Goal: Communication & Community: Participate in discussion

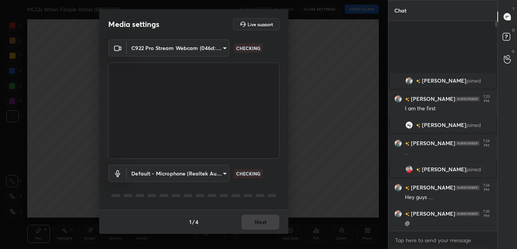
scroll to position [225, 107]
click at [267, 221] on div "1 / 4 Next" at bounding box center [193, 221] width 189 height 24
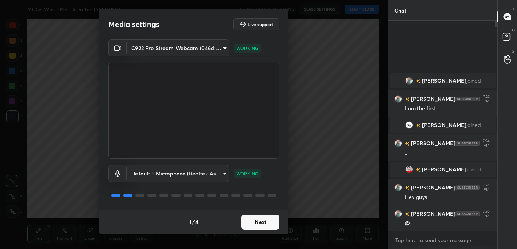
click at [271, 224] on button "Next" at bounding box center [260, 221] width 38 height 15
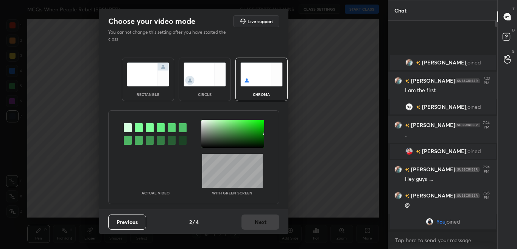
click at [137, 127] on div at bounding box center [139, 127] width 8 height 9
click at [203, 122] on div at bounding box center [232, 134] width 63 height 28
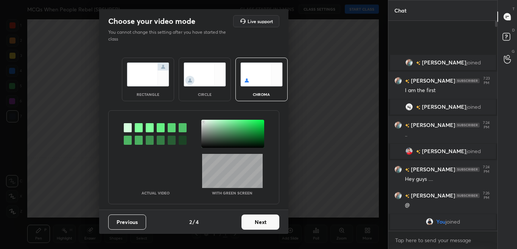
click at [272, 221] on button "Next" at bounding box center [260, 221] width 38 height 15
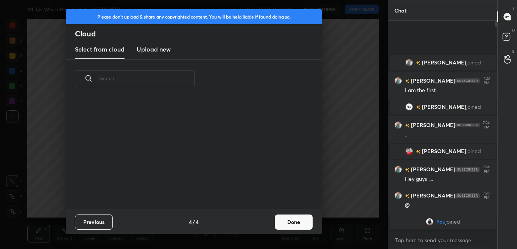
drag, startPoint x: 277, startPoint y: 222, endPoint x: 291, endPoint y: 222, distance: 13.6
click at [278, 222] on button "Done" at bounding box center [294, 221] width 38 height 15
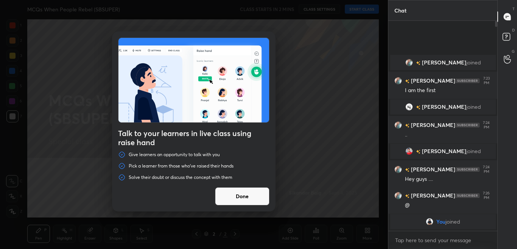
click at [243, 202] on button "Done" at bounding box center [242, 196] width 54 height 18
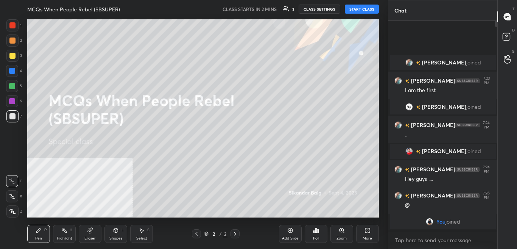
click at [368, 239] on div "More" at bounding box center [366, 238] width 9 height 4
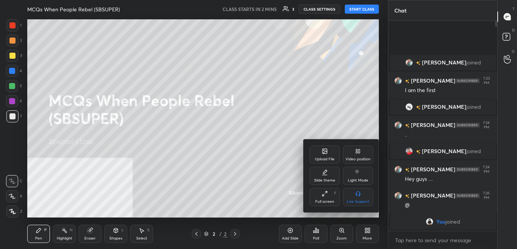
click at [364, 152] on div "Video position" at bounding box center [358, 154] width 30 height 18
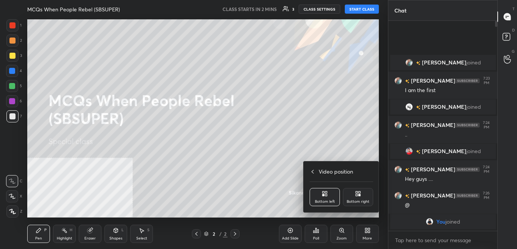
drag, startPoint x: 358, startPoint y: 192, endPoint x: 359, endPoint y: 183, distance: 9.1
click at [358, 193] on icon at bounding box center [358, 193] width 6 height 6
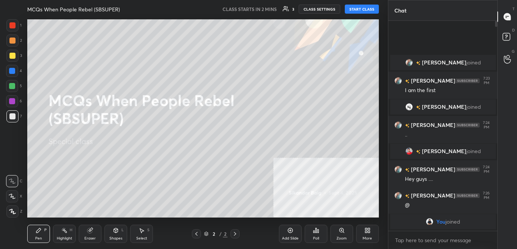
click at [372, 234] on div "More" at bounding box center [367, 233] width 23 height 18
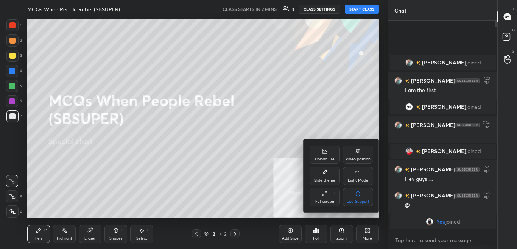
click at [323, 158] on div "Upload File" at bounding box center [325, 159] width 20 height 4
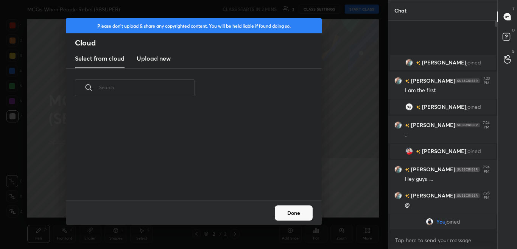
scroll to position [93, 243]
click at [154, 62] on h3 "Upload new" at bounding box center [154, 58] width 34 height 9
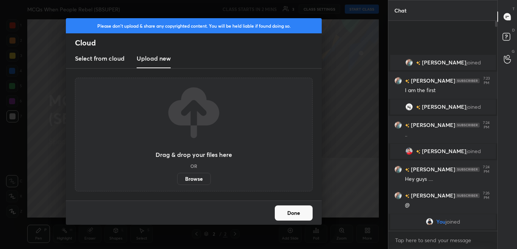
click at [185, 180] on label "Browse" at bounding box center [194, 178] width 34 height 12
click at [177, 180] on input "Browse" at bounding box center [177, 178] width 0 height 12
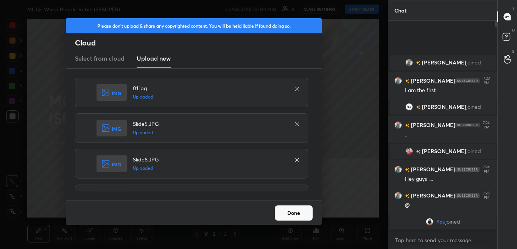
click at [291, 217] on button "Done" at bounding box center [294, 212] width 38 height 15
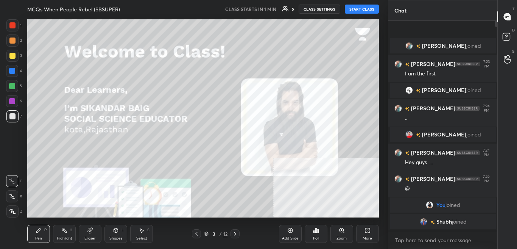
click at [364, 11] on button "START CLASS" at bounding box center [362, 9] width 34 height 9
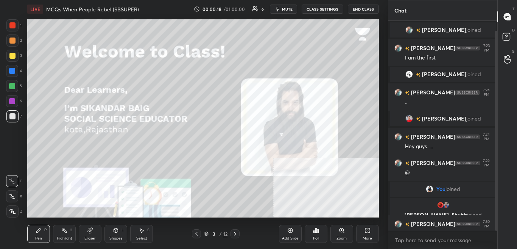
drag, startPoint x: 495, startPoint y: 183, endPoint x: 495, endPoint y: 197, distance: 14.0
click at [495, 192] on div at bounding box center [496, 131] width 2 height 200
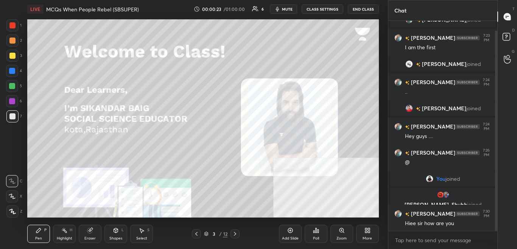
click at [455, 234] on body "1 2 3 4 5 6 7 C X Z C X Z E E Erase all H H LIVE MCQs When People Rebel (SBSUPE…" at bounding box center [258, 124] width 517 height 249
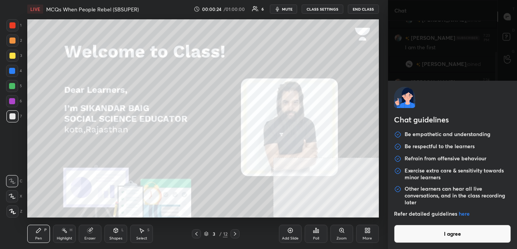
click at [457, 235] on button "I agree" at bounding box center [452, 233] width 117 height 18
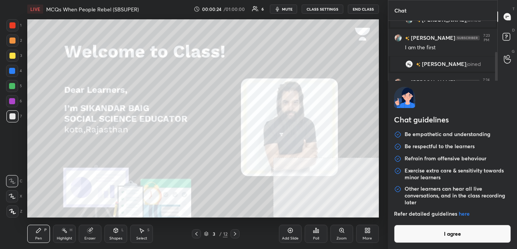
scroll to position [36, 0]
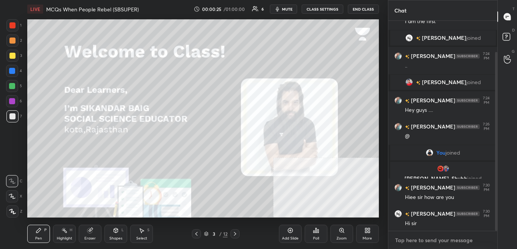
click at [460, 235] on textarea at bounding box center [442, 240] width 97 height 12
click at [462, 235] on textarea at bounding box center [442, 240] width 97 height 12
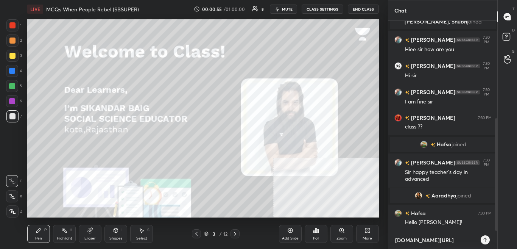
scroll to position [207, 0]
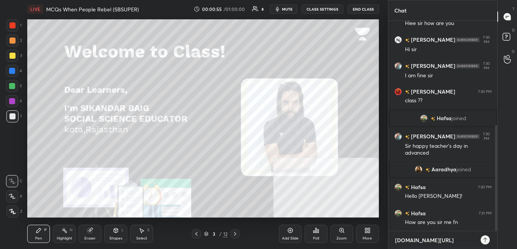
type textarea "[DOMAIN_NAME][URL]"
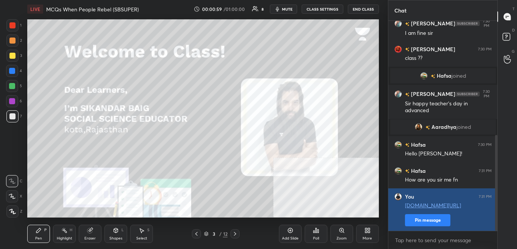
click at [435, 218] on button "Pin message" at bounding box center [427, 220] width 45 height 12
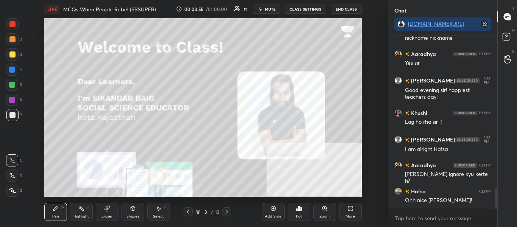
scroll to position [1276, 0]
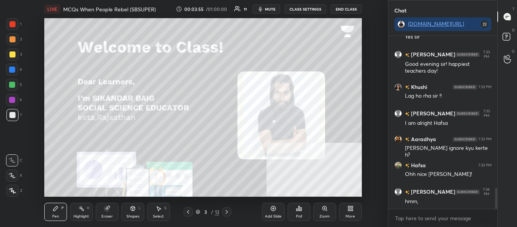
click at [226, 213] on icon at bounding box center [227, 212] width 6 height 6
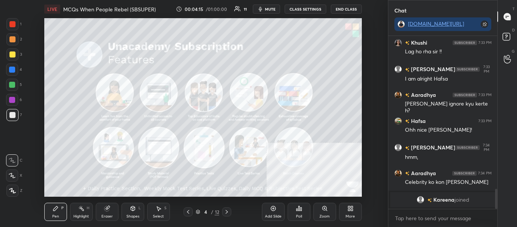
scroll to position [1118, 0]
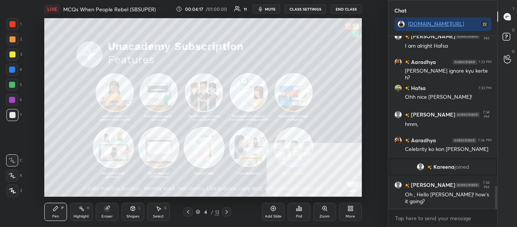
click at [226, 213] on icon at bounding box center [227, 212] width 6 height 6
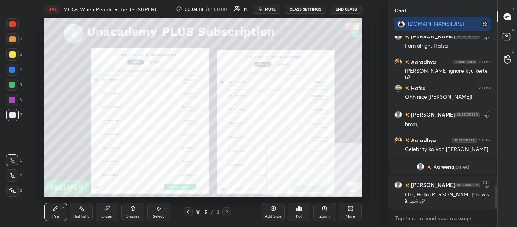
click at [15, 27] on div at bounding box center [12, 24] width 12 height 12
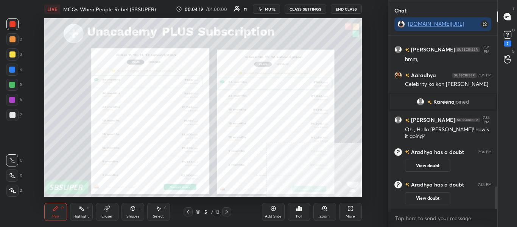
click at [14, 191] on icon at bounding box center [12, 190] width 7 height 5
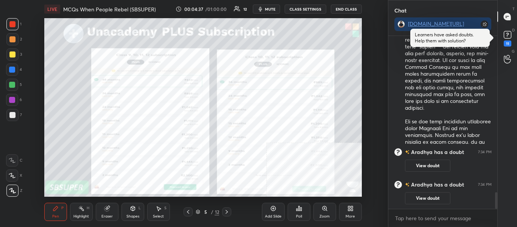
scroll to position [1645, 0]
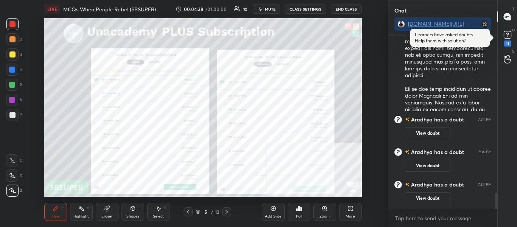
drag, startPoint x: 494, startPoint y: 202, endPoint x: 494, endPoint y: 192, distance: 9.8
click at [494, 190] on div at bounding box center [494, 122] width 5 height 173
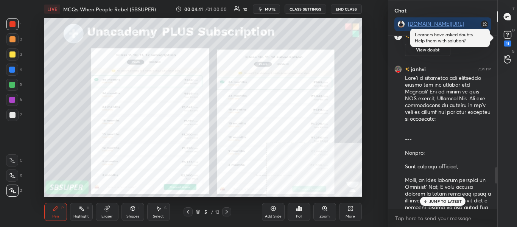
scroll to position [1374, 0]
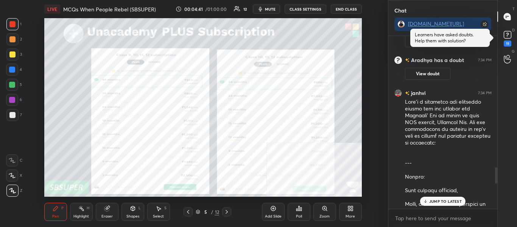
drag, startPoint x: 496, startPoint y: 202, endPoint x: 495, endPoint y: 176, distance: 25.7
click at [495, 176] on div at bounding box center [496, 175] width 2 height 16
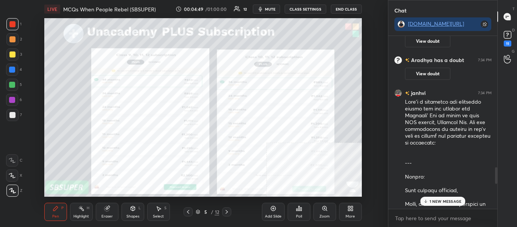
click at [450, 200] on p "1 NEW MESSAGE" at bounding box center [445, 201] width 32 height 5
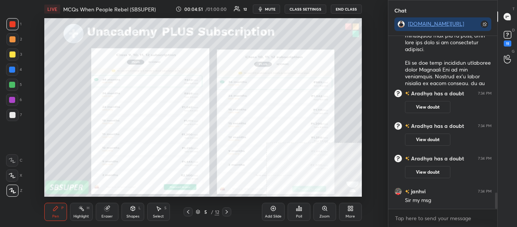
scroll to position [1725, 0]
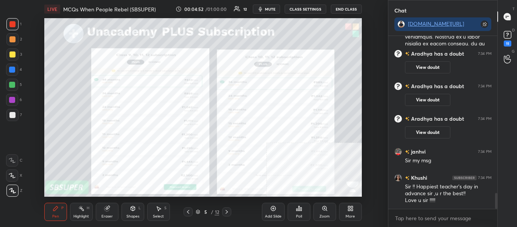
click at [225, 211] on icon at bounding box center [227, 212] width 6 height 6
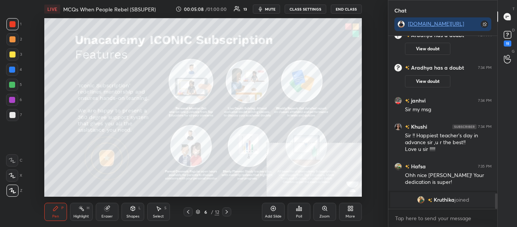
scroll to position [1788, 0]
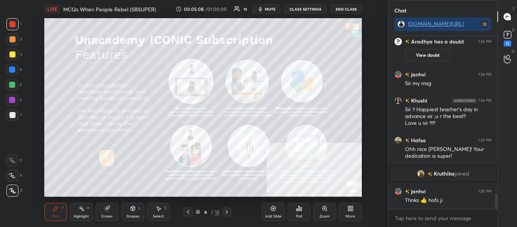
click at [226, 213] on icon at bounding box center [227, 212] width 6 height 6
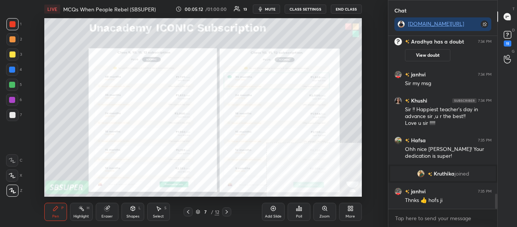
scroll to position [1814, 0]
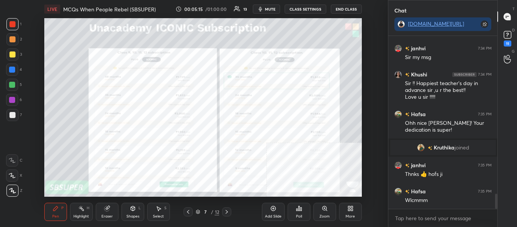
click at [227, 211] on icon at bounding box center [227, 212] width 6 height 6
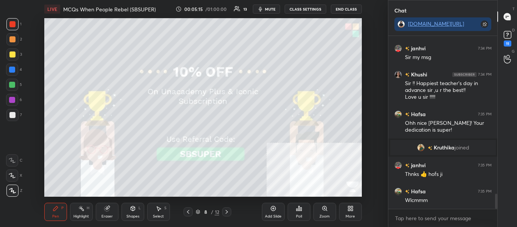
click at [227, 213] on icon at bounding box center [227, 212] width 6 height 6
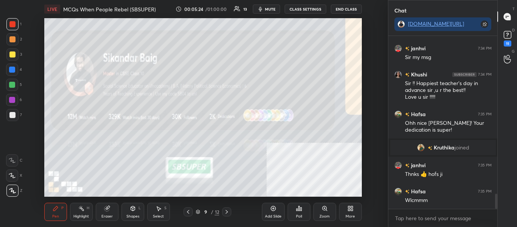
click at [226, 212] on icon at bounding box center [227, 212] width 6 height 6
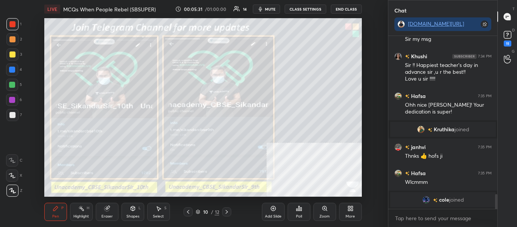
scroll to position [1858, 0]
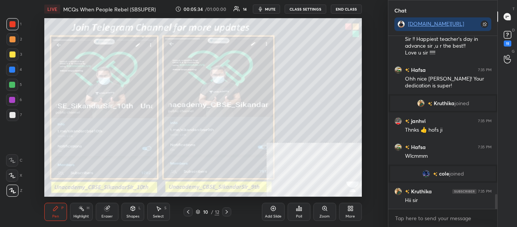
click at [226, 211] on icon at bounding box center [227, 212] width 6 height 6
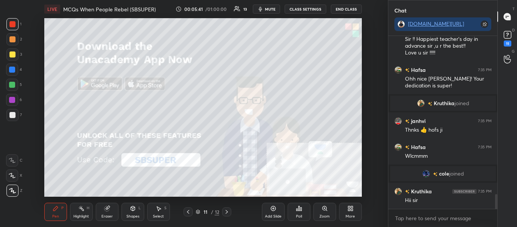
click at [228, 212] on icon at bounding box center [226, 212] width 2 height 4
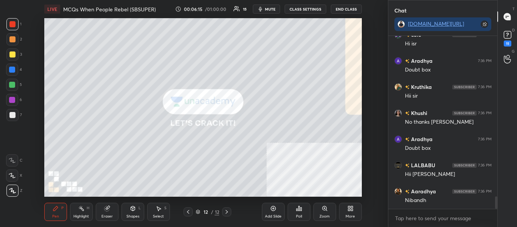
scroll to position [2283, 0]
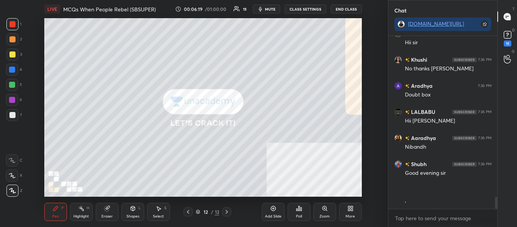
click at [350, 211] on div "More" at bounding box center [350, 212] width 23 height 18
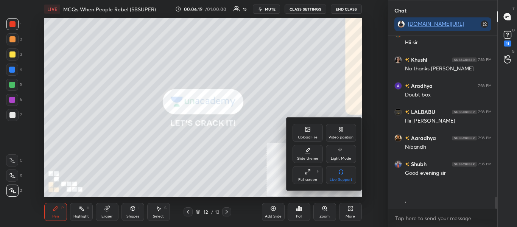
click at [303, 132] on div "Upload File" at bounding box center [307, 133] width 30 height 18
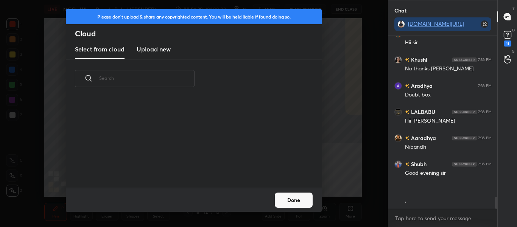
scroll to position [90, 243]
click at [156, 50] on h3 "Upload new" at bounding box center [154, 49] width 34 height 9
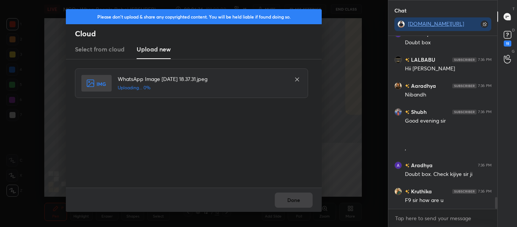
scroll to position [2361, 0]
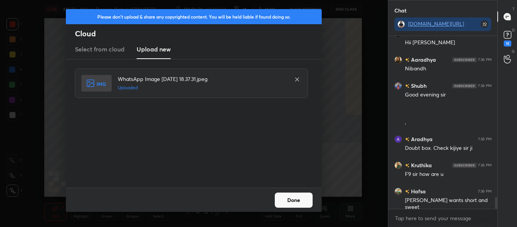
click at [302, 202] on button "Done" at bounding box center [294, 200] width 38 height 15
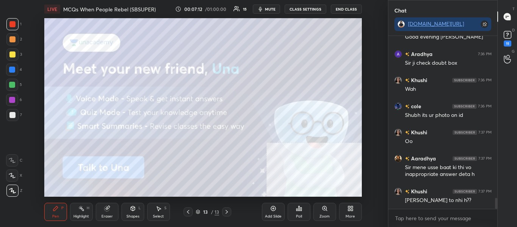
scroll to position [2558, 0]
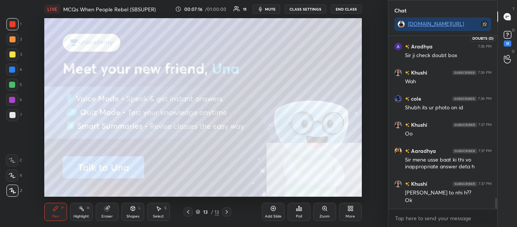
click at [507, 37] on icon at bounding box center [507, 34] width 11 height 11
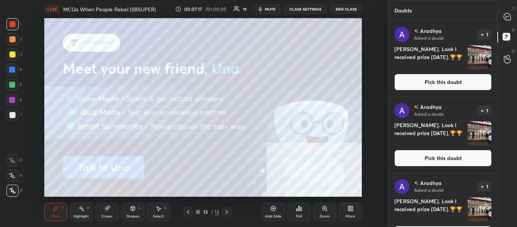
click at [472, 85] on button "Pick this doubt" at bounding box center [442, 82] width 97 height 17
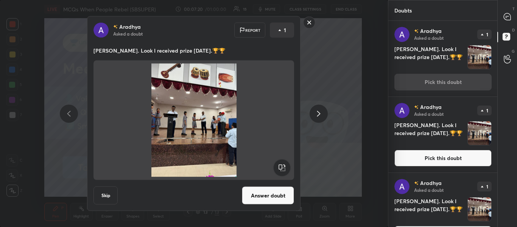
click at [307, 22] on rect at bounding box center [309, 23] width 12 height 12
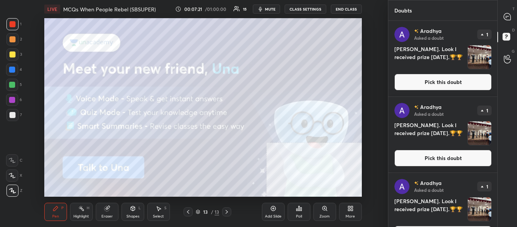
click at [515, 12] on div "T Messages (T)" at bounding box center [506, 16] width 19 height 21
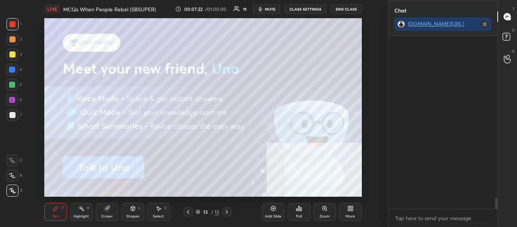
scroll to position [171, 107]
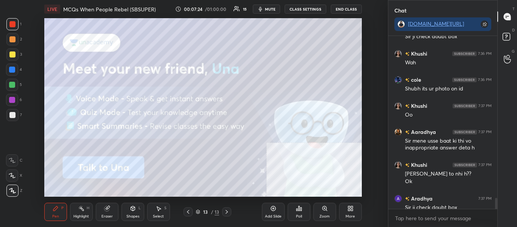
click at [346, 212] on div "More" at bounding box center [350, 212] width 23 height 18
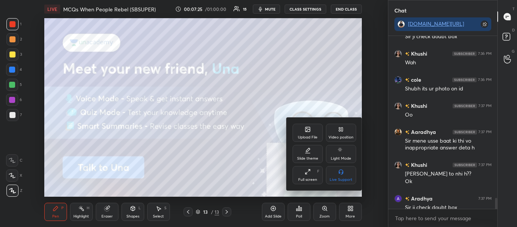
drag, startPoint x: 299, startPoint y: 142, endPoint x: 303, endPoint y: 139, distance: 4.8
click at [299, 142] on div "Upload File Video position Slide theme Light Mode Full screen F Live Support" at bounding box center [324, 154] width 64 height 61
click at [305, 133] on div "Upload File" at bounding box center [307, 133] width 30 height 18
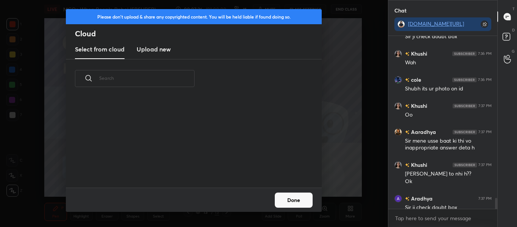
scroll to position [90, 243]
click at [144, 54] on new "Upload new" at bounding box center [154, 49] width 34 height 19
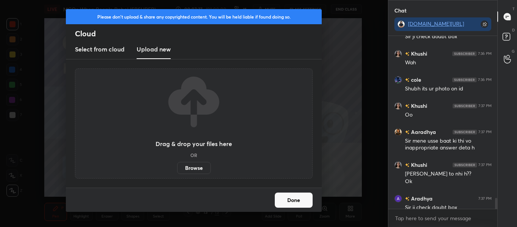
click at [180, 171] on label "Browse" at bounding box center [194, 168] width 34 height 12
click at [177, 171] on input "Browse" at bounding box center [177, 168] width 0 height 12
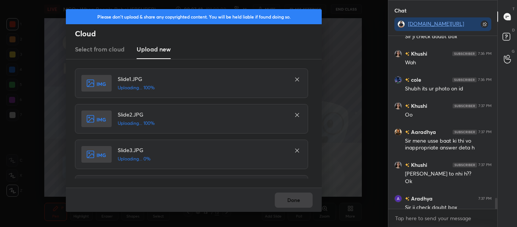
click at [301, 206] on div "Done" at bounding box center [194, 200] width 256 height 24
click at [300, 205] on div "Done" at bounding box center [194, 200] width 256 height 24
click at [301, 204] on div "Done" at bounding box center [194, 200] width 256 height 24
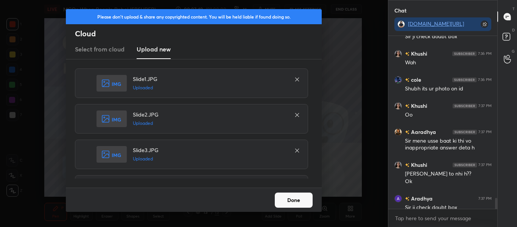
click at [301, 203] on button "Done" at bounding box center [294, 200] width 38 height 15
click at [300, 202] on button "Done" at bounding box center [294, 200] width 38 height 15
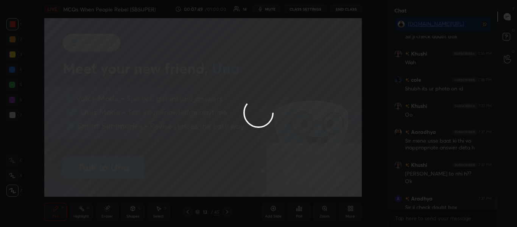
click at [298, 202] on div at bounding box center [258, 113] width 517 height 227
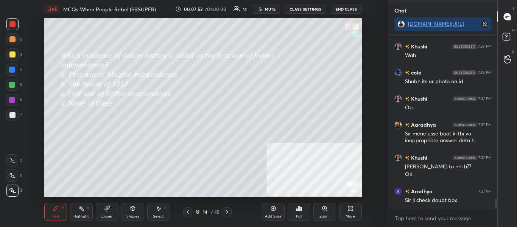
scroll to position [2743, 0]
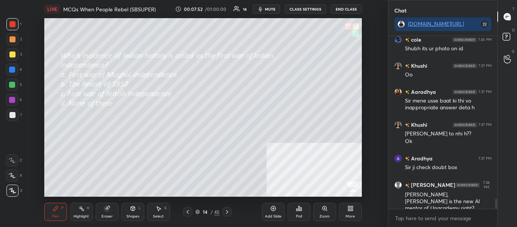
drag, startPoint x: 496, startPoint y: 203, endPoint x: 496, endPoint y: 211, distance: 7.6
click at [496, 211] on div "Khushi 7:36 PM [PERSON_NAME] 7:36 PM Shubh its ur photo on id Khushi 7:37 PM Oo…" at bounding box center [442, 131] width 109 height 191
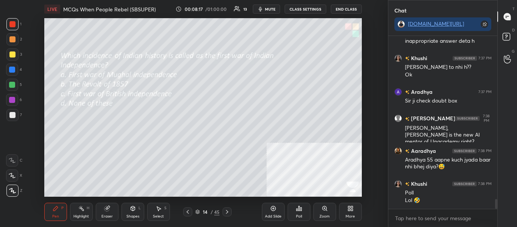
scroll to position [2835, 0]
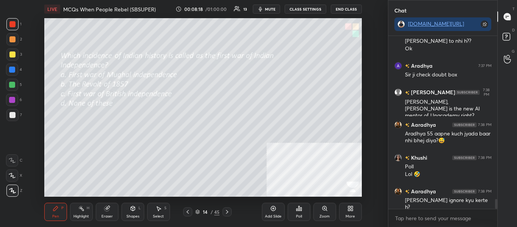
click at [303, 211] on div "Poll" at bounding box center [298, 212] width 23 height 18
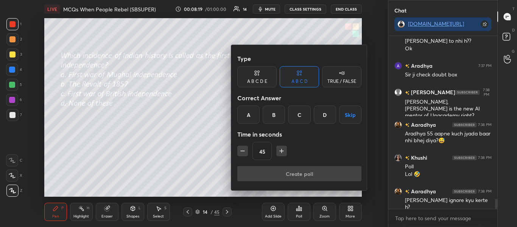
click at [277, 115] on div "B" at bounding box center [274, 115] width 22 height 18
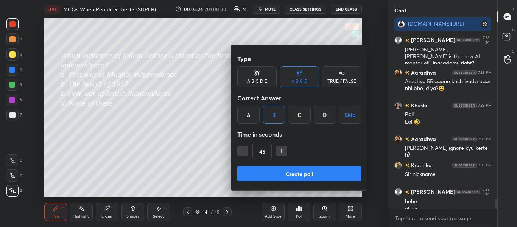
scroll to position [2895, 0]
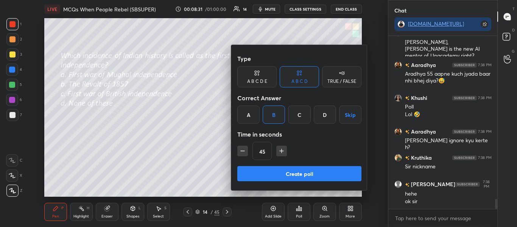
drag, startPoint x: 273, startPoint y: 170, endPoint x: 304, endPoint y: 148, distance: 38.2
click at [304, 148] on div "Type A B C D E A B C D TRUE / FALSE Correct Answer A B C D Skip Time in seconds…" at bounding box center [299, 117] width 136 height 145
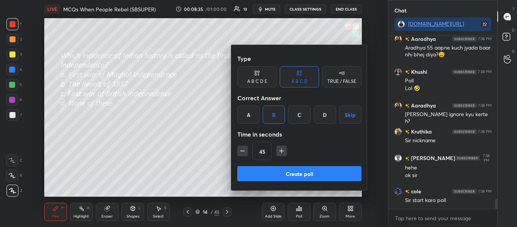
click at [286, 177] on button "Create poll" at bounding box center [299, 173] width 124 height 15
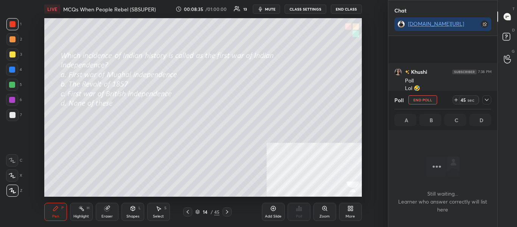
scroll to position [2991, 0]
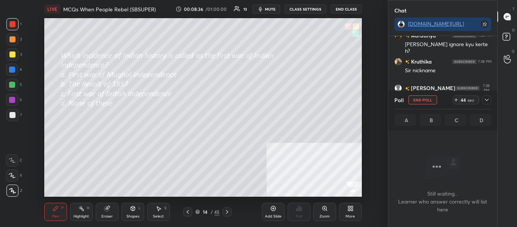
click at [486, 97] on icon at bounding box center [486, 100] width 6 height 6
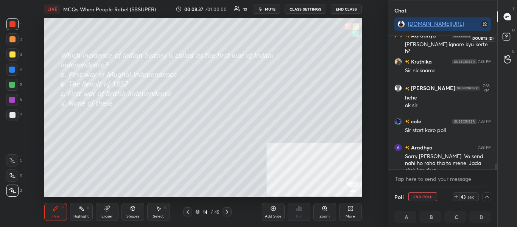
scroll to position [0, 3]
click at [511, 36] on icon at bounding box center [507, 38] width 14 height 14
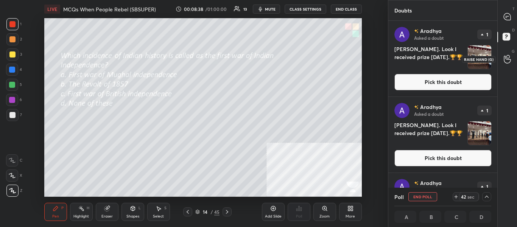
click at [480, 76] on button "Pick this doubt" at bounding box center [442, 82] width 97 height 17
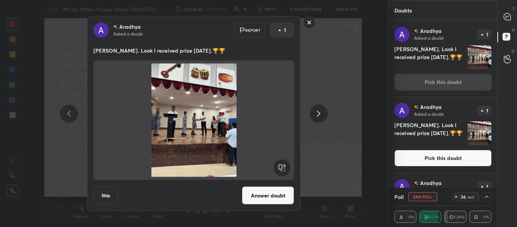
click at [267, 184] on div "[PERSON_NAME] Asked a doubt Report 1 Sir ji. Look I received prize [DATE].🏆🏆 Sk…" at bounding box center [193, 113] width 213 height 195
click at [267, 194] on button "Answer doubt" at bounding box center [268, 195] width 52 height 18
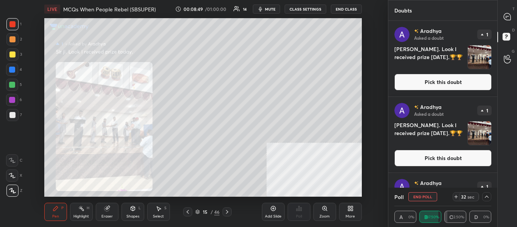
click at [188, 210] on icon at bounding box center [188, 212] width 6 height 6
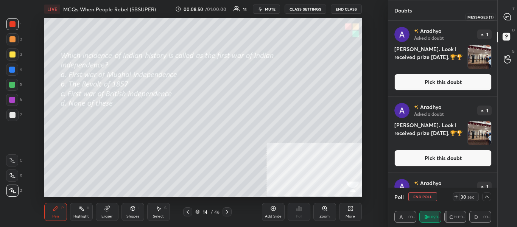
click at [513, 18] on div at bounding box center [507, 17] width 15 height 14
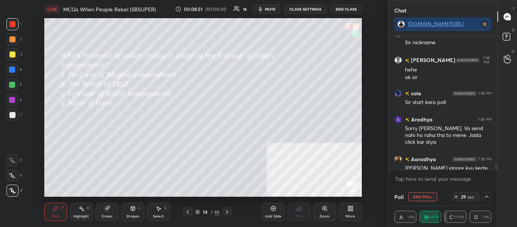
scroll to position [2996, 0]
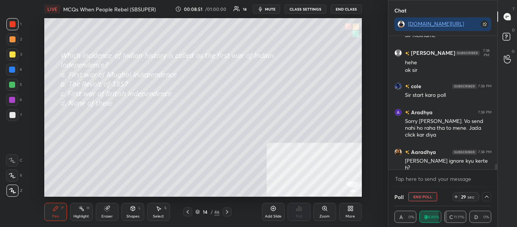
drag, startPoint x: 496, startPoint y: 165, endPoint x: 496, endPoint y: 173, distance: 8.0
click at [496, 173] on div "Aaradhya 7:38 PM [PERSON_NAME] ignore kyu kerte h? Kruthika 7:38 PM Sir nicknam…" at bounding box center [442, 112] width 109 height 152
click at [508, 40] on rect at bounding box center [505, 36] width 7 height 7
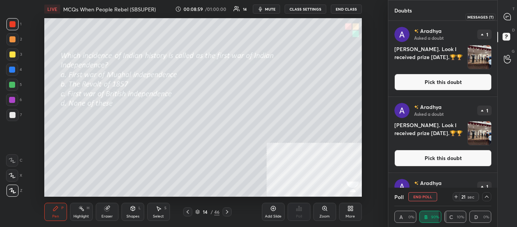
drag, startPoint x: 509, startPoint y: 20, endPoint x: 506, endPoint y: 33, distance: 12.3
click at [509, 20] on icon at bounding box center [507, 17] width 8 height 8
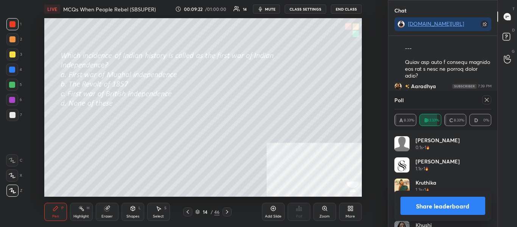
scroll to position [3569, 0]
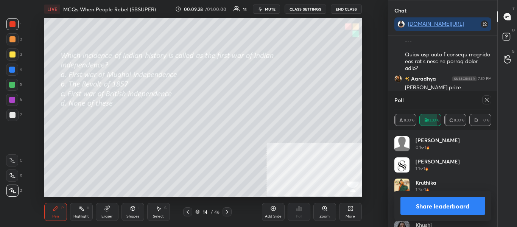
drag, startPoint x: 495, startPoint y: 167, endPoint x: 493, endPoint y: 175, distance: 8.2
click at [492, 174] on div "Chat [DOMAIN_NAME][URL] Kruthika 7:39 PM Sirr mene join krleya naa aur yaad bi …" at bounding box center [443, 113] width 110 height 227
click at [488, 99] on icon at bounding box center [486, 100] width 6 height 6
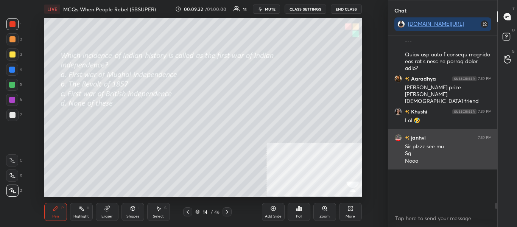
scroll to position [0, 0]
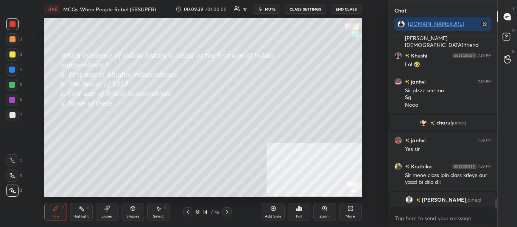
click at [228, 211] on icon at bounding box center [227, 212] width 6 height 6
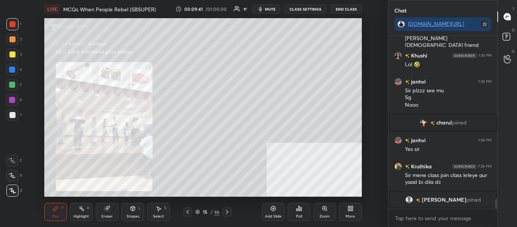
click at [324, 214] on div "Zoom" at bounding box center [324, 216] width 10 height 4
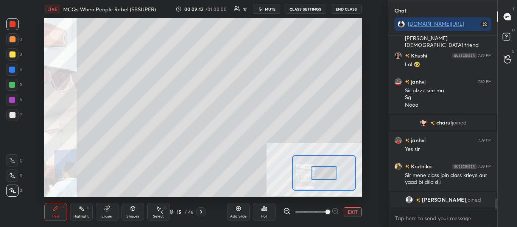
drag, startPoint x: 329, startPoint y: 177, endPoint x: 324, endPoint y: 176, distance: 5.1
click at [326, 177] on div at bounding box center [323, 173] width 25 height 14
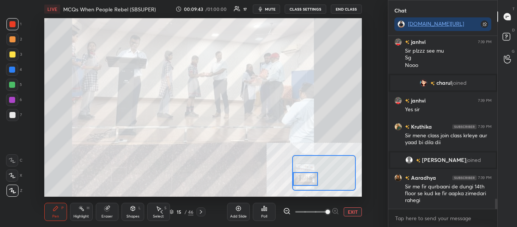
drag, startPoint x: 314, startPoint y: 177, endPoint x: 306, endPoint y: 183, distance: 9.7
click at [306, 183] on div at bounding box center [305, 179] width 25 height 14
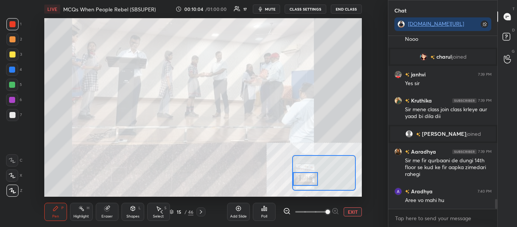
click at [360, 214] on button "EXIT" at bounding box center [352, 211] width 18 height 9
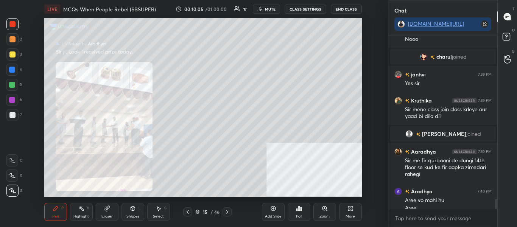
scroll to position [2818, 0]
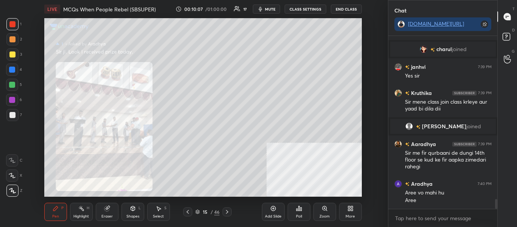
click at [358, 213] on div "More" at bounding box center [350, 212] width 23 height 18
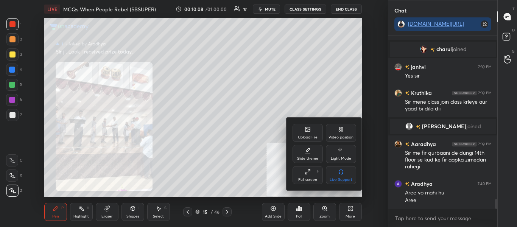
click at [240, 169] on div at bounding box center [258, 113] width 517 height 227
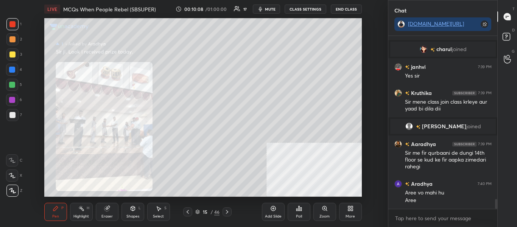
scroll to position [2844, 0]
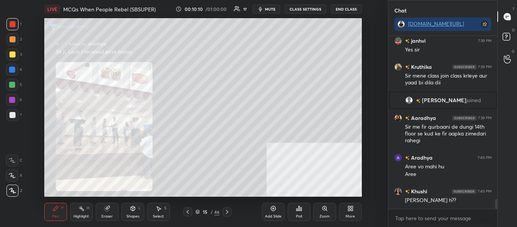
click at [227, 211] on icon at bounding box center [227, 212] width 6 height 6
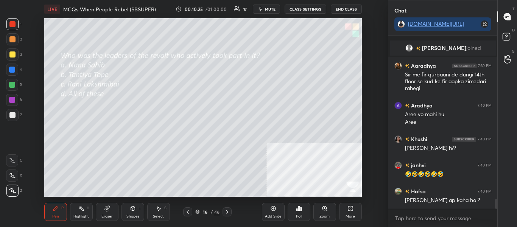
scroll to position [2922, 0]
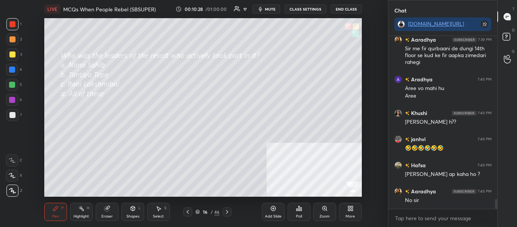
click at [298, 212] on div "Poll" at bounding box center [298, 212] width 23 height 18
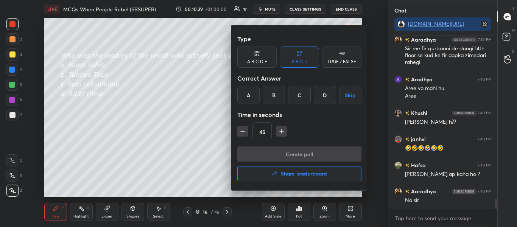
click at [323, 96] on div "D" at bounding box center [325, 95] width 22 height 18
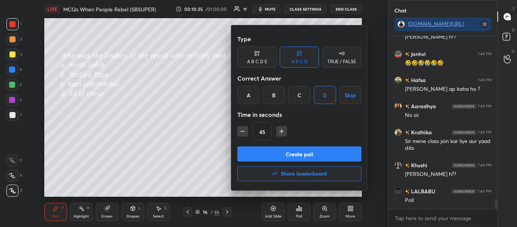
scroll to position [3033, 0]
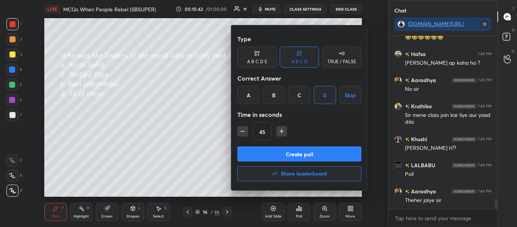
click at [305, 152] on button "Create poll" at bounding box center [299, 153] width 124 height 15
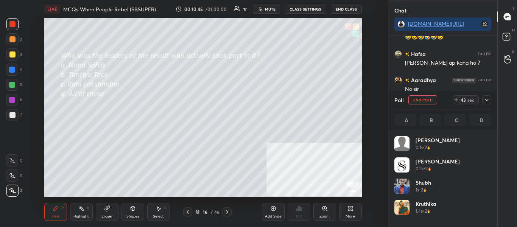
scroll to position [89, 95]
drag, startPoint x: 493, startPoint y: 98, endPoint x: 488, endPoint y: 98, distance: 4.6
click at [492, 98] on div "Poll End Poll 42 sec A B C D" at bounding box center [442, 110] width 109 height 39
click at [487, 98] on icon at bounding box center [486, 100] width 6 height 6
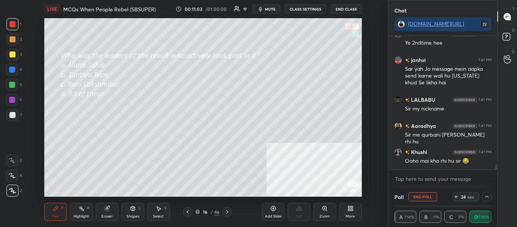
scroll to position [3276, 0]
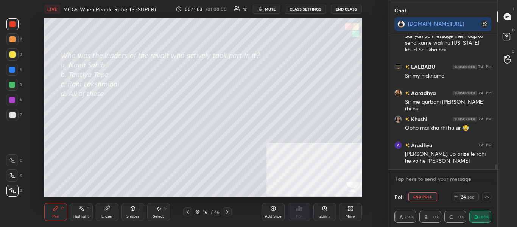
click at [268, 6] on button "mute" at bounding box center [266, 9] width 27 height 9
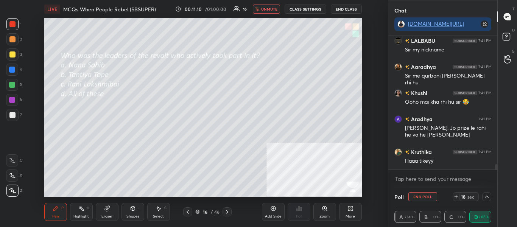
click at [272, 8] on span "unmute" at bounding box center [269, 8] width 16 height 5
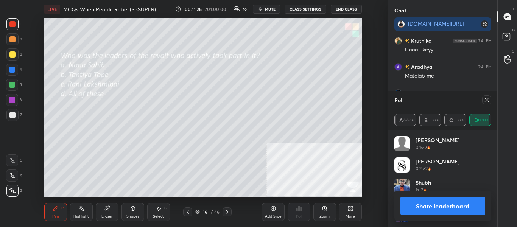
scroll to position [89, 95]
click at [486, 97] on icon at bounding box center [486, 100] width 6 height 6
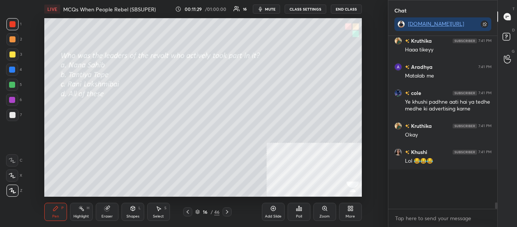
scroll to position [3, 3]
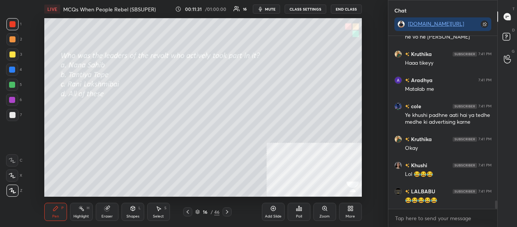
click at [225, 214] on icon at bounding box center [227, 212] width 6 height 6
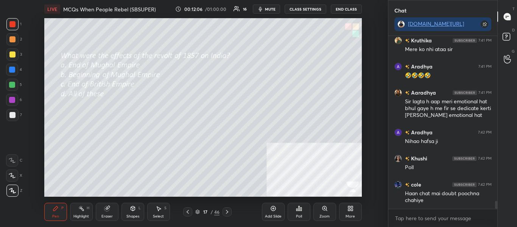
scroll to position [3629, 0]
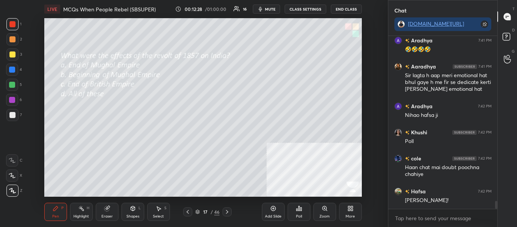
click at [299, 216] on div "Poll" at bounding box center [299, 216] width 6 height 4
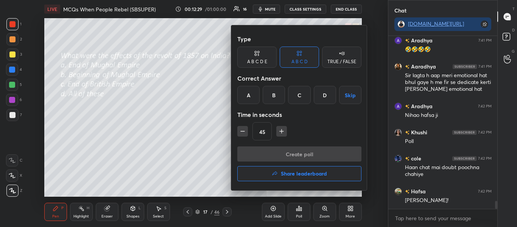
click at [299, 217] on div at bounding box center [258, 113] width 517 height 227
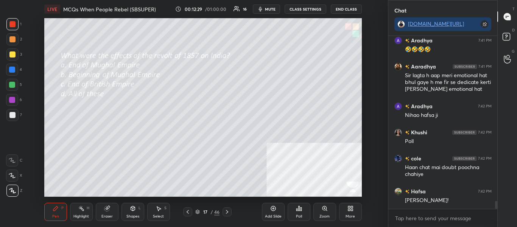
click at [299, 217] on div "Poll" at bounding box center [299, 216] width 6 height 4
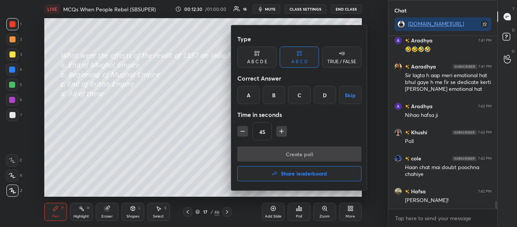
click at [299, 218] on div at bounding box center [258, 113] width 517 height 227
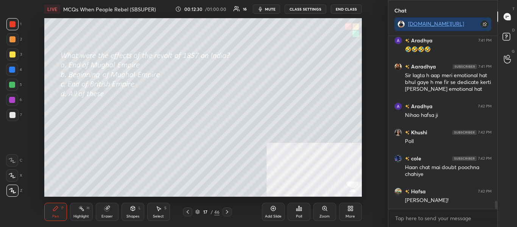
click at [298, 217] on div "Poll" at bounding box center [299, 216] width 6 height 4
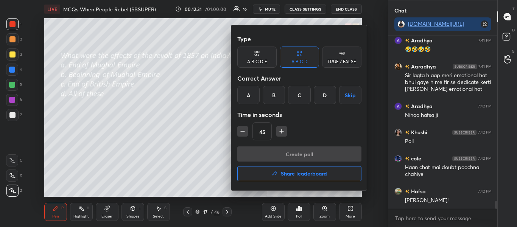
click at [299, 217] on div at bounding box center [258, 113] width 517 height 227
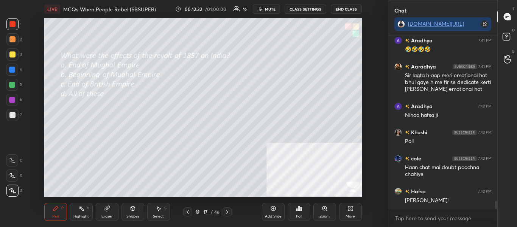
click at [300, 217] on div "Poll" at bounding box center [299, 216] width 6 height 4
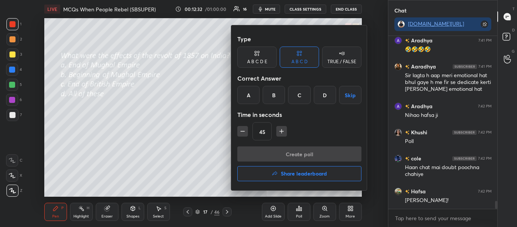
scroll to position [3662, 0]
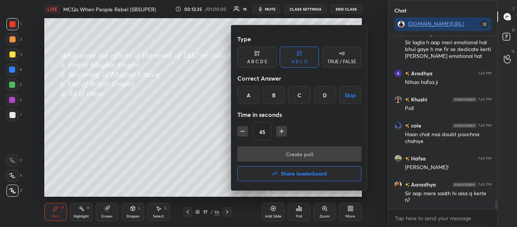
click at [247, 93] on div "A" at bounding box center [248, 95] width 22 height 18
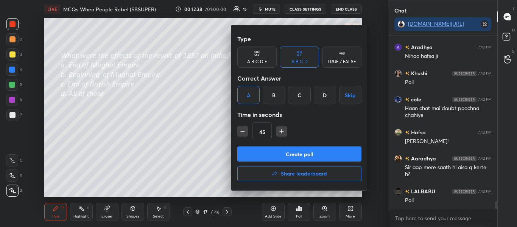
scroll to position [3714, 0]
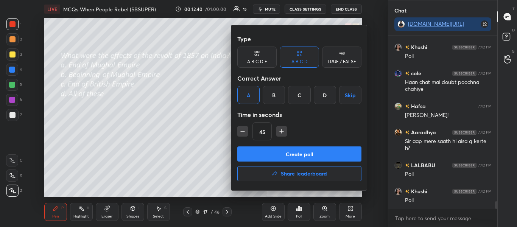
click at [272, 149] on button "Create poll" at bounding box center [299, 153] width 124 height 15
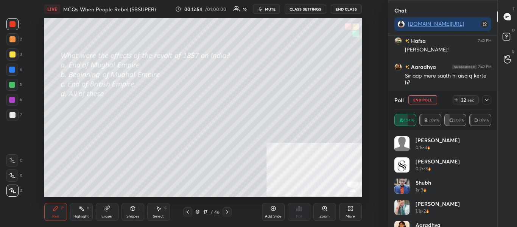
scroll to position [3806, 0]
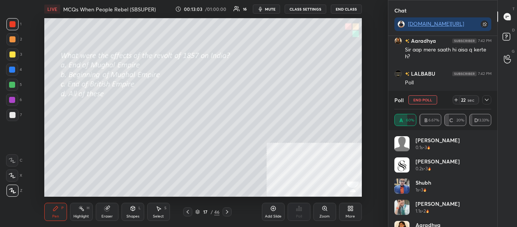
click at [488, 99] on icon at bounding box center [486, 100] width 6 height 6
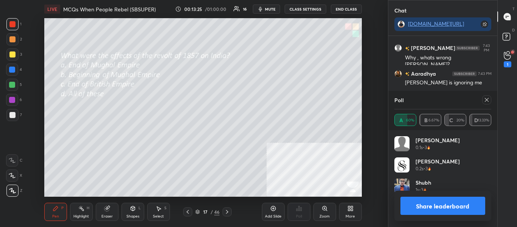
scroll to position [3, 3]
click at [478, 206] on button "Share leaderboard" at bounding box center [442, 206] width 85 height 18
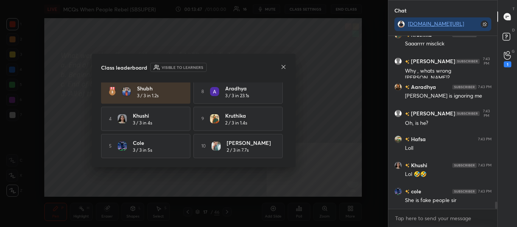
scroll to position [0, 0]
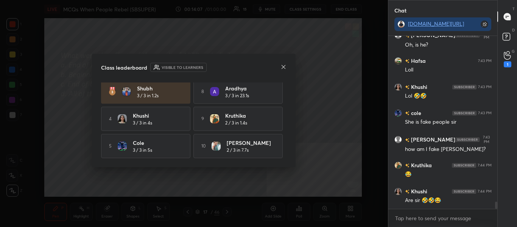
click at [283, 67] on icon at bounding box center [283, 67] width 6 height 6
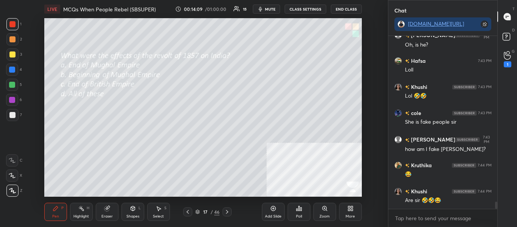
click at [228, 212] on icon at bounding box center [227, 212] width 6 height 6
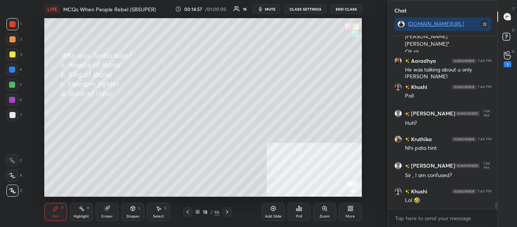
scroll to position [4284, 0]
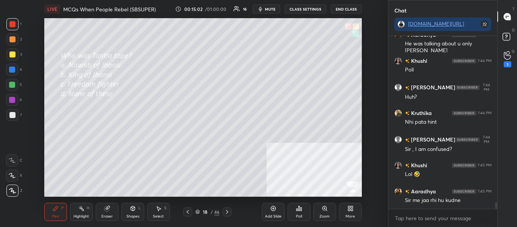
click at [299, 215] on div "Poll" at bounding box center [299, 216] width 6 height 4
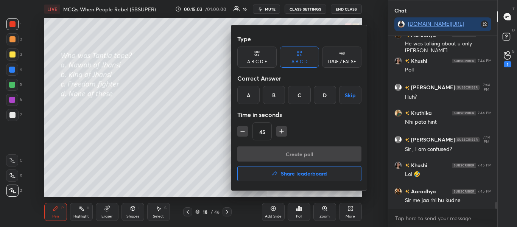
click at [298, 99] on div "C" at bounding box center [299, 95] width 22 height 18
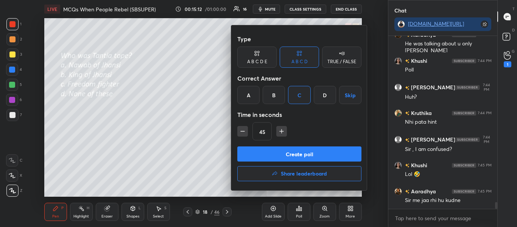
click at [296, 153] on button "Create poll" at bounding box center [299, 153] width 124 height 15
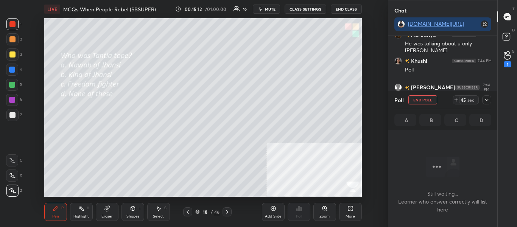
scroll to position [149, 107]
drag, startPoint x: 486, startPoint y: 99, endPoint x: 487, endPoint y: 105, distance: 6.2
click at [486, 99] on icon at bounding box center [486, 100] width 6 height 6
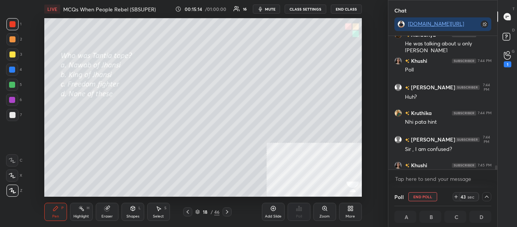
scroll to position [4323, 0]
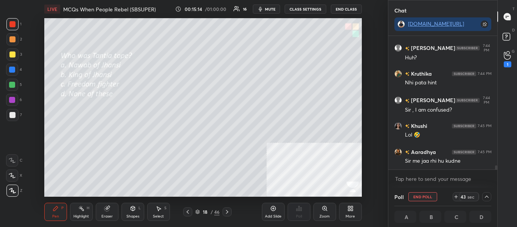
click at [496, 169] on div "Aaradhya 7:44 PM He was talking about u only [PERSON_NAME] [PERSON_NAME] 7:44 P…" at bounding box center [442, 112] width 109 height 152
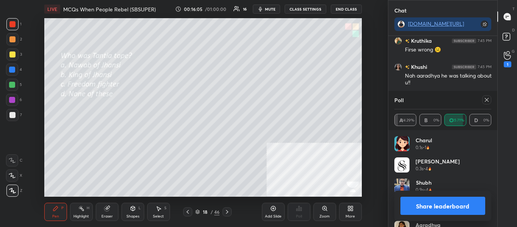
scroll to position [4534, 0]
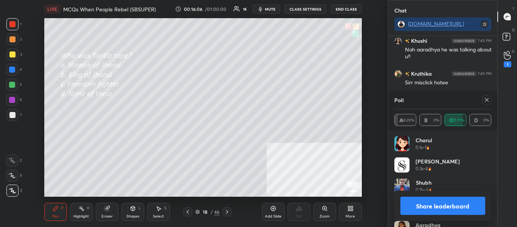
click at [227, 214] on icon at bounding box center [227, 212] width 6 height 6
click at [485, 101] on icon at bounding box center [486, 100] width 6 height 6
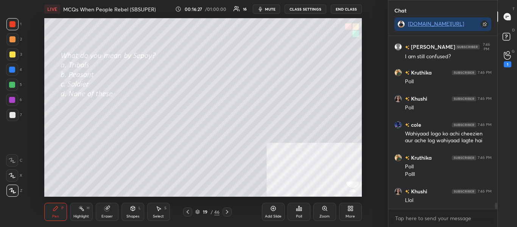
scroll to position [4666, 0]
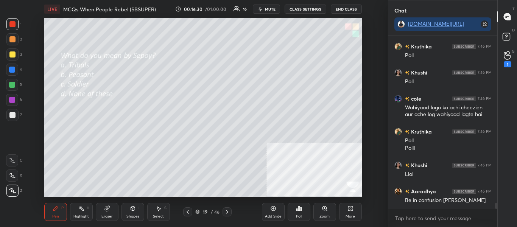
click at [300, 210] on icon at bounding box center [299, 208] width 6 height 6
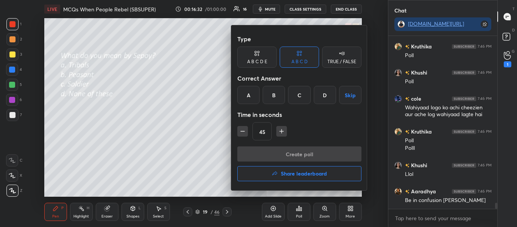
click at [300, 96] on div "C" at bounding box center [299, 95] width 22 height 18
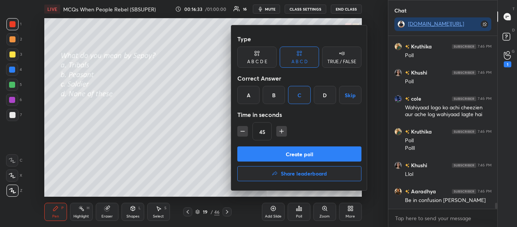
click at [303, 153] on button "Create poll" at bounding box center [299, 153] width 124 height 15
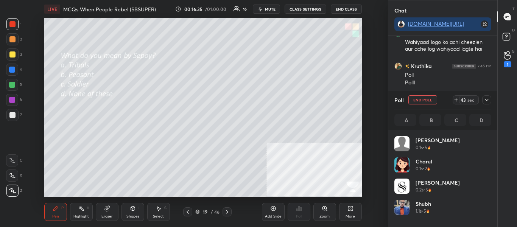
scroll to position [3, 3]
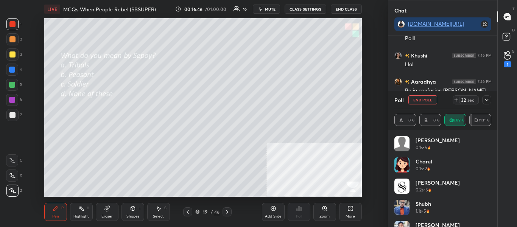
click at [486, 101] on icon at bounding box center [487, 100] width 4 height 2
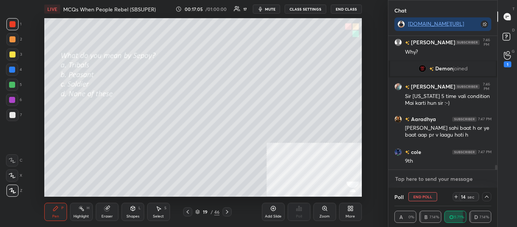
click at [453, 175] on textarea at bounding box center [442, 179] width 97 height 12
click at [454, 175] on textarea at bounding box center [442, 179] width 97 height 12
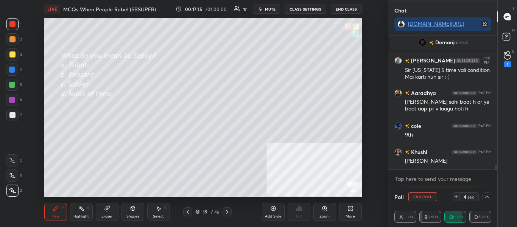
click at [275, 9] on span "mute" at bounding box center [270, 8] width 11 height 5
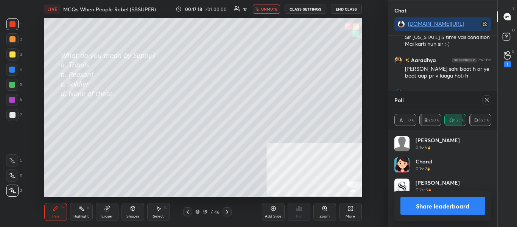
scroll to position [89, 95]
click at [270, 6] on button "unmute" at bounding box center [266, 9] width 27 height 9
click at [407, 207] on button "Share leaderboard" at bounding box center [442, 206] width 85 height 18
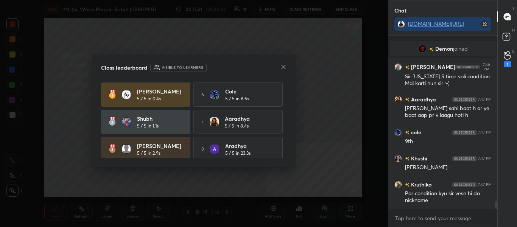
scroll to position [3856, 0]
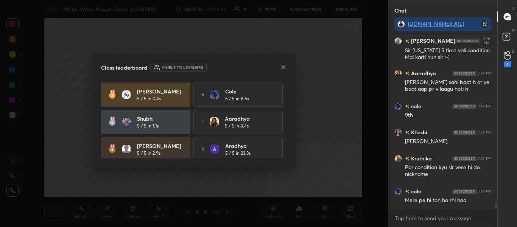
click at [283, 68] on icon at bounding box center [283, 67] width 6 height 6
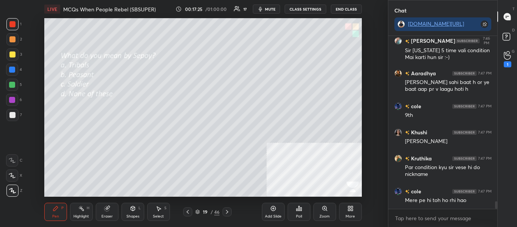
scroll to position [3882, 0]
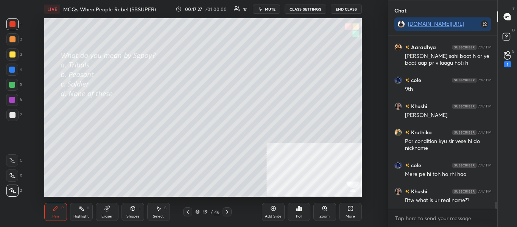
click at [229, 213] on icon at bounding box center [227, 212] width 6 height 6
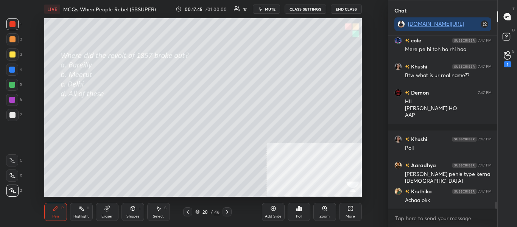
scroll to position [4025, 0]
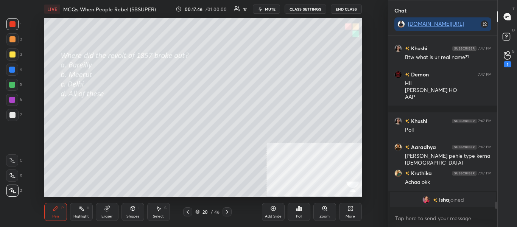
click at [297, 216] on div "Poll" at bounding box center [299, 216] width 6 height 4
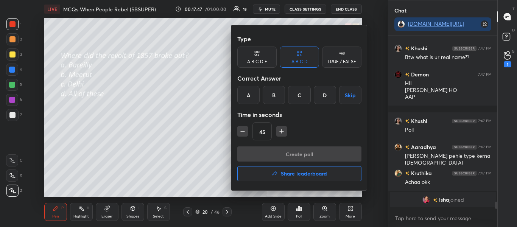
click at [275, 94] on div "B" at bounding box center [274, 95] width 22 height 18
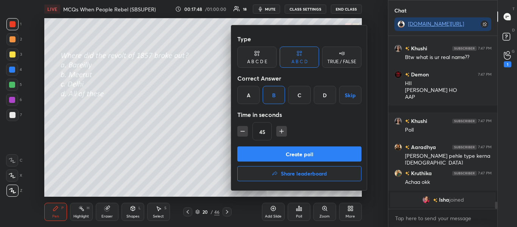
click at [223, 129] on div at bounding box center [258, 113] width 517 height 227
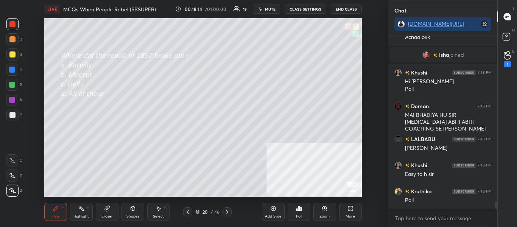
scroll to position [4089, 0]
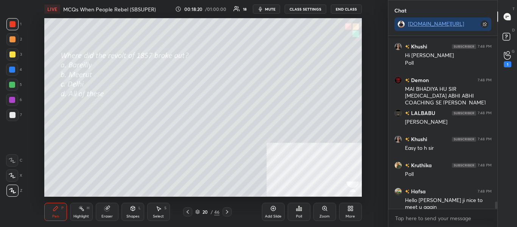
click at [513, 43] on icon at bounding box center [507, 38] width 14 height 14
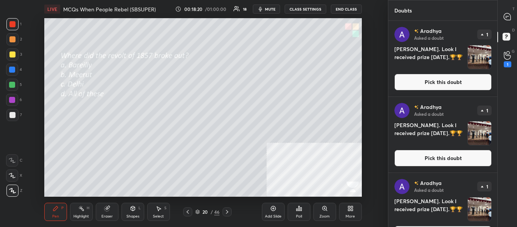
scroll to position [204, 107]
click at [511, 55] on div "1" at bounding box center [507, 59] width 15 height 14
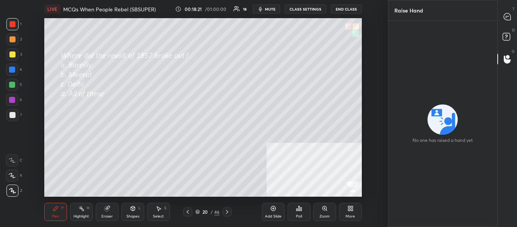
click at [510, 42] on icon at bounding box center [507, 38] width 14 height 14
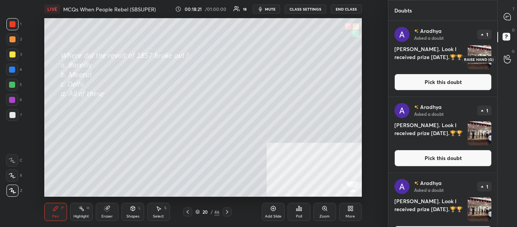
click at [509, 70] on div "T Messages (T) D Doubts (D) G Raise Hand (G)" at bounding box center [507, 113] width 20 height 227
click at [510, 53] on div at bounding box center [507, 59] width 15 height 14
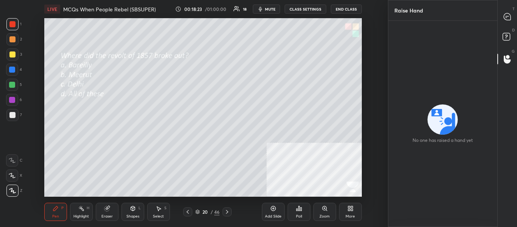
click at [510, 40] on icon at bounding box center [507, 38] width 14 height 14
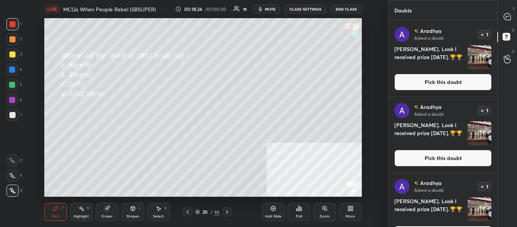
click at [459, 151] on button "Pick this doubt" at bounding box center [442, 158] width 97 height 17
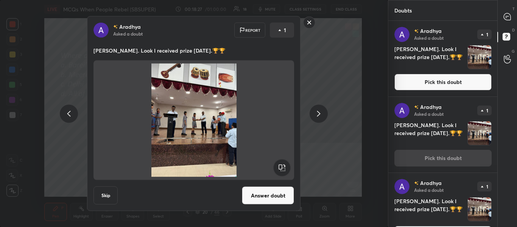
drag, startPoint x: 270, startPoint y: 196, endPoint x: 280, endPoint y: 183, distance: 16.4
click at [271, 196] on button "Answer doubt" at bounding box center [268, 195] width 52 height 18
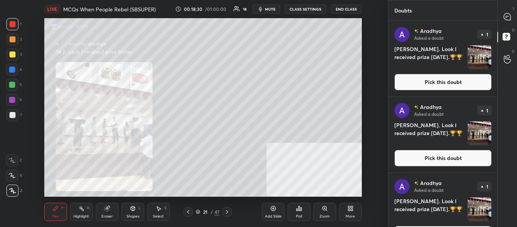
click at [188, 212] on icon at bounding box center [188, 212] width 6 height 6
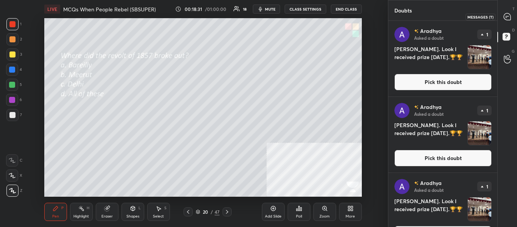
click at [510, 22] on div at bounding box center [507, 17] width 15 height 14
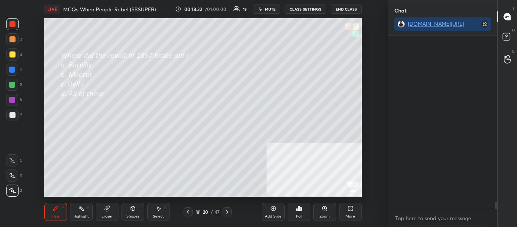
scroll to position [171, 107]
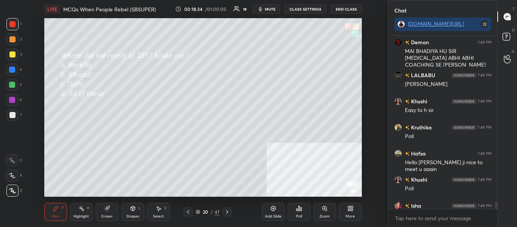
drag, startPoint x: 494, startPoint y: 202, endPoint x: 495, endPoint y: 207, distance: 4.9
click at [495, 207] on div at bounding box center [494, 122] width 5 height 173
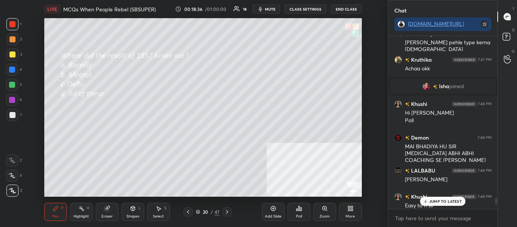
click at [455, 201] on p "JUMP TO LATEST" at bounding box center [445, 201] width 33 height 5
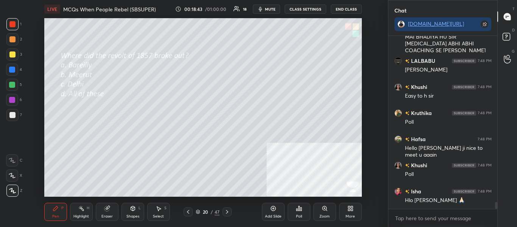
scroll to position [4281, 0]
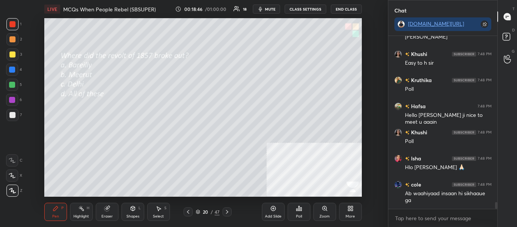
click at [292, 213] on div "Poll" at bounding box center [298, 212] width 23 height 18
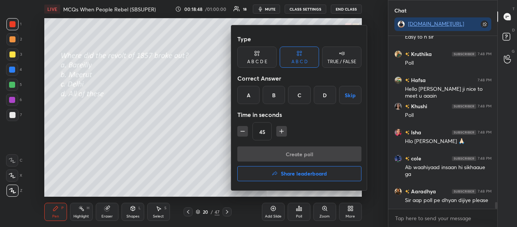
click at [269, 95] on div "B" at bounding box center [274, 95] width 22 height 18
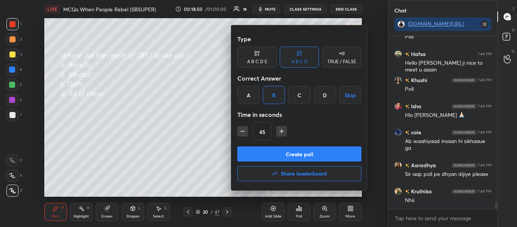
scroll to position [4411, 0]
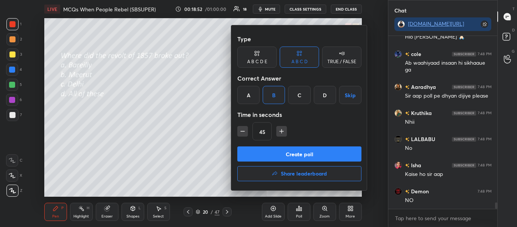
click at [292, 158] on button "Create poll" at bounding box center [299, 153] width 124 height 15
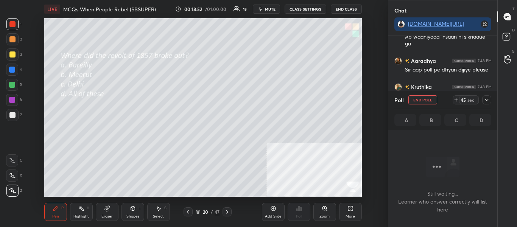
scroll to position [149, 107]
click at [489, 98] on icon at bounding box center [486, 100] width 6 height 6
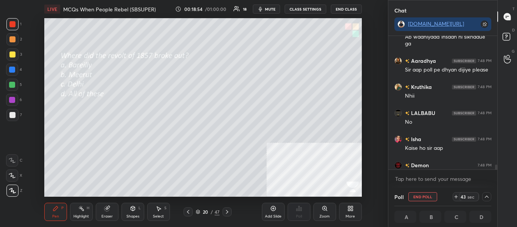
scroll to position [0, 3]
drag, startPoint x: 495, startPoint y: 167, endPoint x: 496, endPoint y: 176, distance: 9.1
click at [495, 174] on div "Isha 7:48 PM Hlo [PERSON_NAME] namaste 🙏🏻 [PERSON_NAME] 7:48 PM Ab waahiyaad in…" at bounding box center [442, 112] width 109 height 152
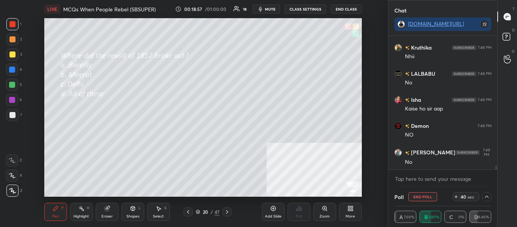
click at [487, 197] on icon at bounding box center [486, 197] width 6 height 6
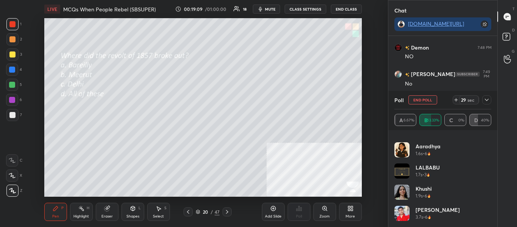
scroll to position [4581, 0]
click at [487, 100] on icon at bounding box center [486, 100] width 6 height 6
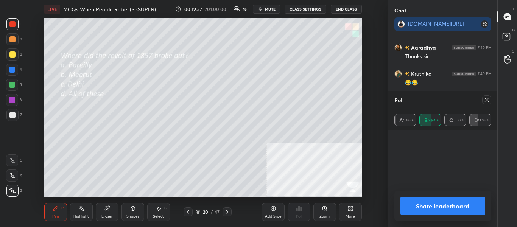
scroll to position [3, 3]
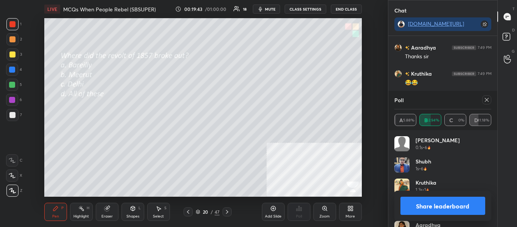
click at [470, 210] on button "Share leaderboard" at bounding box center [442, 206] width 85 height 18
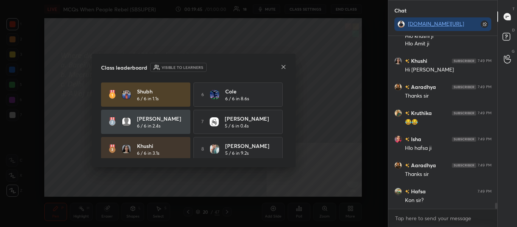
click at [282, 67] on icon at bounding box center [283, 67] width 6 height 6
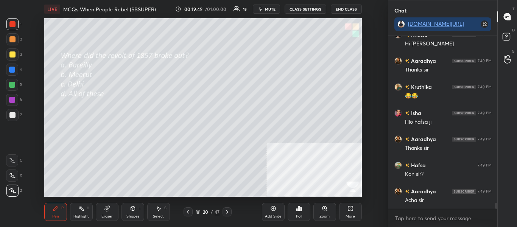
drag, startPoint x: 227, startPoint y: 208, endPoint x: 231, endPoint y: 201, distance: 8.5
click at [228, 208] on div at bounding box center [226, 211] width 9 height 9
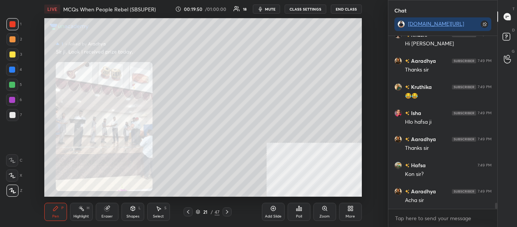
click at [322, 216] on div "Zoom" at bounding box center [324, 216] width 10 height 4
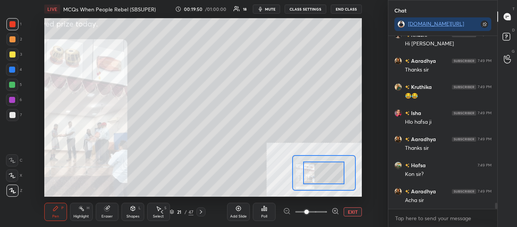
click at [321, 216] on span at bounding box center [311, 211] width 32 height 11
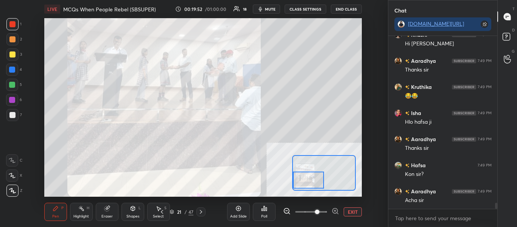
drag, startPoint x: 304, startPoint y: 188, endPoint x: 296, endPoint y: 184, distance: 8.6
click at [298, 184] on div at bounding box center [308, 180] width 31 height 17
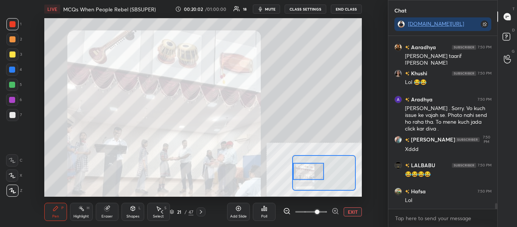
drag, startPoint x: 310, startPoint y: 176, endPoint x: 305, endPoint y: 164, distance: 12.4
click at [304, 167] on div at bounding box center [308, 171] width 31 height 17
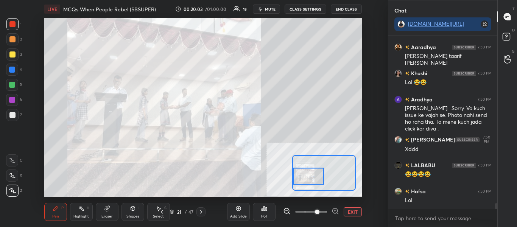
drag, startPoint x: 305, startPoint y: 170, endPoint x: 309, endPoint y: 172, distance: 4.6
click at [304, 174] on div at bounding box center [308, 176] width 31 height 17
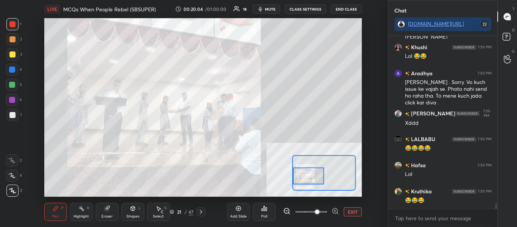
click at [333, 209] on icon at bounding box center [334, 210] width 5 height 5
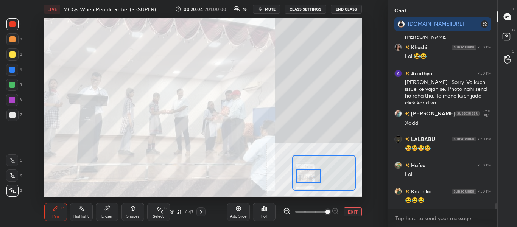
click at [330, 210] on span at bounding box center [327, 212] width 5 height 5
click at [320, 176] on div at bounding box center [308, 176] width 25 height 14
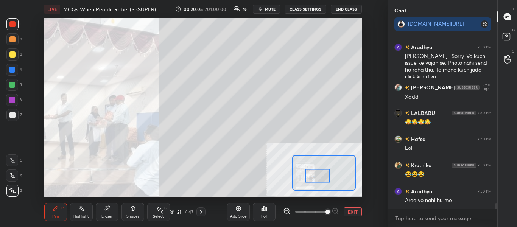
drag, startPoint x: 316, startPoint y: 177, endPoint x: 323, endPoint y: 177, distance: 6.4
click at [323, 177] on div at bounding box center [317, 176] width 25 height 14
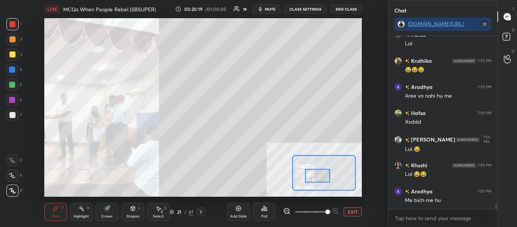
scroll to position [5103, 0]
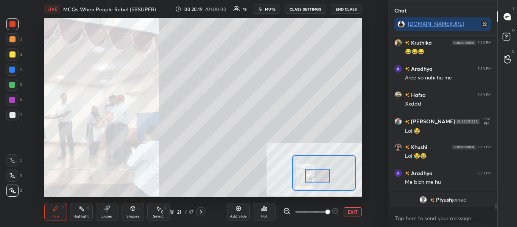
click at [358, 211] on button "EXIT" at bounding box center [352, 211] width 18 height 9
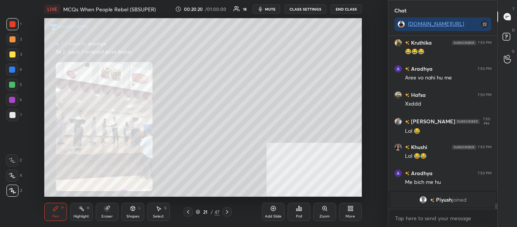
scroll to position [4655, 0]
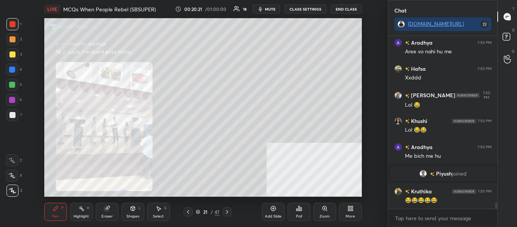
click at [325, 215] on div "Zoom" at bounding box center [324, 216] width 10 height 4
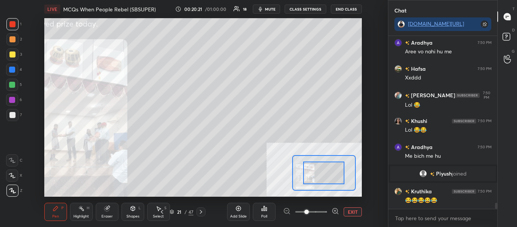
click at [325, 214] on span at bounding box center [311, 211] width 32 height 11
click at [309, 213] on span at bounding box center [306, 212] width 5 height 5
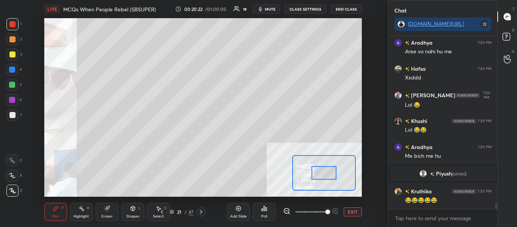
click at [325, 211] on span at bounding box center [327, 212] width 5 height 5
click at [320, 175] on div at bounding box center [323, 173] width 25 height 14
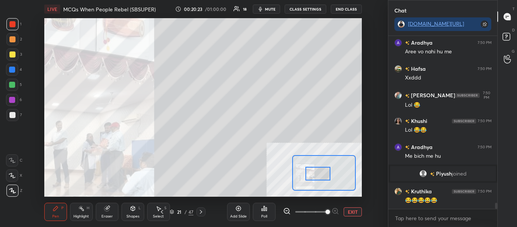
click at [315, 172] on div at bounding box center [317, 174] width 25 height 14
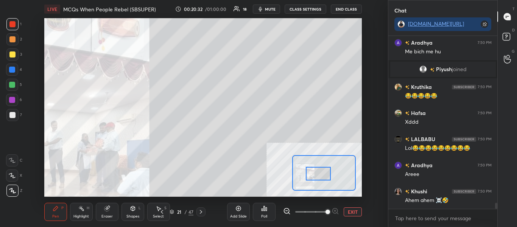
click at [355, 213] on button "EXIT" at bounding box center [352, 211] width 18 height 9
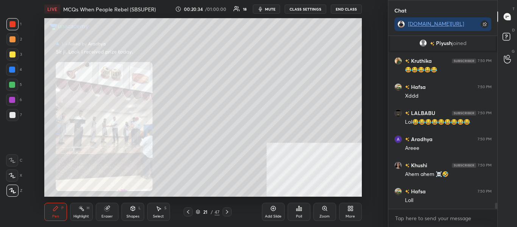
click at [226, 212] on icon at bounding box center [227, 212] width 6 height 6
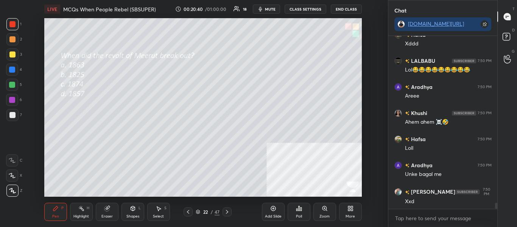
drag, startPoint x: 190, startPoint y: 210, endPoint x: 193, endPoint y: 210, distance: 3.8
click at [189, 210] on icon at bounding box center [188, 212] width 6 height 6
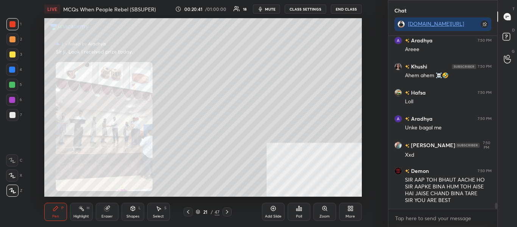
click at [326, 213] on div "Zoom" at bounding box center [324, 212] width 23 height 18
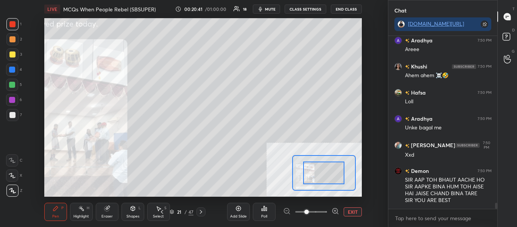
click at [327, 213] on div at bounding box center [311, 211] width 56 height 9
click at [328, 213] on div at bounding box center [311, 211] width 56 height 9
click at [334, 211] on icon at bounding box center [335, 211] width 8 height 8
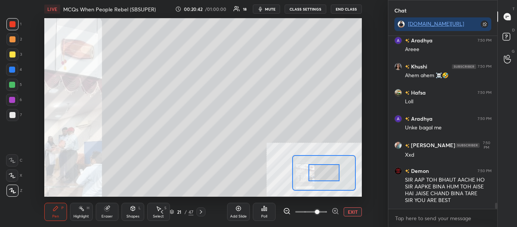
click at [334, 213] on icon at bounding box center [335, 211] width 8 height 8
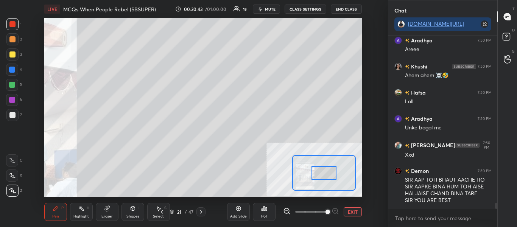
click at [318, 178] on div at bounding box center [323, 173] width 25 height 14
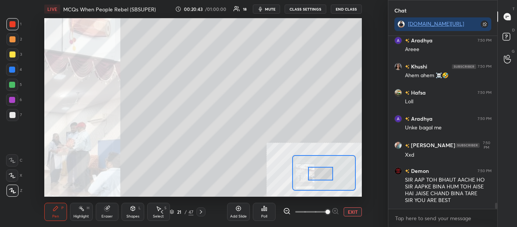
click at [315, 177] on div at bounding box center [320, 174] width 25 height 14
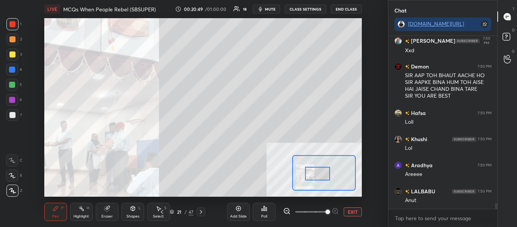
scroll to position [5015, 0]
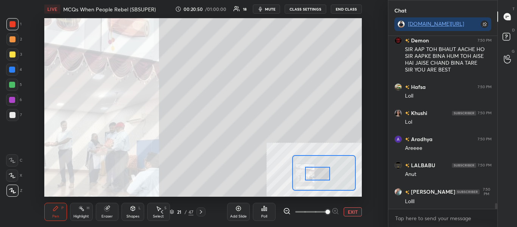
click at [357, 208] on button "EXIT" at bounding box center [352, 211] width 18 height 9
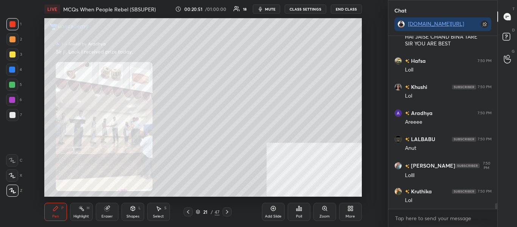
click at [228, 211] on icon at bounding box center [227, 212] width 6 height 6
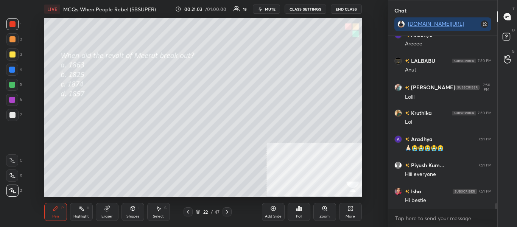
scroll to position [5145, 0]
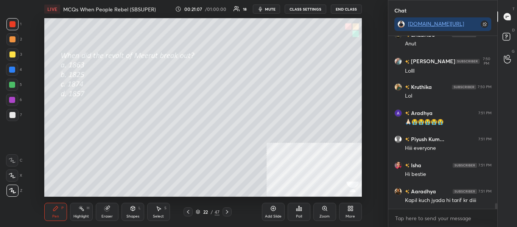
click at [297, 213] on div "Poll" at bounding box center [298, 212] width 23 height 18
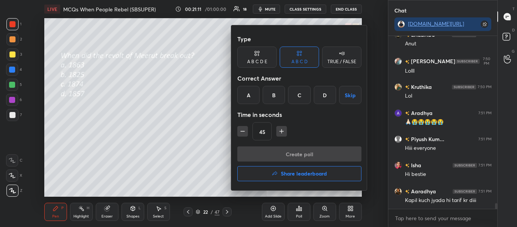
click at [323, 98] on div "D" at bounding box center [325, 95] width 22 height 18
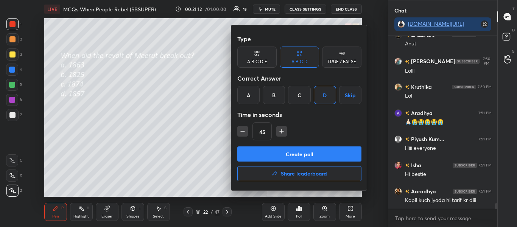
click at [319, 151] on button "Create poll" at bounding box center [299, 153] width 124 height 15
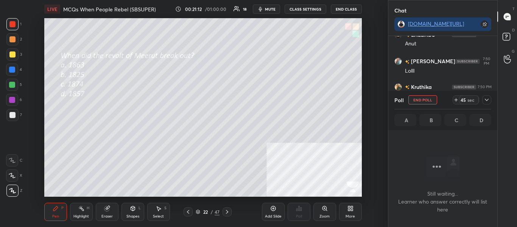
scroll to position [131, 107]
click at [491, 100] on div "Poll End Poll 45 sec A B C D" at bounding box center [442, 110] width 109 height 39
click at [486, 96] on div at bounding box center [486, 99] width 9 height 9
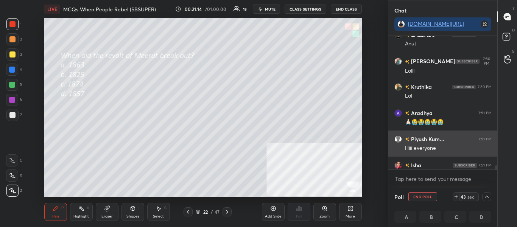
scroll to position [0, 3]
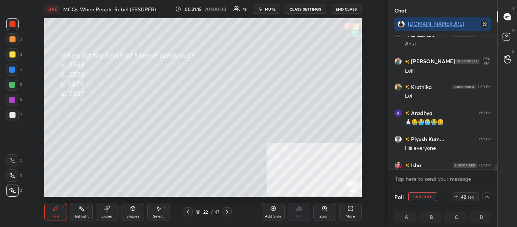
click at [496, 169] on div at bounding box center [496, 168] width 2 height 6
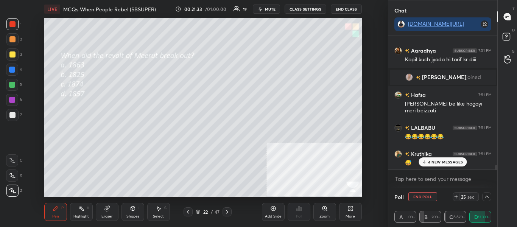
scroll to position [5288, 0]
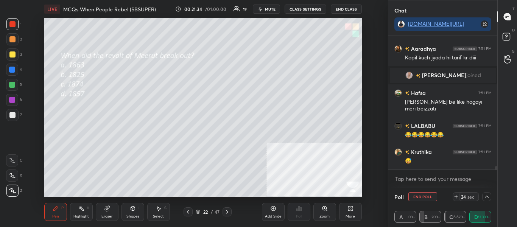
drag, startPoint x: 495, startPoint y: 167, endPoint x: 498, endPoint y: 171, distance: 4.8
click at [496, 176] on div "Piyush Kum... 7:51 PM Hiii everyone Isha 7:51 PM Hi bestie [PERSON_NAME] 7:51 P…" at bounding box center [442, 112] width 109 height 152
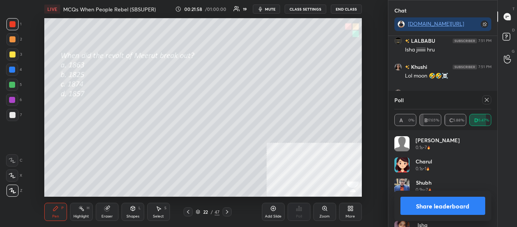
scroll to position [3, 3]
click at [491, 102] on div at bounding box center [486, 99] width 9 height 9
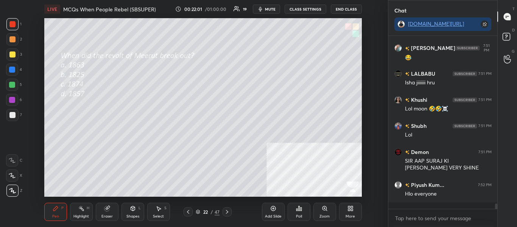
scroll to position [171, 107]
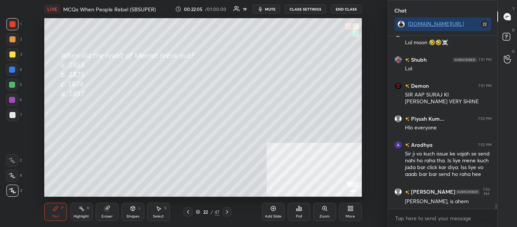
click at [227, 211] on icon at bounding box center [227, 212] width 6 height 6
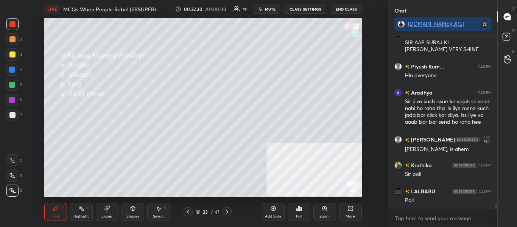
scroll to position [5563, 0]
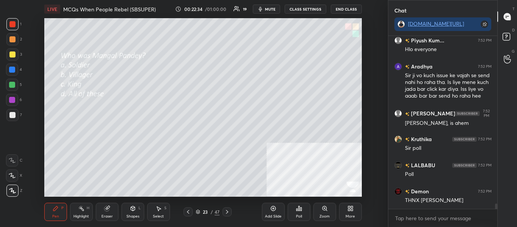
click at [302, 204] on div "Poll" at bounding box center [298, 212] width 23 height 18
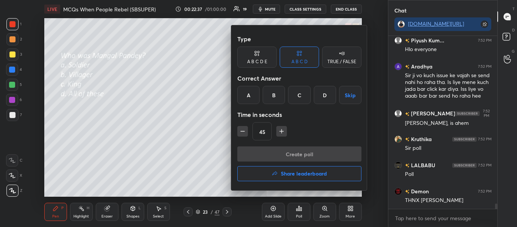
click at [205, 149] on div at bounding box center [258, 113] width 517 height 227
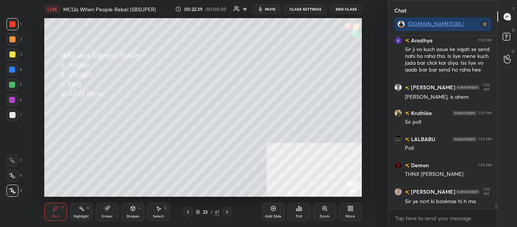
scroll to position [5615, 0]
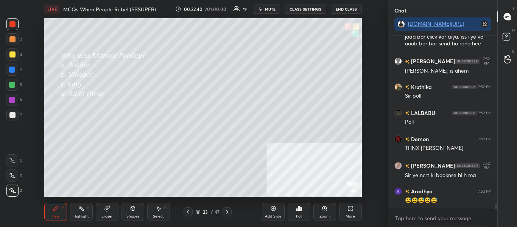
click at [299, 211] on div "Poll" at bounding box center [298, 212] width 23 height 18
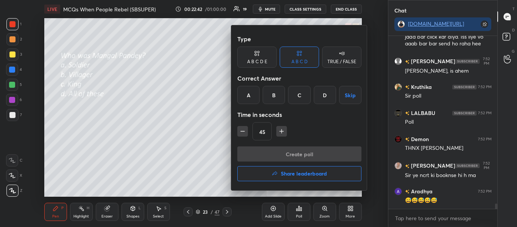
click at [251, 97] on div "A" at bounding box center [248, 95] width 22 height 18
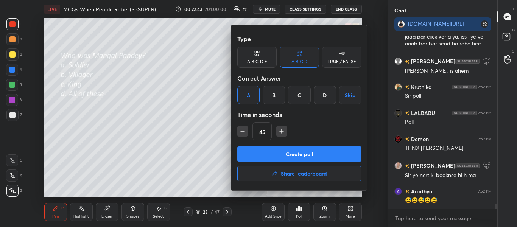
scroll to position [5641, 0]
click at [269, 157] on button "Create poll" at bounding box center [299, 153] width 124 height 15
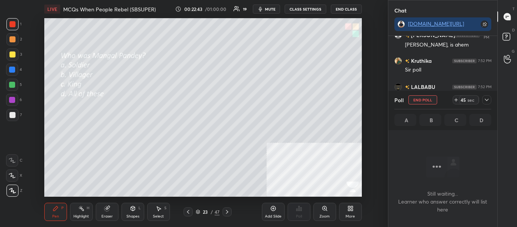
scroll to position [149, 107]
click at [486, 100] on icon at bounding box center [487, 100] width 4 height 2
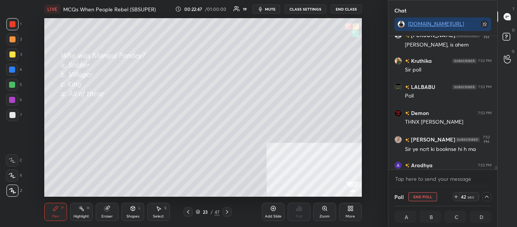
scroll to position [5681, 0]
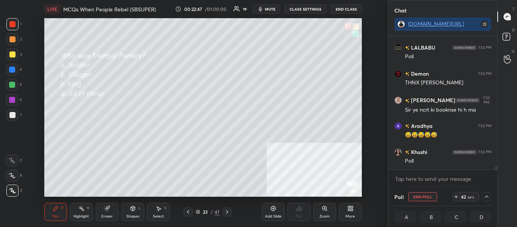
drag, startPoint x: 495, startPoint y: 166, endPoint x: 496, endPoint y: 170, distance: 3.9
click at [496, 170] on div "[PERSON_NAME] 7:52 PM [PERSON_NAME], is [PERSON_NAME] 7:52 PM [PERSON_NAME] 7:5…" at bounding box center [442, 112] width 109 height 152
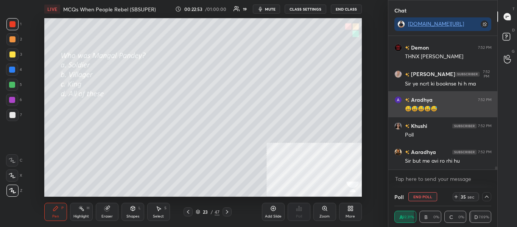
scroll to position [5733, 0]
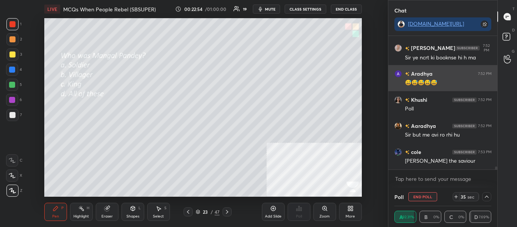
click at [440, 76] on div "[PERSON_NAME] 7:52 PM 😅😅😅😅😅" at bounding box center [442, 78] width 109 height 26
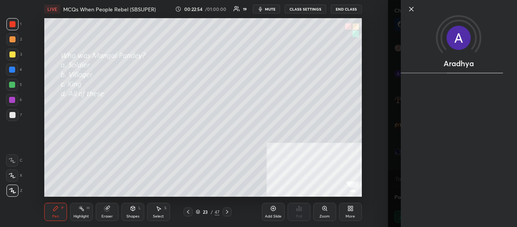
click at [371, 70] on div "Setting up your live class Poll for secs No correct answer Start poll" at bounding box center [202, 107] width 357 height 179
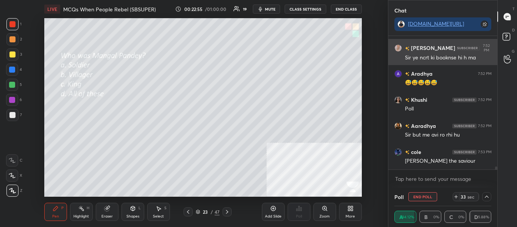
click at [416, 48] on h6 "[PERSON_NAME]" at bounding box center [432, 48] width 46 height 8
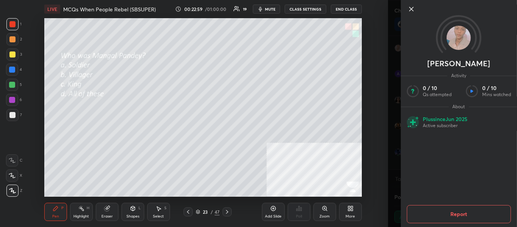
click at [387, 67] on div "1 2 3 4 5 6 7 C X Z C X Z E E Erase all H H LIVE MCQs When People Rebel (SBSUPE…" at bounding box center [194, 113] width 388 height 227
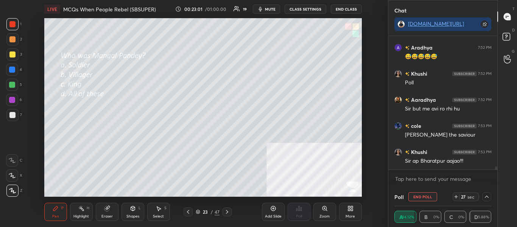
scroll to position [5785, 0]
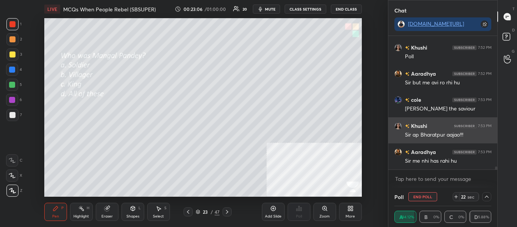
click at [428, 134] on div "Sir ap Bharatpur aajao!!!" at bounding box center [448, 135] width 87 height 8
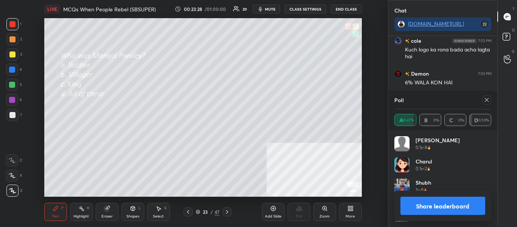
scroll to position [5659, 0]
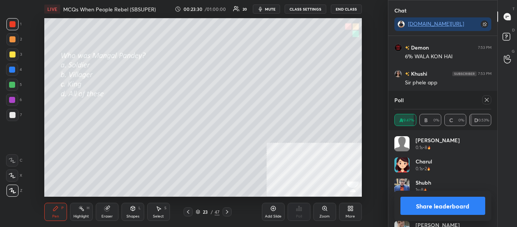
click at [485, 98] on icon at bounding box center [486, 100] width 6 height 6
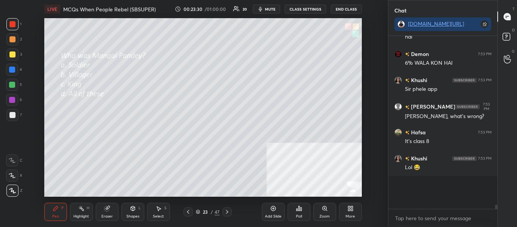
scroll to position [5639, 0]
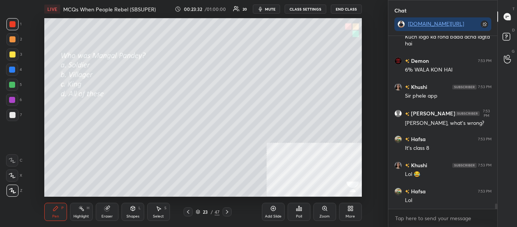
click at [229, 213] on icon at bounding box center [227, 212] width 6 height 6
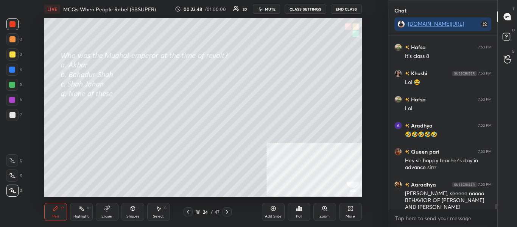
click at [301, 214] on div "Poll" at bounding box center [299, 216] width 6 height 4
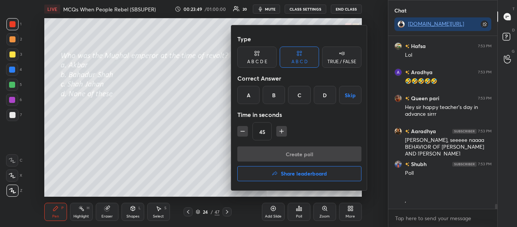
click at [300, 211] on div at bounding box center [258, 113] width 517 height 227
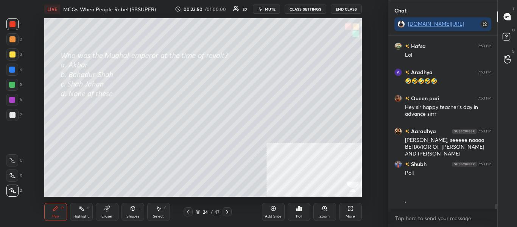
click at [299, 211] on icon at bounding box center [298, 208] width 1 height 5
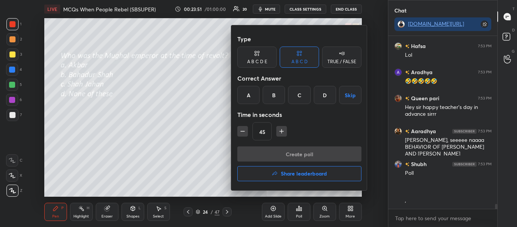
click at [298, 210] on div at bounding box center [258, 113] width 517 height 227
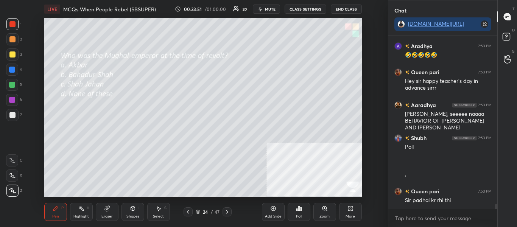
click at [298, 211] on icon at bounding box center [298, 208] width 1 height 5
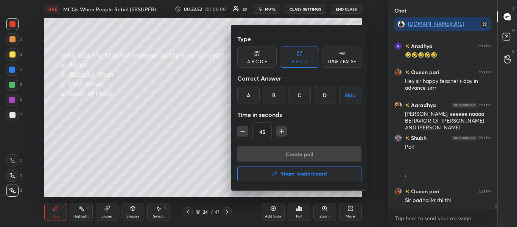
click at [298, 210] on div at bounding box center [258, 113] width 517 height 227
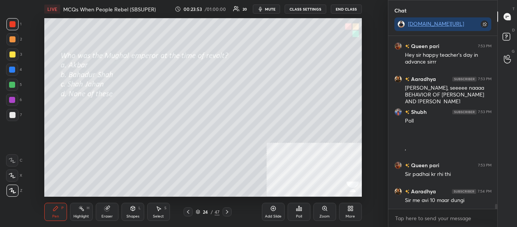
click at [299, 212] on div "Poll" at bounding box center [298, 212] width 23 height 18
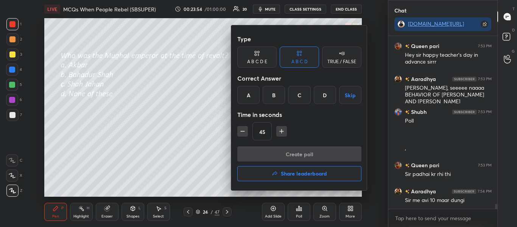
click at [299, 211] on div at bounding box center [258, 113] width 517 height 227
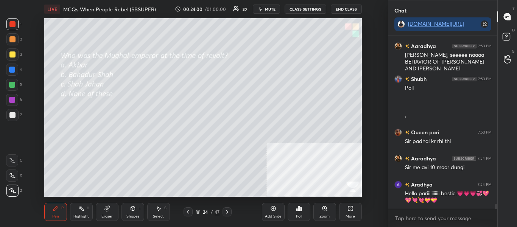
drag, startPoint x: 495, startPoint y: 206, endPoint x: 497, endPoint y: 212, distance: 6.8
click at [497, 212] on div "Chat [DOMAIN_NAME][URL] [PERSON_NAME] 7:53 PM 🤣🤣🤣🤣🤣 Queen pari 7:53 PM Hey sir …" at bounding box center [452, 113] width 129 height 227
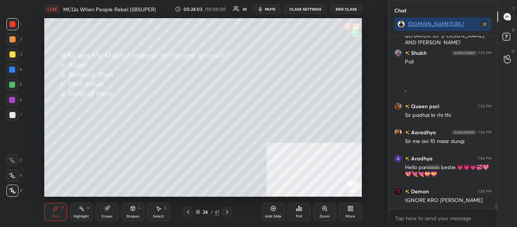
click at [298, 214] on div "Poll" at bounding box center [299, 216] width 6 height 4
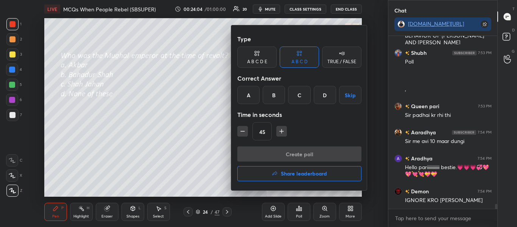
click at [188, 129] on div at bounding box center [258, 113] width 517 height 227
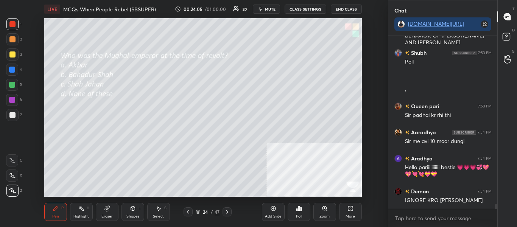
click at [299, 213] on div "Poll" at bounding box center [298, 212] width 23 height 18
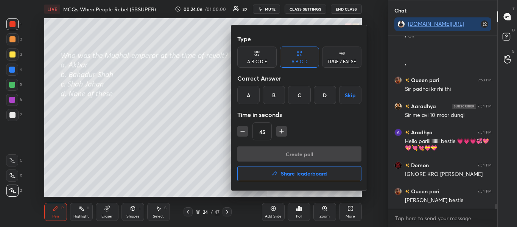
click at [299, 213] on div at bounding box center [258, 113] width 517 height 227
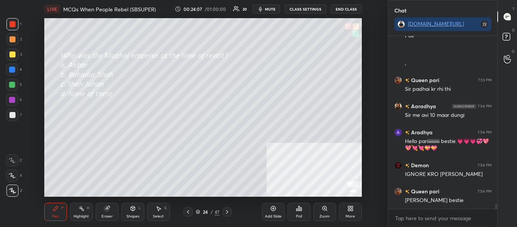
click at [301, 213] on div "Poll" at bounding box center [298, 212] width 23 height 18
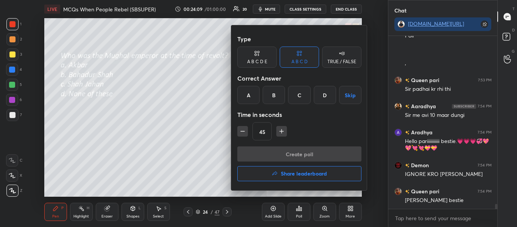
click at [274, 98] on div "B" at bounding box center [274, 95] width 22 height 18
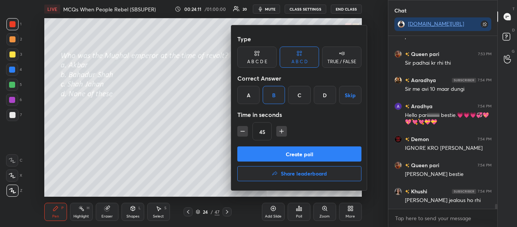
click at [289, 153] on button "Create poll" at bounding box center [299, 153] width 124 height 15
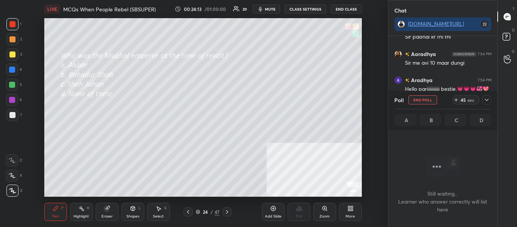
click at [486, 101] on icon at bounding box center [487, 100] width 4 height 2
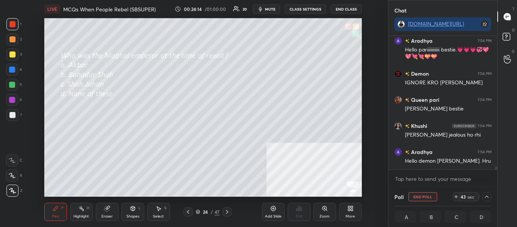
click at [497, 169] on div "Chat [DOMAIN_NAME][URL] Aaradhya 7:54 PM Sir me avi 10 maar dungi [PERSON_NAME]…" at bounding box center [452, 113] width 129 height 227
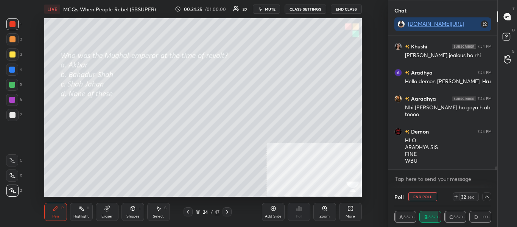
click at [270, 10] on span "mute" at bounding box center [270, 8] width 11 height 5
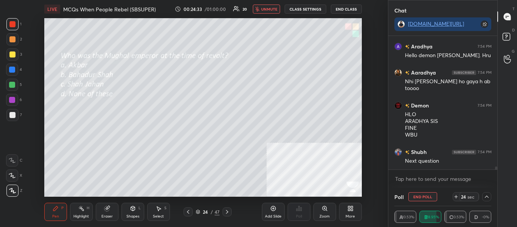
click at [269, 8] on span "unmute" at bounding box center [269, 8] width 16 height 5
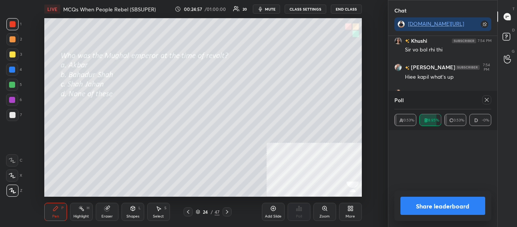
scroll to position [3, 3]
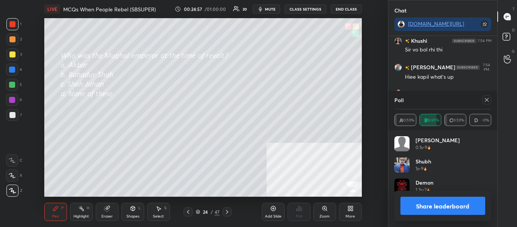
drag, startPoint x: 496, startPoint y: 168, endPoint x: 496, endPoint y: 177, distance: 9.5
click at [496, 176] on div "Chat [DOMAIN_NAME][URL] [PERSON_NAME] 7:54 PM [PERSON_NAME] sa chapter Khushi 7…" at bounding box center [443, 113] width 110 height 227
click at [464, 204] on button "Share leaderboard" at bounding box center [442, 206] width 85 height 18
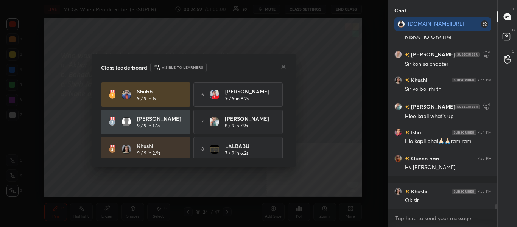
scroll to position [6459, 0]
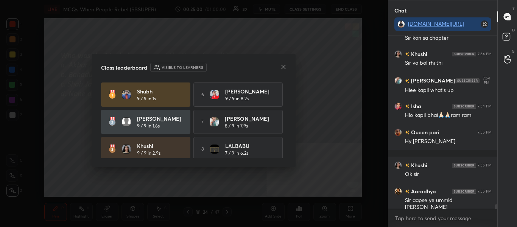
click at [283, 67] on icon at bounding box center [283, 67] width 6 height 6
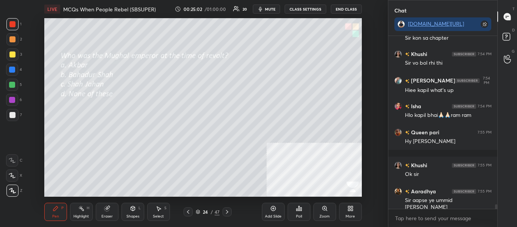
click at [228, 212] on icon at bounding box center [227, 212] width 6 height 6
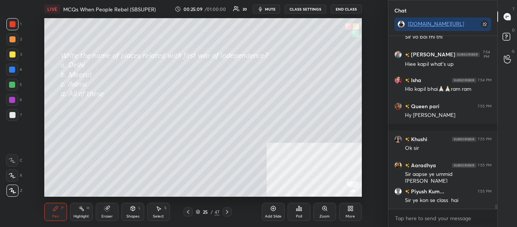
scroll to position [6511, 0]
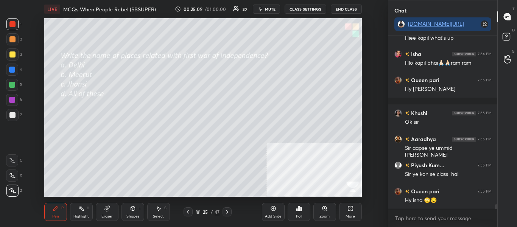
click at [292, 210] on div "Poll" at bounding box center [298, 212] width 23 height 18
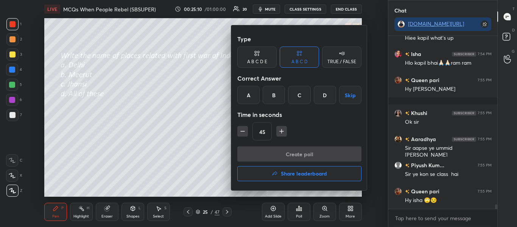
click at [191, 141] on div at bounding box center [258, 113] width 517 height 227
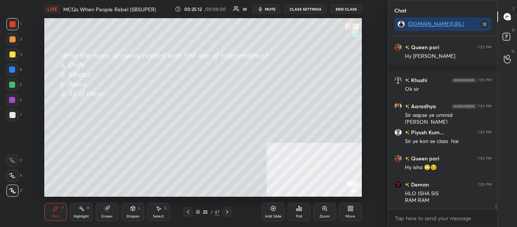
scroll to position [6570, 0]
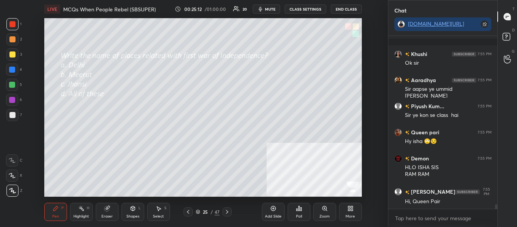
click at [298, 213] on div "Poll" at bounding box center [298, 212] width 23 height 18
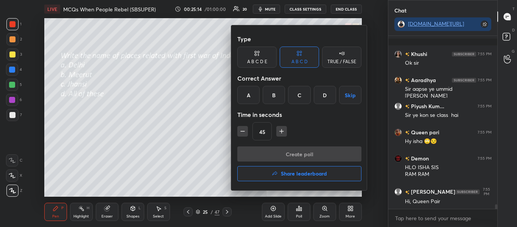
click at [325, 96] on div "D" at bounding box center [325, 95] width 22 height 18
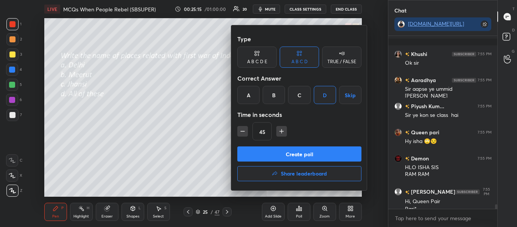
scroll to position [6578, 0]
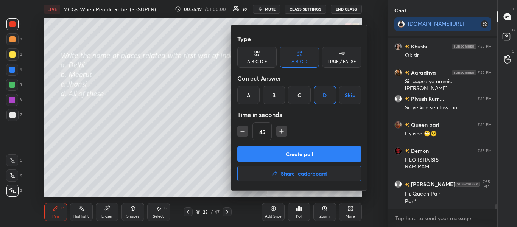
click at [311, 151] on button "Create poll" at bounding box center [299, 153] width 124 height 15
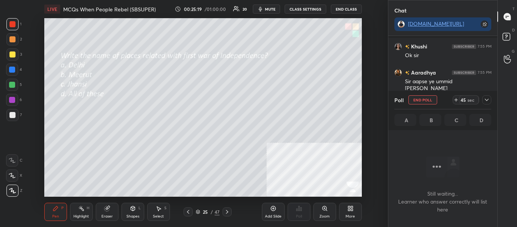
scroll to position [131, 107]
click at [489, 101] on icon at bounding box center [486, 100] width 6 height 6
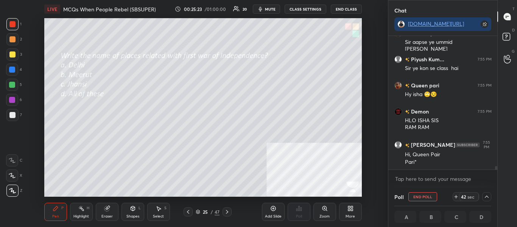
click at [496, 170] on div "Isha 7:54 PM Hlo kapil bhai🙏🏻🙏🏻ram ram Queen pari 7:55 PM Hy [PERSON_NAME] subh…" at bounding box center [442, 112] width 109 height 152
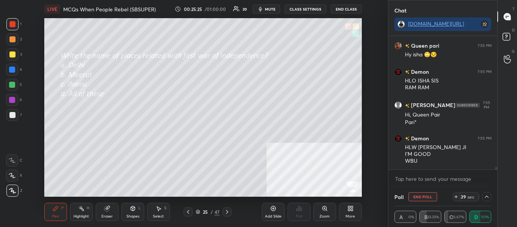
click at [487, 196] on icon at bounding box center [487, 197] width 4 height 2
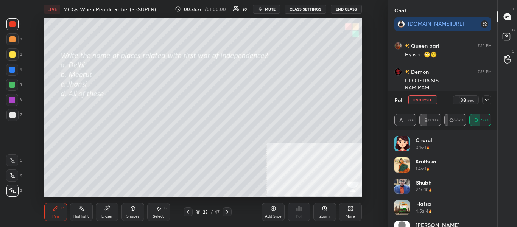
click at [488, 99] on icon at bounding box center [486, 100] width 6 height 6
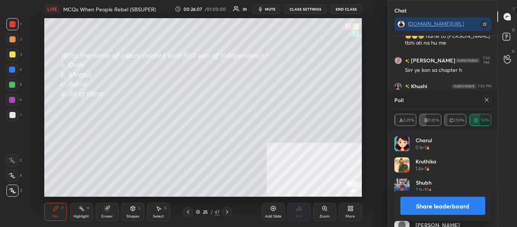
scroll to position [6952, 0]
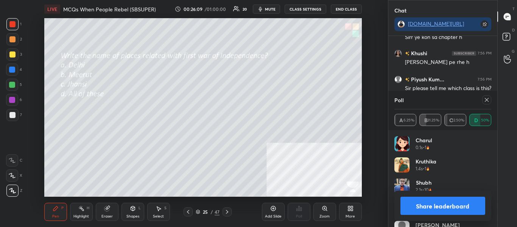
click at [486, 102] on icon at bounding box center [486, 100] width 6 height 6
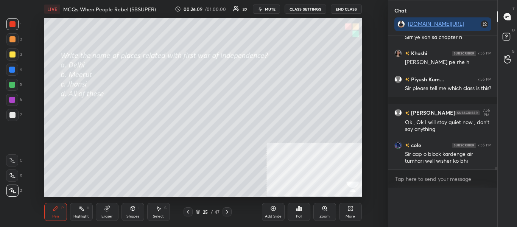
scroll to position [151, 107]
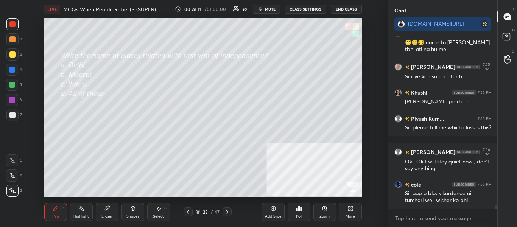
click at [228, 211] on icon at bounding box center [227, 212] width 6 height 6
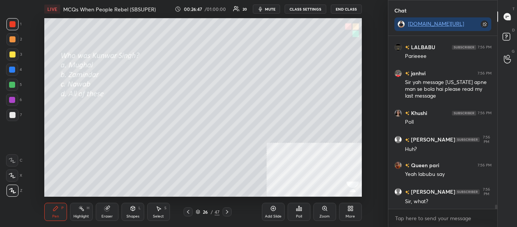
click at [302, 214] on div "Poll" at bounding box center [298, 212] width 23 height 18
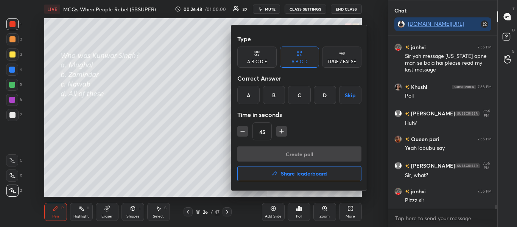
drag, startPoint x: 271, startPoint y: 99, endPoint x: 272, endPoint y: 104, distance: 5.0
click at [270, 99] on div "B" at bounding box center [274, 95] width 22 height 18
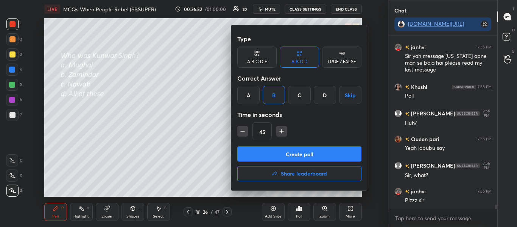
click at [280, 155] on button "Create poll" at bounding box center [299, 153] width 124 height 15
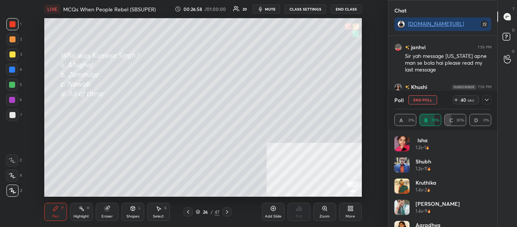
click at [489, 98] on div at bounding box center [486, 99] width 9 height 9
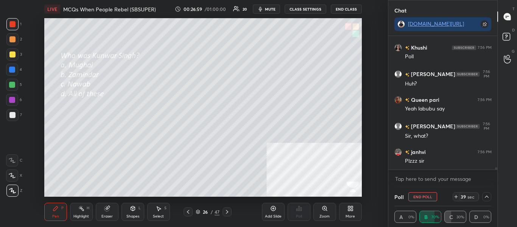
drag, startPoint x: 496, startPoint y: 167, endPoint x: 497, endPoint y: 179, distance: 12.5
click at [497, 178] on div "Chat [DOMAIN_NAME][URL] [PERSON_NAME] 7:56 PM Parieeee janhvi 7:56 PM Sir yah m…" at bounding box center [452, 113] width 129 height 227
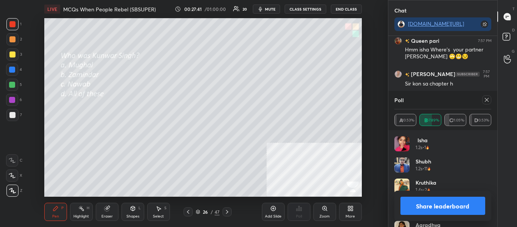
scroll to position [7901, 0]
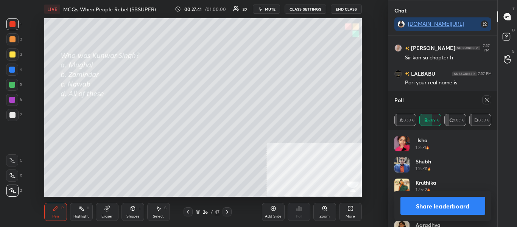
click at [452, 209] on button "Share leaderboard" at bounding box center [442, 206] width 85 height 18
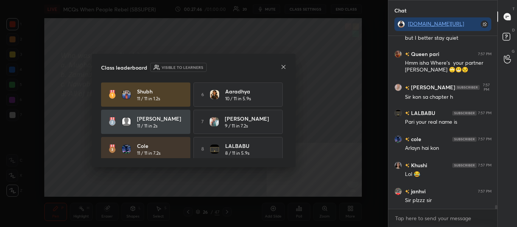
click at [280, 67] on icon at bounding box center [283, 67] width 6 height 6
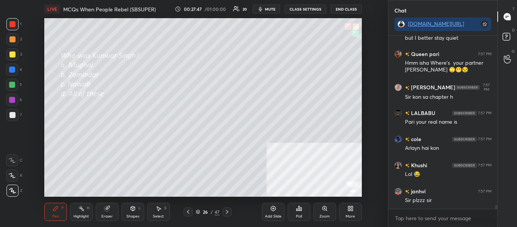
click at [228, 213] on icon at bounding box center [227, 212] width 6 height 6
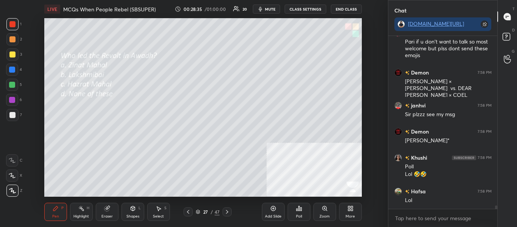
scroll to position [8171, 0]
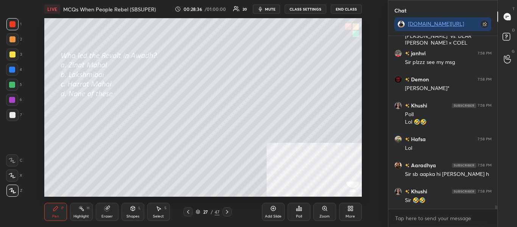
click at [305, 212] on div "Poll" at bounding box center [298, 212] width 23 height 18
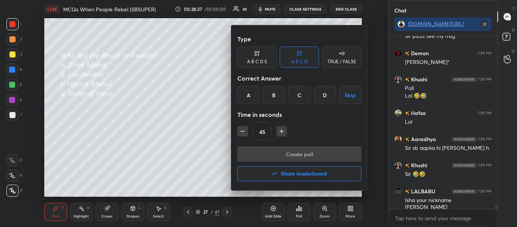
click at [304, 211] on div at bounding box center [258, 113] width 517 height 227
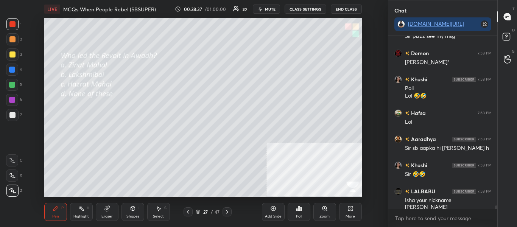
click at [306, 211] on div "Poll" at bounding box center [298, 212] width 23 height 18
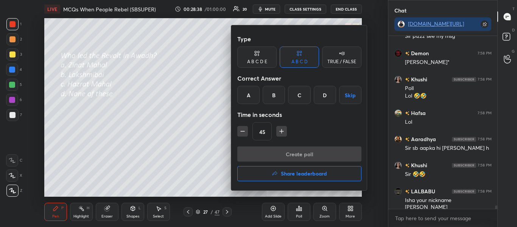
click at [306, 212] on div at bounding box center [258, 113] width 517 height 227
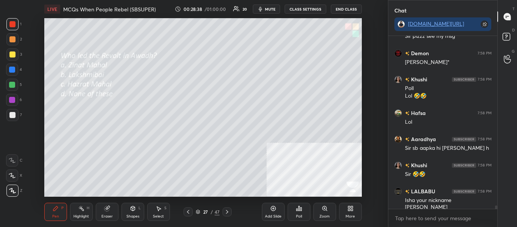
click at [305, 212] on div "Poll" at bounding box center [298, 212] width 23 height 18
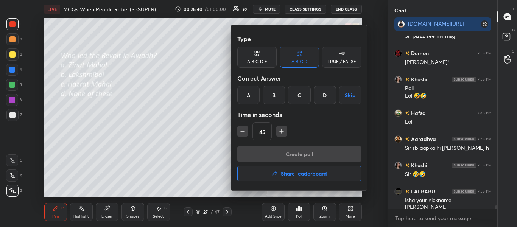
click at [300, 94] on div "C" at bounding box center [299, 95] width 22 height 18
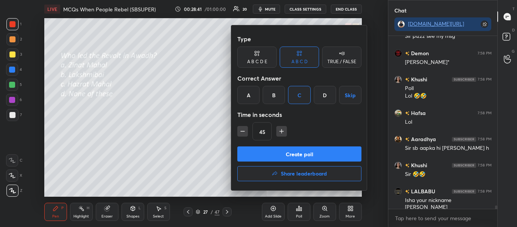
scroll to position [8250, 0]
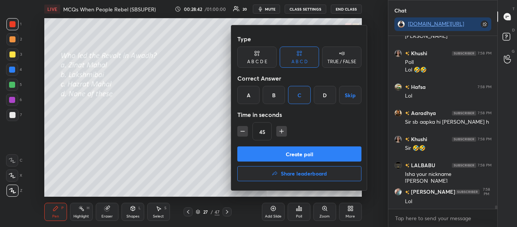
click at [222, 100] on div at bounding box center [258, 113] width 517 height 227
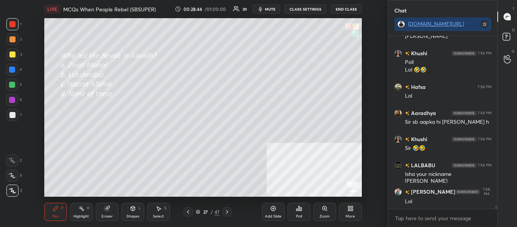
click at [294, 212] on div "Poll" at bounding box center [298, 212] width 23 height 18
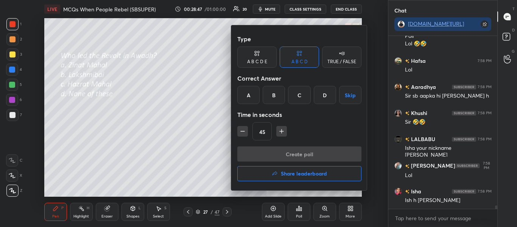
scroll to position [8316, 0]
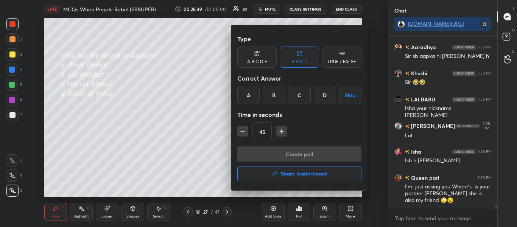
click at [214, 110] on div at bounding box center [258, 113] width 517 height 227
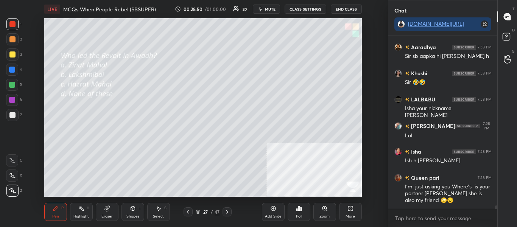
click at [301, 208] on icon at bounding box center [300, 208] width 1 height 3
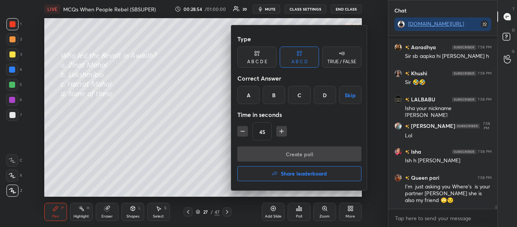
scroll to position [8348, 0]
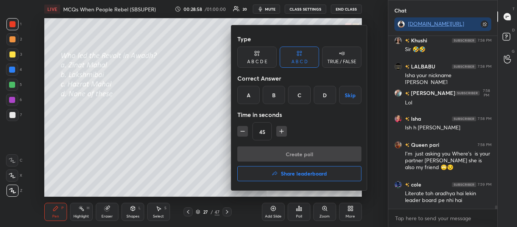
click at [303, 95] on div "C" at bounding box center [299, 95] width 22 height 18
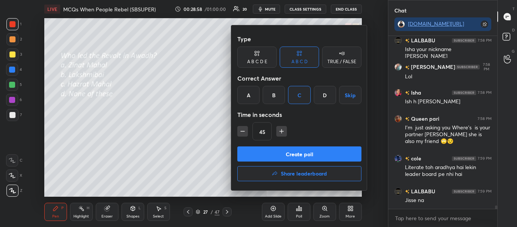
click at [301, 158] on button "Create poll" at bounding box center [299, 153] width 124 height 15
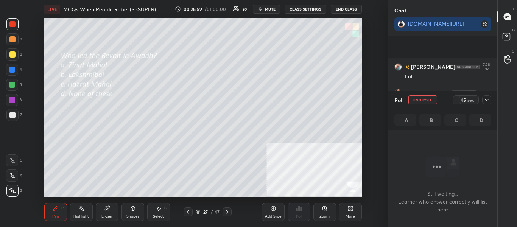
scroll to position [8440, 0]
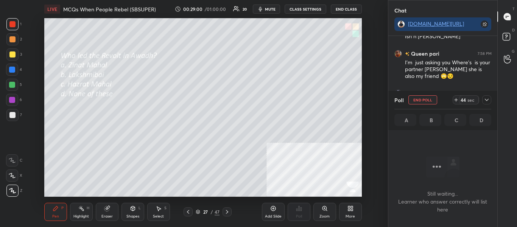
click at [487, 98] on icon at bounding box center [486, 100] width 6 height 6
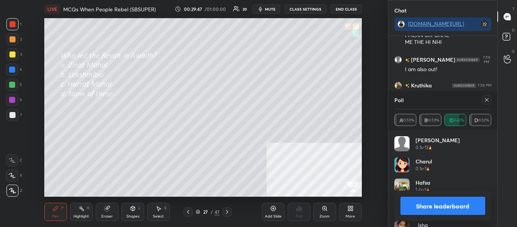
scroll to position [8817, 0]
click at [488, 98] on icon at bounding box center [486, 100] width 6 height 6
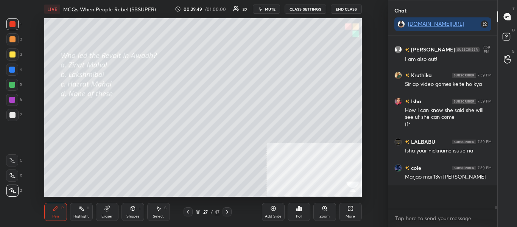
scroll to position [8778, 0]
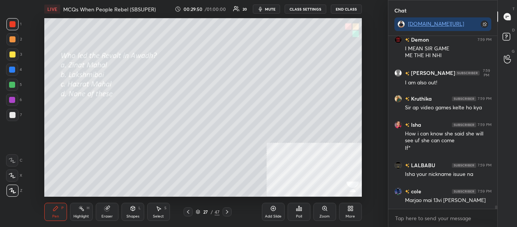
click at [228, 213] on icon at bounding box center [227, 212] width 6 height 6
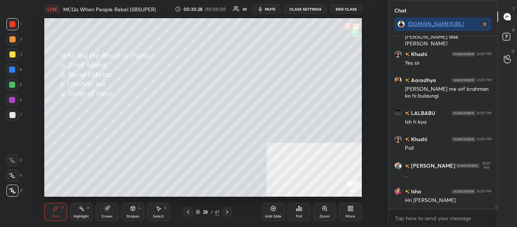
scroll to position [9158, 0]
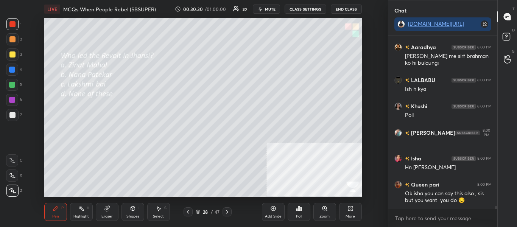
click at [302, 213] on div "Poll" at bounding box center [298, 212] width 23 height 18
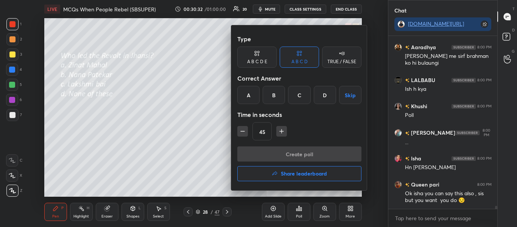
scroll to position [9184, 0]
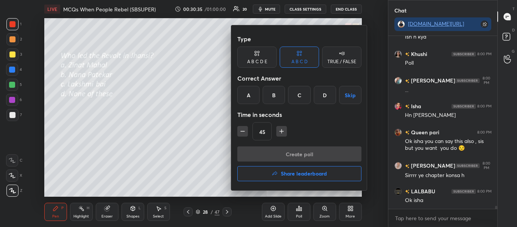
click at [274, 96] on div "B" at bounding box center [274, 95] width 22 height 18
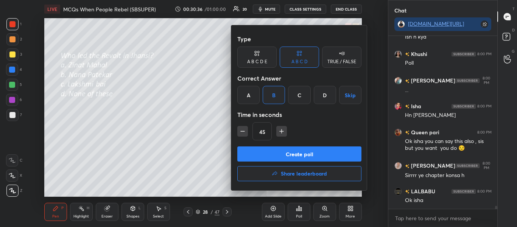
click at [292, 95] on div "C" at bounding box center [299, 95] width 22 height 18
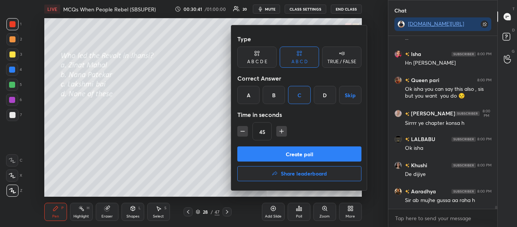
scroll to position [9296, 0]
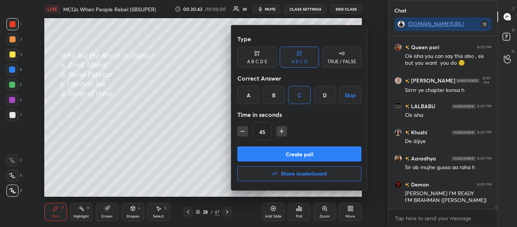
click at [280, 153] on button "Create poll" at bounding box center [299, 153] width 124 height 15
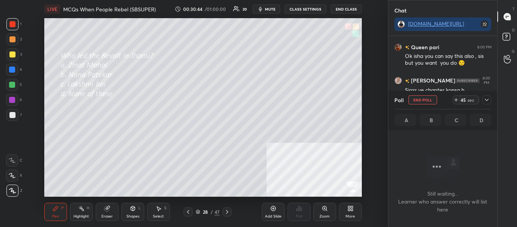
scroll to position [149, 107]
click at [484, 102] on icon at bounding box center [486, 100] width 6 height 6
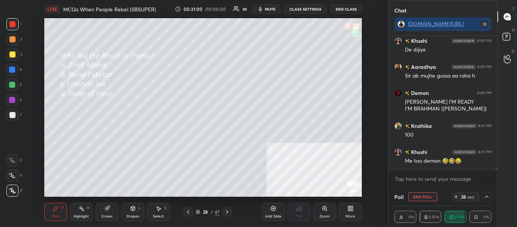
scroll to position [9413, 0]
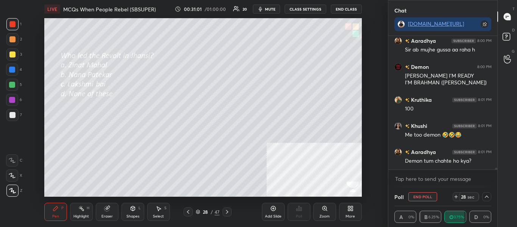
click at [267, 9] on span "mute" at bounding box center [270, 8] width 11 height 5
drag, startPoint x: 267, startPoint y: 8, endPoint x: 274, endPoint y: 16, distance: 10.8
click at [268, 8] on span "unmute" at bounding box center [269, 8] width 16 height 5
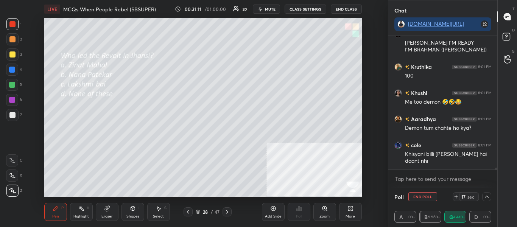
scroll to position [9479, 0]
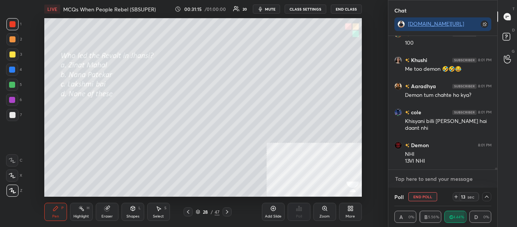
click at [462, 180] on textarea at bounding box center [442, 179] width 97 height 12
click at [459, 180] on textarea at bounding box center [442, 179] width 97 height 12
click at [464, 178] on textarea at bounding box center [442, 179] width 97 height 12
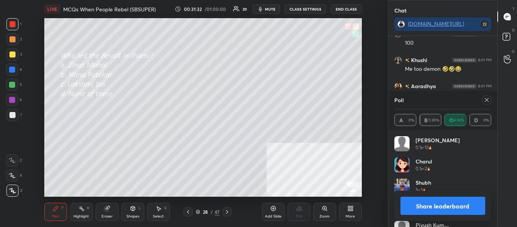
scroll to position [9512, 0]
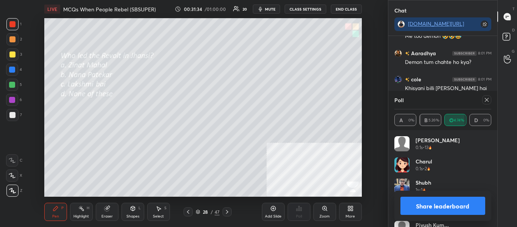
click at [463, 205] on button "Share leaderboard" at bounding box center [442, 206] width 85 height 18
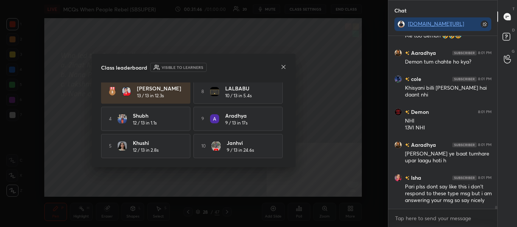
scroll to position [9531, 0]
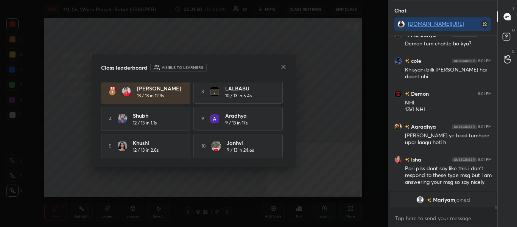
click at [280, 65] on div "Class leaderboard Visible to learners" at bounding box center [193, 67] width 185 height 9
click at [282, 65] on icon at bounding box center [283, 67] width 6 height 6
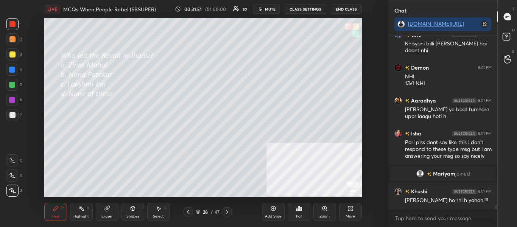
scroll to position [8072, 0]
click at [226, 215] on div at bounding box center [226, 211] width 9 height 9
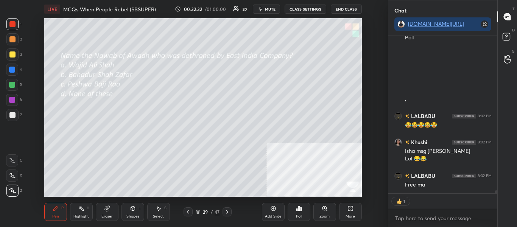
scroll to position [8379, 0]
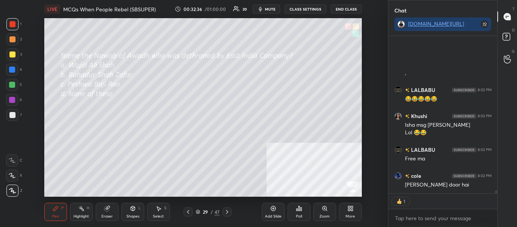
click at [296, 217] on div "Poll" at bounding box center [299, 216] width 6 height 4
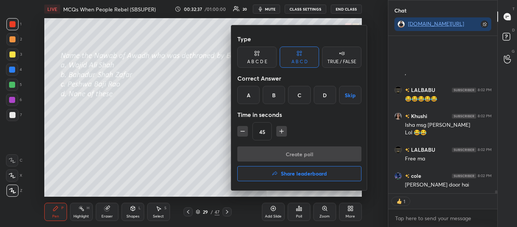
click at [297, 217] on div at bounding box center [258, 113] width 517 height 227
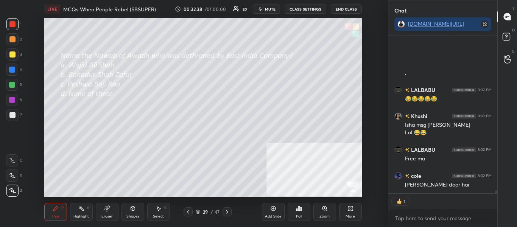
click at [299, 216] on div "Poll" at bounding box center [299, 216] width 6 height 4
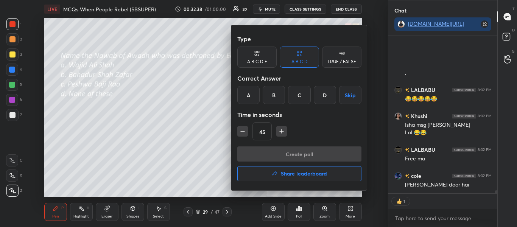
click at [297, 217] on div at bounding box center [258, 113] width 517 height 227
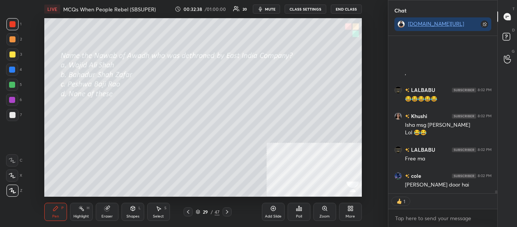
click at [297, 215] on div "Poll" at bounding box center [299, 216] width 6 height 4
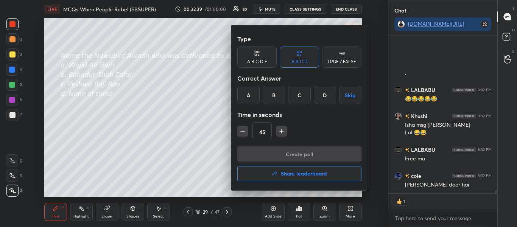
click at [300, 213] on div at bounding box center [258, 113] width 517 height 227
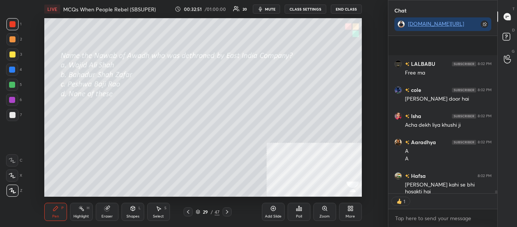
scroll to position [8530, 0]
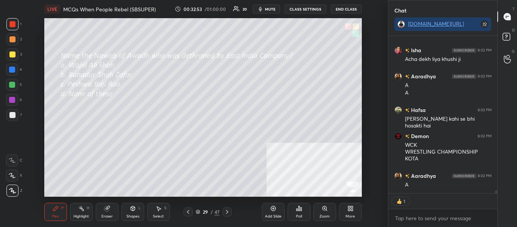
click at [300, 215] on div "Poll" at bounding box center [299, 216] width 6 height 4
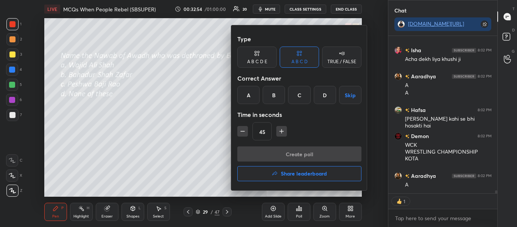
click at [249, 95] on div "A" at bounding box center [248, 95] width 22 height 18
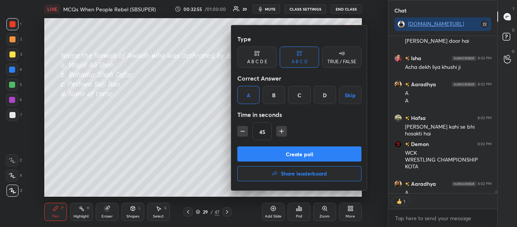
scroll to position [8515, 0]
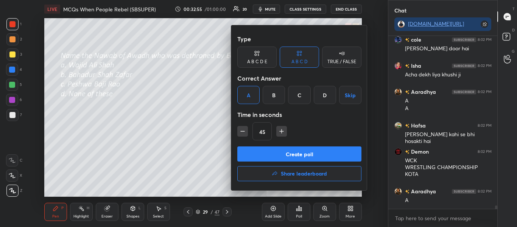
click at [263, 153] on button "Create poll" at bounding box center [299, 153] width 124 height 15
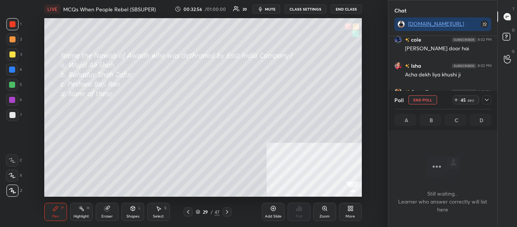
scroll to position [149, 107]
click at [484, 98] on icon at bounding box center [486, 100] width 6 height 6
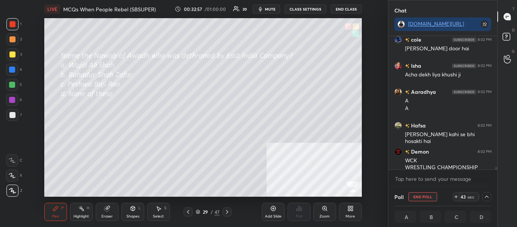
scroll to position [0, 3]
click at [494, 167] on div at bounding box center [494, 103] width 5 height 134
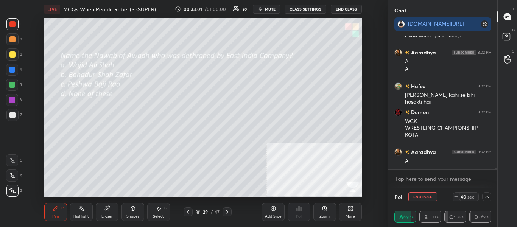
drag, startPoint x: 496, startPoint y: 169, endPoint x: 496, endPoint y: 173, distance: 4.6
click at [496, 173] on div "[PERSON_NAME] 8:02 PM [PERSON_NAME] door hai Isha 8:02 PM Acha dekh liya khushi…" at bounding box center [442, 112] width 109 height 152
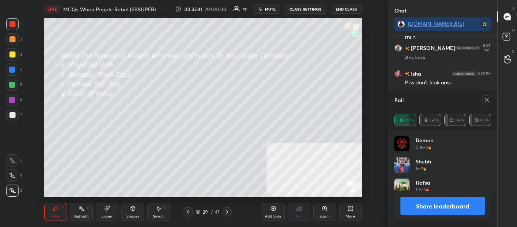
scroll to position [3, 3]
click at [486, 97] on icon at bounding box center [486, 100] width 6 height 6
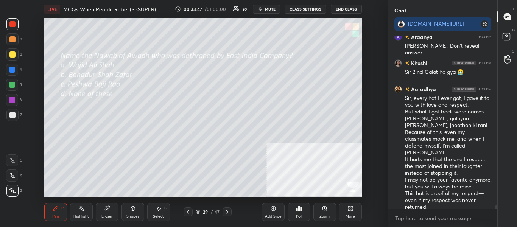
click at [229, 212] on icon at bounding box center [227, 212] width 6 height 6
click at [225, 213] on icon at bounding box center [227, 212] width 6 height 6
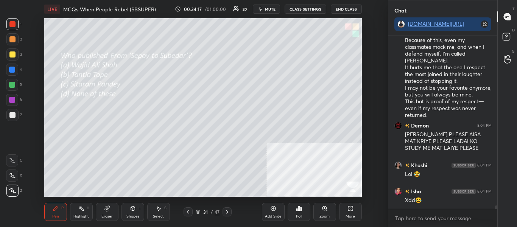
scroll to position [8944, 0]
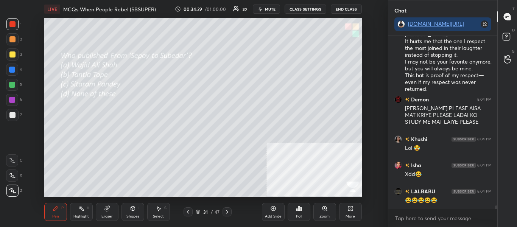
click at [302, 215] on div "Poll" at bounding box center [298, 212] width 23 height 18
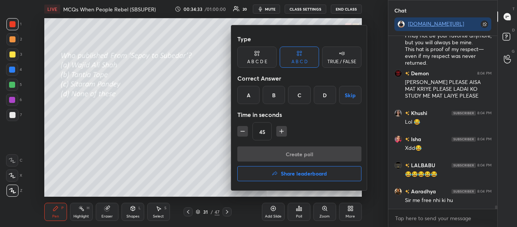
scroll to position [8996, 0]
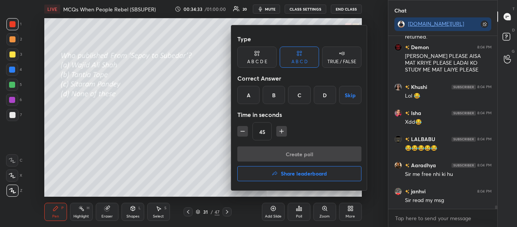
click at [301, 97] on div "C" at bounding box center [299, 95] width 22 height 18
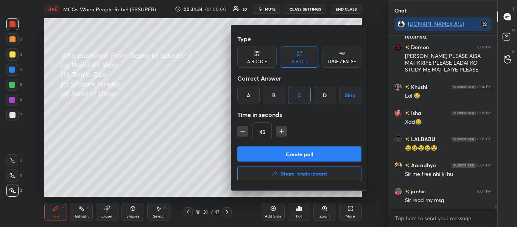
drag, startPoint x: 297, startPoint y: 150, endPoint x: 298, endPoint y: 140, distance: 10.2
click at [297, 149] on button "Create poll" at bounding box center [299, 153] width 124 height 15
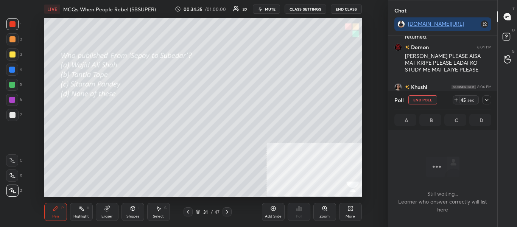
scroll to position [9061, 0]
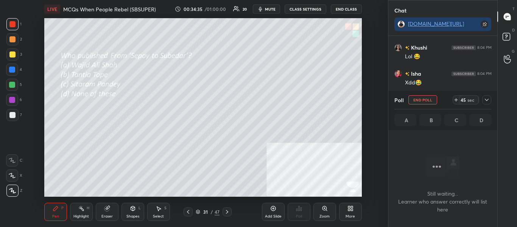
click at [489, 97] on icon at bounding box center [486, 100] width 6 height 6
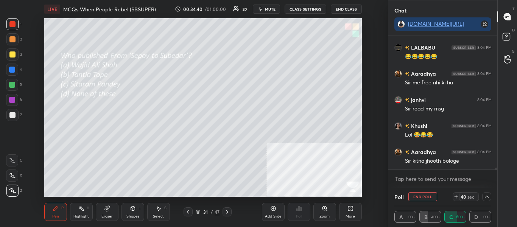
click at [486, 196] on icon at bounding box center [486, 197] width 6 height 6
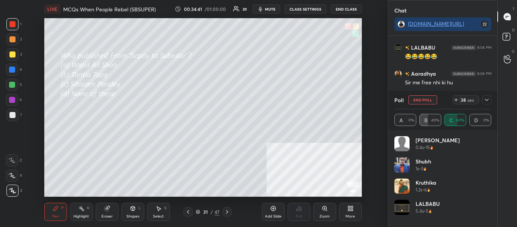
click at [488, 100] on icon at bounding box center [486, 100] width 6 height 6
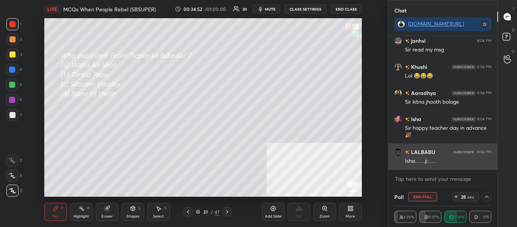
scroll to position [9173, 0]
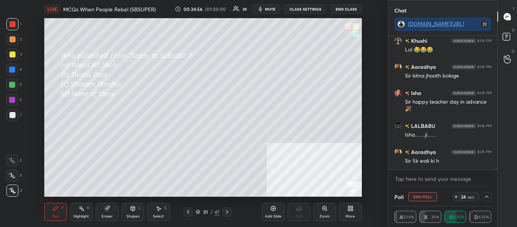
click at [489, 196] on icon at bounding box center [486, 197] width 6 height 6
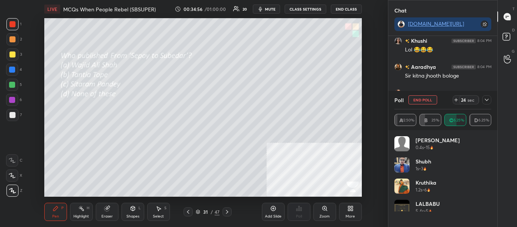
scroll to position [3, 3]
click at [487, 100] on icon at bounding box center [486, 100] width 6 height 6
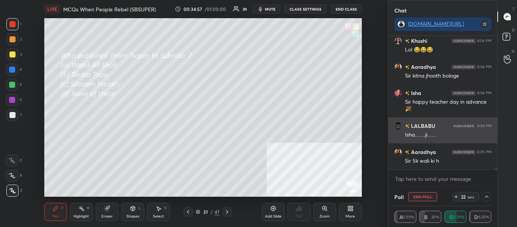
scroll to position [0, 3]
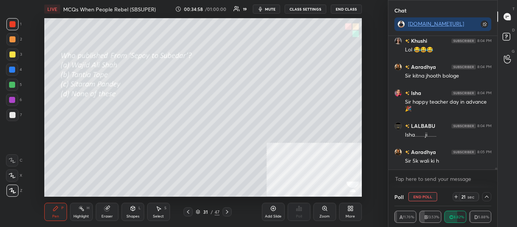
click at [487, 202] on div "Poll End Poll 21 sec" at bounding box center [442, 197] width 97 height 18
click at [487, 196] on icon at bounding box center [486, 197] width 6 height 6
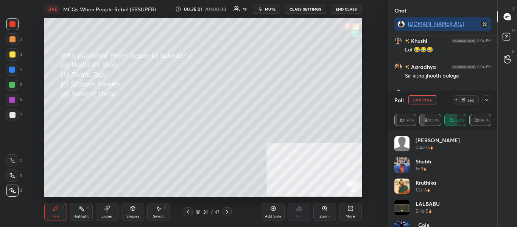
scroll to position [9199, 0]
click at [487, 101] on icon at bounding box center [486, 100] width 6 height 6
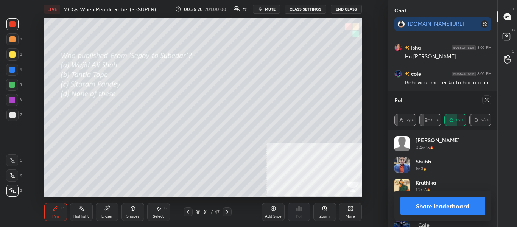
click at [469, 209] on button "Share leaderboard" at bounding box center [442, 206] width 85 height 18
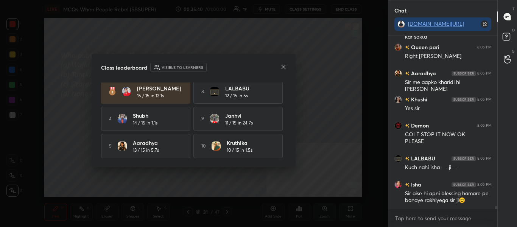
click at [281, 66] on icon at bounding box center [283, 67] width 6 height 6
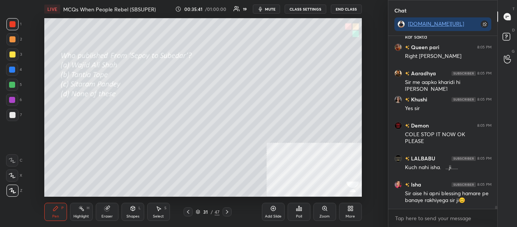
click at [226, 212] on icon at bounding box center [227, 212] width 6 height 6
click at [230, 211] on div at bounding box center [226, 211] width 9 height 9
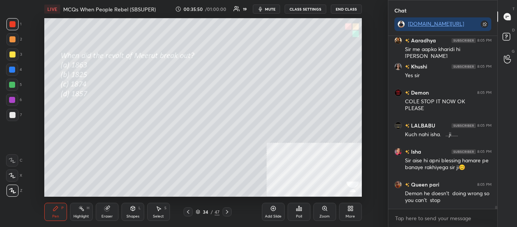
click at [301, 210] on icon at bounding box center [300, 208] width 1 height 3
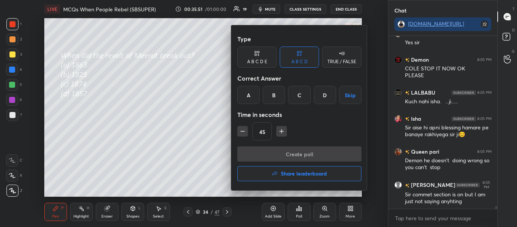
click at [322, 98] on div "D" at bounding box center [325, 95] width 22 height 18
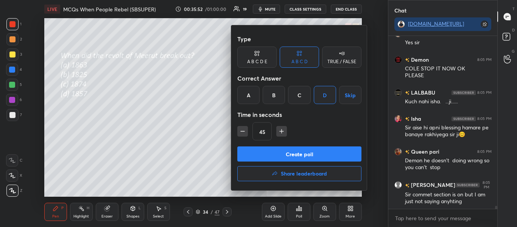
click at [317, 152] on button "Create poll" at bounding box center [299, 153] width 124 height 15
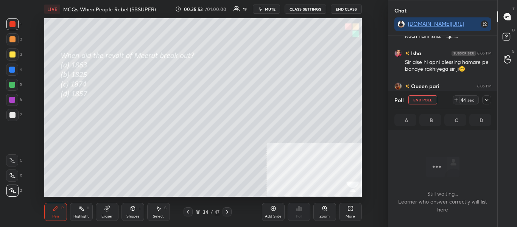
click at [486, 99] on icon at bounding box center [486, 100] width 6 height 6
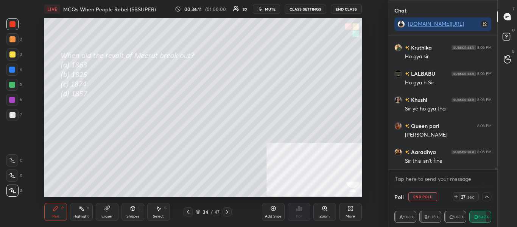
click at [487, 195] on icon at bounding box center [486, 197] width 6 height 6
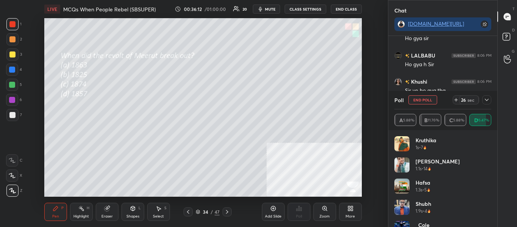
click at [486, 101] on icon at bounding box center [486, 100] width 6 height 6
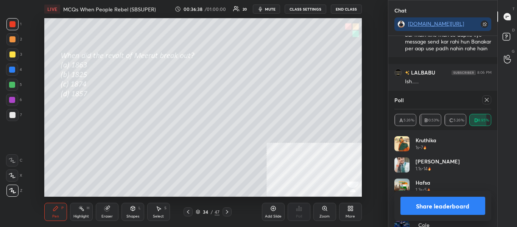
scroll to position [89, 95]
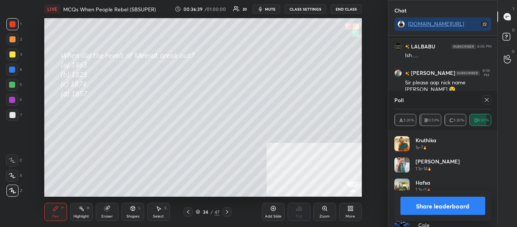
click at [486, 103] on div at bounding box center [486, 99] width 9 height 9
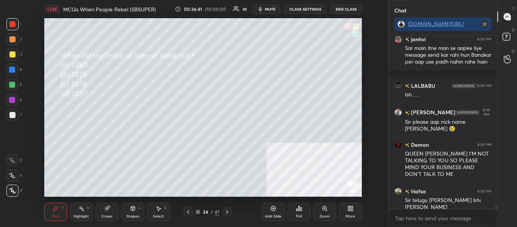
click at [228, 213] on icon at bounding box center [227, 212] width 6 height 6
click at [227, 214] on icon at bounding box center [227, 212] width 6 height 6
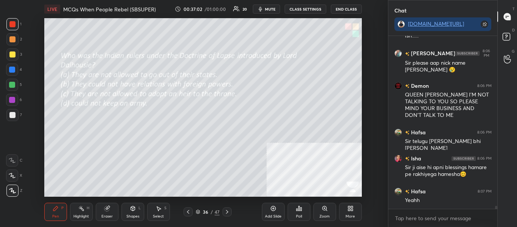
click at [303, 216] on div "Poll" at bounding box center [298, 212] width 23 height 18
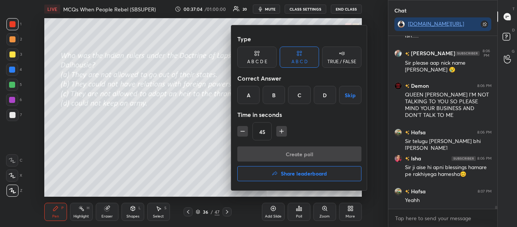
click at [298, 210] on div at bounding box center [258, 113] width 517 height 227
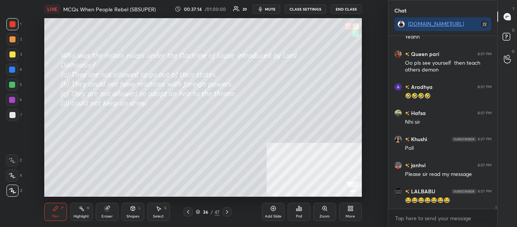
scroll to position [9521, 0]
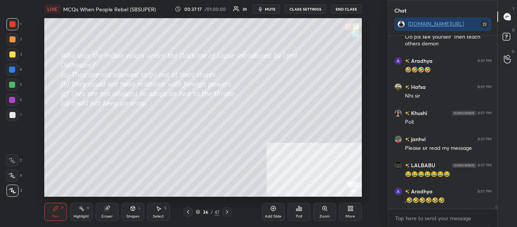
click at [298, 210] on icon at bounding box center [299, 208] width 6 height 6
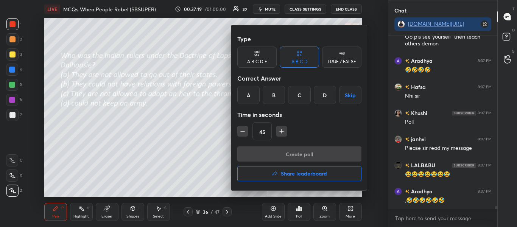
click at [302, 99] on div "C" at bounding box center [299, 95] width 22 height 18
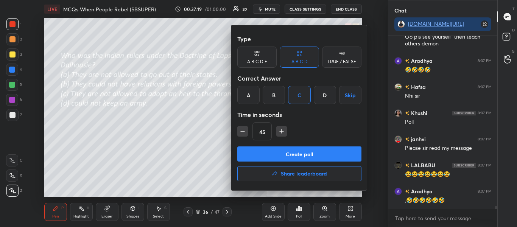
click at [304, 151] on button "Create poll" at bounding box center [299, 153] width 124 height 15
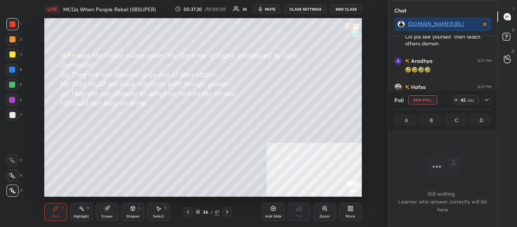
scroll to position [149, 107]
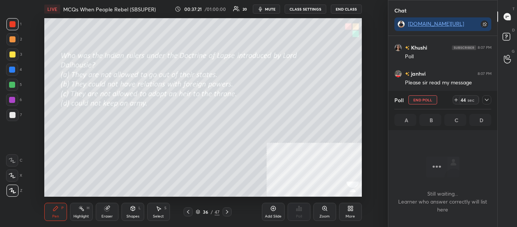
click at [487, 95] on div "Poll End Poll 44 sec" at bounding box center [442, 100] width 97 height 18
drag, startPoint x: 487, startPoint y: 100, endPoint x: 488, endPoint y: 104, distance: 4.7
click at [487, 99] on icon at bounding box center [486, 100] width 6 height 6
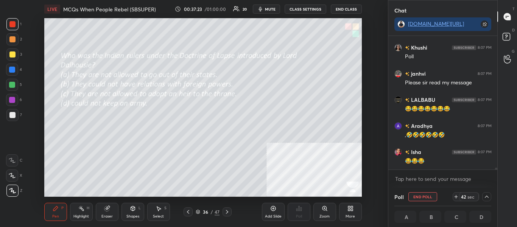
drag, startPoint x: 496, startPoint y: 169, endPoint x: 497, endPoint y: 174, distance: 4.2
click at [497, 172] on div "Enable hand raising Enable raise hand to speak to learners. Once enabled, chat …" at bounding box center [442, 178] width 109 height 18
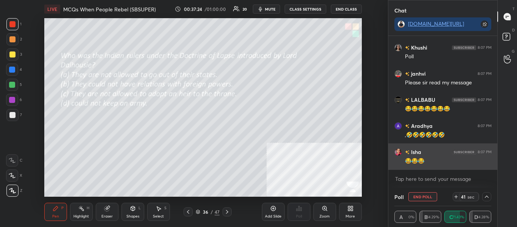
click at [465, 159] on div "😂😂😂" at bounding box center [448, 161] width 87 height 8
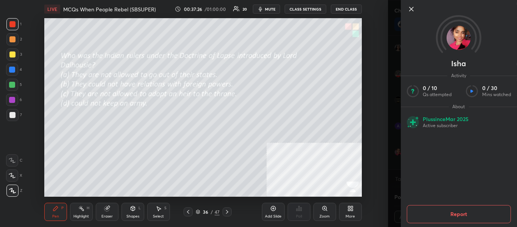
click at [377, 131] on div "Setting up your live class Poll for secs No correct answer Start poll" at bounding box center [202, 107] width 357 height 179
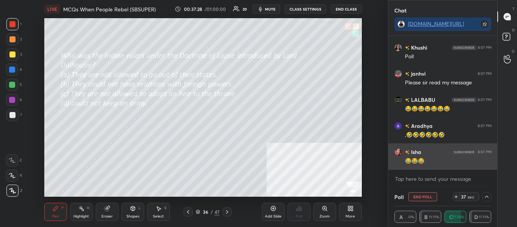
click at [410, 156] on div "😂😂😂" at bounding box center [448, 160] width 87 height 9
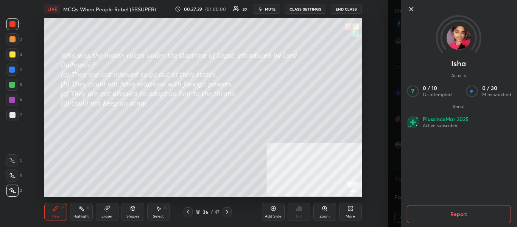
click at [379, 137] on div "Setting up your live class Poll for secs No correct answer Start poll" at bounding box center [202, 107] width 357 height 179
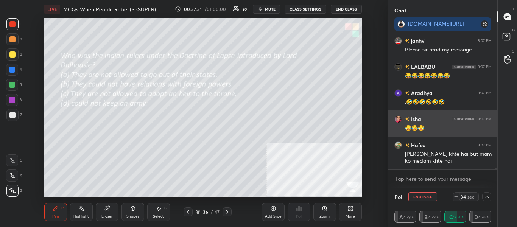
click at [424, 124] on div "😂😂😂" at bounding box center [448, 127] width 87 height 9
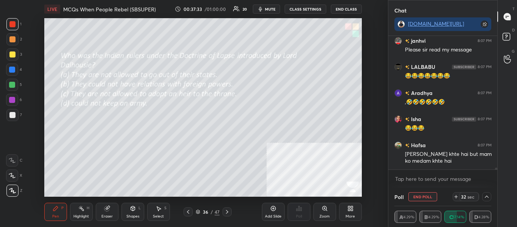
click at [486, 196] on icon at bounding box center [487, 197] width 4 height 2
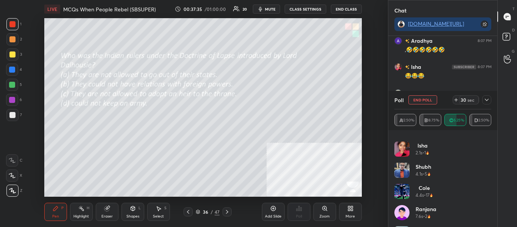
click at [488, 146] on div "Isha 2.1s • 1" at bounding box center [442, 151] width 97 height 21
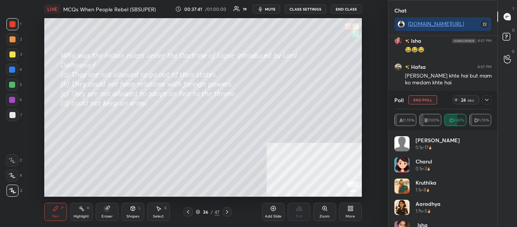
scroll to position [9723, 0]
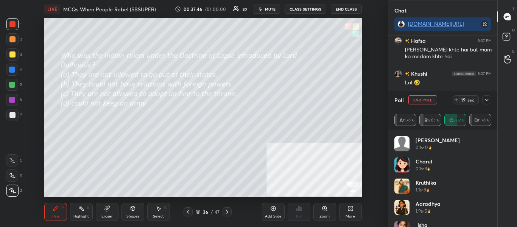
click at [485, 99] on icon at bounding box center [486, 100] width 6 height 6
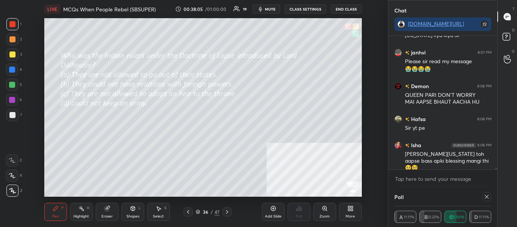
scroll to position [3, 3]
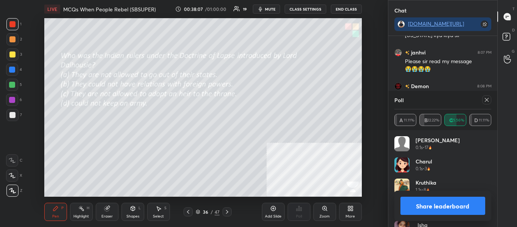
click at [482, 208] on button "Share leaderboard" at bounding box center [442, 206] width 85 height 18
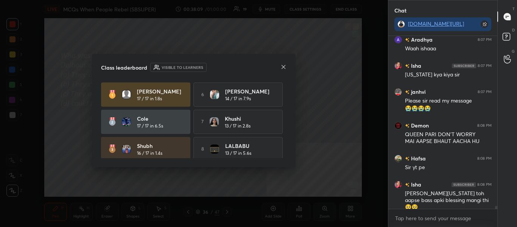
click at [281, 66] on icon at bounding box center [283, 67] width 6 height 6
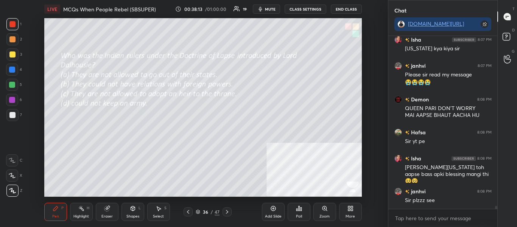
click at [227, 212] on icon at bounding box center [227, 212] width 2 height 4
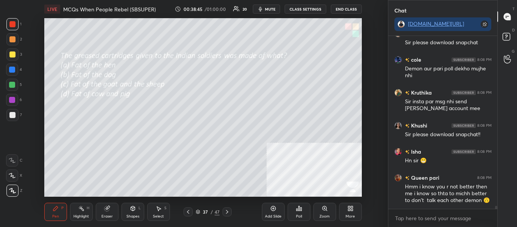
scroll to position [10052, 0]
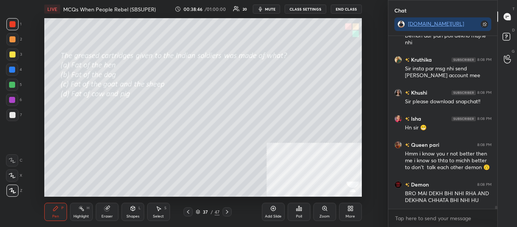
click at [300, 211] on icon at bounding box center [299, 208] width 6 height 6
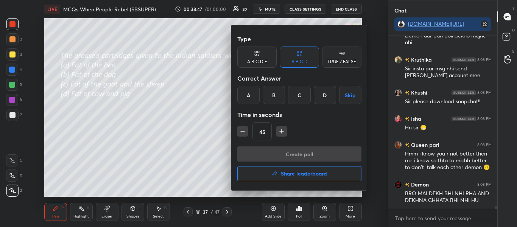
scroll to position [10085, 0]
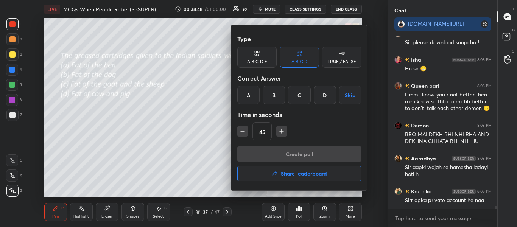
click at [303, 98] on div "C" at bounding box center [299, 95] width 22 height 18
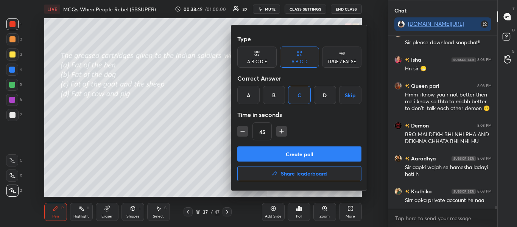
scroll to position [10138, 0]
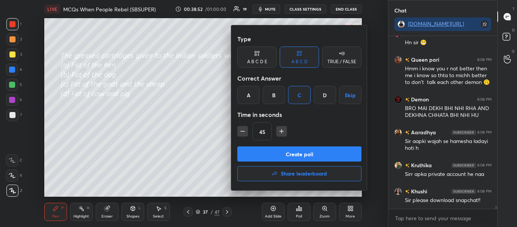
drag, startPoint x: 302, startPoint y: 150, endPoint x: 322, endPoint y: 124, distance: 33.0
click at [322, 124] on div "Type A B C D E A B C D TRUE / FALSE Correct Answer A B C D Skip Time in seconds…" at bounding box center [299, 107] width 136 height 165
click at [226, 133] on div at bounding box center [258, 113] width 517 height 227
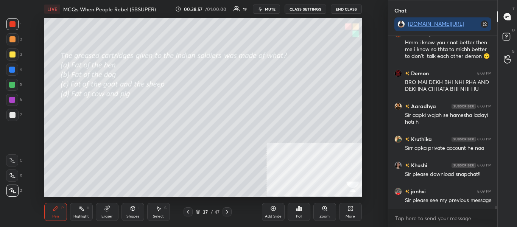
scroll to position [10190, 0]
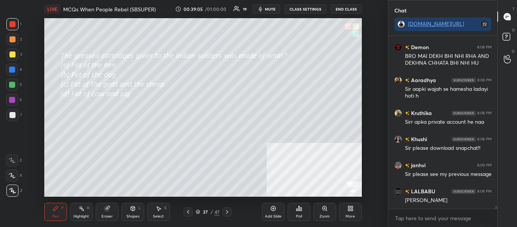
click at [296, 217] on div "Poll" at bounding box center [299, 216] width 6 height 4
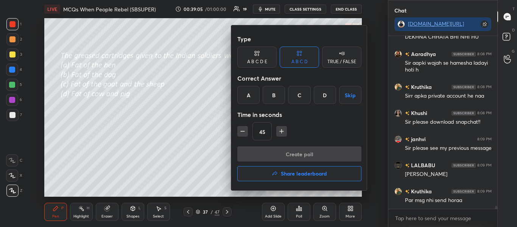
click at [298, 217] on div at bounding box center [258, 113] width 517 height 227
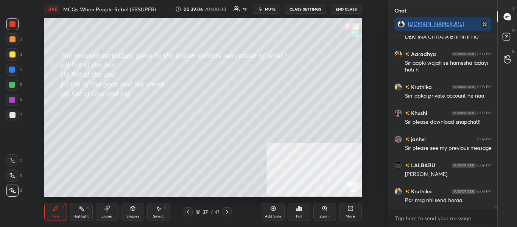
scroll to position [10242, 0]
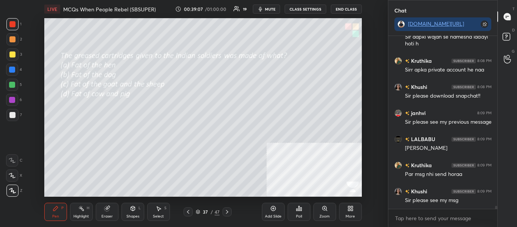
click at [300, 215] on div "Poll" at bounding box center [299, 216] width 6 height 4
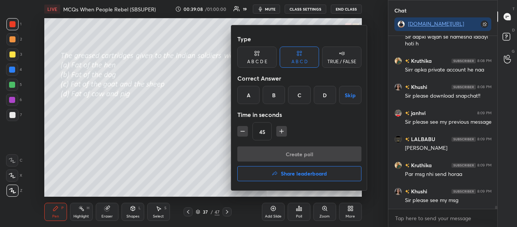
click at [300, 214] on div at bounding box center [258, 113] width 517 height 227
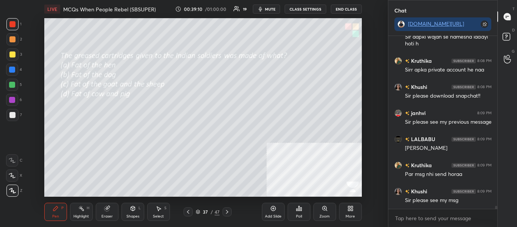
click at [300, 213] on div "Poll" at bounding box center [298, 212] width 23 height 18
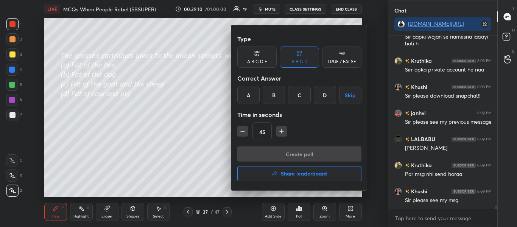
scroll to position [10268, 0]
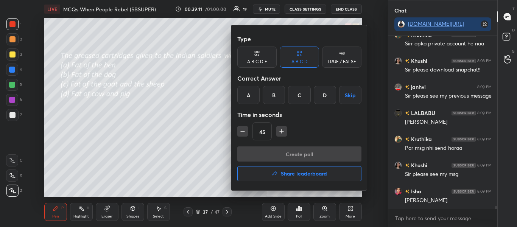
click at [300, 212] on div at bounding box center [258, 113] width 517 height 227
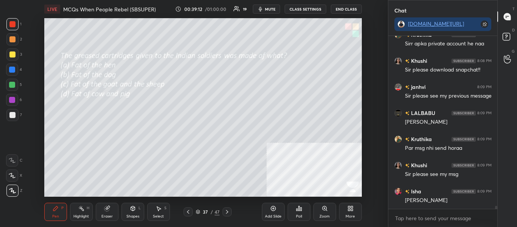
scroll to position [10294, 0]
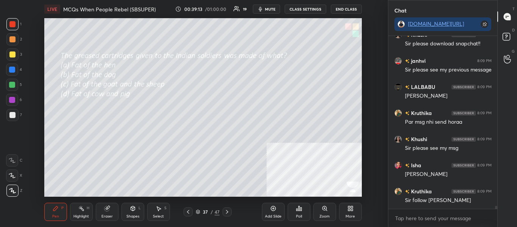
click at [298, 214] on div "Poll" at bounding box center [299, 216] width 6 height 4
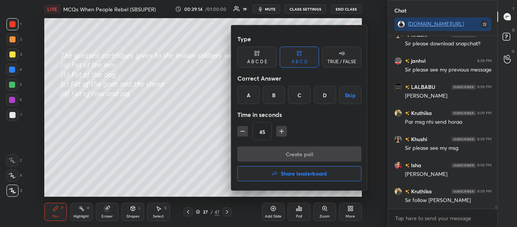
click at [294, 97] on div "C" at bounding box center [299, 95] width 22 height 18
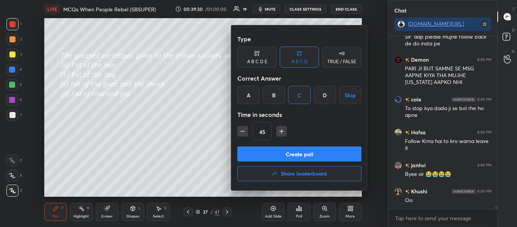
scroll to position [10511, 0]
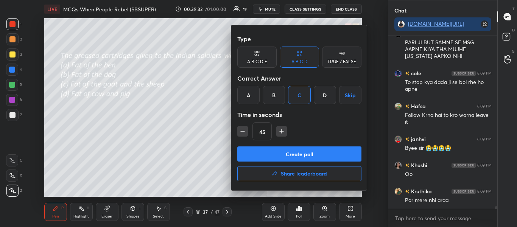
drag, startPoint x: 299, startPoint y: 151, endPoint x: 328, endPoint y: 115, distance: 46.8
click at [328, 121] on div "Type A B C D E A B C D TRUE / FALSE Correct Answer A B C D Skip Time in seconds…" at bounding box center [299, 107] width 136 height 165
drag, startPoint x: 325, startPoint y: 97, endPoint x: 324, endPoint y: 115, distance: 18.2
click at [325, 97] on div "D" at bounding box center [325, 95] width 22 height 18
click at [314, 146] on div "Type A B C D E A B C D TRUE / FALSE Correct Answer A B C D Skip Time in seconds…" at bounding box center [299, 107] width 136 height 165
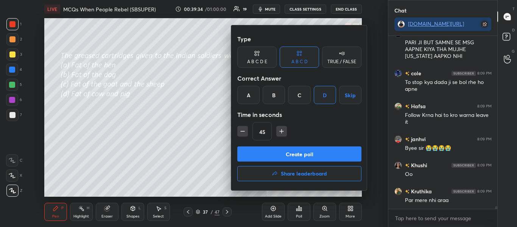
click at [317, 151] on button "Create poll" at bounding box center [299, 153] width 124 height 15
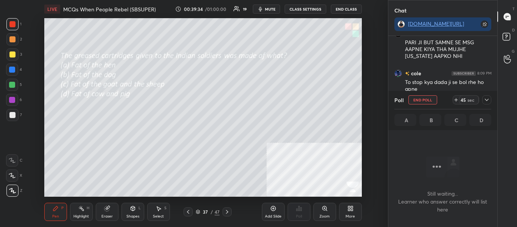
scroll to position [149, 107]
click at [484, 98] on icon at bounding box center [486, 100] width 6 height 6
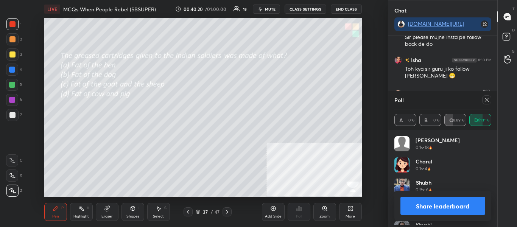
scroll to position [3, 3]
click at [473, 205] on button "Share leaderboard" at bounding box center [442, 206] width 85 height 18
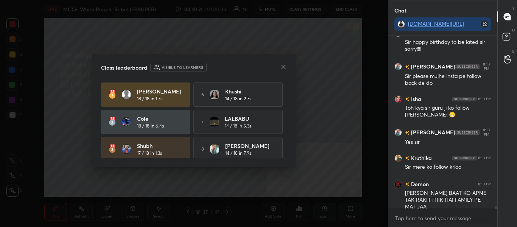
scroll to position [171, 107]
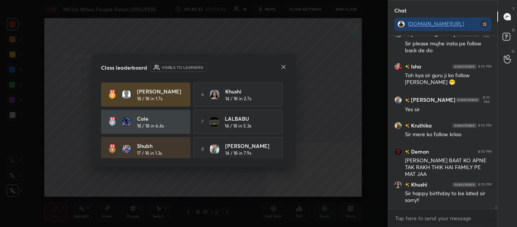
click at [286, 65] on div "Class leaderboard Visible to learners [PERSON_NAME] 18 / 18 in 1.7s 6 Khushi 14…" at bounding box center [194, 110] width 204 height 113
click at [286, 66] on icon at bounding box center [283, 67] width 6 height 6
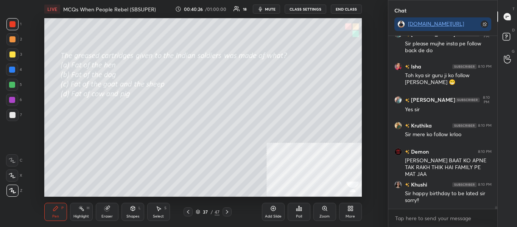
click at [230, 210] on icon at bounding box center [227, 212] width 6 height 6
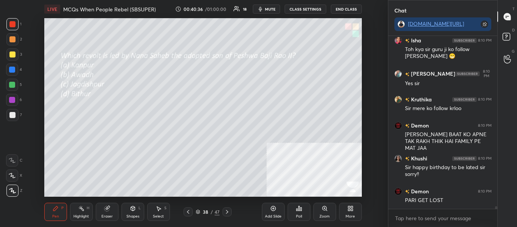
scroll to position [10891, 0]
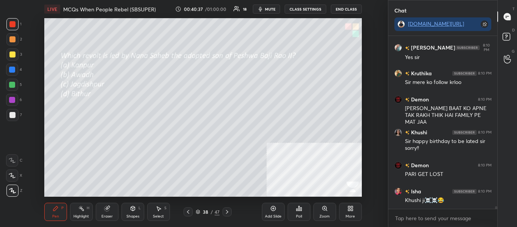
click at [225, 211] on icon at bounding box center [227, 212] width 6 height 6
click at [297, 209] on icon at bounding box center [299, 208] width 6 height 6
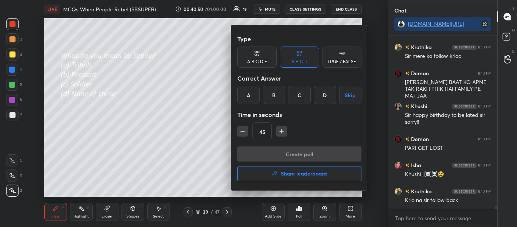
click at [205, 146] on div at bounding box center [258, 113] width 517 height 227
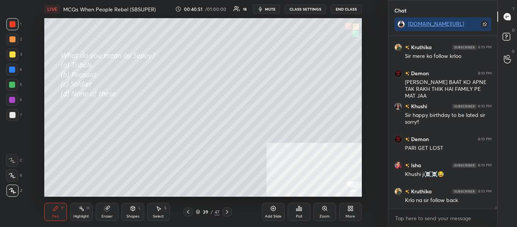
scroll to position [10943, 0]
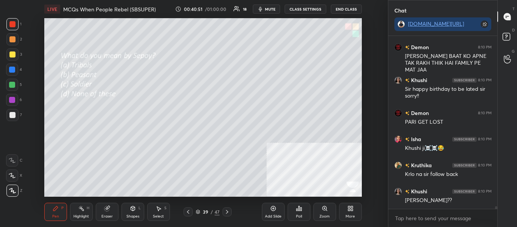
click at [231, 209] on div at bounding box center [226, 211] width 9 height 9
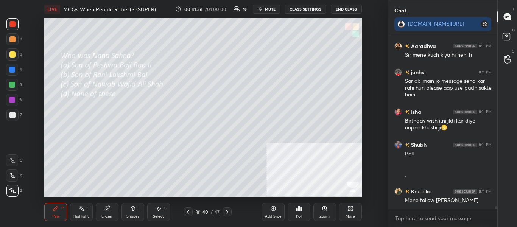
scroll to position [11233, 0]
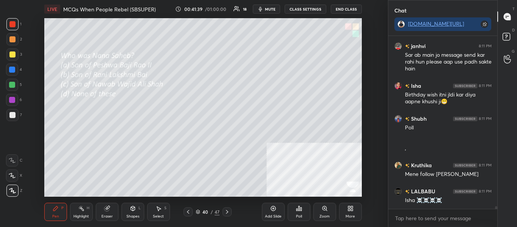
click at [300, 208] on icon at bounding box center [300, 208] width 1 height 3
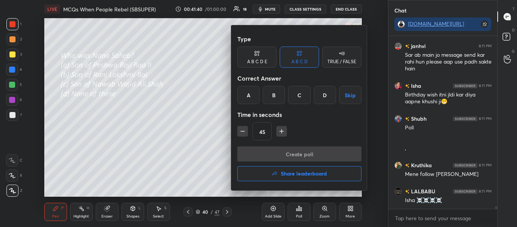
scroll to position [11259, 0]
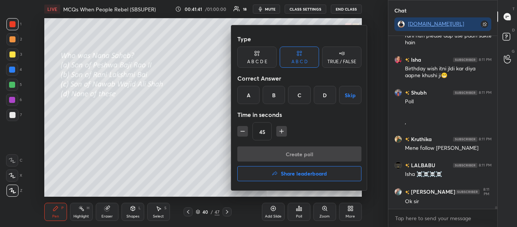
click at [216, 135] on div at bounding box center [258, 113] width 517 height 227
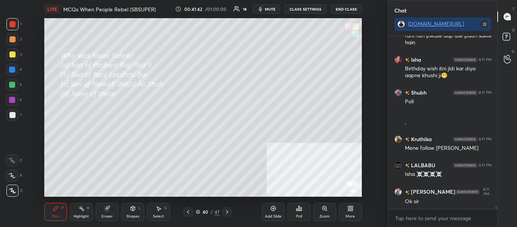
scroll to position [11292, 0]
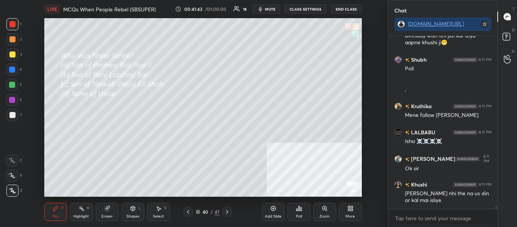
click at [296, 212] on div "Poll" at bounding box center [298, 212] width 23 height 18
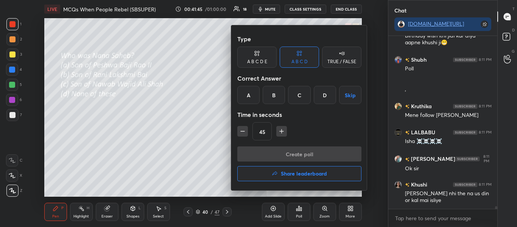
click at [210, 125] on div at bounding box center [258, 113] width 517 height 227
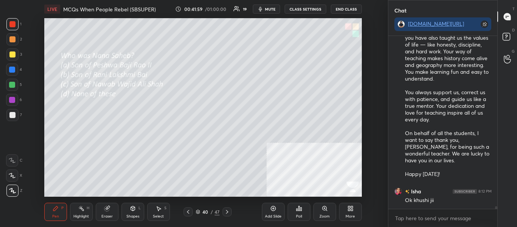
scroll to position [11600, 0]
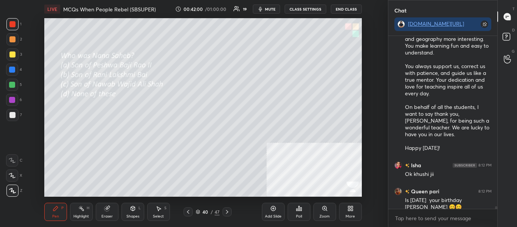
click at [297, 211] on icon at bounding box center [299, 208] width 6 height 6
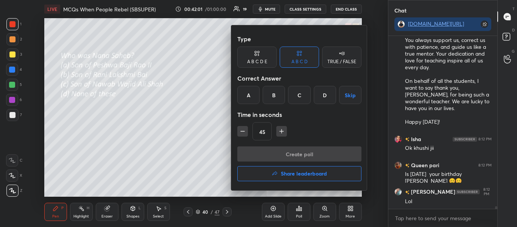
click at [297, 212] on div at bounding box center [258, 113] width 517 height 227
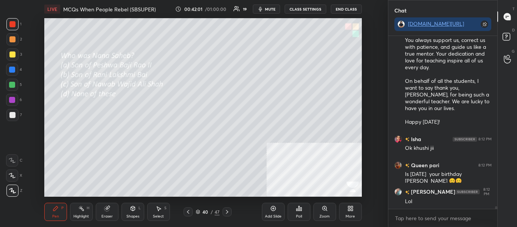
click at [297, 211] on icon at bounding box center [299, 208] width 6 height 6
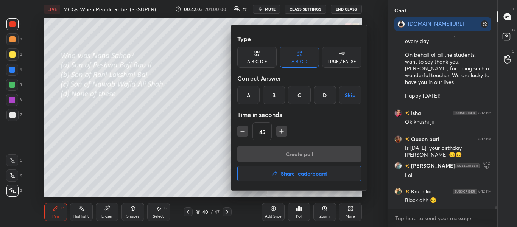
click at [206, 124] on div at bounding box center [258, 113] width 517 height 227
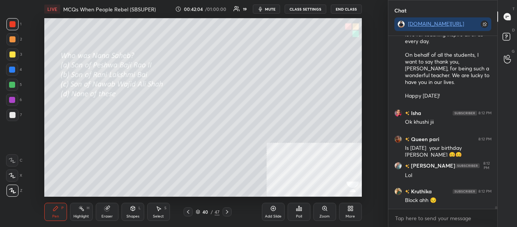
click at [299, 209] on icon at bounding box center [298, 208] width 1 height 5
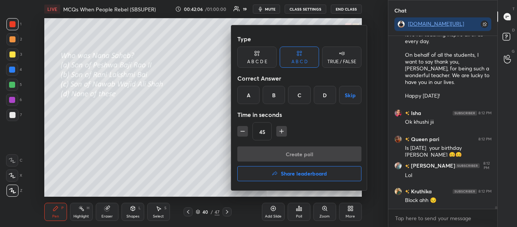
click at [250, 96] on div "A" at bounding box center [248, 95] width 22 height 18
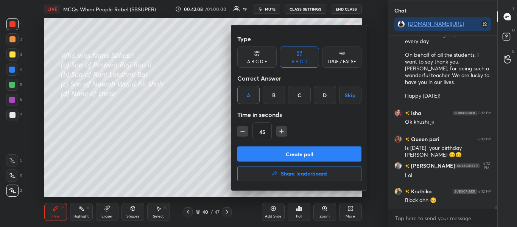
click at [277, 151] on button "Create poll" at bounding box center [299, 153] width 124 height 15
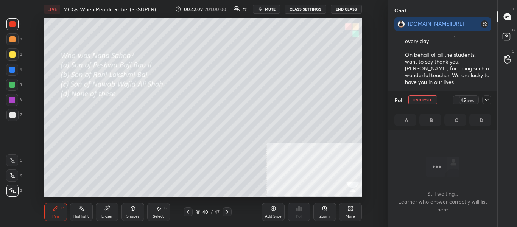
scroll to position [149, 107]
click at [486, 99] on icon at bounding box center [486, 100] width 6 height 6
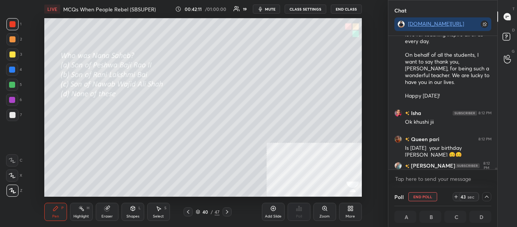
scroll to position [11692, 0]
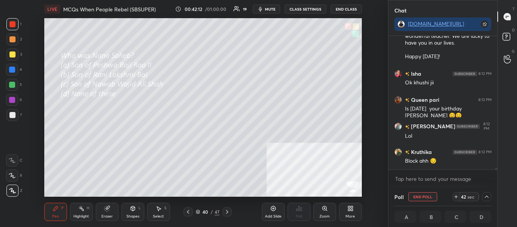
click at [495, 170] on div "Aaradhya 8:11 PM Khushi tum v yahi kerti ho☠️💀 (Mujhe offend [PERSON_NAME] h si…" at bounding box center [442, 112] width 109 height 152
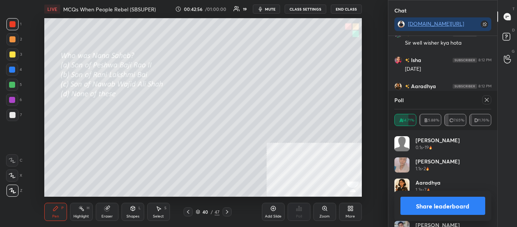
scroll to position [12153, 0]
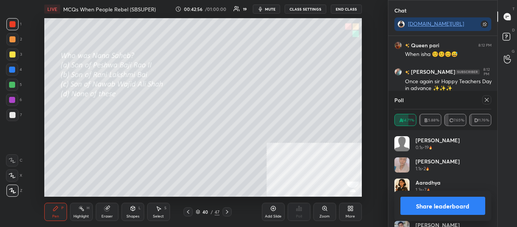
click at [461, 199] on button "Share leaderboard" at bounding box center [442, 206] width 85 height 18
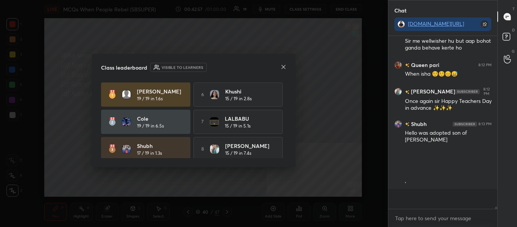
scroll to position [189, 107]
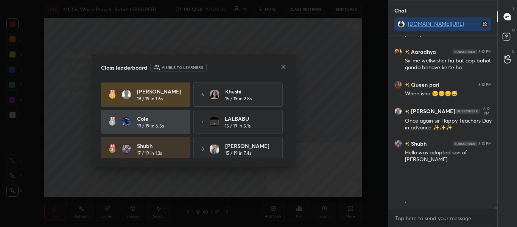
click at [286, 67] on icon at bounding box center [283, 67] width 6 height 6
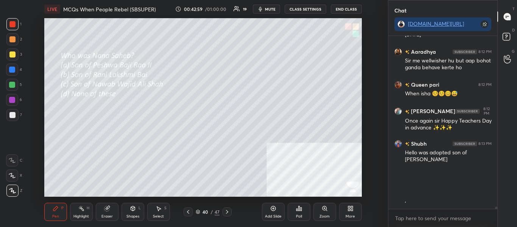
click at [228, 210] on icon at bounding box center [227, 212] width 6 height 6
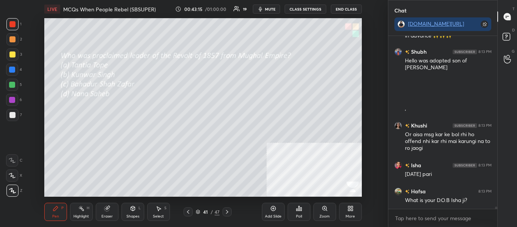
scroll to position [12239, 0]
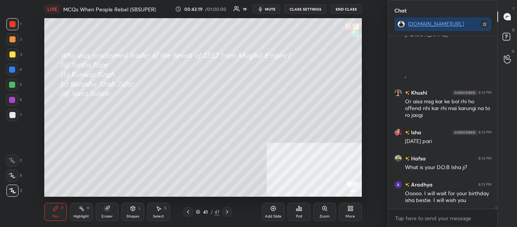
click at [270, 13] on div "LIVE MCQs When People Rebel (SBSUPER) 00:43:19 / 01:00:00 19 mute CLASS SETTING…" at bounding box center [202, 9] width 317 height 18
click at [273, 9] on span "mute" at bounding box center [270, 8] width 11 height 5
click at [302, 214] on div "Poll" at bounding box center [298, 212] width 23 height 18
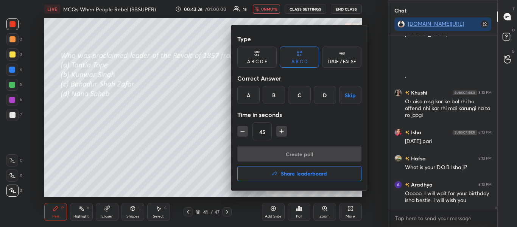
scroll to position [12265, 0]
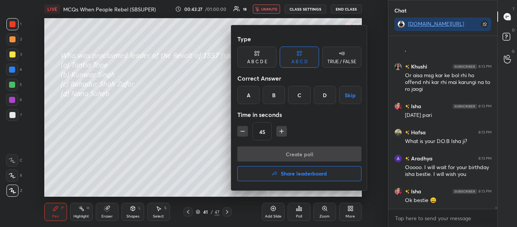
click at [296, 95] on div "C" at bounding box center [299, 95] width 22 height 18
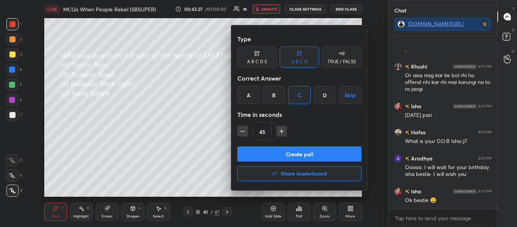
click at [300, 151] on button "Create poll" at bounding box center [299, 153] width 124 height 15
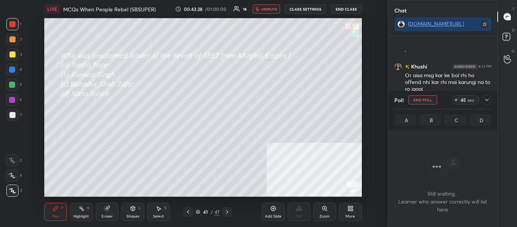
scroll to position [12330, 0]
click at [272, 11] on span "unmute" at bounding box center [269, 8] width 16 height 5
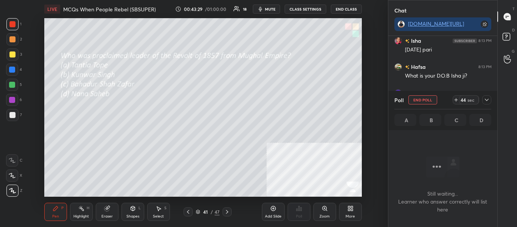
click at [487, 101] on icon at bounding box center [487, 100] width 4 height 2
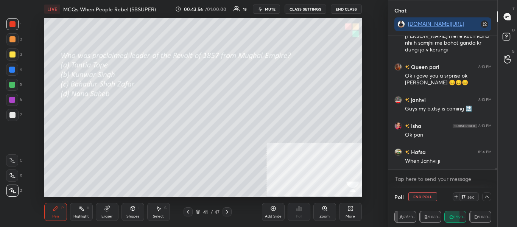
scroll to position [12507, 0]
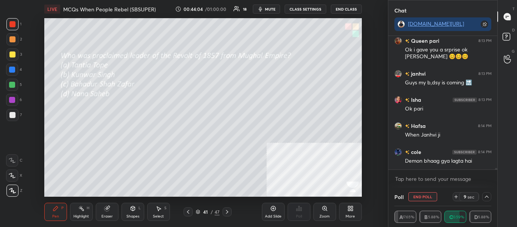
click at [486, 197] on icon at bounding box center [486, 197] width 6 height 6
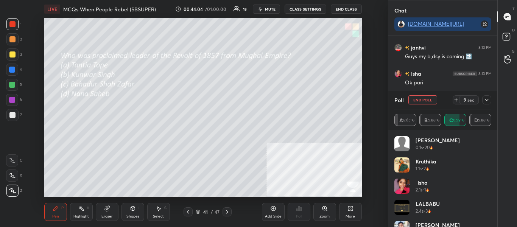
scroll to position [89, 95]
click at [492, 207] on div "[PERSON_NAME] 0.1s • 20 Kruthika 1.1s • 2 Isha 2.1s • 1 [PERSON_NAME] 2.4s • 3 …" at bounding box center [442, 178] width 109 height 97
click at [491, 209] on div "[PERSON_NAME] 0.1s • 20 Kruthika 1.1s • 2 Isha 2.1s • 1 [PERSON_NAME] 2.4s • 3 …" at bounding box center [442, 178] width 109 height 97
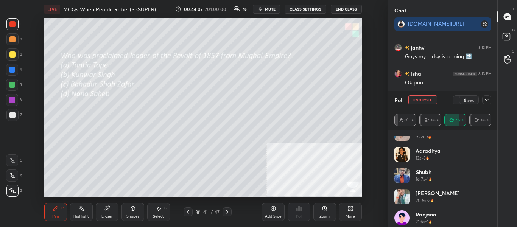
scroll to position [12560, 0]
click at [485, 98] on icon at bounding box center [486, 100] width 6 height 6
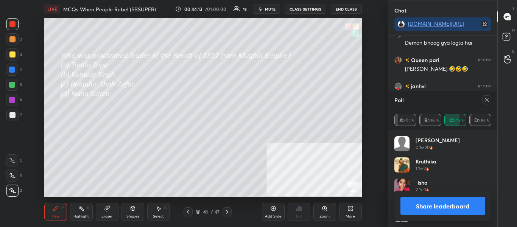
scroll to position [3, 3]
click at [463, 207] on button "Share leaderboard" at bounding box center [442, 206] width 85 height 18
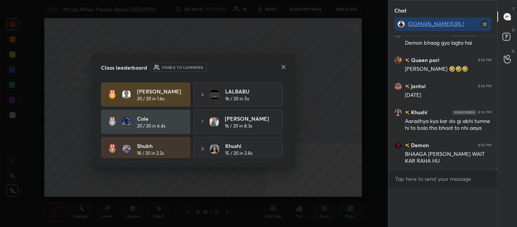
scroll to position [0, 0]
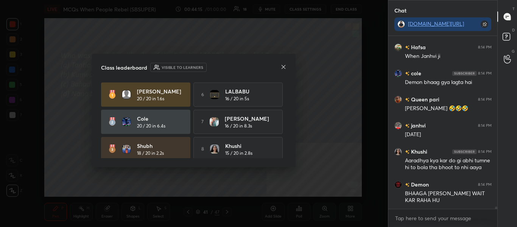
click at [284, 68] on icon at bounding box center [283, 67] width 6 height 6
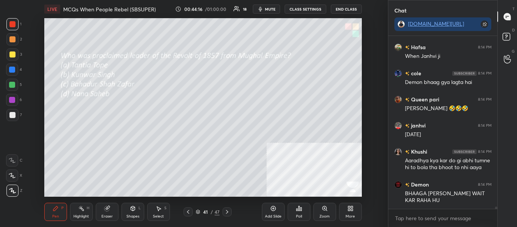
click at [230, 212] on div at bounding box center [226, 211] width 9 height 9
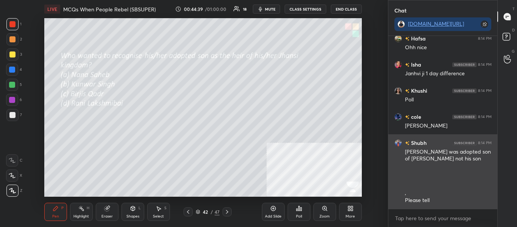
click at [402, 161] on div "Shubh 8:14 PM [PERSON_NAME] was adopted son of [PERSON_NAME] not his son , Plea…" at bounding box center [442, 171] width 109 height 75
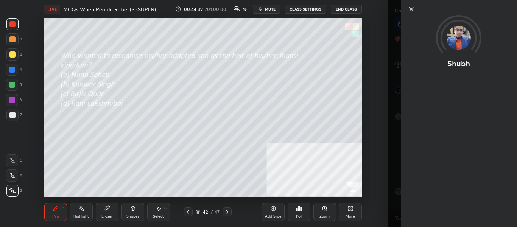
click at [382, 210] on div "1 2 3 4 5 6 7 C X Z C X Z E E Erase all H H LIVE MCQs When People Rebel (SBSUPE…" at bounding box center [194, 113] width 388 height 227
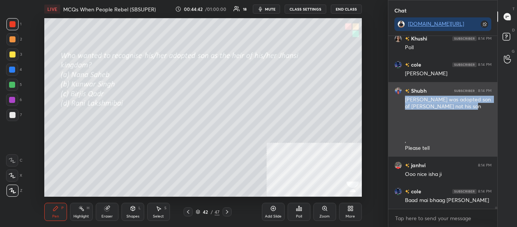
drag, startPoint x: 411, startPoint y: 99, endPoint x: 475, endPoint y: 105, distance: 64.2
click at [476, 105] on div "[PERSON_NAME] was adopted son of [PERSON_NAME] not his son ," at bounding box center [448, 120] width 87 height 48
copy div "[PERSON_NAME] was adopted son of [PERSON_NAME] not his son"
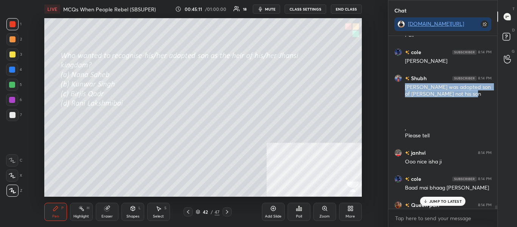
scroll to position [12916, 0]
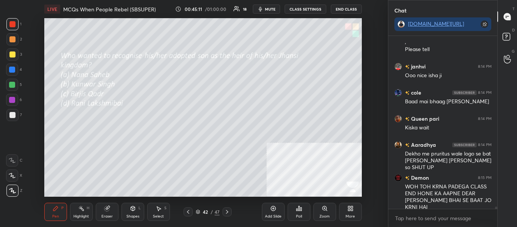
drag, startPoint x: 496, startPoint y: 207, endPoint x: 494, endPoint y: 215, distance: 8.2
click at [495, 217] on div "[PERSON_NAME] 8:14 PM [PERSON_NAME] 8:14 PM [PERSON_NAME] was adopted son of [P…" at bounding box center [442, 131] width 109 height 191
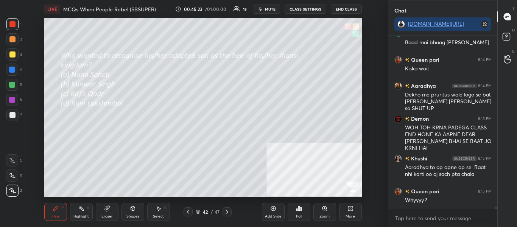
scroll to position [13001, 0]
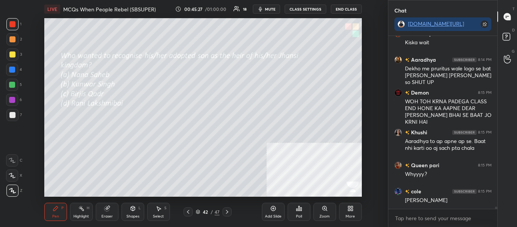
click at [295, 212] on div "Poll" at bounding box center [298, 212] width 23 height 18
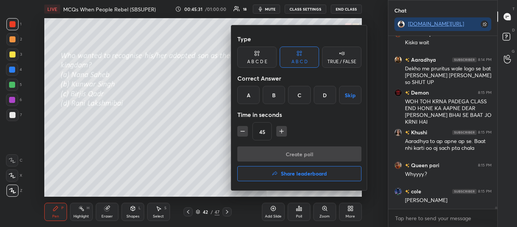
drag, startPoint x: 325, startPoint y: 99, endPoint x: 319, endPoint y: 128, distance: 30.0
click at [321, 129] on div "Type A B C D E A B C D TRUE / FALSE Correct Answer A B C D Skip Time in seconds…" at bounding box center [299, 88] width 124 height 115
click at [317, 129] on div "45" at bounding box center [299, 131] width 124 height 18
click at [179, 131] on div at bounding box center [258, 113] width 517 height 227
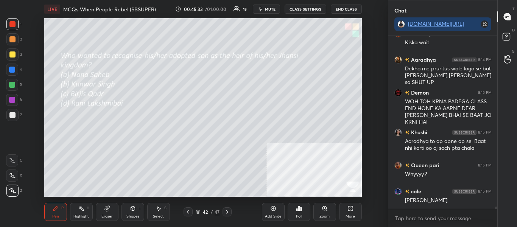
click at [290, 211] on div "Poll" at bounding box center [298, 212] width 23 height 18
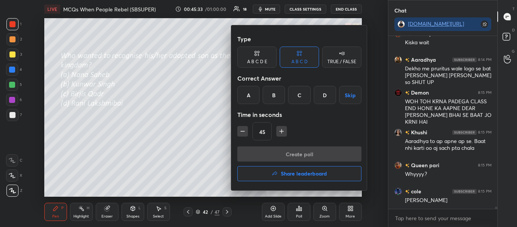
click at [321, 97] on div "D" at bounding box center [325, 95] width 22 height 18
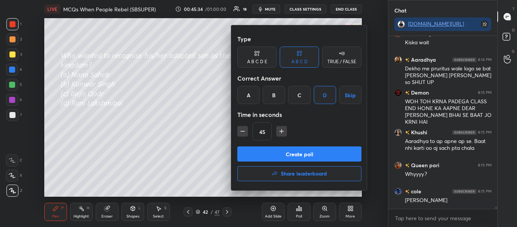
click at [313, 153] on button "Create poll" at bounding box center [299, 153] width 124 height 15
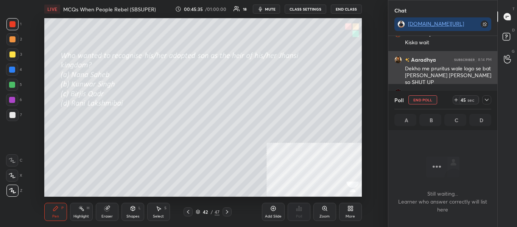
scroll to position [149, 107]
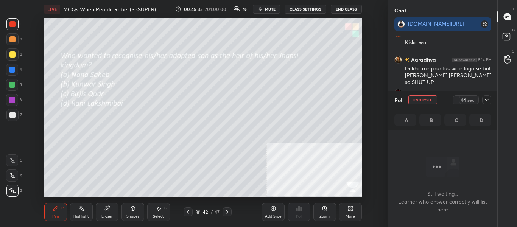
click at [487, 104] on div "Poll End Poll 44 sec" at bounding box center [442, 100] width 97 height 18
click at [488, 102] on icon at bounding box center [486, 100] width 6 height 6
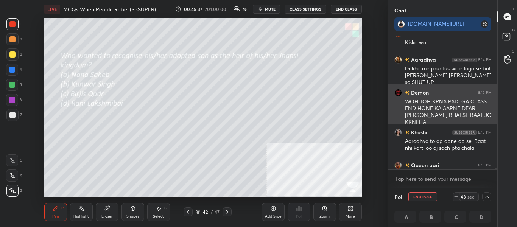
scroll to position [0, 3]
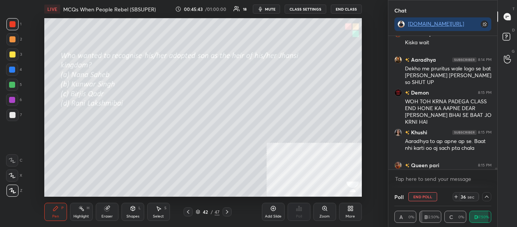
click at [495, 168] on div at bounding box center [496, 171] width 2 height 6
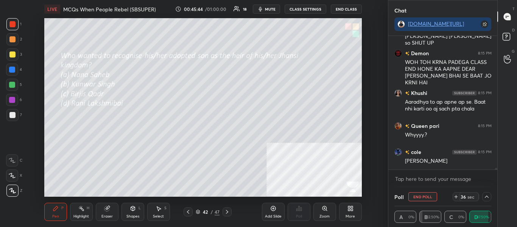
drag, startPoint x: 495, startPoint y: 168, endPoint x: 496, endPoint y: 172, distance: 4.6
click at [496, 171] on div "Queen pari 8:14 PM [PERSON_NAME] wait [PERSON_NAME] 8:14 PM Dekho me pruritus w…" at bounding box center [442, 112] width 109 height 152
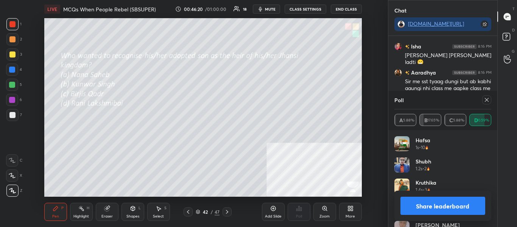
scroll to position [3, 3]
click at [449, 175] on div "Chat [DOMAIN_NAME][URL] Aaradhya 8:16 PM Pata tha itna cheap ans dogi Khushi Kh…" at bounding box center [443, 113] width 110 height 227
click at [454, 202] on button "Share leaderboard" at bounding box center [442, 206] width 85 height 18
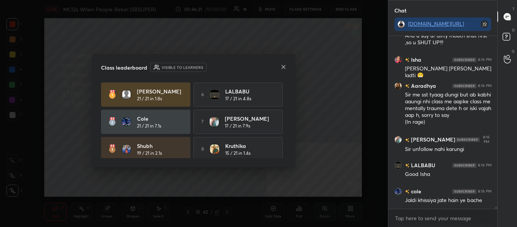
scroll to position [13297, 0]
click at [286, 67] on icon at bounding box center [283, 67] width 6 height 6
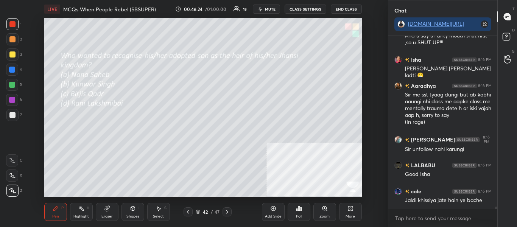
click at [225, 212] on icon at bounding box center [227, 212] width 6 height 6
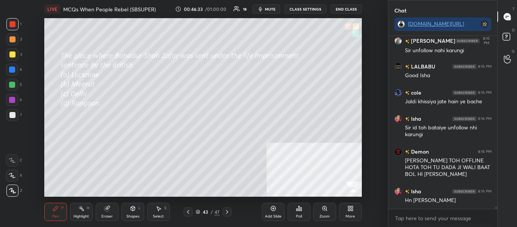
scroll to position [13429, 0]
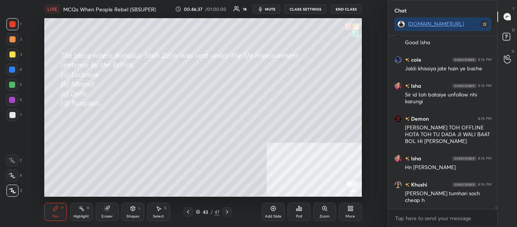
click at [298, 212] on div "Poll" at bounding box center [298, 212] width 23 height 18
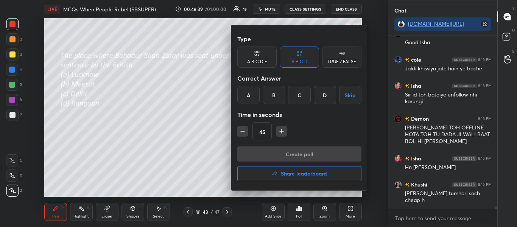
click at [314, 96] on div "D" at bounding box center [325, 95] width 22 height 18
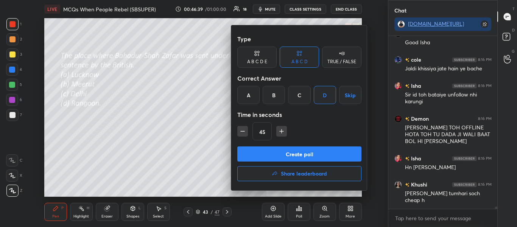
click at [320, 98] on div "D" at bounding box center [325, 95] width 22 height 18
click at [305, 150] on button "Create poll" at bounding box center [299, 153] width 124 height 15
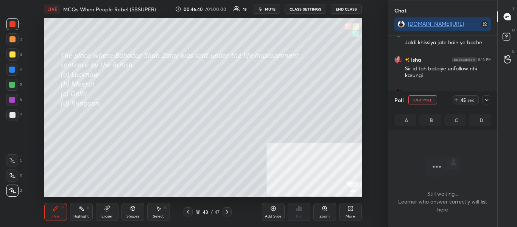
scroll to position [149, 107]
click at [490, 101] on div at bounding box center [486, 99] width 9 height 9
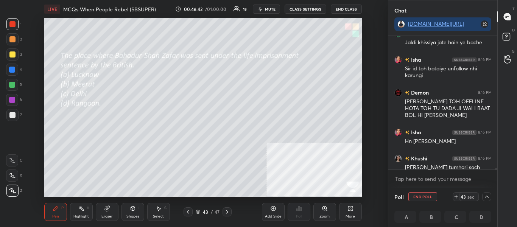
scroll to position [0, 3]
click at [495, 169] on div at bounding box center [494, 103] width 5 height 134
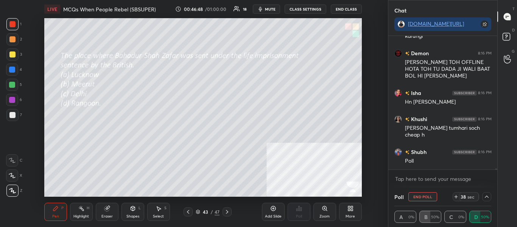
click at [488, 196] on icon at bounding box center [486, 197] width 6 height 6
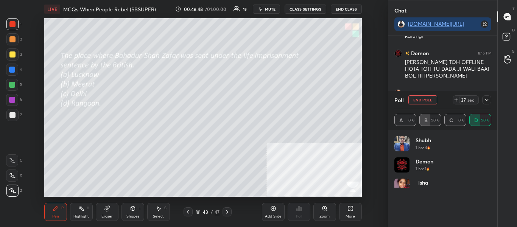
scroll to position [89, 95]
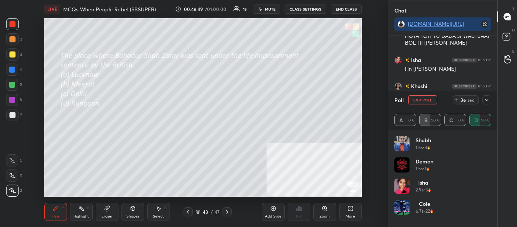
click at [487, 100] on icon at bounding box center [487, 100] width 4 height 2
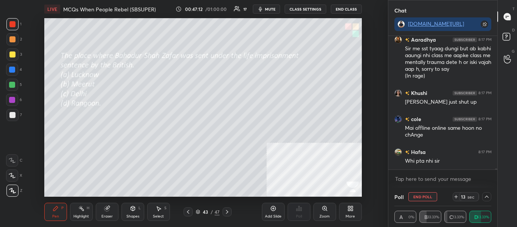
click at [487, 196] on icon at bounding box center [486, 197] width 6 height 6
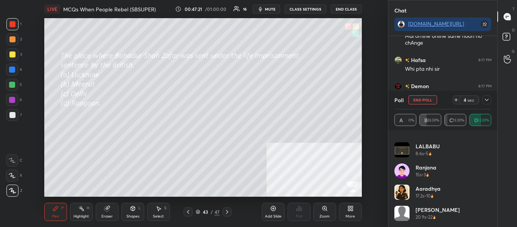
scroll to position [13810, 0]
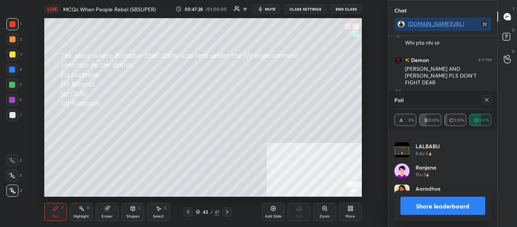
click at [487, 96] on div at bounding box center [486, 99] width 9 height 9
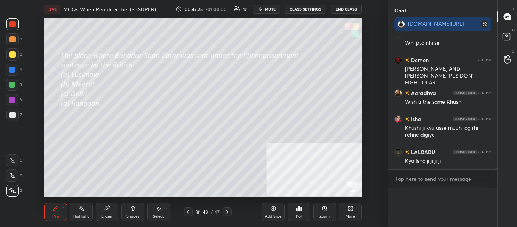
scroll to position [3, 3]
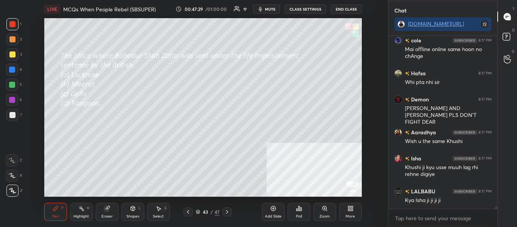
click at [227, 211] on icon at bounding box center [227, 212] width 6 height 6
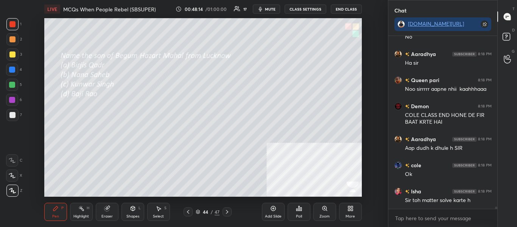
click at [299, 214] on div "Poll" at bounding box center [299, 216] width 6 height 4
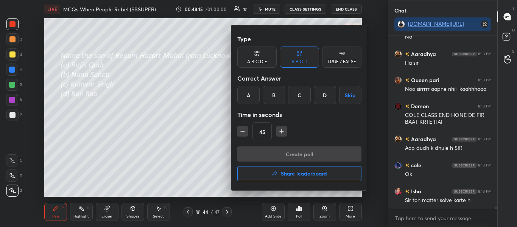
click at [249, 94] on div "A" at bounding box center [248, 95] width 22 height 18
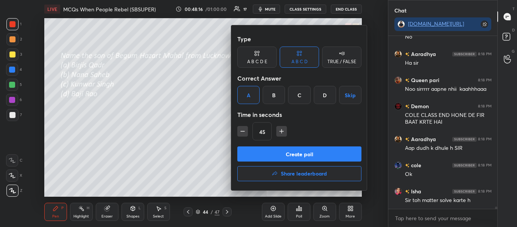
click at [207, 124] on div at bounding box center [258, 113] width 517 height 227
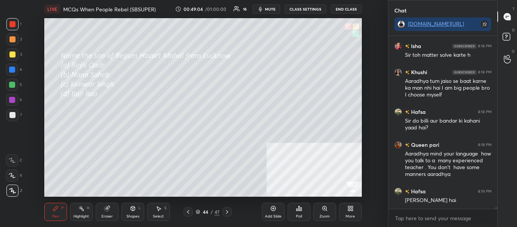
scroll to position [14334, 0]
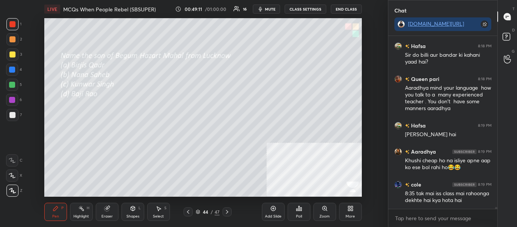
click at [226, 212] on icon at bounding box center [227, 212] width 6 height 6
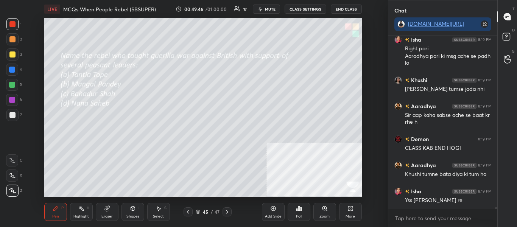
scroll to position [14604, 0]
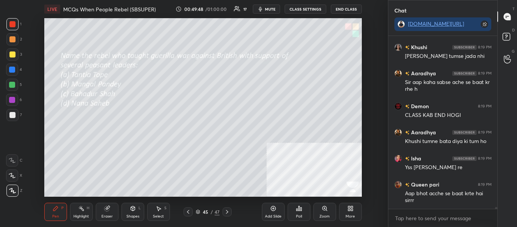
click at [298, 212] on div "Poll" at bounding box center [298, 212] width 23 height 18
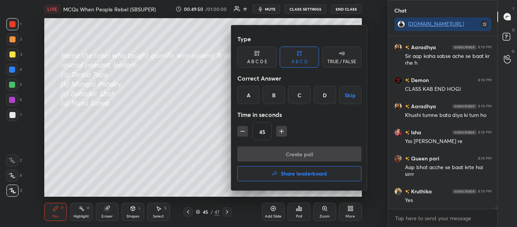
scroll to position [14656, 0]
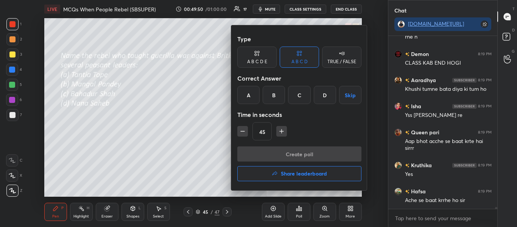
click at [199, 133] on div at bounding box center [258, 113] width 517 height 227
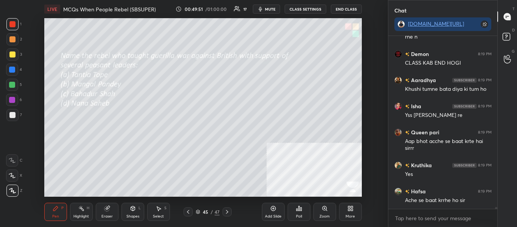
click at [297, 213] on div "Poll" at bounding box center [298, 212] width 23 height 18
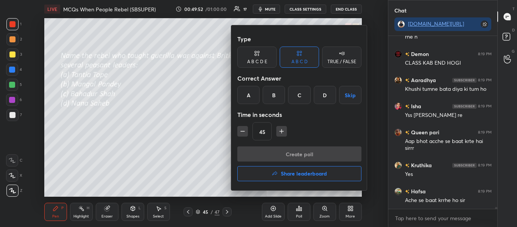
scroll to position [14682, 0]
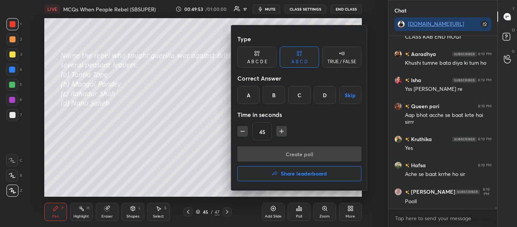
click at [295, 212] on div at bounding box center [258, 113] width 517 height 227
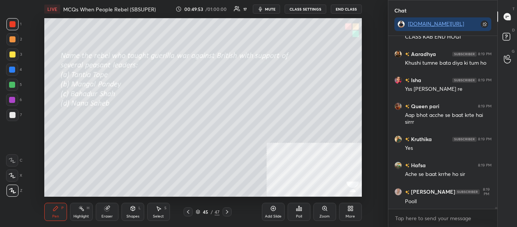
scroll to position [14715, 0]
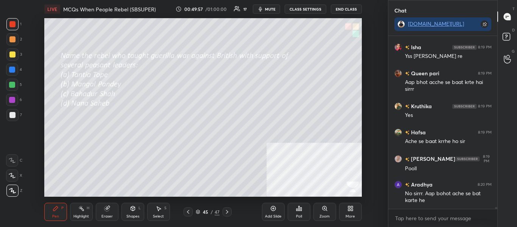
click at [297, 215] on div "Poll" at bounding box center [299, 216] width 6 height 4
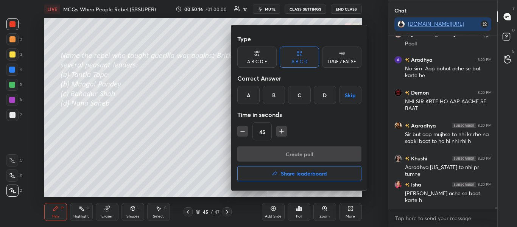
scroll to position [14880, 0]
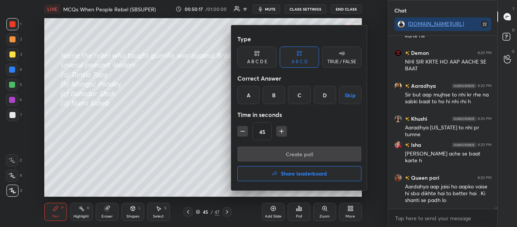
click at [171, 154] on div at bounding box center [258, 113] width 517 height 227
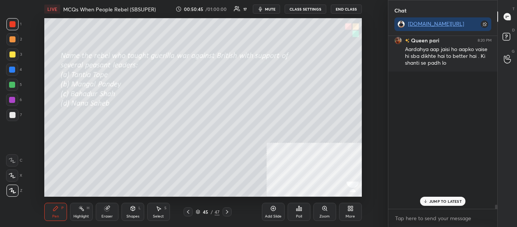
scroll to position [14817, 0]
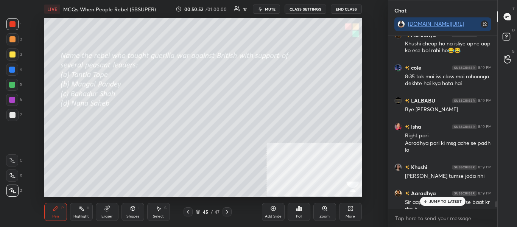
click at [456, 201] on p "JUMP TO LATEST" at bounding box center [445, 201] width 33 height 5
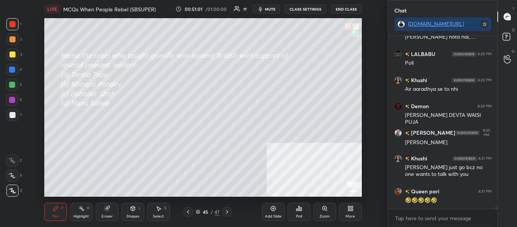
scroll to position [15128, 0]
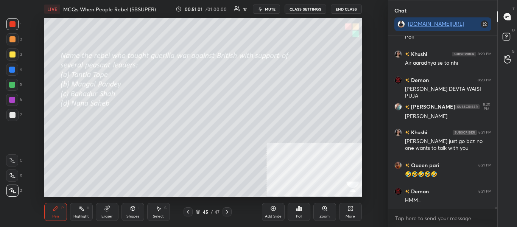
click at [303, 212] on div "Poll" at bounding box center [298, 212] width 23 height 18
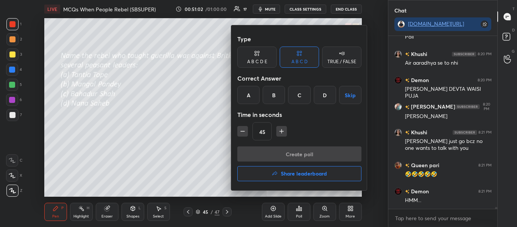
click at [223, 148] on div at bounding box center [258, 113] width 517 height 227
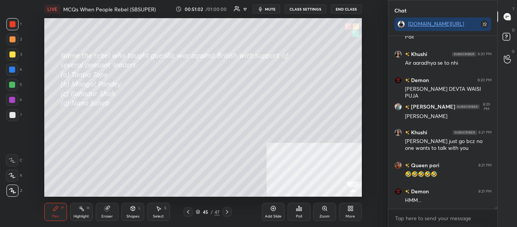
scroll to position [15154, 0]
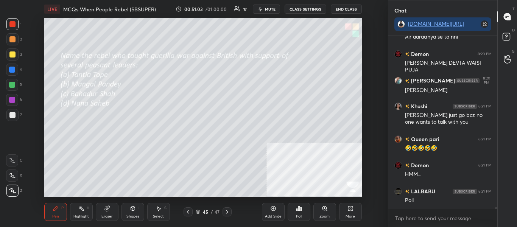
click at [301, 210] on icon at bounding box center [300, 208] width 1 height 3
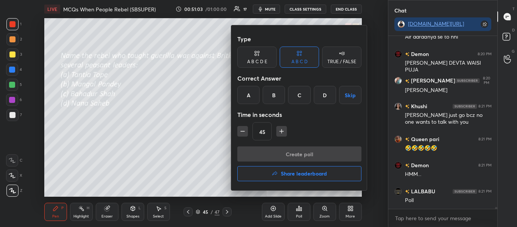
click at [298, 210] on div at bounding box center [258, 113] width 517 height 227
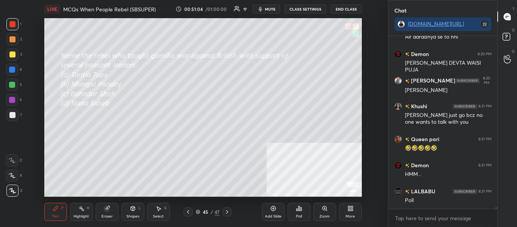
click at [299, 210] on icon at bounding box center [298, 208] width 1 height 5
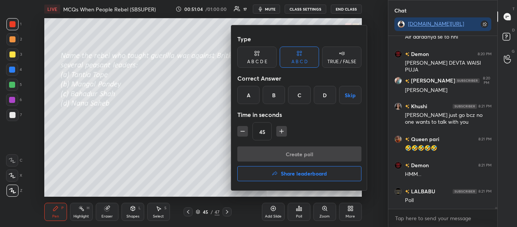
click at [299, 211] on div at bounding box center [258, 113] width 517 height 227
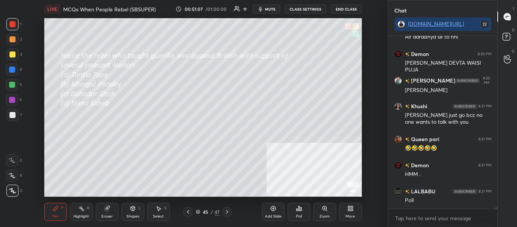
click at [300, 212] on div "Poll" at bounding box center [298, 212] width 23 height 18
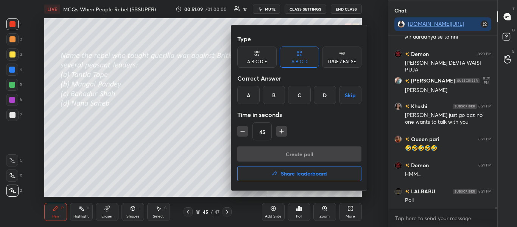
click at [252, 94] on div "A" at bounding box center [248, 95] width 22 height 18
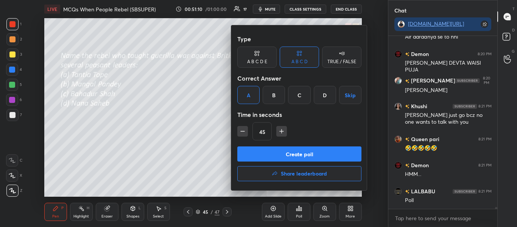
click at [267, 157] on button "Create poll" at bounding box center [299, 153] width 124 height 15
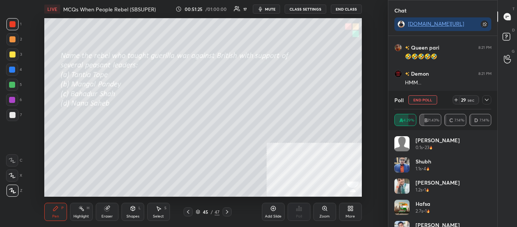
scroll to position [15264, 0]
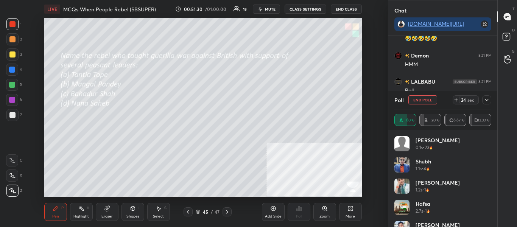
click at [272, 6] on button "mute" at bounding box center [266, 9] width 27 height 9
click at [488, 102] on icon at bounding box center [486, 100] width 6 height 6
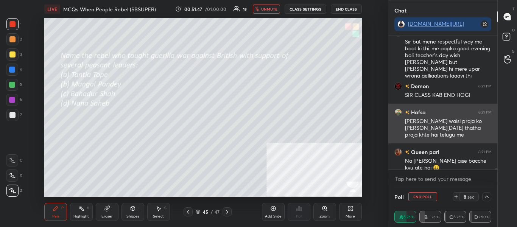
scroll to position [13077, 0]
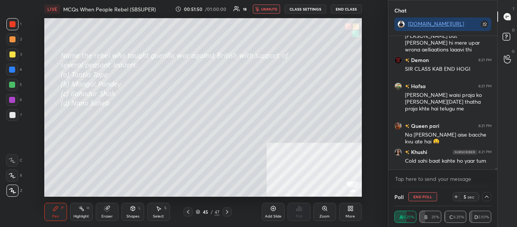
click at [267, 9] on span "unmute" at bounding box center [269, 8] width 16 height 5
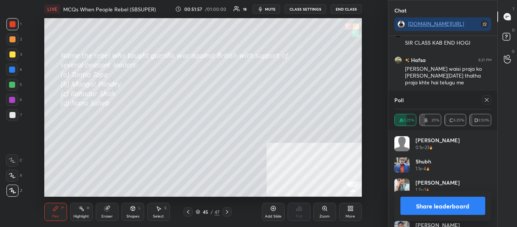
scroll to position [13129, 0]
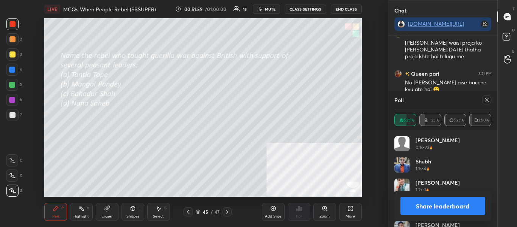
click at [487, 101] on icon at bounding box center [486, 100] width 6 height 6
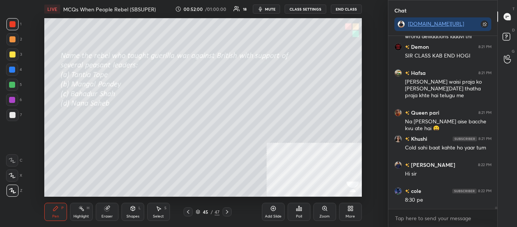
scroll to position [3, 3]
click at [226, 213] on icon at bounding box center [227, 212] width 6 height 6
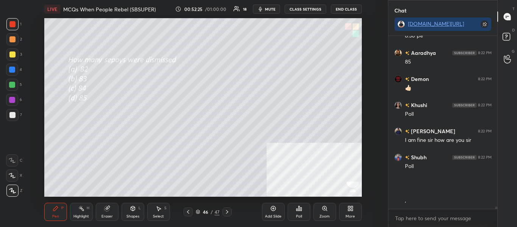
scroll to position [13308, 0]
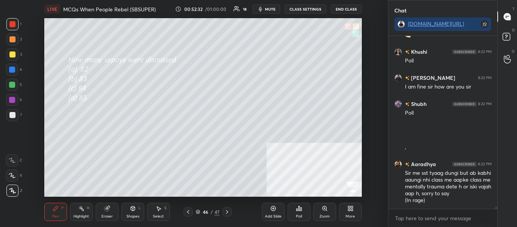
click at [301, 211] on div "Poll" at bounding box center [298, 212] width 23 height 18
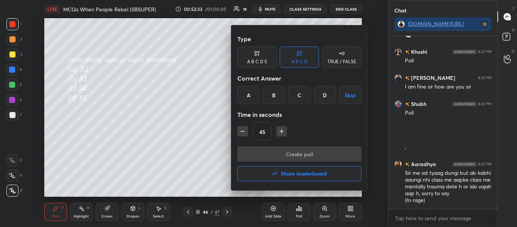
click at [322, 98] on div "D" at bounding box center [325, 95] width 22 height 18
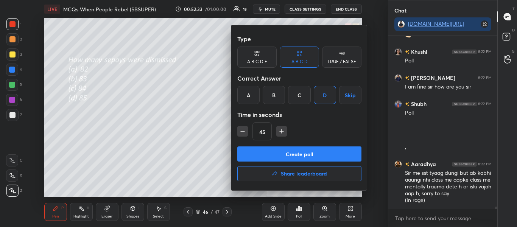
click at [314, 153] on button "Create poll" at bounding box center [299, 153] width 124 height 15
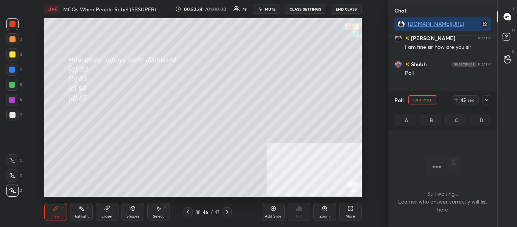
scroll to position [131, 107]
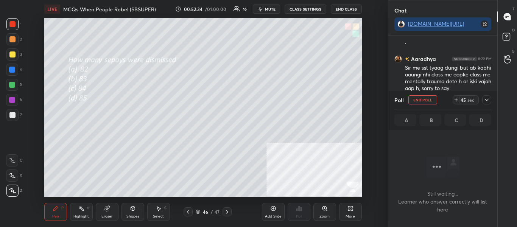
click at [485, 102] on icon at bounding box center [486, 100] width 6 height 6
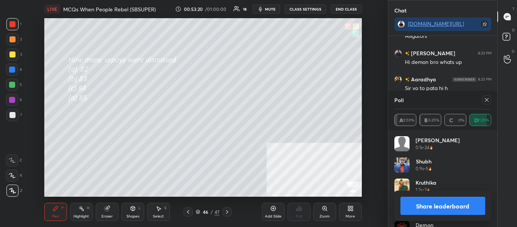
scroll to position [13691, 0]
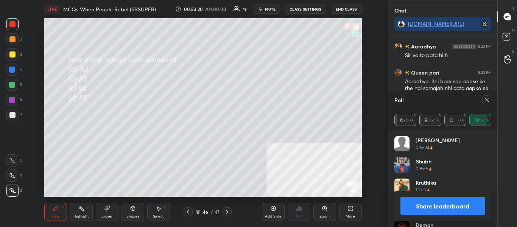
drag, startPoint x: 441, startPoint y: 210, endPoint x: 442, endPoint y: 203, distance: 7.2
click at [441, 211] on button "Share leaderboard" at bounding box center [442, 206] width 85 height 18
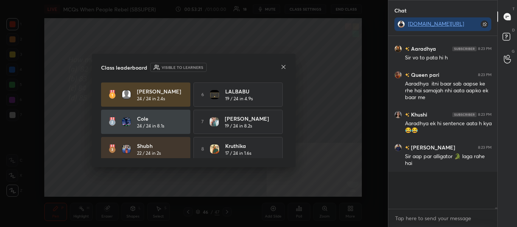
scroll to position [13664, 0]
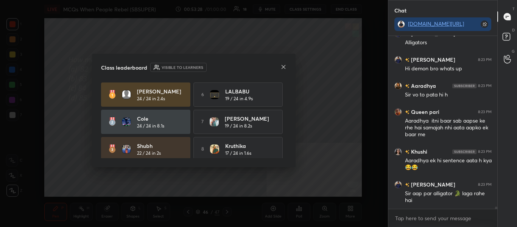
click at [285, 67] on icon at bounding box center [283, 67] width 6 height 6
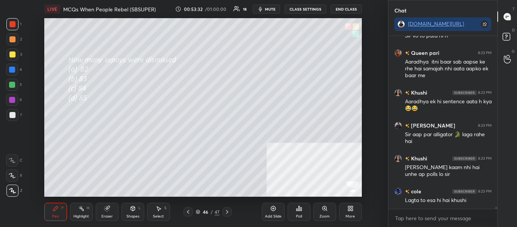
click at [229, 211] on icon at bounding box center [227, 212] width 6 height 6
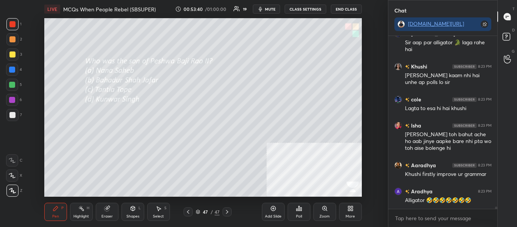
scroll to position [13828, 0]
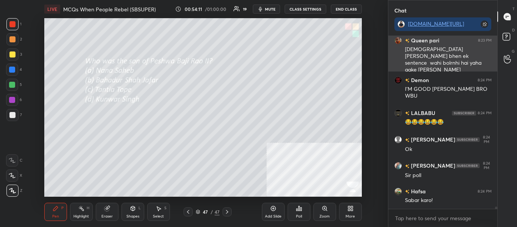
click at [434, 42] on h6 "Queen pari" at bounding box center [424, 40] width 30 height 8
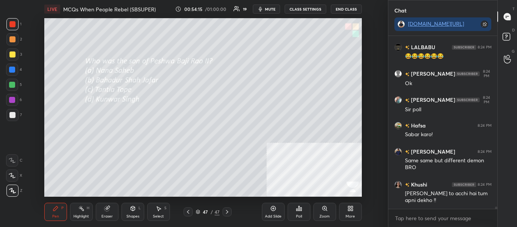
click at [295, 216] on div "Poll" at bounding box center [298, 212] width 23 height 18
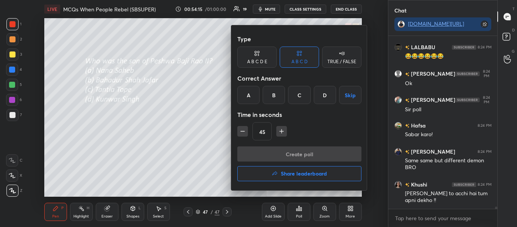
click at [294, 217] on div at bounding box center [258, 113] width 517 height 227
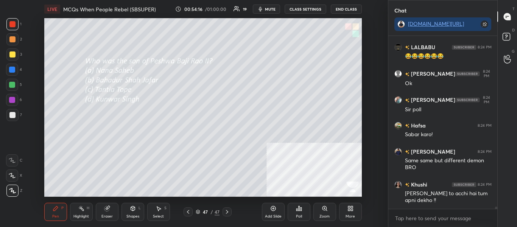
click at [294, 216] on div "Poll" at bounding box center [298, 212] width 23 height 18
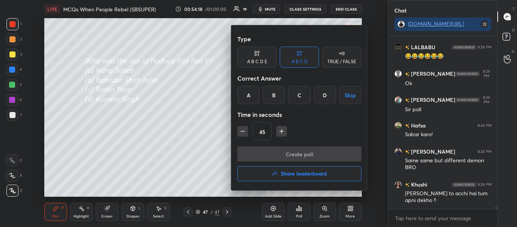
click at [251, 95] on div "A" at bounding box center [248, 95] width 22 height 18
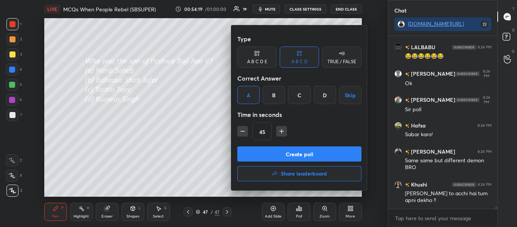
click at [265, 154] on button "Create poll" at bounding box center [299, 153] width 124 height 15
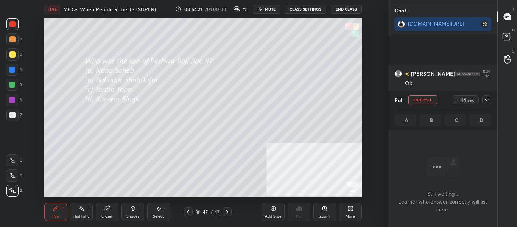
scroll to position [14215, 0]
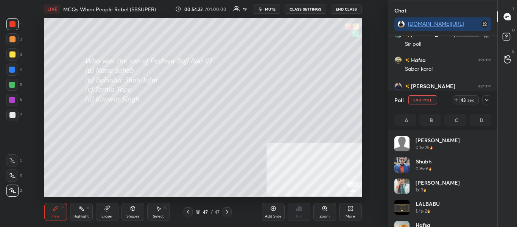
click at [488, 101] on icon at bounding box center [486, 100] width 6 height 6
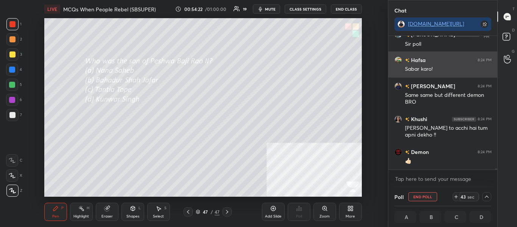
scroll to position [0, 3]
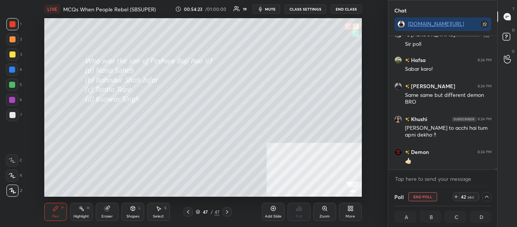
click at [270, 11] on span "mute" at bounding box center [270, 8] width 11 height 5
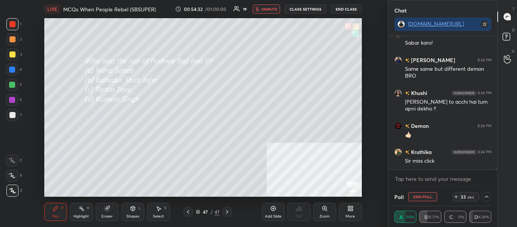
scroll to position [14274, 0]
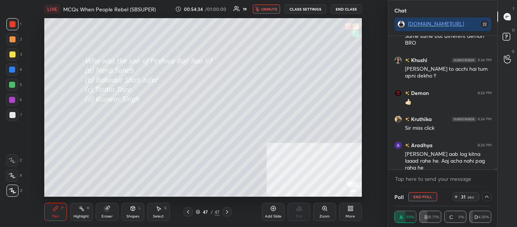
click at [272, 11] on span "unmute" at bounding box center [269, 8] width 16 height 5
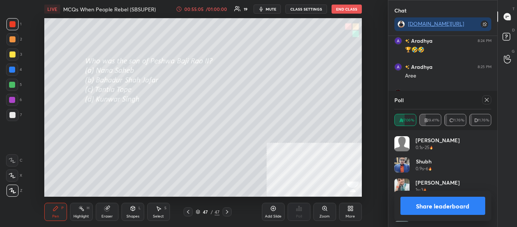
scroll to position [3, 3]
click at [445, 203] on button "Share leaderboard" at bounding box center [442, 206] width 85 height 18
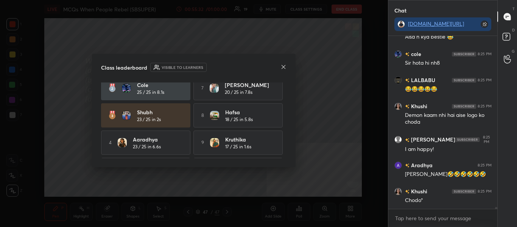
scroll to position [10, 0]
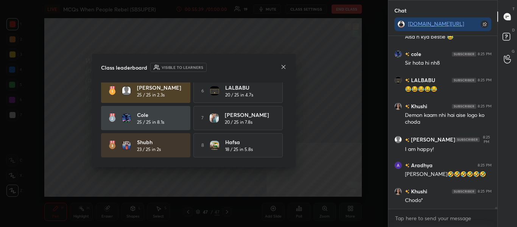
click at [283, 65] on icon at bounding box center [283, 67] width 6 height 6
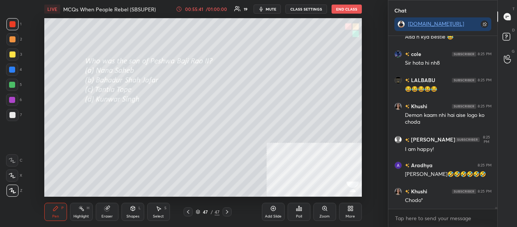
click at [225, 211] on icon at bounding box center [227, 212] width 6 height 6
click at [352, 214] on div "More" at bounding box center [349, 216] width 9 height 4
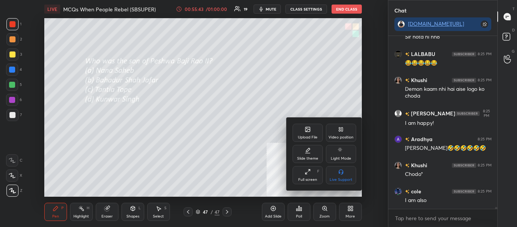
click at [305, 134] on div "Upload File" at bounding box center [307, 133] width 30 height 18
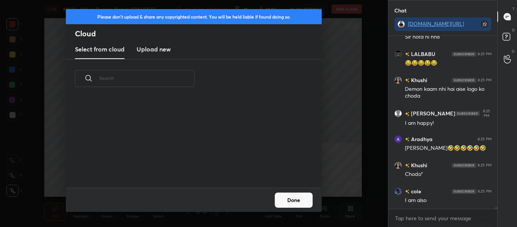
click at [147, 51] on h3 "Upload new" at bounding box center [154, 49] width 34 height 9
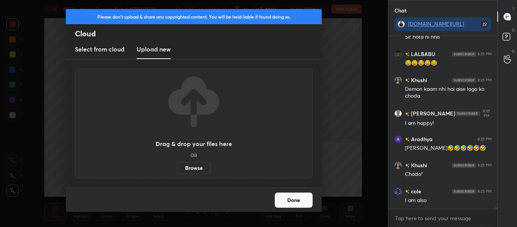
click at [202, 168] on label "Browse" at bounding box center [194, 168] width 34 height 12
click at [177, 168] on input "Browse" at bounding box center [177, 168] width 0 height 12
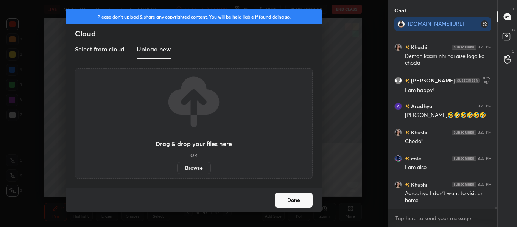
click at [91, 30] on h2 "Cloud" at bounding box center [198, 34] width 247 height 10
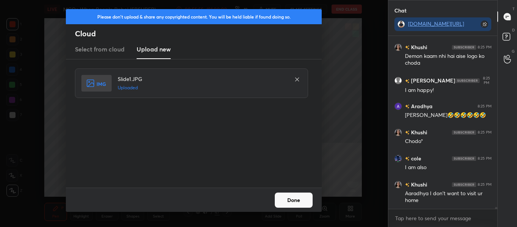
click at [292, 197] on button "Done" at bounding box center [294, 200] width 38 height 15
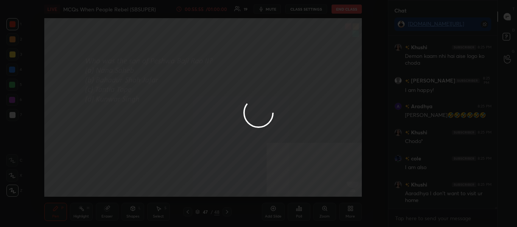
click at [292, 199] on div at bounding box center [258, 113] width 517 height 227
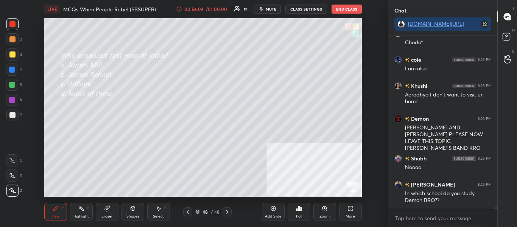
drag, startPoint x: 495, startPoint y: 207, endPoint x: 499, endPoint y: 222, distance: 15.1
click at [499, 222] on div "Chat [DOMAIN_NAME][URL] [PERSON_NAME] 8:25 PM [PERSON_NAME]🤣🤣🤣🤣🤣🤣 Khushi 8:25 P…" at bounding box center [452, 113] width 129 height 227
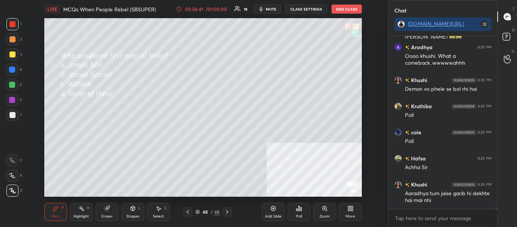
scroll to position [15218, 0]
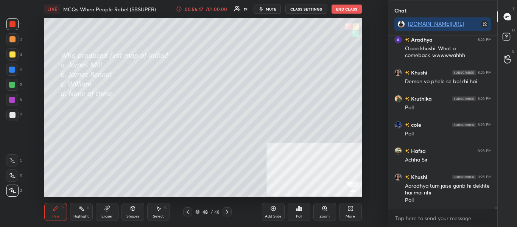
click at [272, 11] on span "mute" at bounding box center [271, 8] width 11 height 5
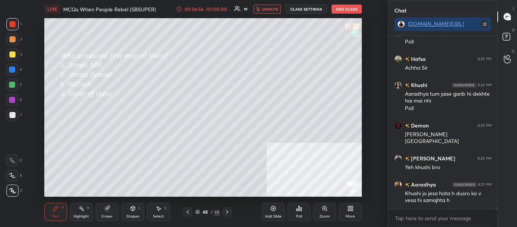
scroll to position [15336, 0]
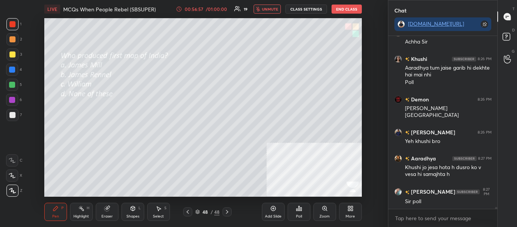
drag, startPoint x: 269, startPoint y: 8, endPoint x: 272, endPoint y: 13, distance: 5.7
click at [269, 9] on span "unmute" at bounding box center [270, 8] width 16 height 5
click at [302, 210] on div "Poll" at bounding box center [298, 212] width 23 height 18
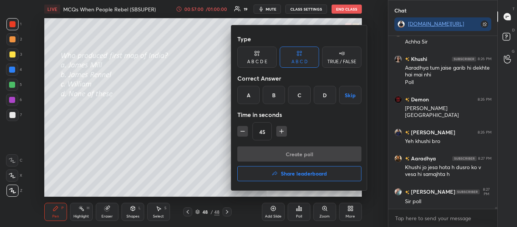
click at [303, 210] on div at bounding box center [258, 113] width 517 height 227
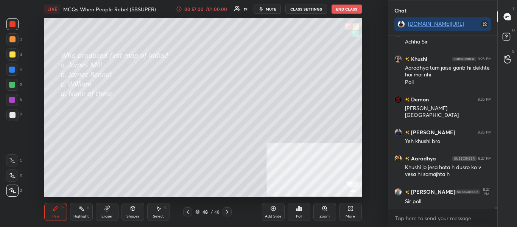
click at [302, 209] on div "Poll" at bounding box center [298, 212] width 23 height 18
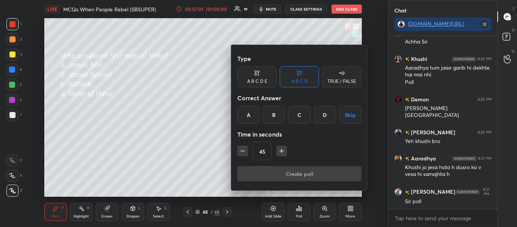
scroll to position [15362, 0]
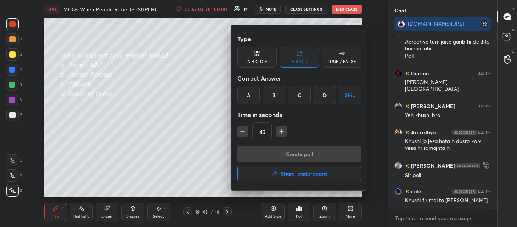
click at [269, 97] on div "B" at bounding box center [274, 95] width 22 height 18
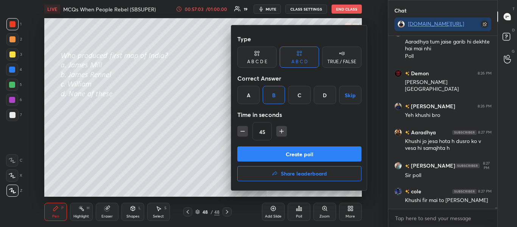
click at [287, 155] on button "Create poll" at bounding box center [299, 153] width 124 height 15
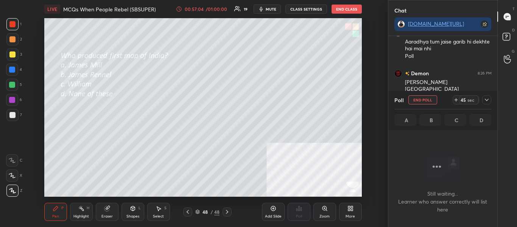
scroll to position [149, 107]
click at [485, 98] on icon at bounding box center [486, 100] width 6 height 6
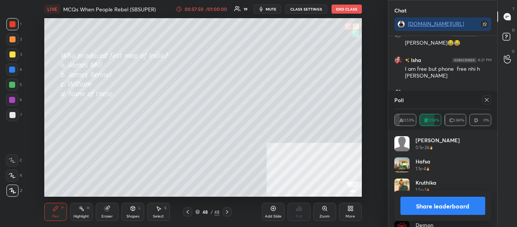
scroll to position [15788, 0]
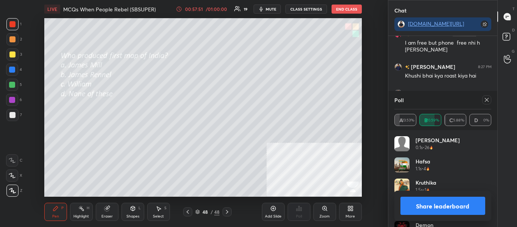
click at [465, 207] on button "Share leaderboard" at bounding box center [442, 206] width 85 height 18
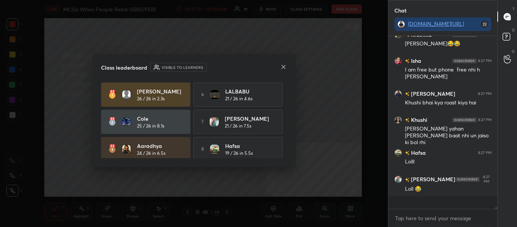
scroll to position [15749, 0]
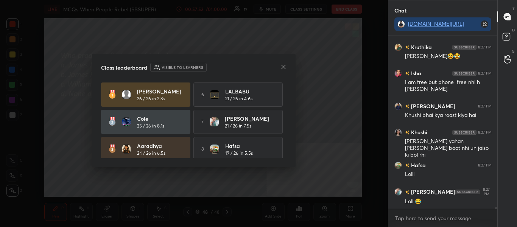
click at [283, 67] on icon at bounding box center [283, 67] width 6 height 6
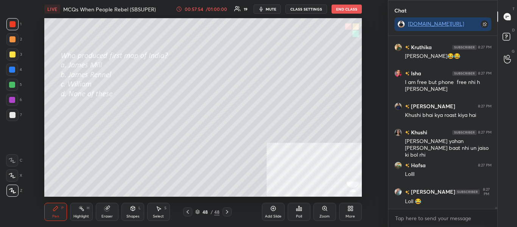
click at [357, 213] on div "More" at bounding box center [350, 212] width 23 height 18
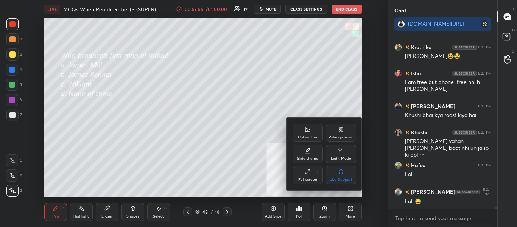
click at [308, 138] on div "Upload File" at bounding box center [308, 137] width 20 height 4
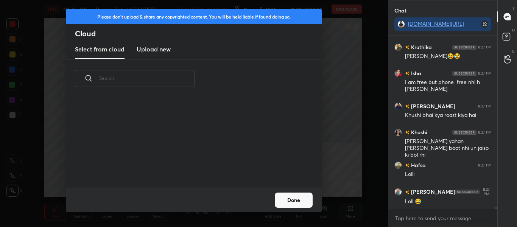
scroll to position [90, 243]
click at [148, 49] on h3 "Upload new" at bounding box center [154, 49] width 34 height 9
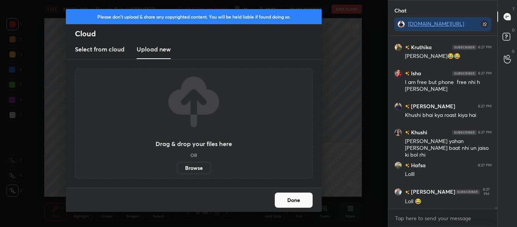
scroll to position [15789, 0]
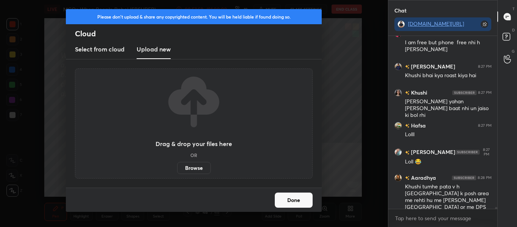
click at [191, 169] on label "Browse" at bounding box center [194, 168] width 34 height 12
click at [177, 169] on input "Browse" at bounding box center [177, 168] width 0 height 12
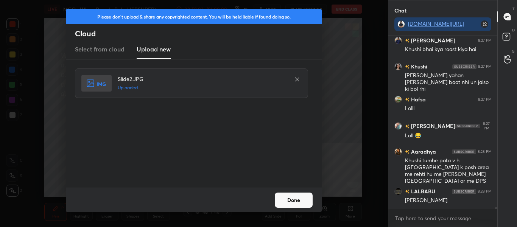
click at [295, 204] on button "Done" at bounding box center [294, 200] width 38 height 15
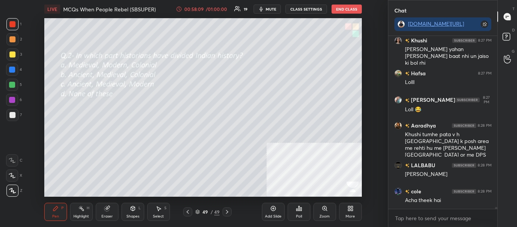
scroll to position [15867, 0]
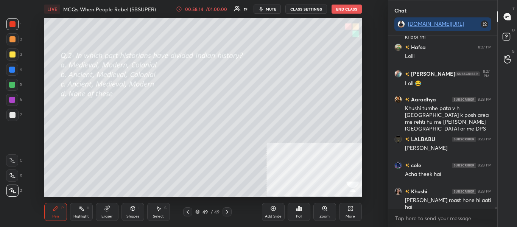
click at [300, 218] on div "Poll" at bounding box center [299, 216] width 6 height 4
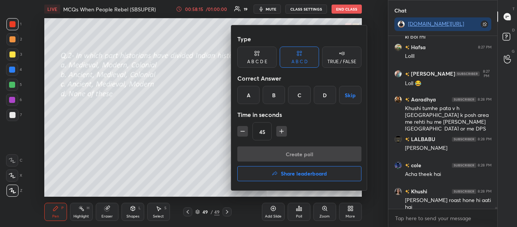
scroll to position [15893, 0]
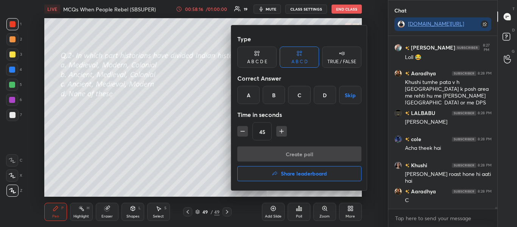
click at [301, 97] on div "C" at bounding box center [299, 95] width 22 height 18
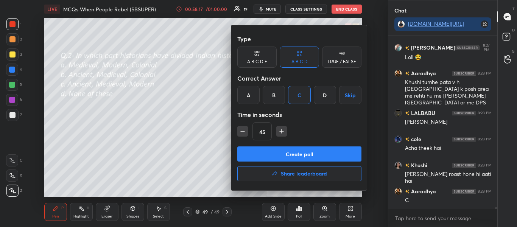
scroll to position [15919, 0]
click at [290, 155] on button "Create poll" at bounding box center [299, 153] width 124 height 15
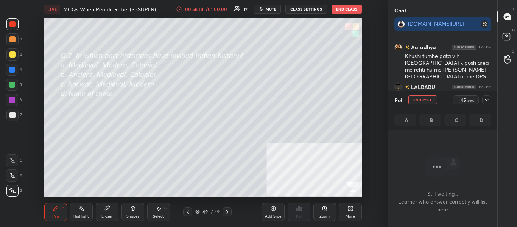
scroll to position [149, 107]
click at [486, 97] on icon at bounding box center [486, 100] width 6 height 6
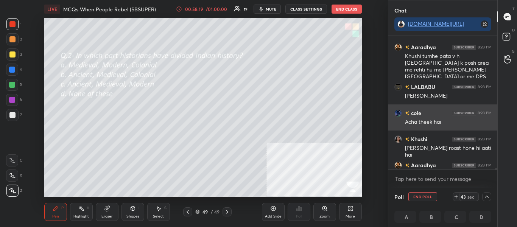
scroll to position [0, 3]
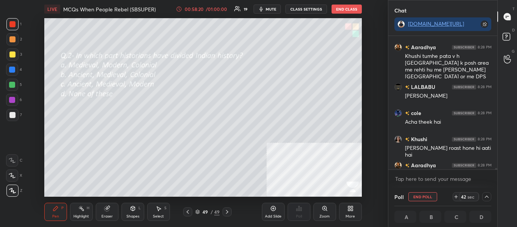
click at [497, 169] on div at bounding box center [442, 169] width 109 height 0
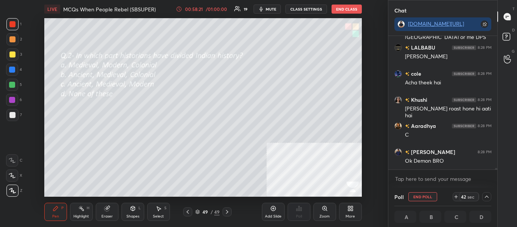
click at [497, 172] on div "Chat [DOMAIN_NAME][URL] Hafsa 8:27 PM Lolll [PERSON_NAME] 8:27 PM Loll 😂 Aaradh…" at bounding box center [452, 113] width 129 height 227
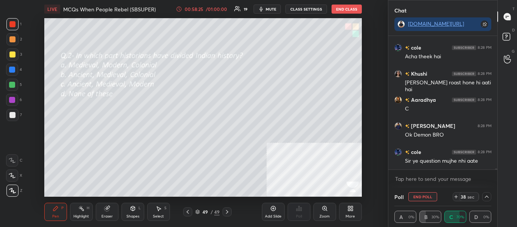
click at [490, 196] on div at bounding box center [486, 196] width 9 height 9
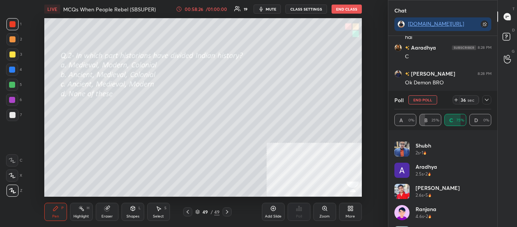
click at [487, 218] on div "[PERSON_NAME] 4.6s • 2" at bounding box center [442, 215] width 97 height 21
click at [488, 221] on div "[PERSON_NAME] 4.6s • 2" at bounding box center [442, 215] width 97 height 21
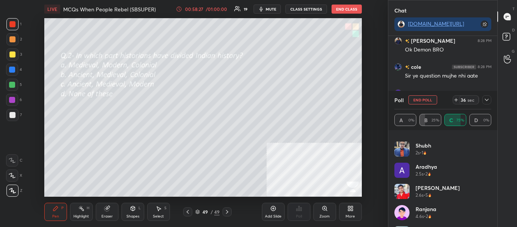
click at [487, 218] on div "[PERSON_NAME] 4.6s • 2" at bounding box center [442, 215] width 97 height 21
click at [489, 218] on div "[PERSON_NAME] 4.6s • 2" at bounding box center [442, 215] width 97 height 21
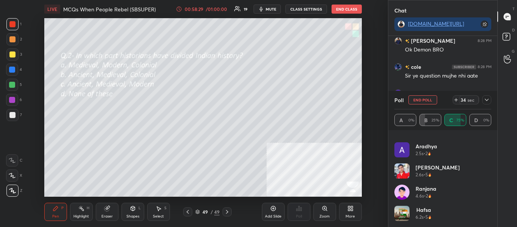
click at [488, 97] on div at bounding box center [486, 99] width 9 height 9
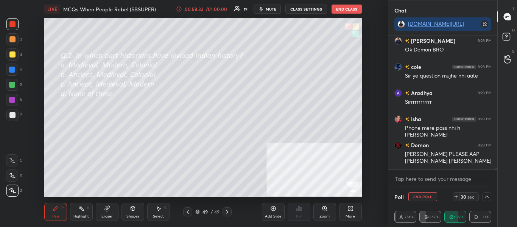
click at [264, 6] on button "mute" at bounding box center [266, 9] width 27 height 9
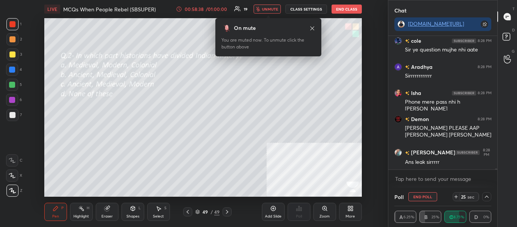
click at [269, 6] on button "unmute" at bounding box center [266, 9] width 27 height 9
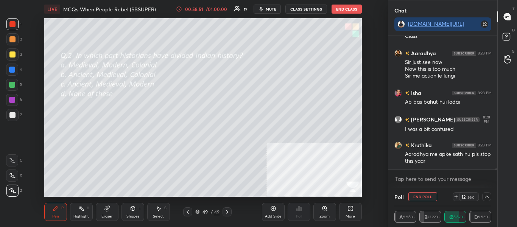
click at [487, 191] on div "Poll End Poll 12 sec" at bounding box center [442, 197] width 97 height 18
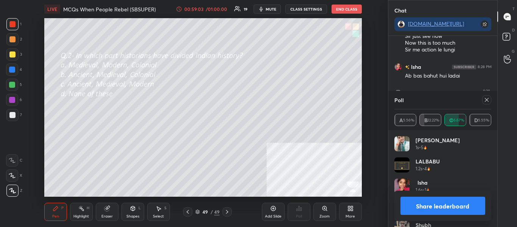
click at [460, 205] on button "Share leaderboard" at bounding box center [442, 206] width 85 height 18
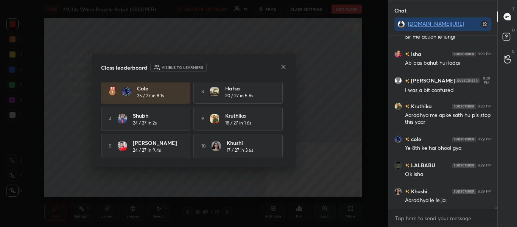
click at [284, 68] on icon at bounding box center [283, 67] width 6 height 6
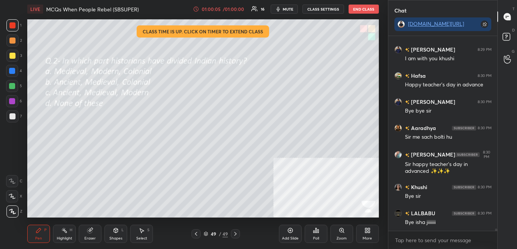
scroll to position [17083, 0]
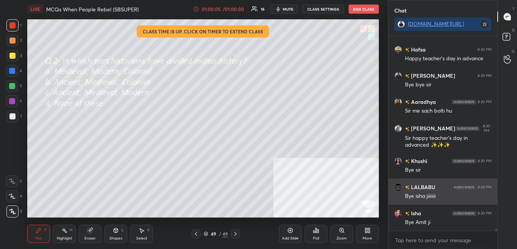
drag, startPoint x: 402, startPoint y: 203, endPoint x: 397, endPoint y: 191, distance: 12.6
click at [398, 195] on div "LALBABU 8:30 PM Bye isha jiiiiiii" at bounding box center [442, 191] width 109 height 26
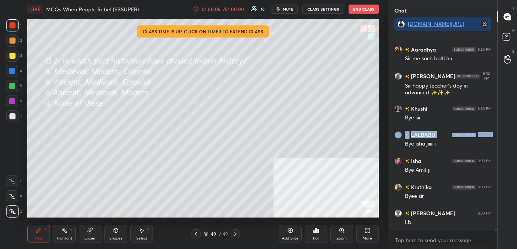
scroll to position [17161, 0]
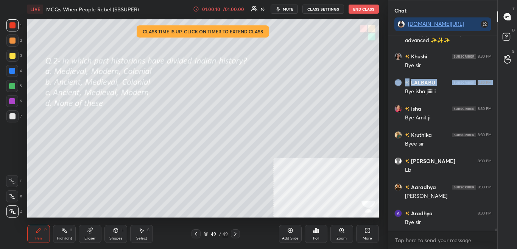
click at [357, 7] on button "End Class" at bounding box center [363, 9] width 30 height 9
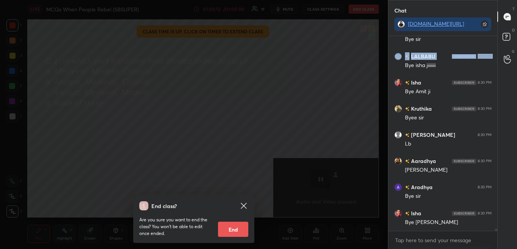
click at [243, 234] on button "End" at bounding box center [233, 228] width 30 height 15
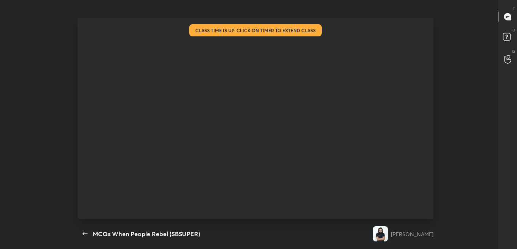
scroll to position [37625, 37414]
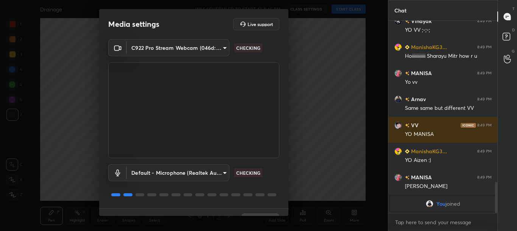
scroll to position [895, 0]
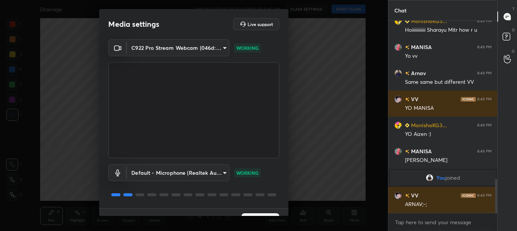
click at [285, 204] on div "C922 Pro Stream Webcam (046d:085c) 305262ab2c1f445ae38d96bfbb9fd8952fa7fc2c4abd…" at bounding box center [193, 123] width 189 height 169
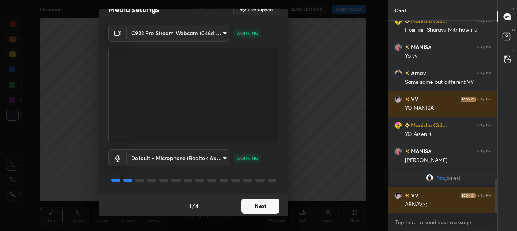
scroll to position [921, 0]
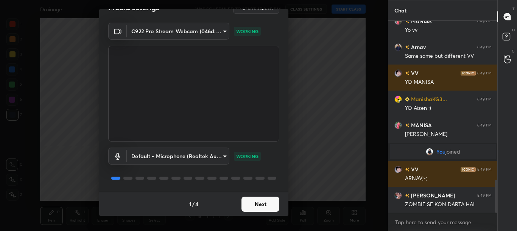
click at [274, 202] on button "Next" at bounding box center [260, 204] width 38 height 15
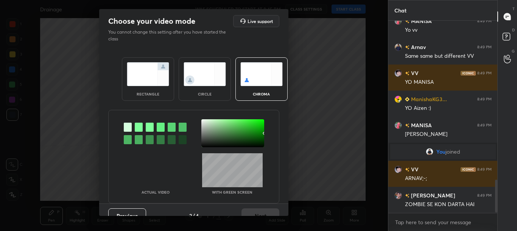
scroll to position [948, 0]
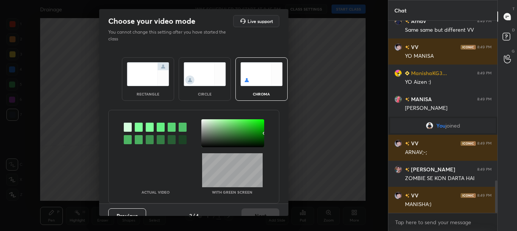
click at [138, 129] on div at bounding box center [139, 127] width 8 height 9
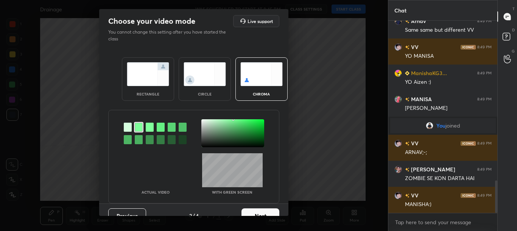
click at [202, 122] on div at bounding box center [232, 134] width 63 height 28
click at [263, 211] on button "Next" at bounding box center [260, 216] width 38 height 15
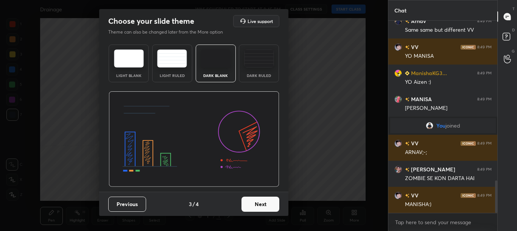
click at [264, 212] on div "Previous 3 / 4 Next" at bounding box center [193, 204] width 189 height 24
click at [272, 204] on button "Next" at bounding box center [260, 204] width 38 height 15
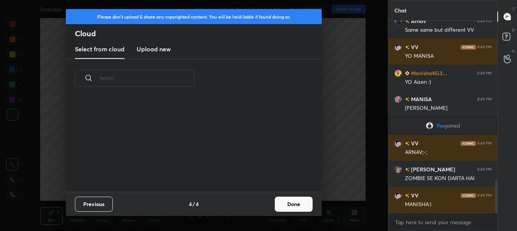
click at [295, 207] on button "Done" at bounding box center [294, 204] width 38 height 15
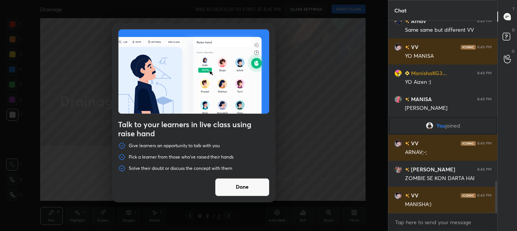
scroll to position [974, 0]
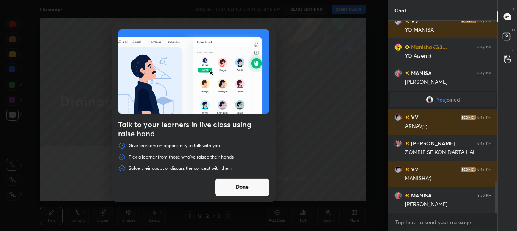
click at [258, 190] on button "Done" at bounding box center [242, 188] width 54 height 18
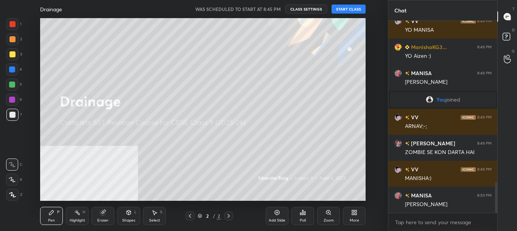
scroll to position [1000, 0]
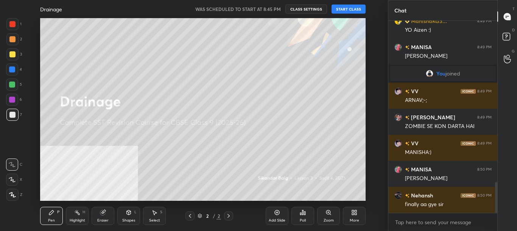
click at [358, 216] on div "More" at bounding box center [354, 216] width 23 height 18
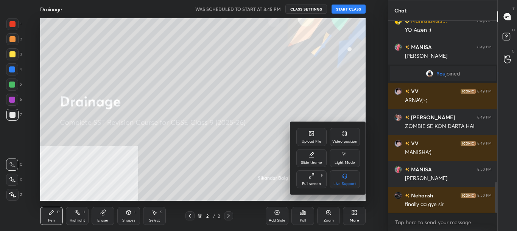
click at [339, 132] on div "Video position" at bounding box center [344, 137] width 30 height 18
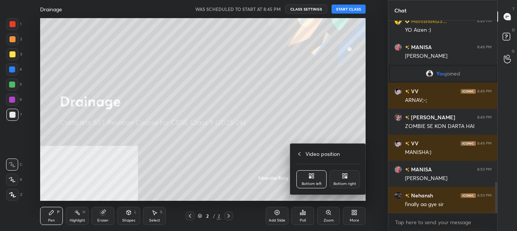
click at [347, 177] on icon at bounding box center [345, 176] width 6 height 6
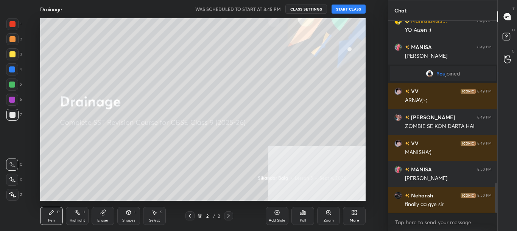
scroll to position [1026, 0]
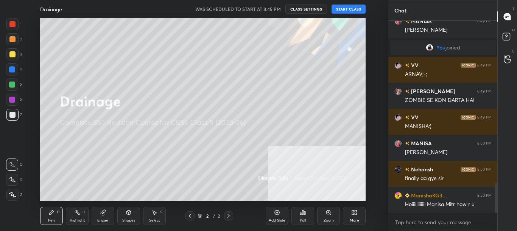
click at [350, 8] on button "START CLASS" at bounding box center [348, 9] width 34 height 9
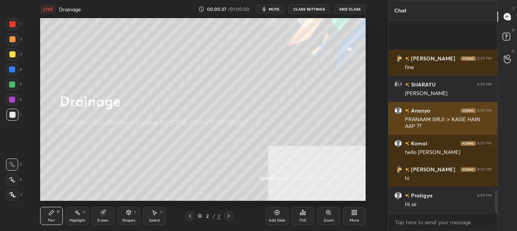
scroll to position [0, 0]
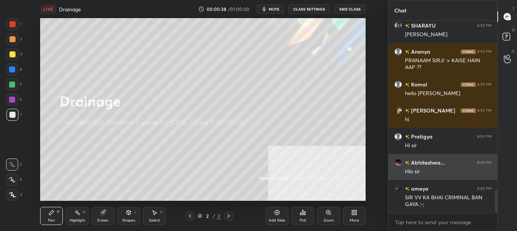
click at [440, 159] on h6 "Abhiteshwa..." at bounding box center [427, 163] width 36 height 8
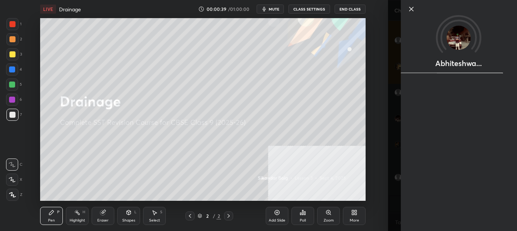
click at [367, 123] on div "Setting up your live class Poll for secs No correct answer Start poll" at bounding box center [202, 109] width 357 height 183
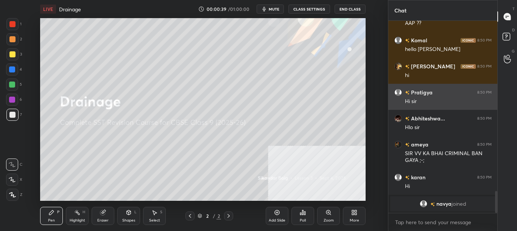
click at [410, 99] on div "Hi sir" at bounding box center [448, 102] width 87 height 8
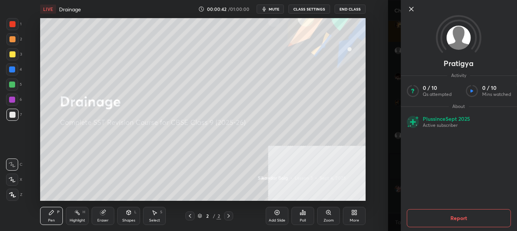
click at [384, 97] on div "1 2 3 4 5 6 7 C X Z C X Z E E Erase all H H LIVE Drainage 00:00:42 / 01:00:00 m…" at bounding box center [194, 115] width 388 height 231
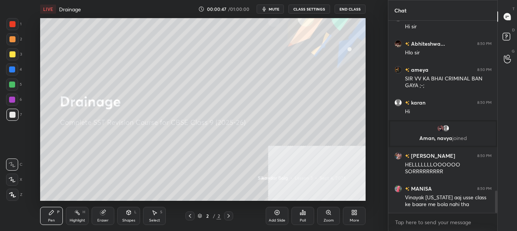
scroll to position [1473, 0]
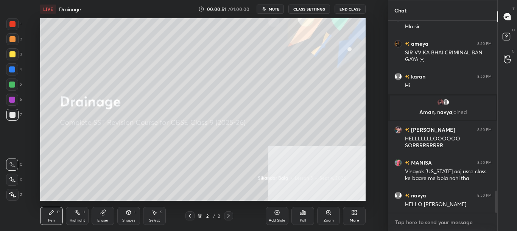
click at [458, 219] on textarea at bounding box center [442, 223] width 97 height 12
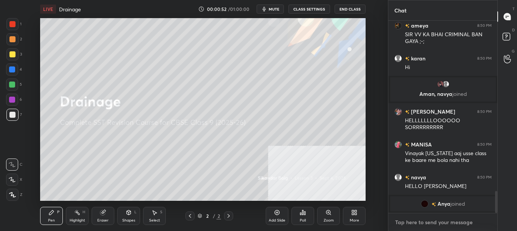
click at [461, 219] on textarea at bounding box center [442, 223] width 97 height 12
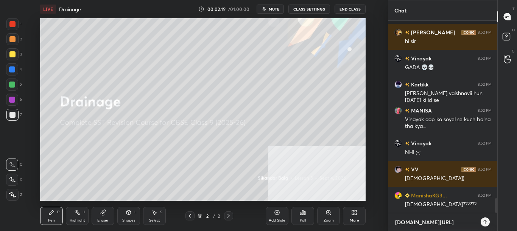
scroll to position [2339, 0]
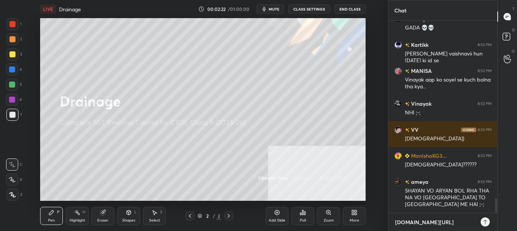
type textarea "t.me/sikandarcbse9th"
click at [485, 220] on icon at bounding box center [485, 222] width 6 height 6
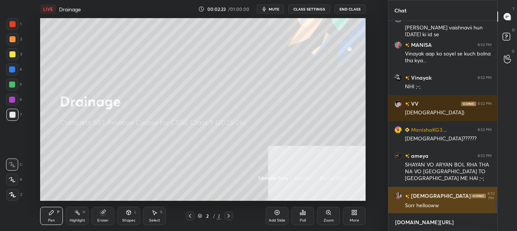
scroll to position [2408, 0]
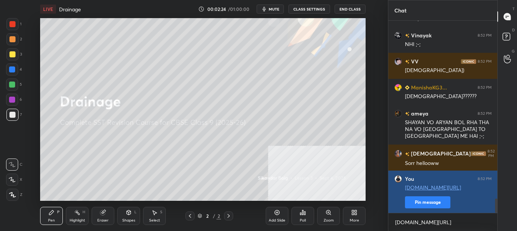
click at [436, 203] on button "Pin message" at bounding box center [427, 203] width 45 height 12
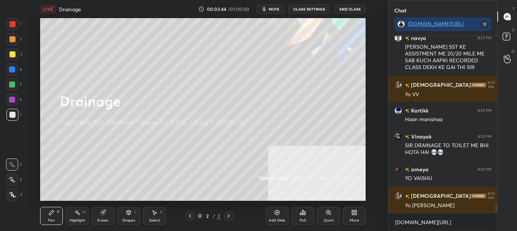
scroll to position [3094, 0]
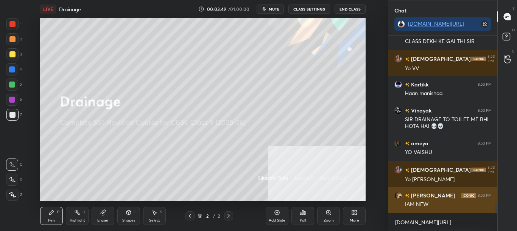
click at [449, 202] on div "IAM NEW" at bounding box center [448, 205] width 87 height 8
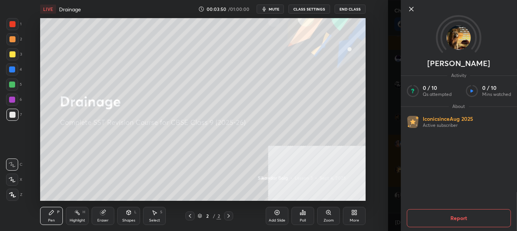
click at [389, 155] on div "Ishanth Activity 0 / 10 Qs attempted 0 / 10 Mins watched About Iconic since Aug…" at bounding box center [452, 115] width 129 height 231
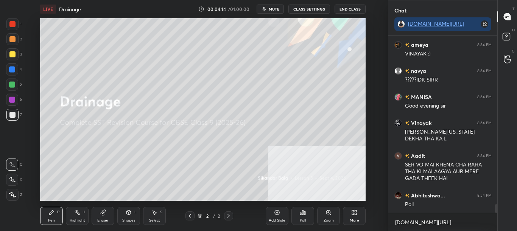
scroll to position [3514, 0]
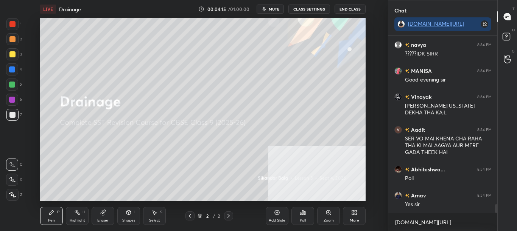
click at [313, 10] on button "CLASS SETTINGS" at bounding box center [309, 9] width 42 height 9
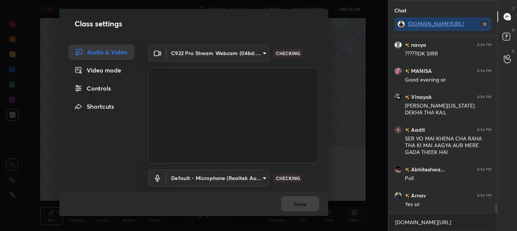
click at [111, 89] on div "Controls" at bounding box center [101, 88] width 66 height 15
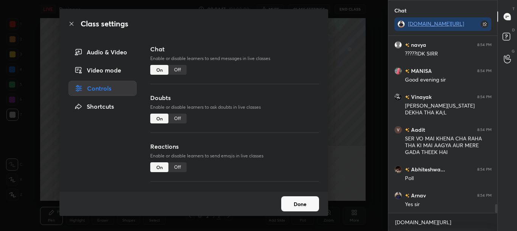
click at [181, 69] on div "Off" at bounding box center [177, 70] width 18 height 10
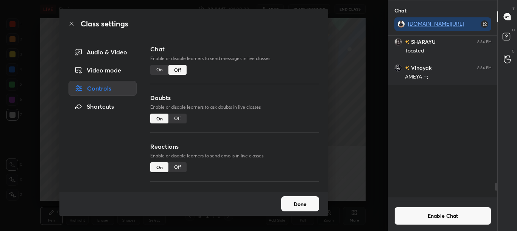
scroll to position [160, 107]
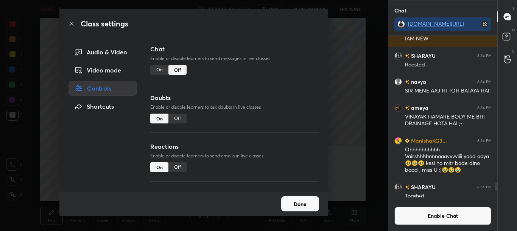
click at [68, 27] on div "Class settings" at bounding box center [193, 24] width 269 height 30
click at [71, 22] on icon at bounding box center [71, 24] width 6 height 6
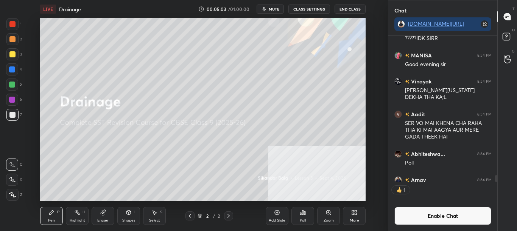
scroll to position [144, 107]
click at [447, 217] on button "Enable Chat" at bounding box center [442, 216] width 97 height 18
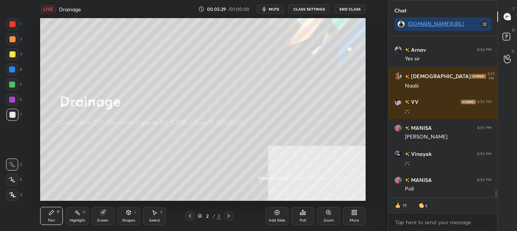
scroll to position [3476, 0]
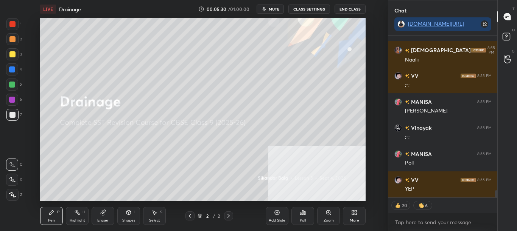
click at [358, 213] on div "More" at bounding box center [354, 216] width 23 height 18
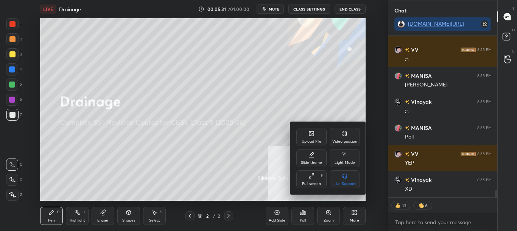
click at [315, 138] on div "Upload File" at bounding box center [311, 137] width 30 height 18
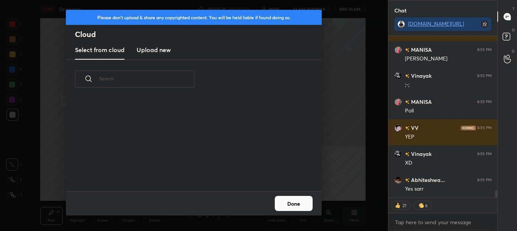
scroll to position [93, 243]
click at [160, 54] on h3 "Upload new" at bounding box center [154, 49] width 34 height 9
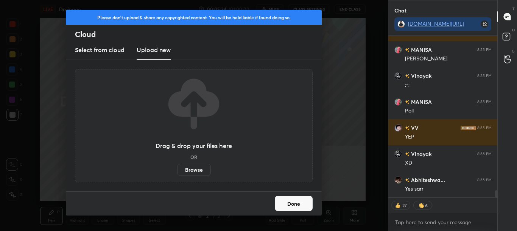
scroll to position [3554, 0]
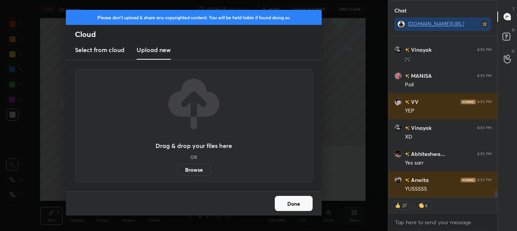
click at [199, 166] on label "Browse" at bounding box center [194, 170] width 34 height 12
click at [177, 166] on input "Browse" at bounding box center [177, 170] width 0 height 12
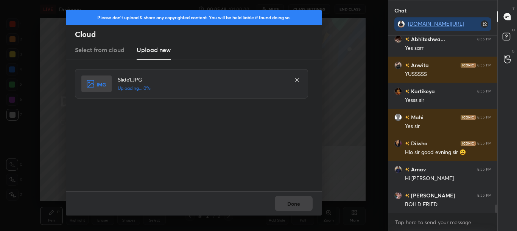
scroll to position [3695, 0]
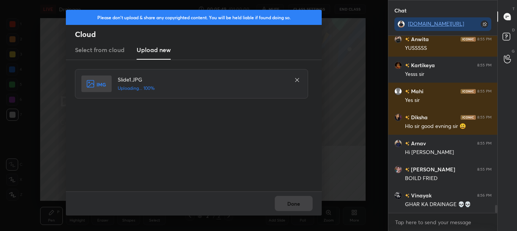
click at [297, 205] on div "Done" at bounding box center [194, 204] width 256 height 24
click at [298, 205] on button "Done" at bounding box center [294, 203] width 38 height 15
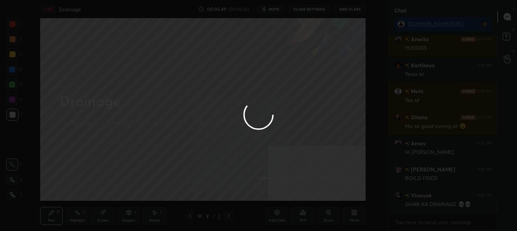
click at [299, 205] on button "Done" at bounding box center [294, 203] width 38 height 15
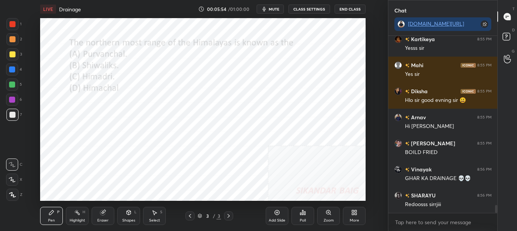
scroll to position [3754, 0]
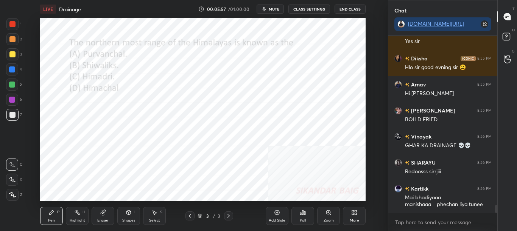
click at [308, 216] on div "Poll" at bounding box center [302, 216] width 23 height 18
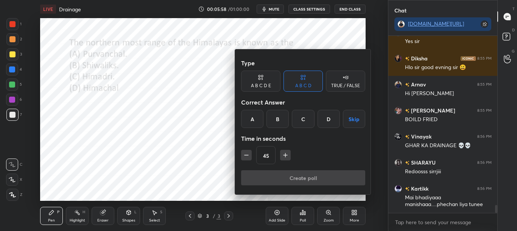
click at [305, 122] on div "C" at bounding box center [303, 119] width 22 height 18
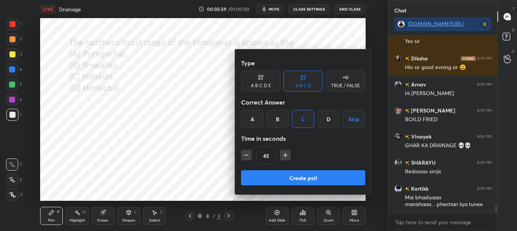
scroll to position [3780, 0]
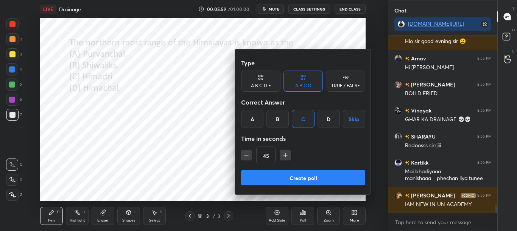
click at [294, 170] on div "Type A B C D E A B C D TRUE / FALSE Correct Answer A B C D Skip Time in seconds…" at bounding box center [303, 113] width 124 height 115
click at [295, 172] on button "Create poll" at bounding box center [303, 178] width 124 height 15
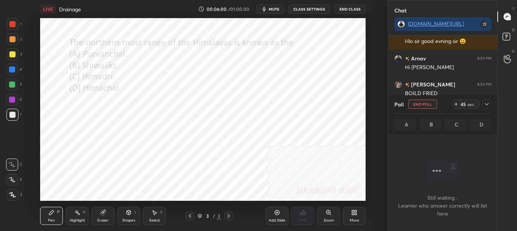
scroll to position [136, 107]
click at [487, 106] on icon at bounding box center [486, 104] width 6 height 6
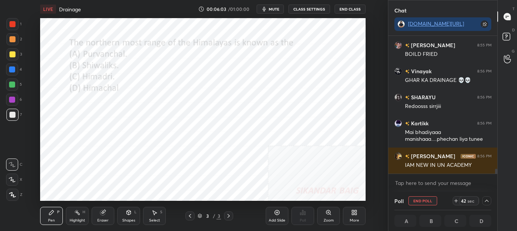
drag, startPoint x: 495, startPoint y: 171, endPoint x: 496, endPoint y: 176, distance: 5.0
click at [496, 176] on div "Diksha 8:55 PM Hlo sir good evning sir 😃 Arnav 8:55 PM Hi manisa bro Mohammed S…" at bounding box center [442, 114] width 109 height 156
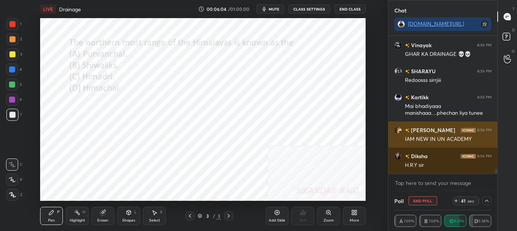
click at [462, 138] on div "IAM NEW IN UN ACADEMY" at bounding box center [448, 140] width 87 height 8
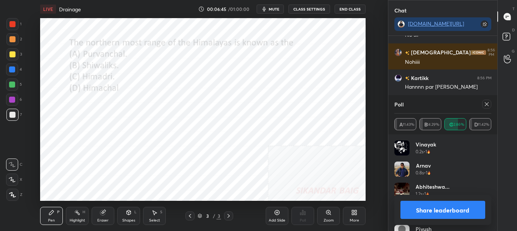
scroll to position [4296, 0]
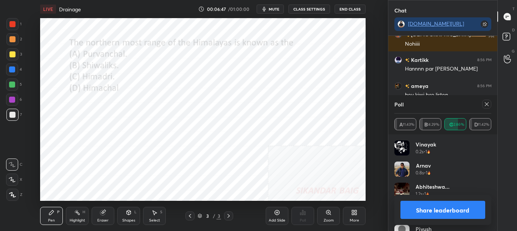
click at [430, 210] on button "Share leaderboard" at bounding box center [442, 210] width 85 height 18
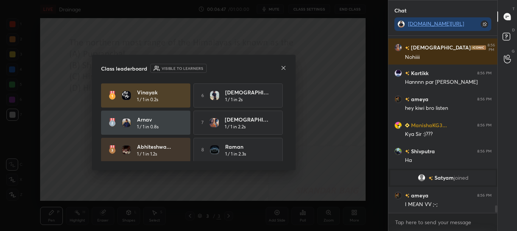
scroll to position [3, 3]
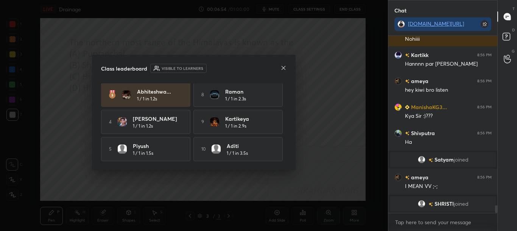
click at [280, 73] on div "Class leaderboard Visible to learners Vinayak 1 / 1 in 0.2s 6 Advait 1 / 1 in 2…" at bounding box center [194, 113] width 204 height 116
click at [283, 70] on icon at bounding box center [283, 68] width 6 height 6
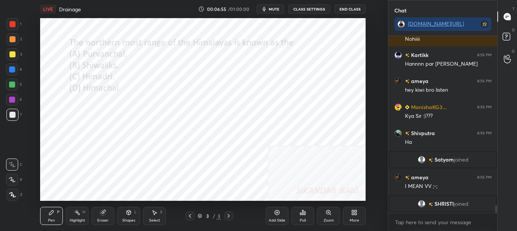
click at [358, 218] on div "More" at bounding box center [354, 216] width 23 height 18
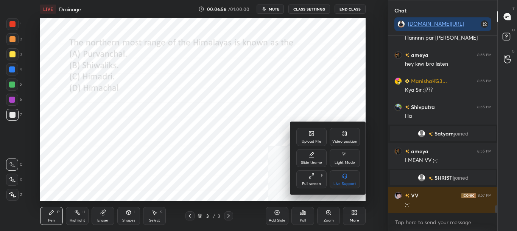
click at [311, 134] on icon at bounding box center [311, 134] width 5 height 5
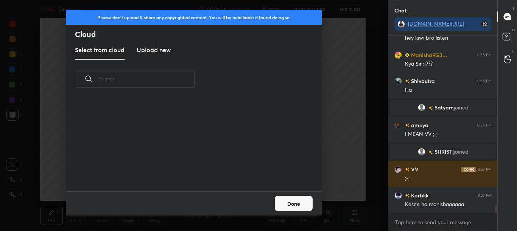
drag, startPoint x: 167, startPoint y: 45, endPoint x: 169, endPoint y: 52, distance: 7.4
click at [167, 45] on new "Upload new" at bounding box center [154, 50] width 34 height 19
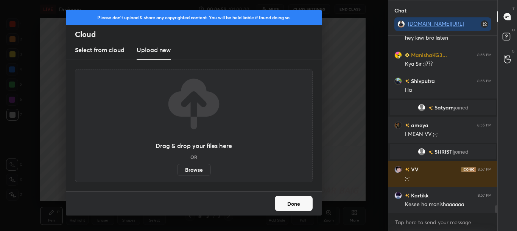
click at [188, 172] on label "Browse" at bounding box center [194, 170] width 34 height 12
click at [177, 172] on input "Browse" at bounding box center [177, 170] width 0 height 12
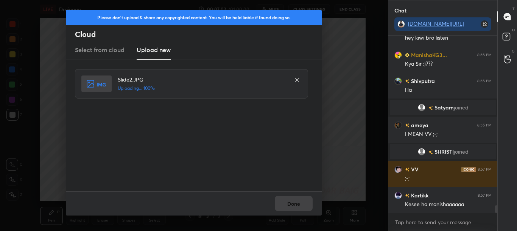
scroll to position [3996, 0]
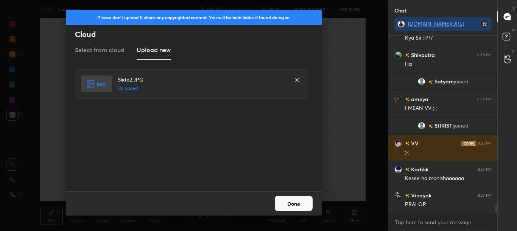
click at [296, 203] on button "Done" at bounding box center [294, 203] width 38 height 15
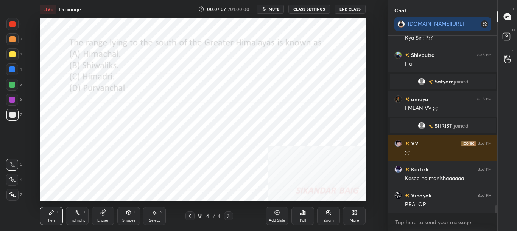
scroll to position [4022, 0]
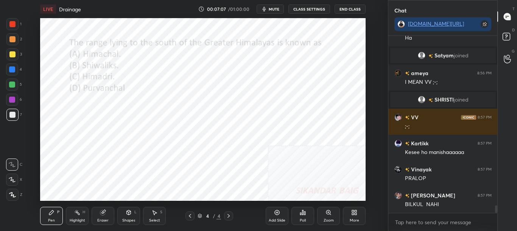
click at [304, 227] on div "Poll" at bounding box center [302, 216] width 23 height 42
click at [299, 215] on div "Poll" at bounding box center [302, 216] width 23 height 18
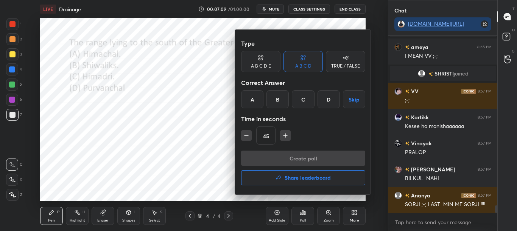
click at [302, 216] on div at bounding box center [258, 115] width 517 height 231
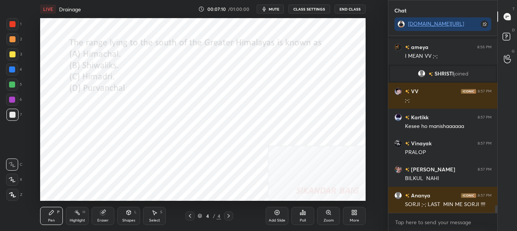
scroll to position [4075, 0]
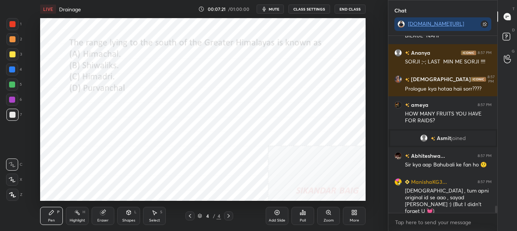
click at [302, 215] on icon at bounding box center [303, 213] width 6 height 6
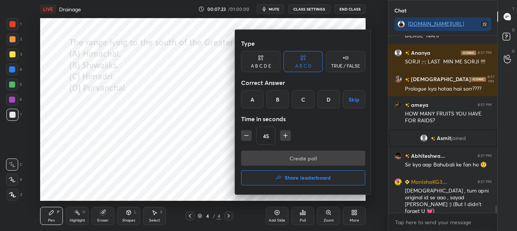
drag, startPoint x: 257, startPoint y: 92, endPoint x: 260, endPoint y: 99, distance: 7.8
click at [256, 92] on div "A" at bounding box center [252, 99] width 22 height 18
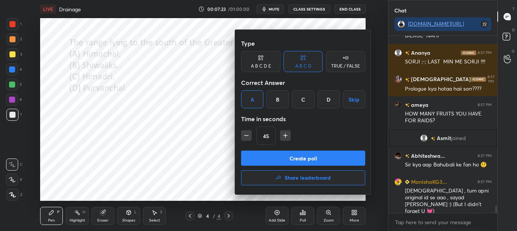
drag, startPoint x: 202, startPoint y: 130, endPoint x: 205, endPoint y: 134, distance: 5.4
click at [202, 130] on div at bounding box center [258, 115] width 517 height 231
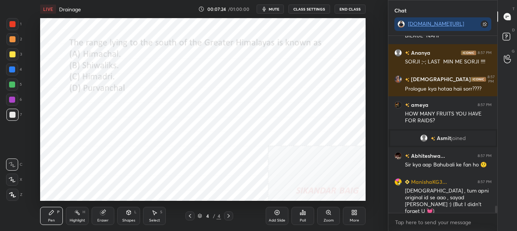
click at [299, 217] on div "Poll" at bounding box center [302, 216] width 23 height 18
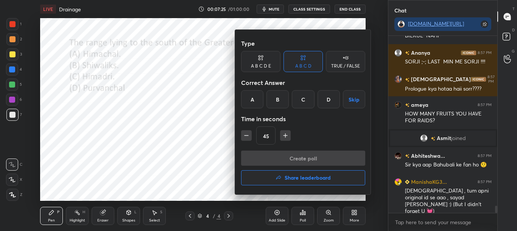
click at [298, 216] on div at bounding box center [258, 115] width 517 height 231
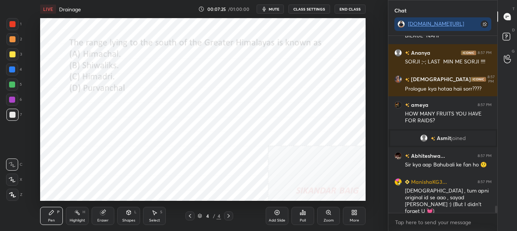
click at [297, 216] on div "Poll" at bounding box center [302, 216] width 23 height 18
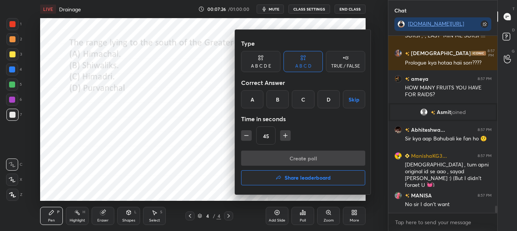
click at [298, 215] on div at bounding box center [258, 115] width 517 height 231
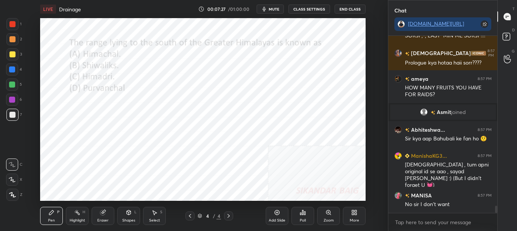
click at [298, 215] on div "Poll" at bounding box center [302, 216] width 23 height 18
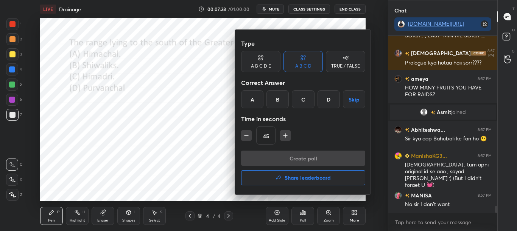
click at [253, 97] on div "A" at bounding box center [252, 99] width 22 height 18
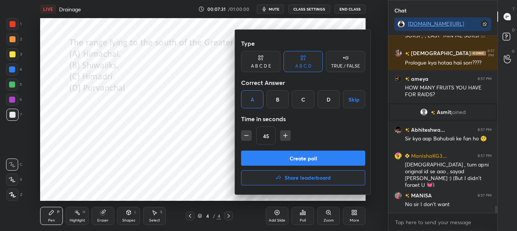
click at [278, 157] on button "Create poll" at bounding box center [303, 158] width 124 height 15
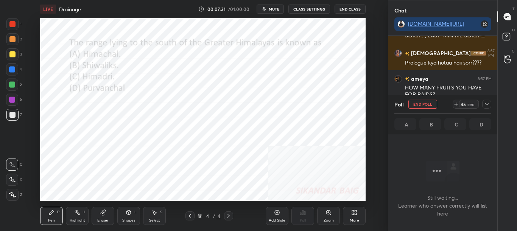
scroll to position [163, 107]
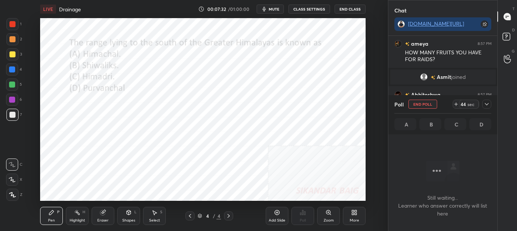
drag, startPoint x: 485, startPoint y: 105, endPoint x: 476, endPoint y: 116, distance: 14.2
click at [485, 105] on icon at bounding box center [486, 104] width 6 height 6
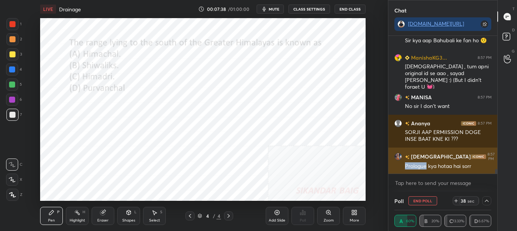
drag, startPoint x: 405, startPoint y: 165, endPoint x: 426, endPoint y: 168, distance: 21.1
click at [426, 168] on div "Prologue kya hotaa hai sorr" at bounding box center [448, 167] width 87 height 8
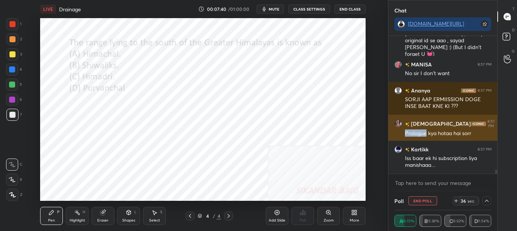
copy div "Prologue"
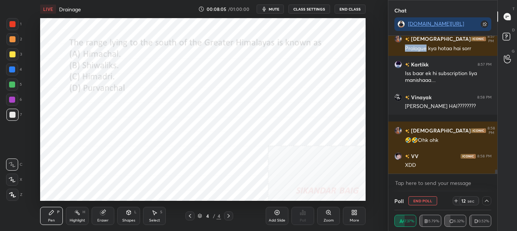
scroll to position [4350, 0]
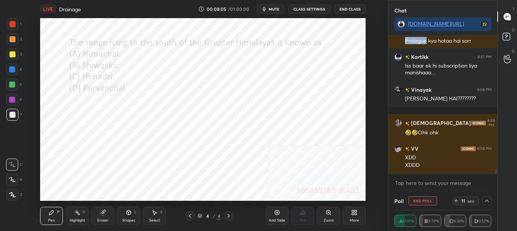
click at [486, 200] on icon at bounding box center [486, 201] width 6 height 6
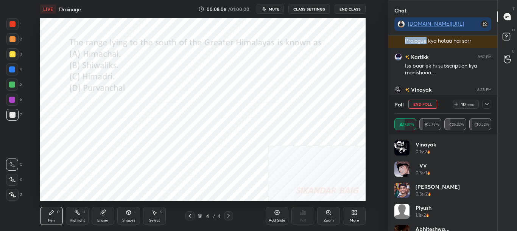
scroll to position [4365, 0]
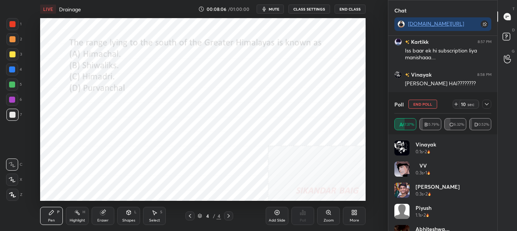
click at [488, 105] on icon at bounding box center [486, 104] width 6 height 6
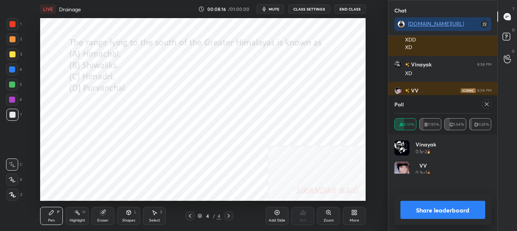
scroll to position [3, 3]
click at [454, 214] on button "Share leaderboard" at bounding box center [442, 210] width 85 height 18
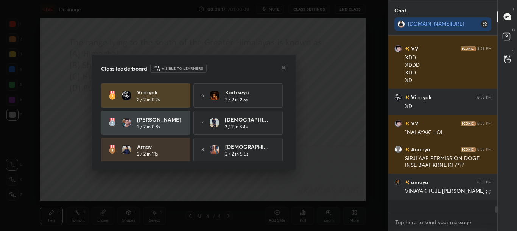
scroll to position [175, 107]
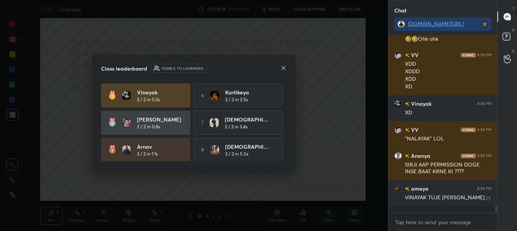
click at [283, 69] on icon at bounding box center [283, 68] width 6 height 6
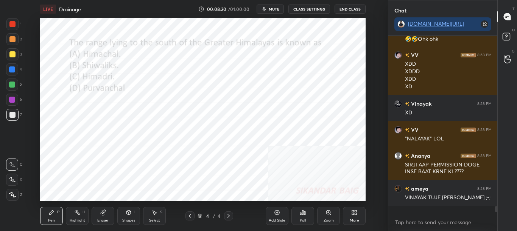
click at [360, 214] on div "More" at bounding box center [354, 216] width 23 height 18
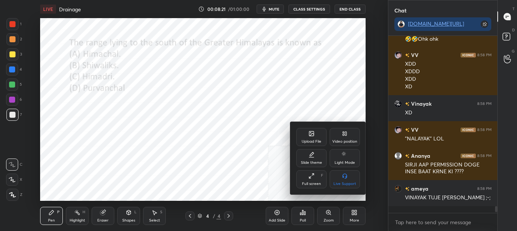
click at [311, 135] on icon at bounding box center [311, 134] width 6 height 6
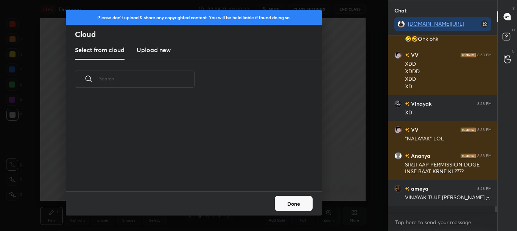
click at [156, 53] on h3 "Upload new" at bounding box center [154, 49] width 34 height 9
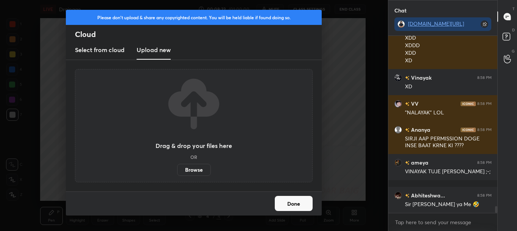
click at [193, 172] on label "Browse" at bounding box center [194, 170] width 34 height 12
click at [177, 172] on input "Browse" at bounding box center [177, 170] width 0 height 12
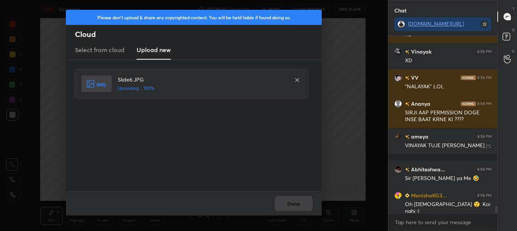
click at [313, 207] on div "Done" at bounding box center [194, 204] width 256 height 24
click at [310, 207] on button "Done" at bounding box center [294, 203] width 38 height 15
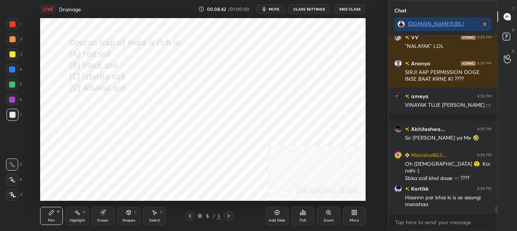
scroll to position [4563, 0]
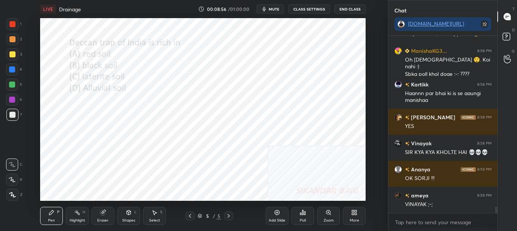
click at [304, 219] on div "Poll" at bounding box center [303, 221] width 6 height 4
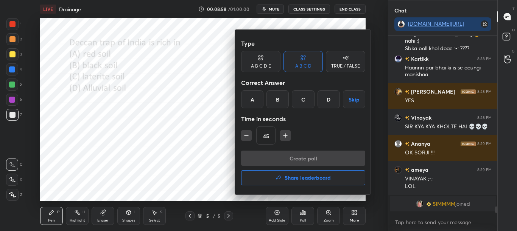
click at [306, 212] on div at bounding box center [258, 115] width 517 height 231
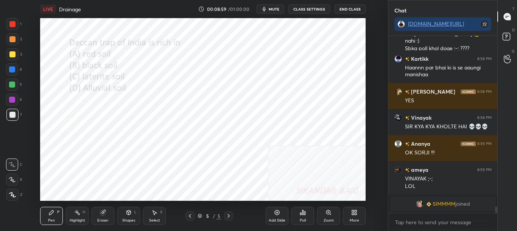
click at [306, 212] on icon at bounding box center [303, 213] width 6 height 6
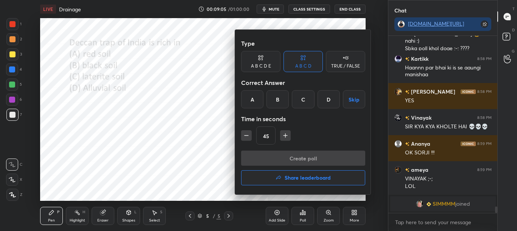
click at [277, 103] on div "B" at bounding box center [277, 99] width 22 height 18
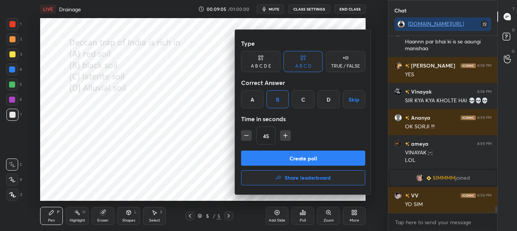
scroll to position [4566, 0]
click at [276, 156] on button "Create poll" at bounding box center [303, 158] width 124 height 15
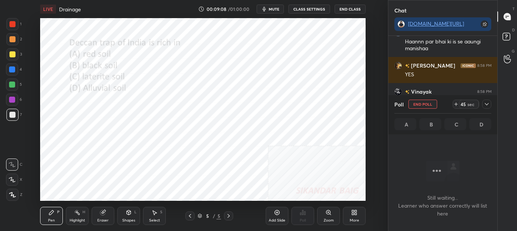
scroll to position [154, 107]
click at [491, 106] on div at bounding box center [486, 104] width 9 height 9
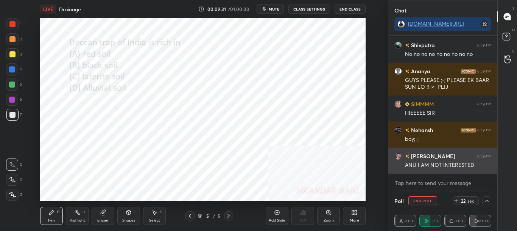
scroll to position [4874, 0]
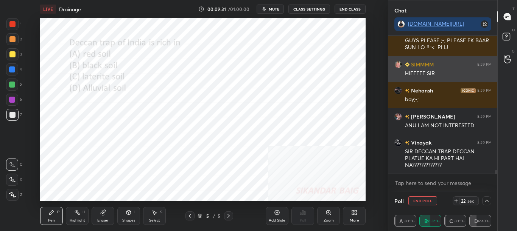
click at [431, 76] on div "HIEEEEE SIR" at bounding box center [448, 74] width 87 height 8
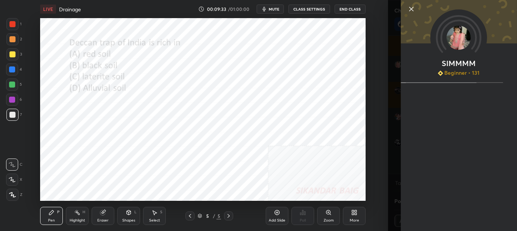
scroll to position [4907, 0]
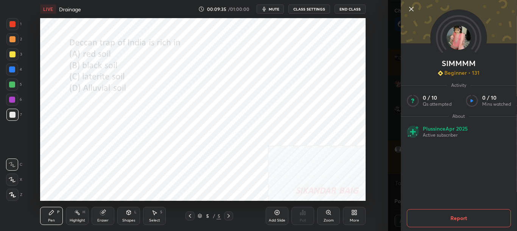
click at [386, 103] on div "1 2 3 4 5 6 7 C X Z C X Z E E Erase all H H LIVE Drainage 00:09:35 / 01:00:00 m…" at bounding box center [194, 115] width 388 height 231
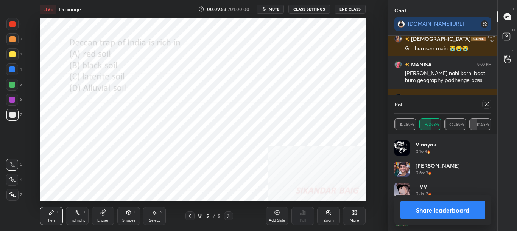
scroll to position [3, 3]
click at [423, 213] on button "Share leaderboard" at bounding box center [442, 210] width 85 height 18
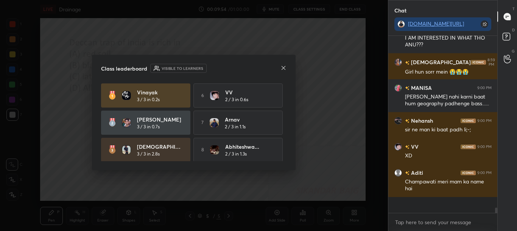
scroll to position [175, 107]
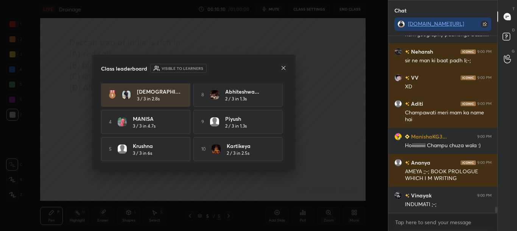
click at [283, 68] on icon at bounding box center [283, 68] width 6 height 6
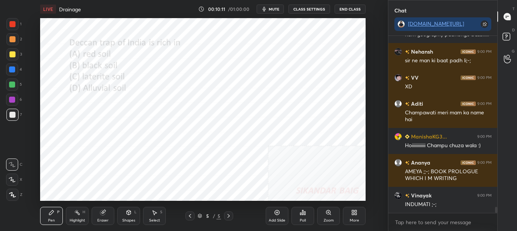
click at [347, 212] on div "More" at bounding box center [354, 216] width 23 height 18
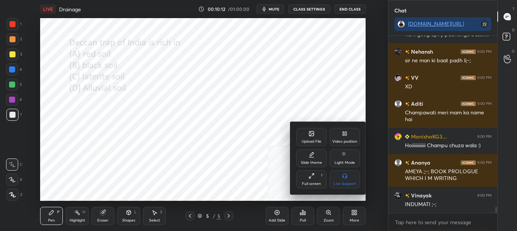
click at [312, 138] on div "Upload File" at bounding box center [311, 137] width 30 height 18
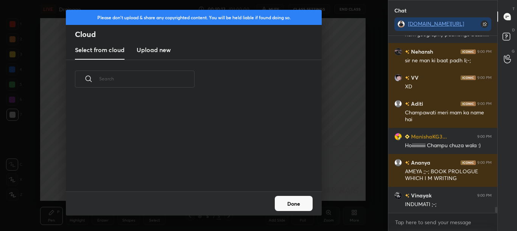
click at [164, 51] on h3 "Upload new" at bounding box center [154, 49] width 34 height 9
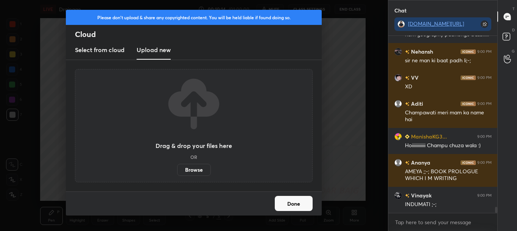
click at [202, 170] on label "Browse" at bounding box center [194, 170] width 34 height 12
click at [177, 170] on input "Browse" at bounding box center [177, 170] width 0 height 12
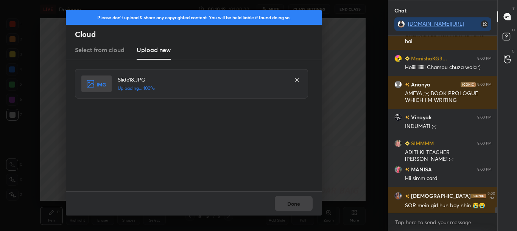
click at [302, 208] on div "Done" at bounding box center [194, 204] width 256 height 24
click at [302, 206] on button "Done" at bounding box center [294, 203] width 38 height 15
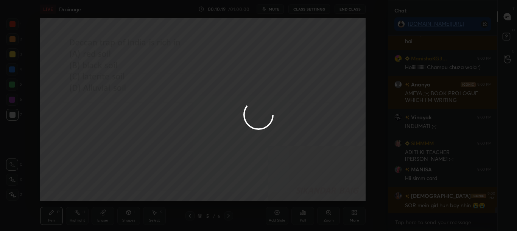
click at [302, 206] on button "Done" at bounding box center [294, 203] width 38 height 15
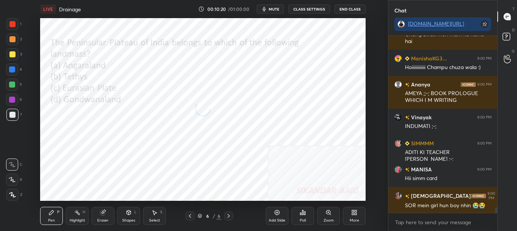
click at [356, 216] on div "More" at bounding box center [354, 216] width 23 height 18
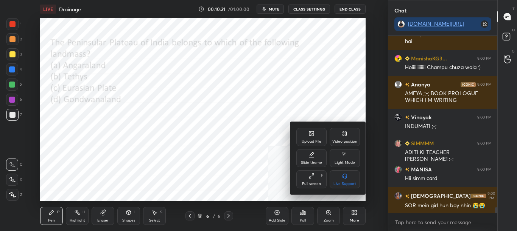
click at [311, 137] on icon at bounding box center [311, 134] width 6 height 6
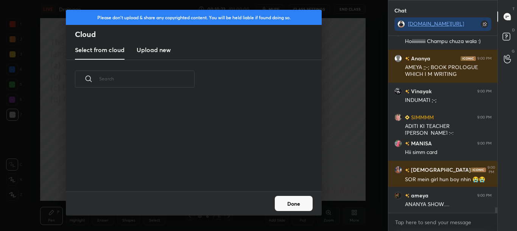
click at [166, 48] on h3 "Upload new" at bounding box center [154, 49] width 34 height 9
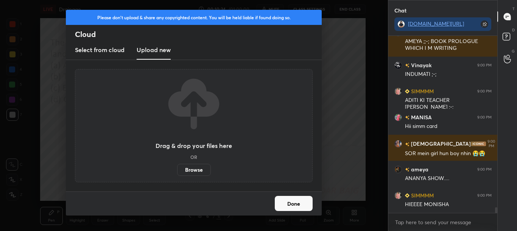
click at [193, 170] on label "Browse" at bounding box center [194, 170] width 34 height 12
click at [177, 170] on input "Browse" at bounding box center [177, 170] width 0 height 12
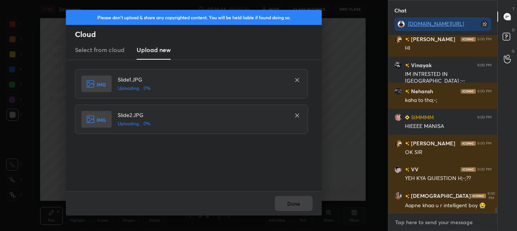
click at [456, 219] on textarea at bounding box center [442, 223] width 97 height 12
click at [298, 200] on div "Done" at bounding box center [194, 204] width 256 height 24
click at [298, 202] on div "Done" at bounding box center [194, 204] width 256 height 24
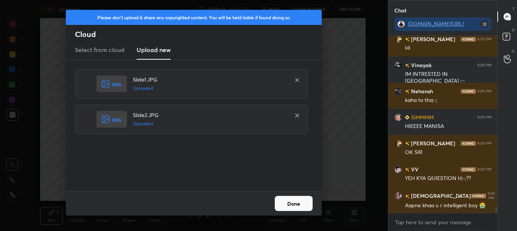
click at [298, 202] on button "Done" at bounding box center [294, 203] width 38 height 15
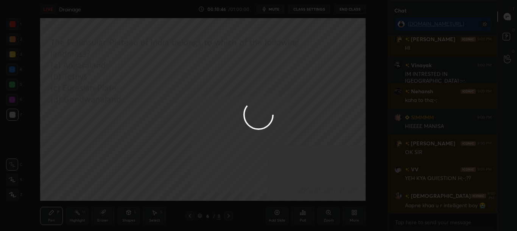
click at [298, 202] on div at bounding box center [258, 115] width 517 height 231
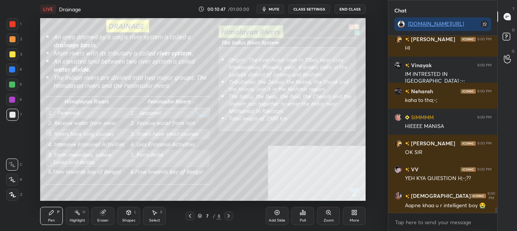
click at [188, 216] on icon at bounding box center [190, 216] width 6 height 6
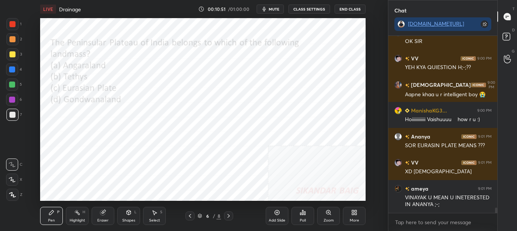
click at [300, 217] on div "Poll" at bounding box center [302, 216] width 23 height 18
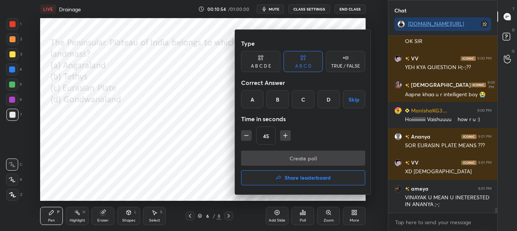
drag, startPoint x: 303, startPoint y: 99, endPoint x: 327, endPoint y: 101, distance: 24.2
click at [328, 101] on div "A B C D Skip" at bounding box center [303, 99] width 124 height 18
click at [328, 101] on div "D" at bounding box center [328, 99] width 22 height 18
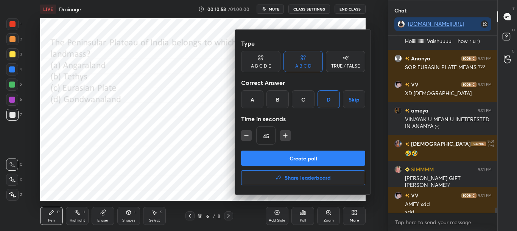
scroll to position [5699, 0]
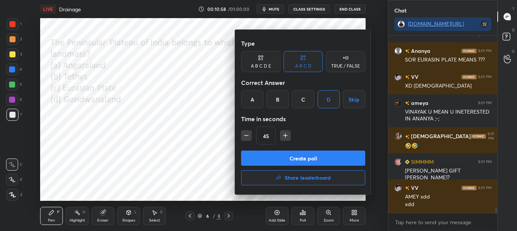
click at [316, 158] on button "Create poll" at bounding box center [303, 158] width 124 height 15
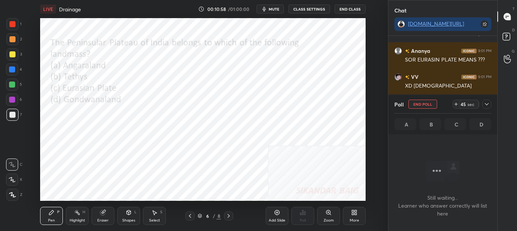
scroll to position [136, 107]
click at [486, 105] on icon at bounding box center [487, 104] width 4 height 2
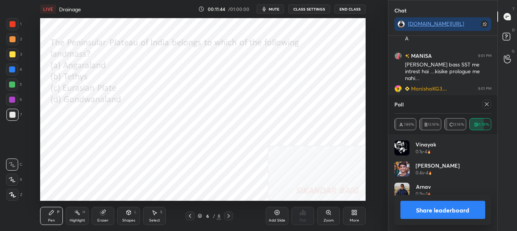
scroll to position [3, 3]
drag, startPoint x: 455, startPoint y: 214, endPoint x: 461, endPoint y: 214, distance: 6.1
click at [457, 214] on button "Share leaderboard" at bounding box center [442, 210] width 85 height 18
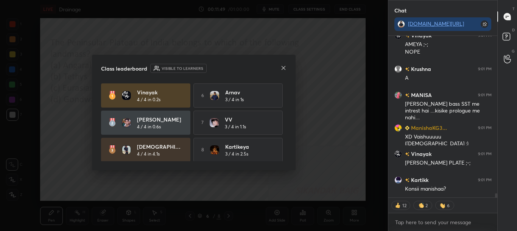
scroll to position [193, 107]
type textarea "x"
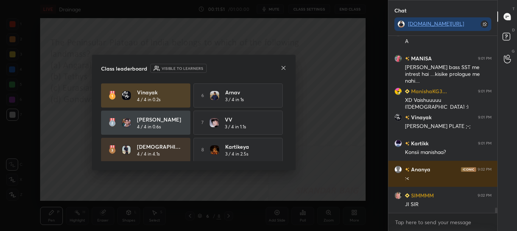
click at [283, 68] on icon at bounding box center [283, 68] width 6 height 6
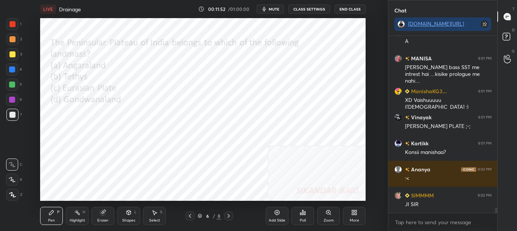
click at [230, 219] on div at bounding box center [228, 216] width 9 height 9
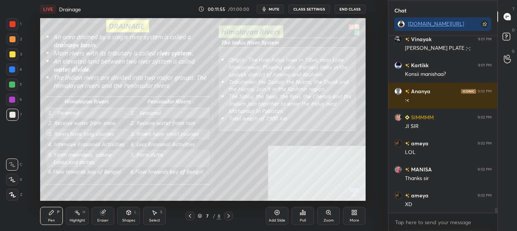
click at [317, 13] on button "CLASS SETTINGS" at bounding box center [309, 9] width 42 height 9
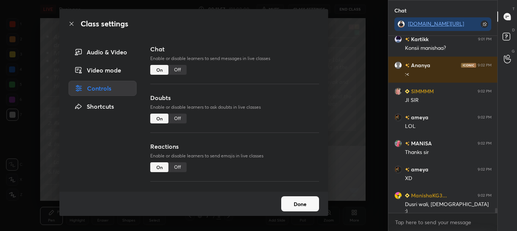
click at [179, 73] on div "Off" at bounding box center [177, 70] width 18 height 10
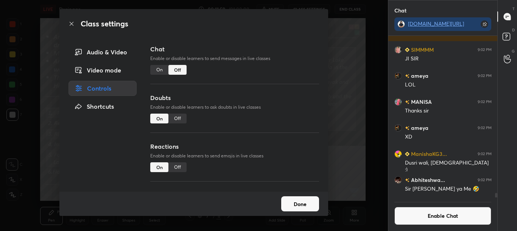
click at [71, 22] on icon at bounding box center [71, 24] width 6 height 6
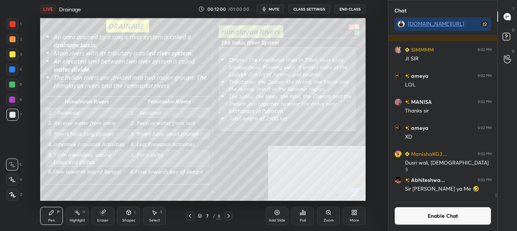
click at [328, 220] on div "Zoom" at bounding box center [328, 221] width 10 height 4
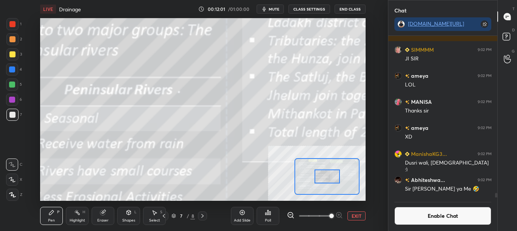
click at [314, 176] on div at bounding box center [326, 177] width 25 height 14
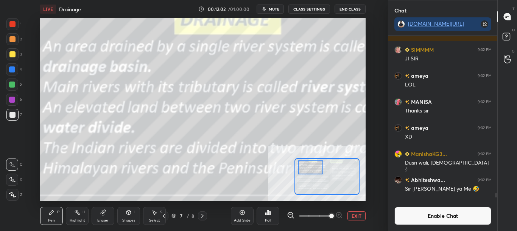
drag, startPoint x: 318, startPoint y: 176, endPoint x: 319, endPoint y: 166, distance: 9.9
click at [319, 166] on div at bounding box center [310, 168] width 25 height 14
click at [290, 214] on icon at bounding box center [291, 216] width 8 height 8
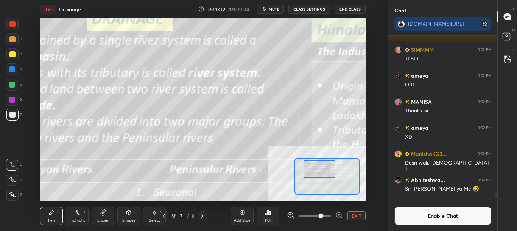
click at [325, 174] on div at bounding box center [319, 169] width 32 height 17
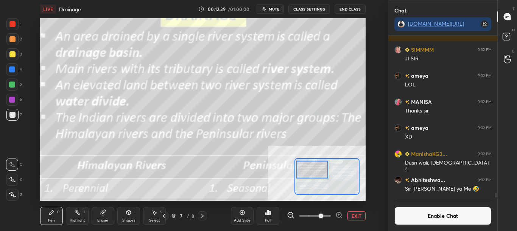
drag, startPoint x: 318, startPoint y: 175, endPoint x: 311, endPoint y: 176, distance: 7.2
click at [311, 176] on div at bounding box center [312, 169] width 32 height 17
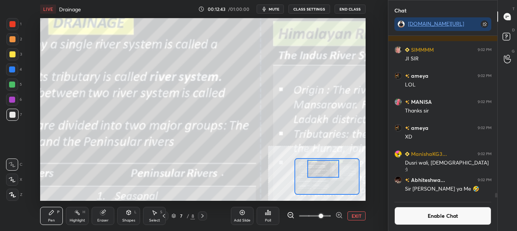
drag, startPoint x: 316, startPoint y: 173, endPoint x: 323, endPoint y: 161, distance: 14.0
click at [326, 171] on div at bounding box center [323, 168] width 32 height 17
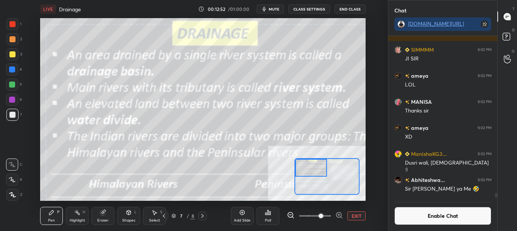
drag, startPoint x: 323, startPoint y: 163, endPoint x: 310, endPoint y: 163, distance: 13.6
click at [310, 163] on div at bounding box center [311, 167] width 32 height 17
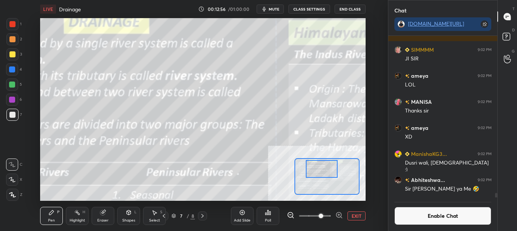
drag, startPoint x: 312, startPoint y: 173, endPoint x: 322, endPoint y: 174, distance: 10.7
click at [322, 174] on div at bounding box center [322, 168] width 32 height 17
click at [107, 216] on div "Eraser" at bounding box center [103, 216] width 23 height 18
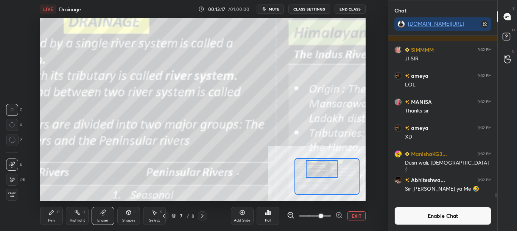
click at [108, 216] on div "Eraser" at bounding box center [103, 216] width 23 height 18
click at [127, 217] on div "Shapes L" at bounding box center [128, 216] width 23 height 18
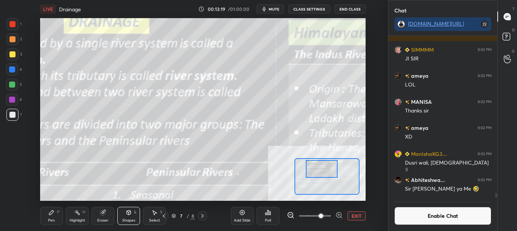
click at [78, 217] on div "Highlight H" at bounding box center [77, 216] width 23 height 18
click at [79, 217] on div "Highlight H" at bounding box center [77, 216] width 23 height 18
click at [12, 24] on div at bounding box center [12, 24] width 6 height 6
drag, startPoint x: 11, startPoint y: 196, endPoint x: 21, endPoint y: 192, distance: 10.8
click at [11, 196] on icon at bounding box center [12, 195] width 6 height 6
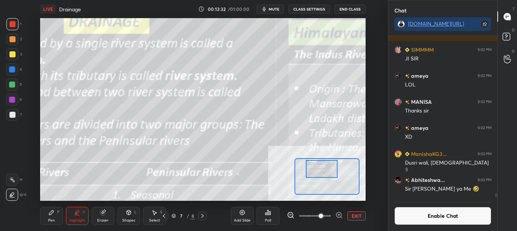
scroll to position [144, 107]
click at [359, 218] on button "EXIT" at bounding box center [356, 216] width 18 height 9
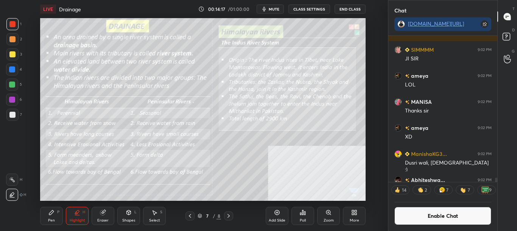
click at [452, 217] on button "Enable Chat" at bounding box center [442, 216] width 97 height 18
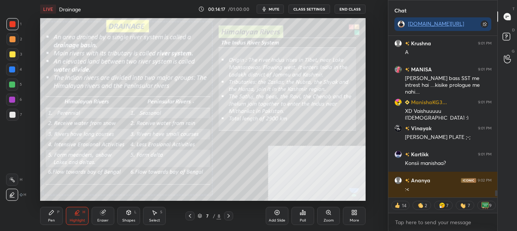
scroll to position [160, 107]
type textarea "x"
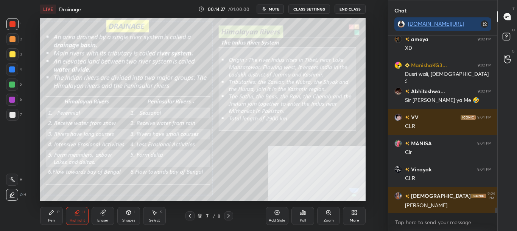
scroll to position [5644, 0]
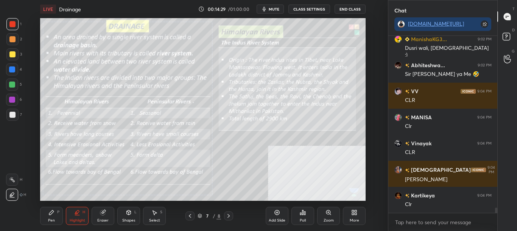
click at [55, 217] on div "Pen P" at bounding box center [51, 216] width 23 height 18
click at [308, 9] on button "CLASS SETTINGS" at bounding box center [309, 9] width 42 height 9
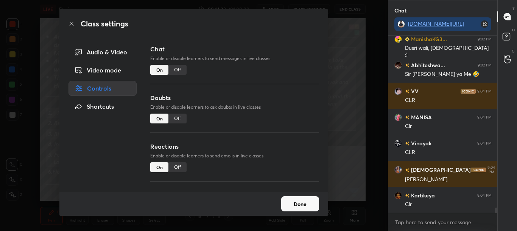
drag, startPoint x: 177, startPoint y: 68, endPoint x: 112, endPoint y: 65, distance: 64.8
click at [177, 68] on div "Off" at bounding box center [177, 70] width 18 height 10
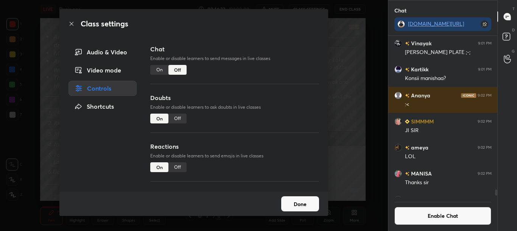
scroll to position [160, 107]
click at [71, 23] on icon at bounding box center [71, 24] width 6 height 6
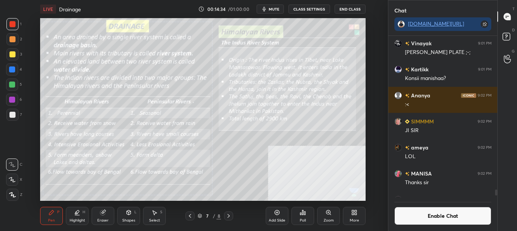
click at [328, 217] on div "Zoom" at bounding box center [328, 216] width 23 height 18
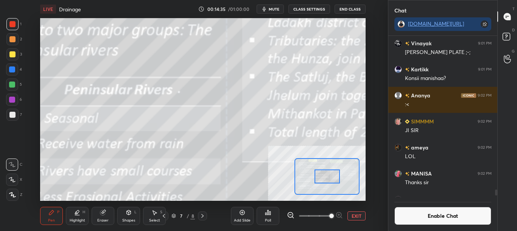
click at [329, 217] on span at bounding box center [331, 216] width 5 height 5
click at [325, 180] on div at bounding box center [326, 177] width 25 height 14
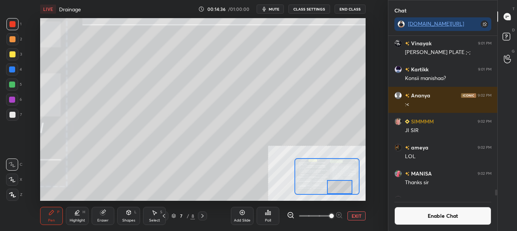
click at [338, 191] on div at bounding box center [339, 187] width 25 height 14
click at [358, 217] on button "EXIT" at bounding box center [356, 216] width 18 height 9
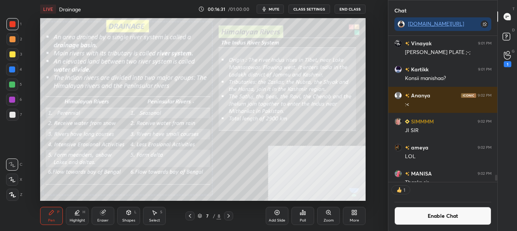
scroll to position [5653, 0]
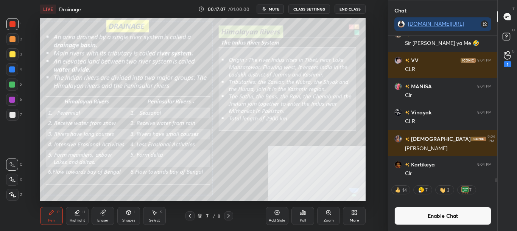
click at [323, 221] on div "Zoom" at bounding box center [328, 221] width 10 height 4
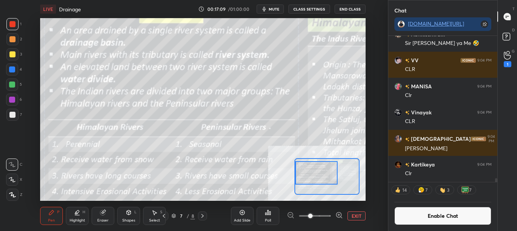
drag, startPoint x: 324, startPoint y: 178, endPoint x: 306, endPoint y: 167, distance: 21.1
click at [306, 172] on div at bounding box center [316, 173] width 42 height 23
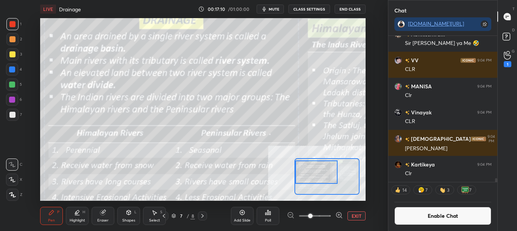
click at [342, 216] on icon at bounding box center [339, 216] width 8 height 8
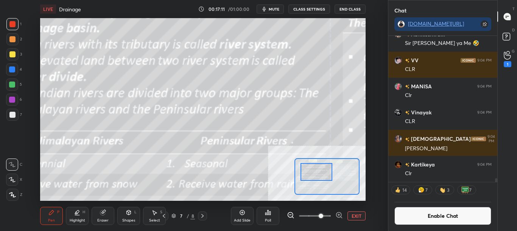
click at [341, 217] on icon at bounding box center [338, 215] width 5 height 5
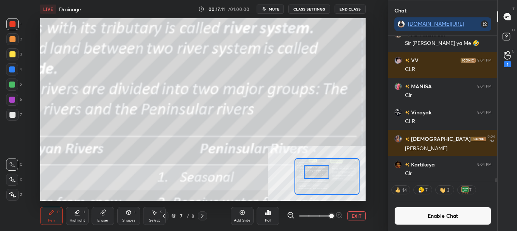
click at [318, 177] on div at bounding box center [316, 172] width 25 height 14
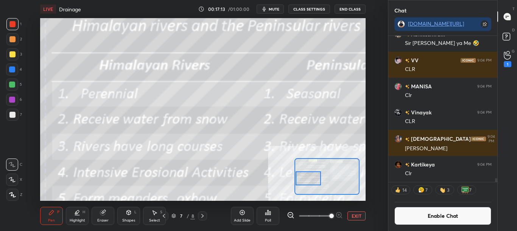
drag, startPoint x: 314, startPoint y: 176, endPoint x: 313, endPoint y: 184, distance: 8.4
click at [305, 182] on div at bounding box center [307, 179] width 25 height 14
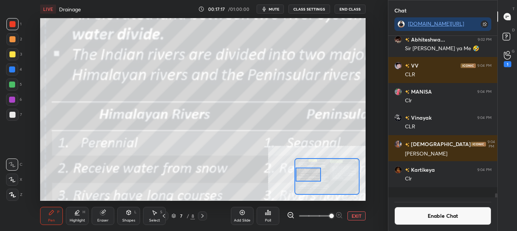
scroll to position [5638, 0]
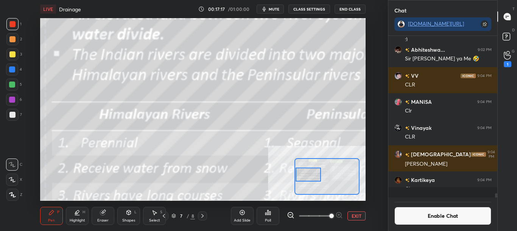
drag, startPoint x: 314, startPoint y: 180, endPoint x: 313, endPoint y: 176, distance: 3.9
click at [313, 176] on div at bounding box center [307, 175] width 25 height 14
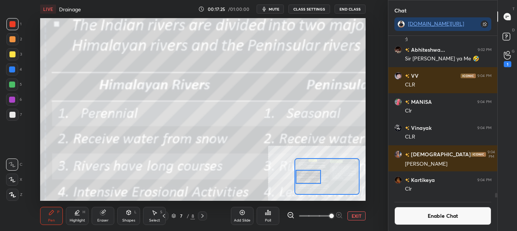
drag, startPoint x: 311, startPoint y: 177, endPoint x: 308, endPoint y: 181, distance: 4.8
click at [309, 180] on div at bounding box center [307, 177] width 25 height 14
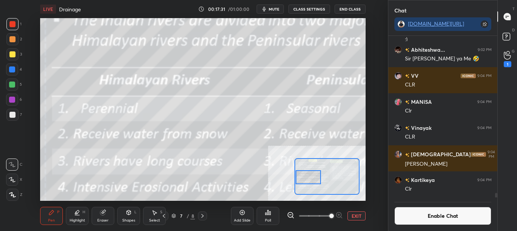
click at [291, 214] on icon at bounding box center [291, 216] width 8 height 8
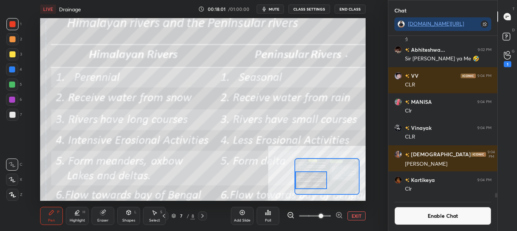
click at [321, 186] on div at bounding box center [311, 180] width 32 height 17
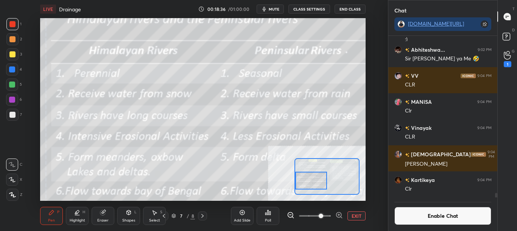
click at [424, 218] on button "Enable Chat" at bounding box center [442, 216] width 97 height 18
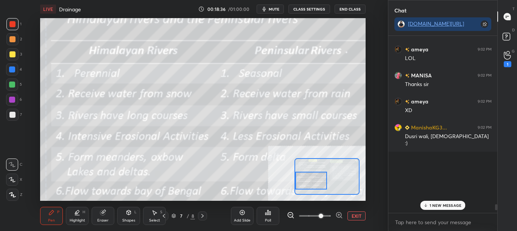
scroll to position [5436, 0]
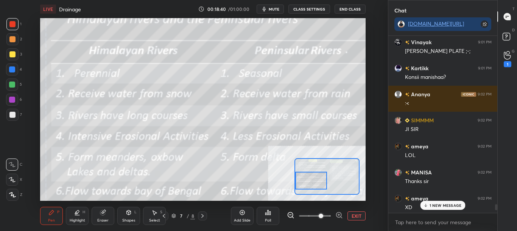
click at [447, 207] on p "1 NEW MESSAGE" at bounding box center [445, 206] width 32 height 5
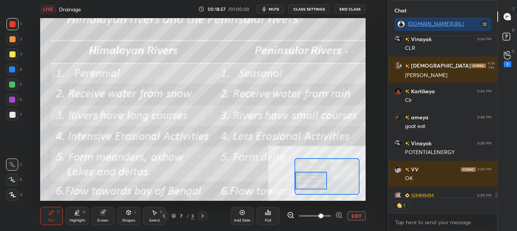
scroll to position [160, 107]
type textarea "x"
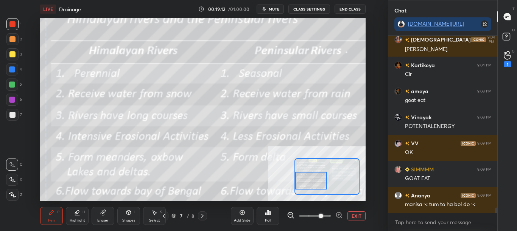
click at [313, 11] on button "CLASS SETTINGS" at bounding box center [309, 9] width 42 height 9
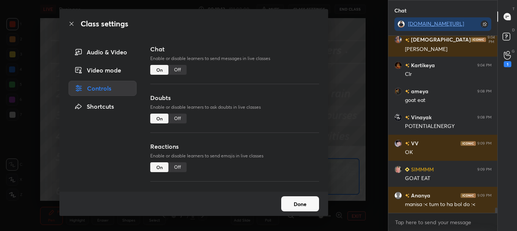
click at [176, 70] on div "Off" at bounding box center [177, 70] width 18 height 10
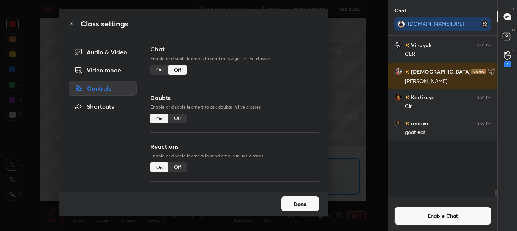
scroll to position [160, 107]
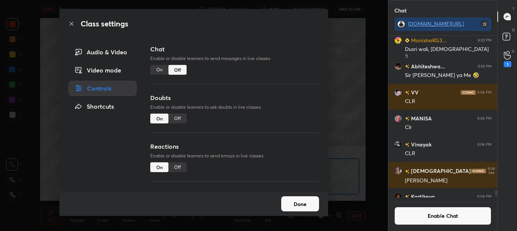
click at [71, 26] on icon at bounding box center [71, 24] width 6 height 6
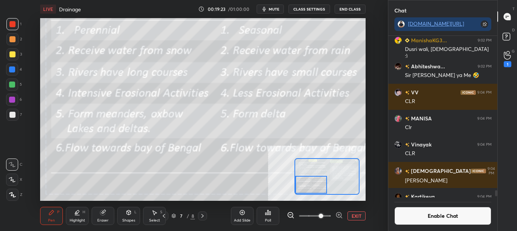
drag, startPoint x: 318, startPoint y: 179, endPoint x: 317, endPoint y: 183, distance: 4.3
click at [317, 183] on div at bounding box center [311, 184] width 32 height 17
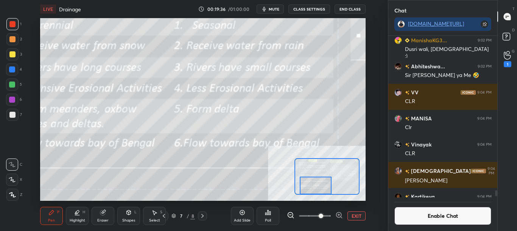
drag, startPoint x: 317, startPoint y: 182, endPoint x: 322, endPoint y: 183, distance: 5.7
click at [323, 183] on div at bounding box center [316, 185] width 32 height 17
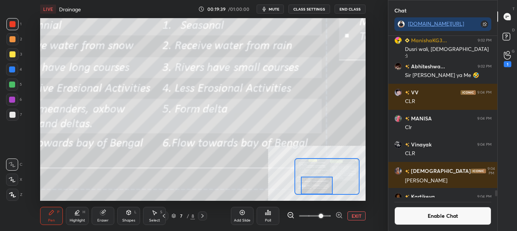
click at [353, 221] on div "Add Slide Poll EXIT" at bounding box center [298, 216] width 135 height 42
click at [354, 214] on button "EXIT" at bounding box center [356, 216] width 18 height 9
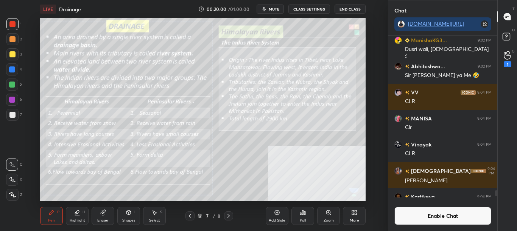
click at [328, 222] on div "Zoom" at bounding box center [328, 221] width 10 height 4
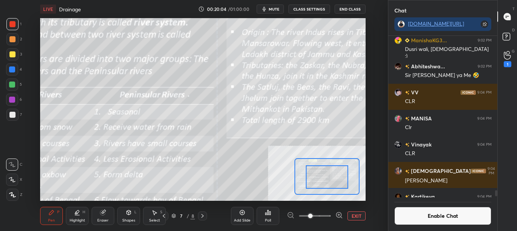
drag, startPoint x: 332, startPoint y: 174, endPoint x: 342, endPoint y: 173, distance: 9.5
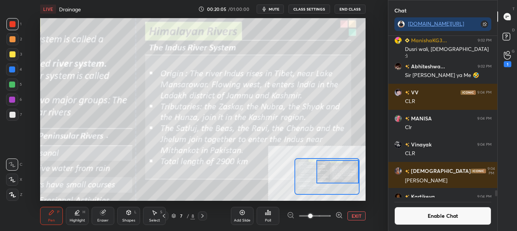
drag, startPoint x: 344, startPoint y: 175, endPoint x: 352, endPoint y: 172, distance: 8.0
click at [352, 172] on div at bounding box center [337, 171] width 42 height 23
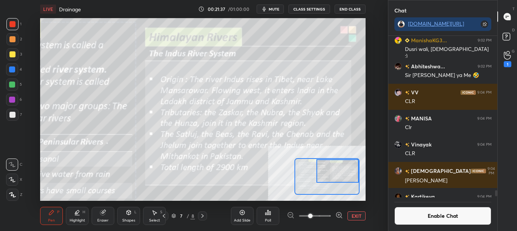
click at [444, 218] on button "Enable Chat" at bounding box center [442, 216] width 97 height 18
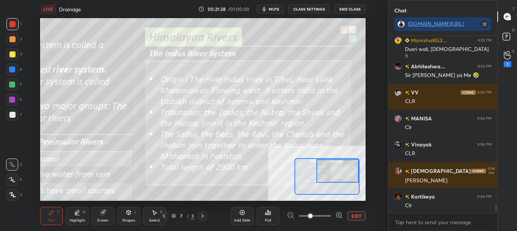
click at [358, 215] on button "EXIT" at bounding box center [356, 216] width 18 height 9
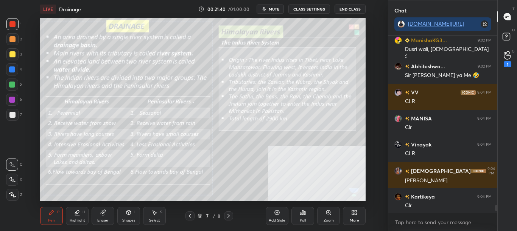
click at [327, 219] on div "Zoom" at bounding box center [328, 221] width 10 height 4
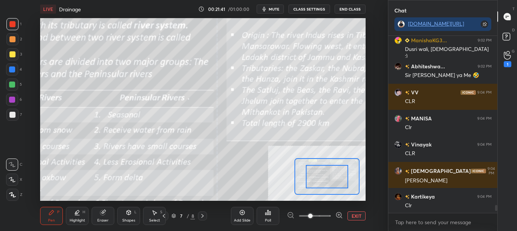
click at [328, 217] on span at bounding box center [315, 216] width 32 height 11
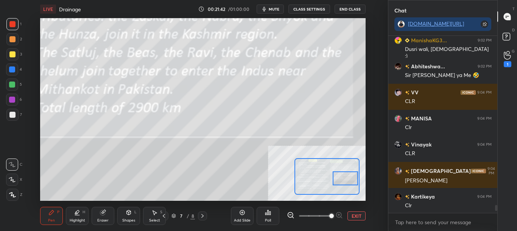
drag, startPoint x: 326, startPoint y: 181, endPoint x: 342, endPoint y: 182, distance: 16.7
click at [343, 182] on div at bounding box center [344, 179] width 25 height 14
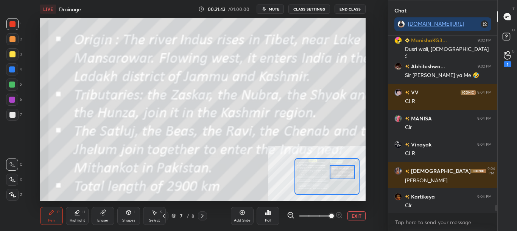
drag, startPoint x: 338, startPoint y: 183, endPoint x: 332, endPoint y: 177, distance: 8.6
click at [334, 177] on div at bounding box center [341, 173] width 25 height 14
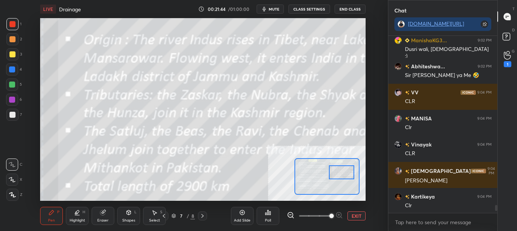
click at [290, 217] on icon at bounding box center [291, 216] width 8 height 8
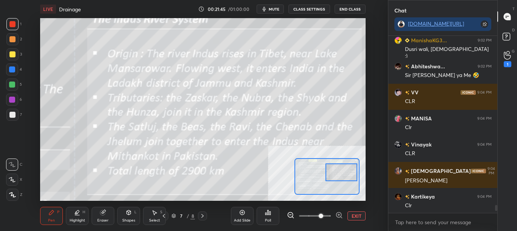
click at [355, 215] on button "EXIT" at bounding box center [356, 216] width 18 height 9
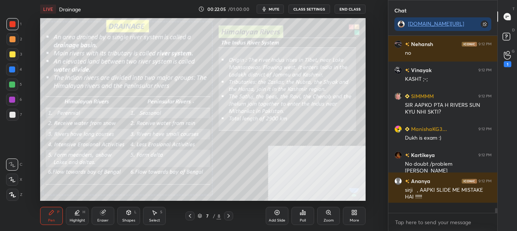
scroll to position [5929, 0]
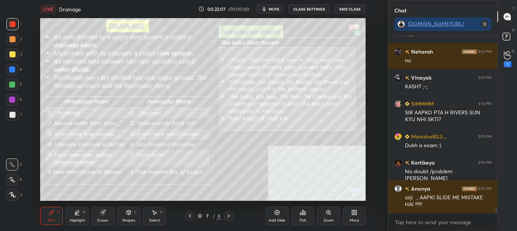
click at [496, 213] on div at bounding box center [496, 211] width 2 height 6
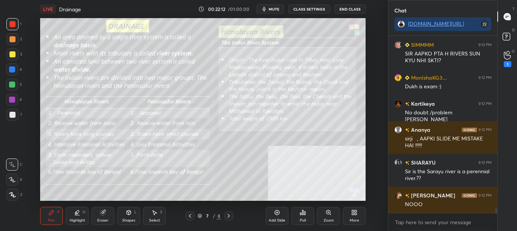
scroll to position [6014, 0]
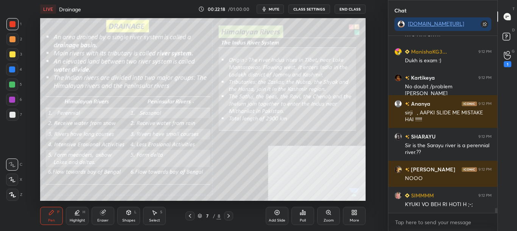
click at [356, 221] on div "More" at bounding box center [354, 221] width 9 height 4
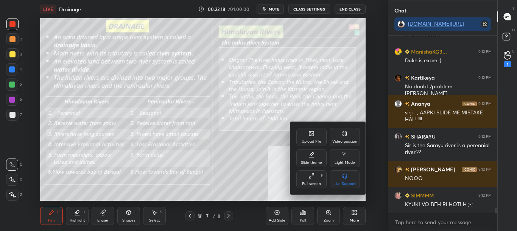
scroll to position [6047, 0]
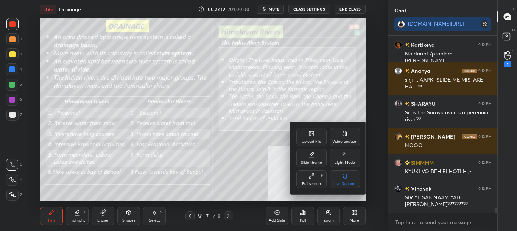
click at [318, 137] on div "Upload File" at bounding box center [311, 137] width 30 height 18
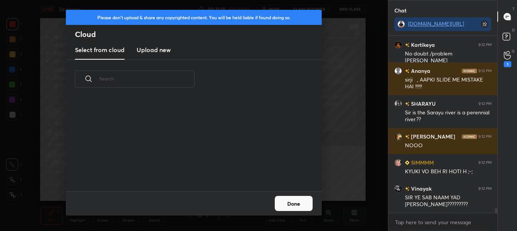
scroll to position [93, 243]
drag, startPoint x: 142, startPoint y: 52, endPoint x: 148, endPoint y: 49, distance: 7.3
click at [142, 53] on h3 "Upload new" at bounding box center [154, 49] width 34 height 9
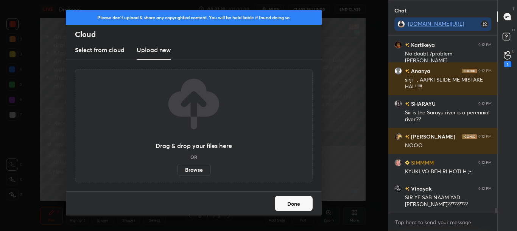
scroll to position [6073, 0]
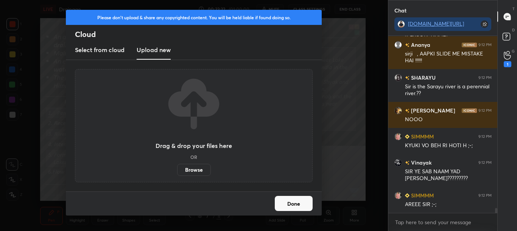
click at [196, 173] on label "Browse" at bounding box center [194, 170] width 34 height 12
click at [177, 173] on input "Browse" at bounding box center [177, 170] width 0 height 12
click at [296, 206] on button "Done" at bounding box center [294, 203] width 38 height 15
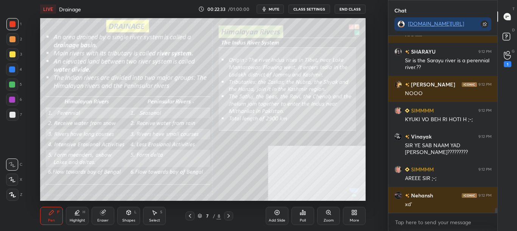
scroll to position [6125, 0]
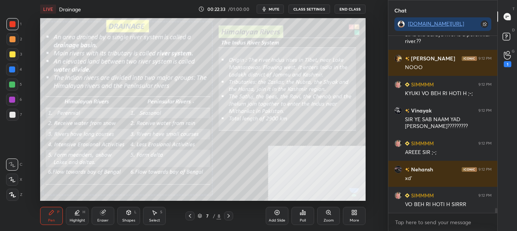
click at [358, 214] on div "More" at bounding box center [354, 216] width 23 height 18
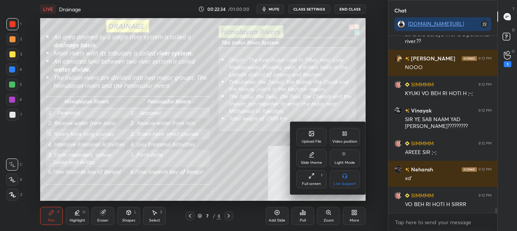
scroll to position [6151, 0]
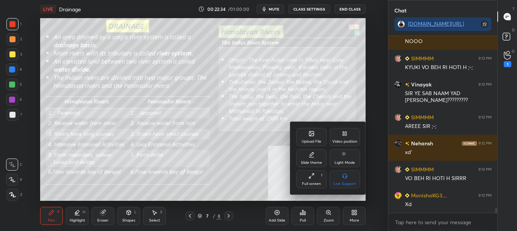
click at [311, 137] on icon at bounding box center [311, 134] width 6 height 6
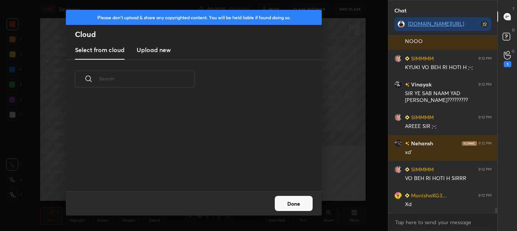
scroll to position [93, 243]
click at [151, 50] on h3 "Upload new" at bounding box center [154, 49] width 34 height 9
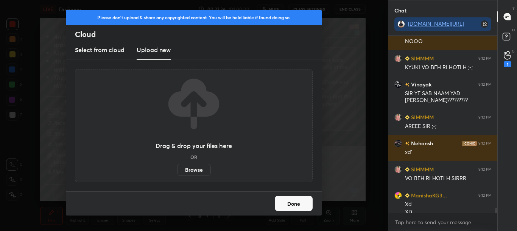
scroll to position [6159, 0]
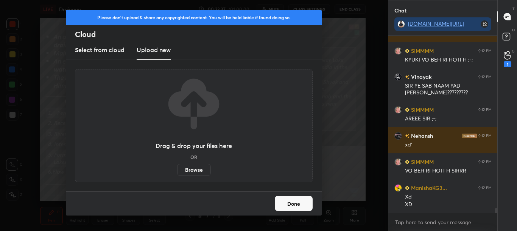
click at [198, 170] on label "Browse" at bounding box center [194, 170] width 34 height 12
click at [177, 170] on input "Browse" at bounding box center [177, 170] width 0 height 12
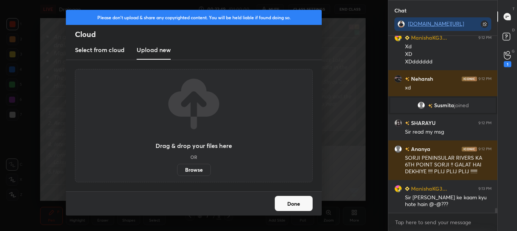
scroll to position [6184, 0]
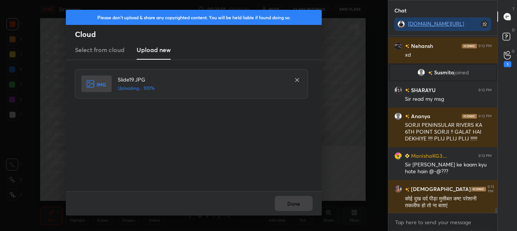
click at [291, 208] on div "Done" at bounding box center [194, 204] width 256 height 24
click at [290, 208] on div "Done" at bounding box center [194, 204] width 256 height 24
click at [290, 207] on button "Done" at bounding box center [294, 203] width 38 height 15
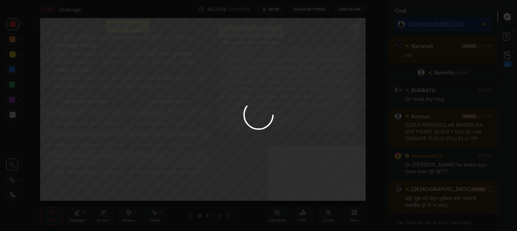
click at [291, 204] on button "Done" at bounding box center [294, 203] width 38 height 15
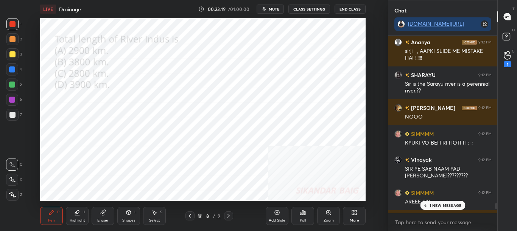
scroll to position [5905, 0]
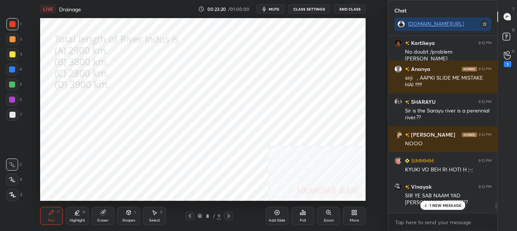
drag, startPoint x: 496, startPoint y: 211, endPoint x: 495, endPoint y: 202, distance: 8.8
click at [495, 202] on div at bounding box center [494, 124] width 5 height 177
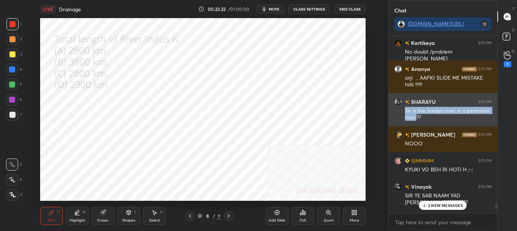
drag, startPoint x: 403, startPoint y: 110, endPoint x: 416, endPoint y: 117, distance: 15.1
click at [416, 117] on div "SHARAYU 9:12 PM Sir is the Sarayu river is a perennial river.??" at bounding box center [442, 109] width 109 height 33
copy div "Sir is the Sarayu river is a perennial river."
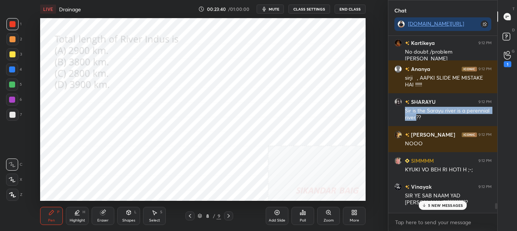
click at [452, 205] on p "5 NEW MESSAGES" at bounding box center [445, 206] width 35 height 5
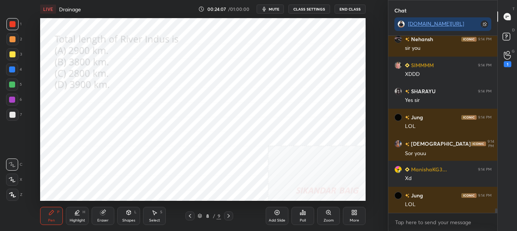
scroll to position [6709, 0]
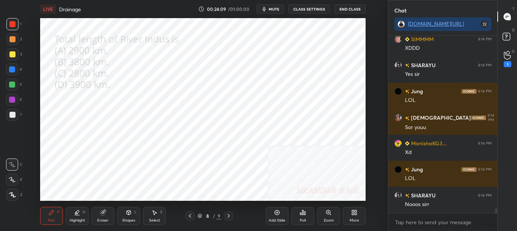
click at [302, 215] on icon at bounding box center [303, 213] width 6 height 6
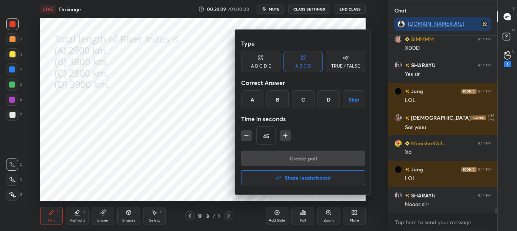
drag, startPoint x: 255, startPoint y: 96, endPoint x: 256, endPoint y: 101, distance: 4.8
click at [255, 97] on div "A" at bounding box center [252, 99] width 22 height 18
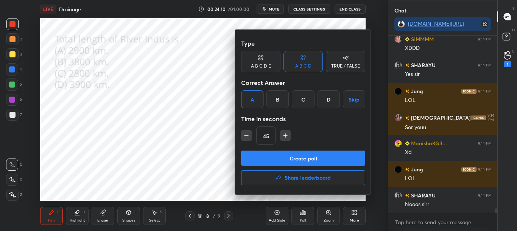
scroll to position [6736, 0]
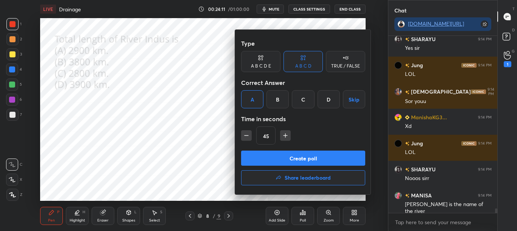
click at [264, 155] on button "Create poll" at bounding box center [303, 158] width 124 height 15
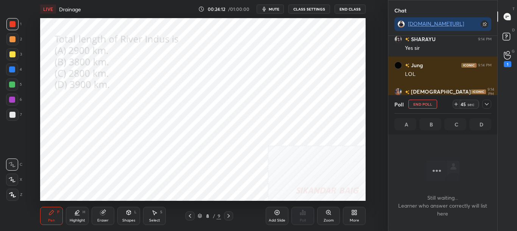
scroll to position [6801, 0]
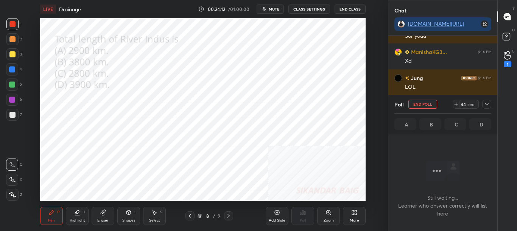
click at [489, 105] on icon at bounding box center [486, 104] width 6 height 6
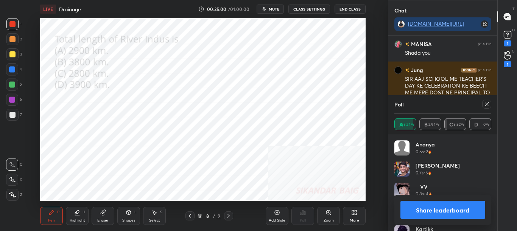
scroll to position [6766, 0]
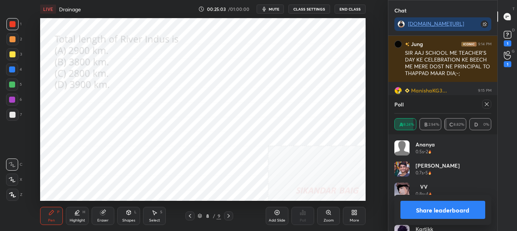
click at [491, 105] on div "Poll A 88.24% B 2.94% C 8.82% D 0%" at bounding box center [442, 114] width 109 height 39
click at [489, 104] on icon at bounding box center [486, 104] width 6 height 6
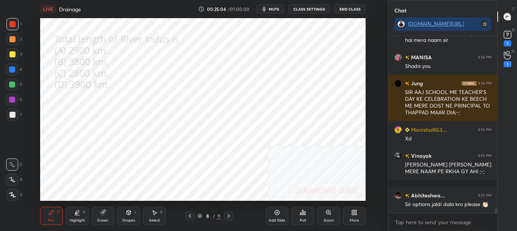
scroll to position [175, 107]
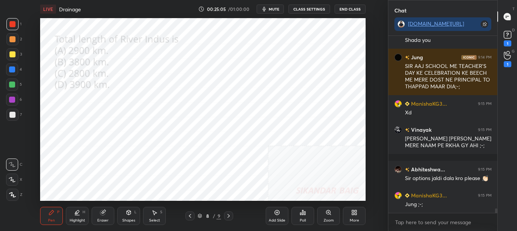
click at [351, 217] on div "More" at bounding box center [354, 216] width 23 height 18
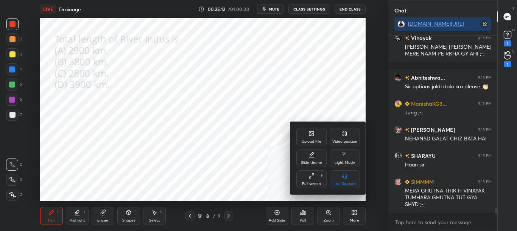
scroll to position [6871, 0]
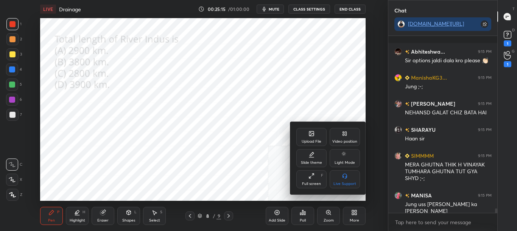
click at [309, 136] on icon at bounding box center [311, 134] width 5 height 5
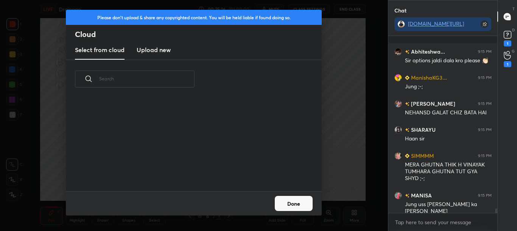
scroll to position [93, 243]
click at [147, 53] on h3 "Upload new" at bounding box center [154, 49] width 34 height 9
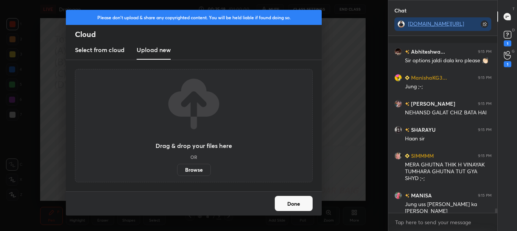
click at [191, 168] on label "Browse" at bounding box center [194, 170] width 34 height 12
click at [177, 168] on input "Browse" at bounding box center [177, 170] width 0 height 12
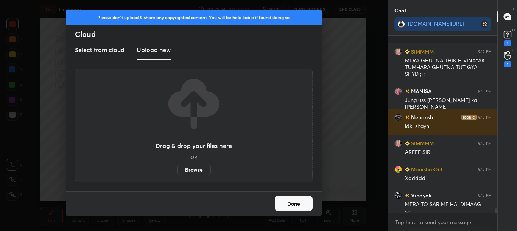
scroll to position [7035, 0]
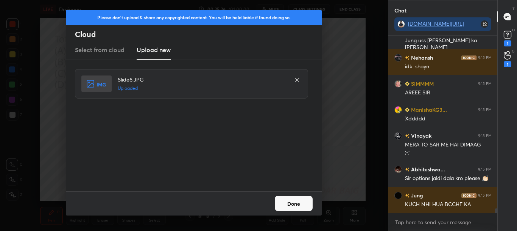
click at [311, 205] on button "Done" at bounding box center [294, 203] width 38 height 15
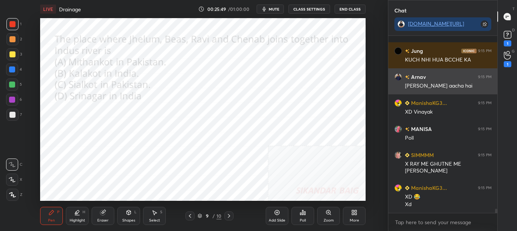
scroll to position [7213, 0]
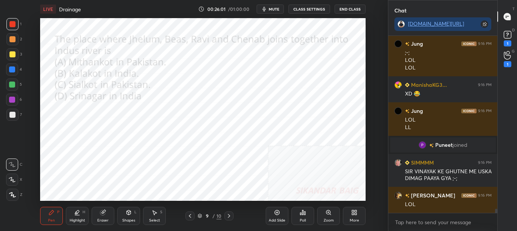
click at [302, 216] on div "Poll" at bounding box center [302, 216] width 23 height 18
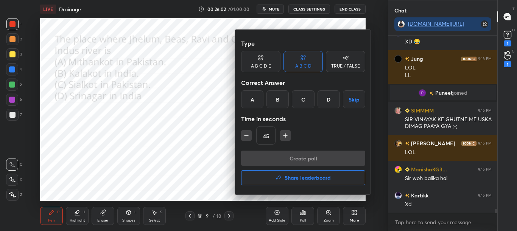
click at [301, 216] on div at bounding box center [258, 115] width 517 height 231
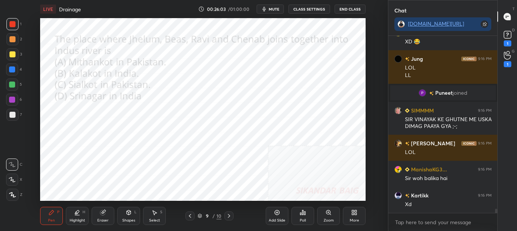
click at [301, 216] on div "Poll" at bounding box center [302, 216] width 23 height 18
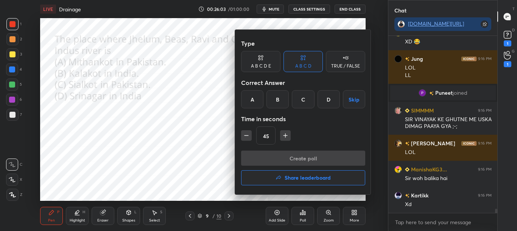
click at [300, 218] on div at bounding box center [258, 115] width 517 height 231
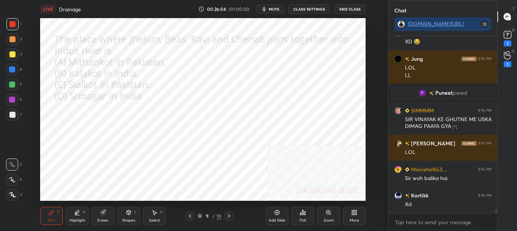
click at [301, 219] on div "Poll" at bounding box center [303, 221] width 6 height 4
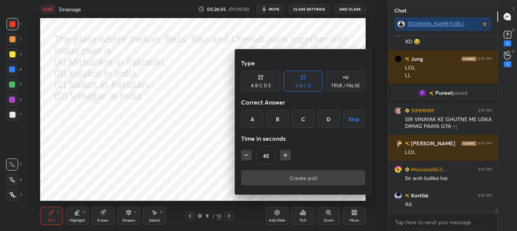
scroll to position [7469, 0]
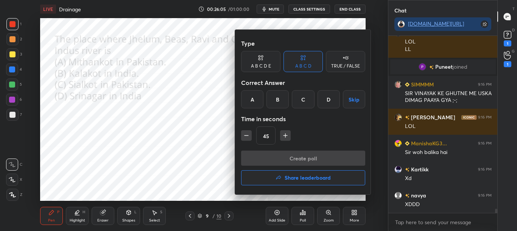
click at [301, 217] on div at bounding box center [258, 115] width 517 height 231
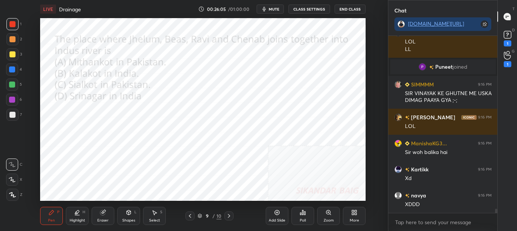
click at [302, 219] on div "Poll" at bounding box center [303, 221] width 6 height 4
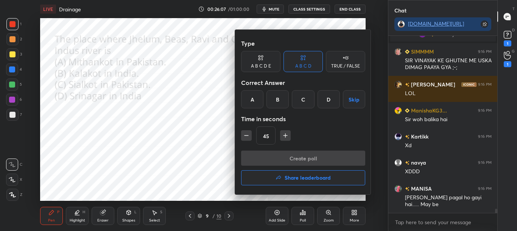
scroll to position [7528, 0]
click at [250, 103] on div "A" at bounding box center [252, 99] width 22 height 18
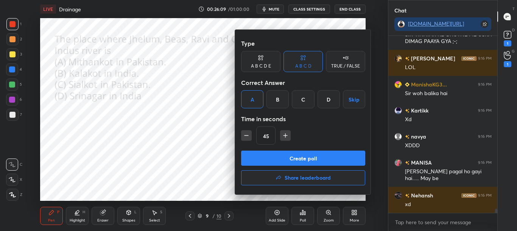
scroll to position [7568, 0]
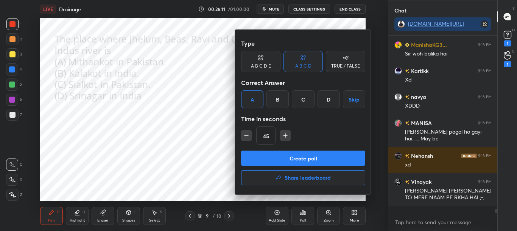
click at [267, 156] on button "Create poll" at bounding box center [303, 158] width 124 height 15
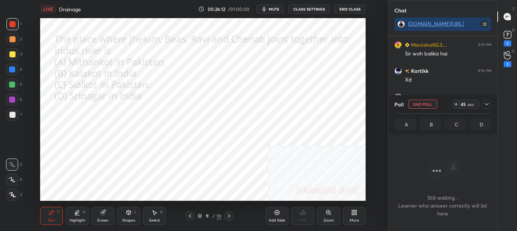
scroll to position [154, 107]
click at [486, 101] on div at bounding box center [486, 104] width 9 height 9
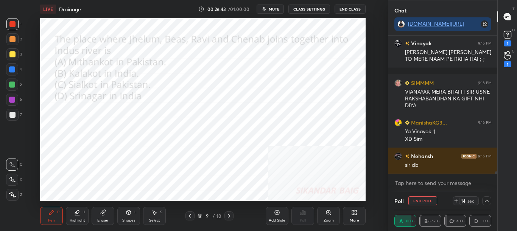
scroll to position [7733, 0]
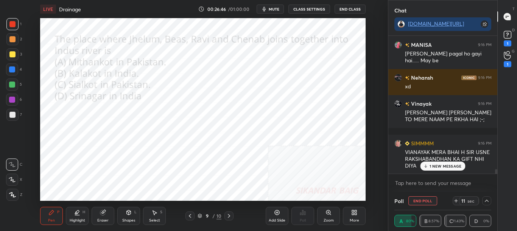
click at [495, 173] on div at bounding box center [496, 172] width 2 height 6
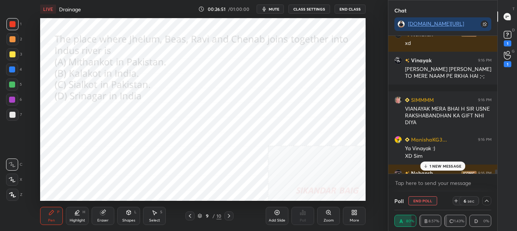
click at [459, 166] on p "1 NEW MESSAGE" at bounding box center [445, 166] width 32 height 5
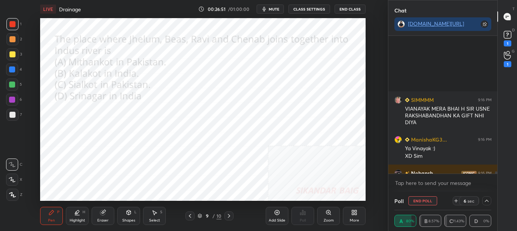
scroll to position [7792, 0]
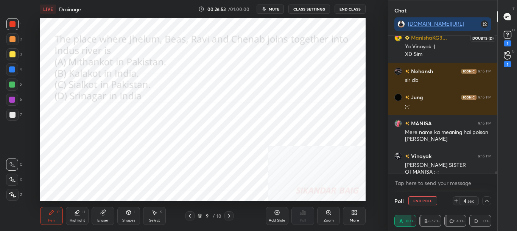
click at [510, 42] on div "1" at bounding box center [507, 43] width 8 height 6
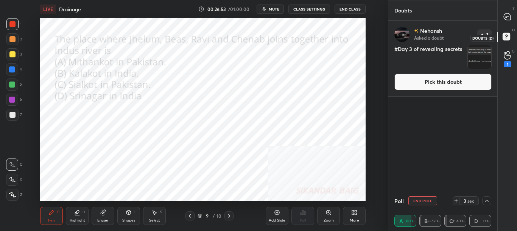
scroll to position [169, 107]
drag, startPoint x: 513, startPoint y: 20, endPoint x: 514, endPoint y: 30, distance: 9.5
click at [513, 21] on div at bounding box center [507, 17] width 15 height 14
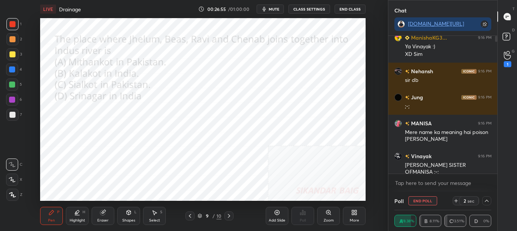
scroll to position [136, 107]
click at [514, 36] on div at bounding box center [507, 38] width 15 height 14
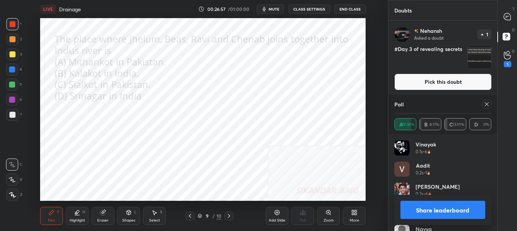
scroll to position [3, 3]
drag, startPoint x: 480, startPoint y: 79, endPoint x: 484, endPoint y: 77, distance: 4.1
click at [480, 78] on button "Pick this doubt" at bounding box center [442, 82] width 97 height 17
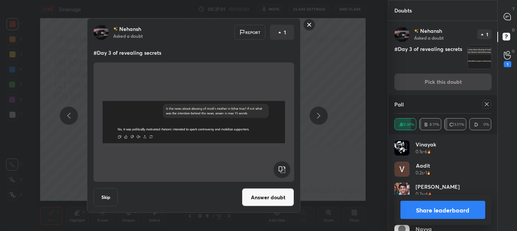
click at [309, 25] on rect at bounding box center [309, 25] width 12 height 12
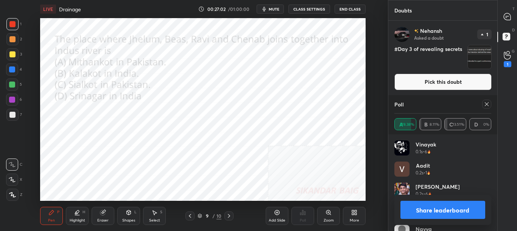
click at [440, 211] on button "Share leaderboard" at bounding box center [442, 210] width 85 height 18
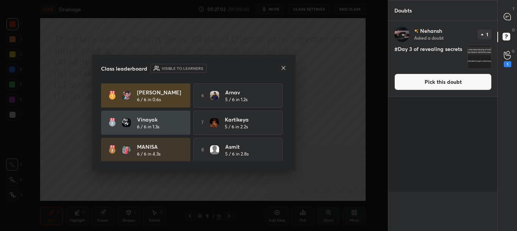
scroll to position [196, 107]
click at [284, 73] on div "Class leaderboard Visible to learners Mohammed S... 6 / 6 in 0.6s 6 Arnav 5 / 6…" at bounding box center [194, 113] width 204 height 116
click at [283, 72] on div at bounding box center [283, 69] width 6 height 8
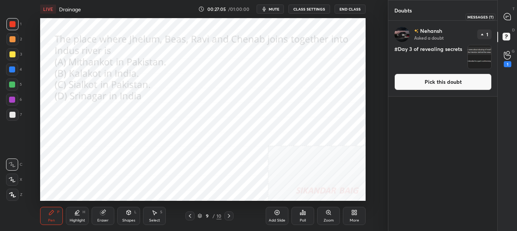
click at [516, 13] on div "T Messages (T)" at bounding box center [506, 16] width 19 height 21
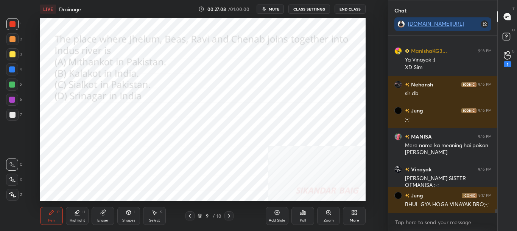
click at [361, 216] on div "More" at bounding box center [354, 216] width 23 height 18
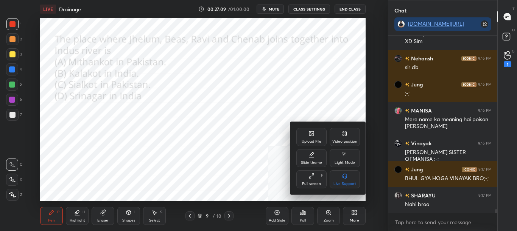
click at [314, 137] on div "Upload File" at bounding box center [311, 137] width 30 height 18
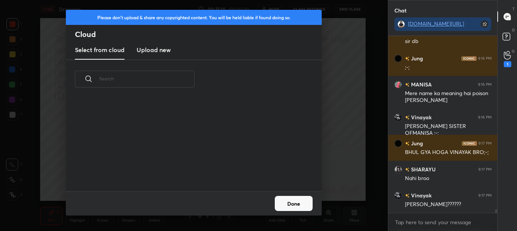
click at [156, 57] on new "Upload new" at bounding box center [154, 50] width 34 height 19
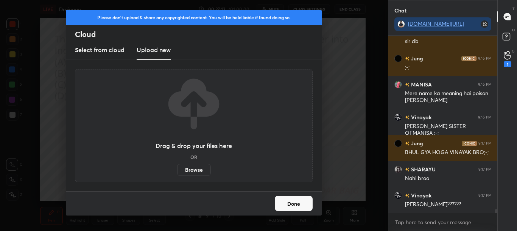
click at [198, 171] on label "Browse" at bounding box center [194, 170] width 34 height 12
click at [177, 171] on input "Browse" at bounding box center [177, 170] width 0 height 12
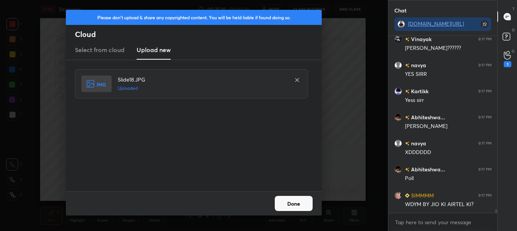
click at [303, 203] on button "Done" at bounding box center [294, 203] width 38 height 15
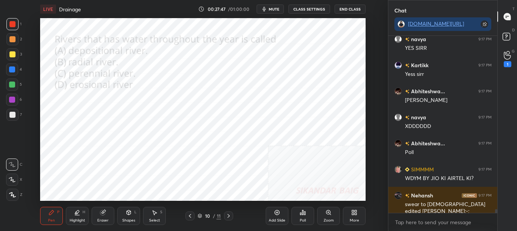
click at [302, 221] on div "Poll" at bounding box center [303, 221] width 6 height 4
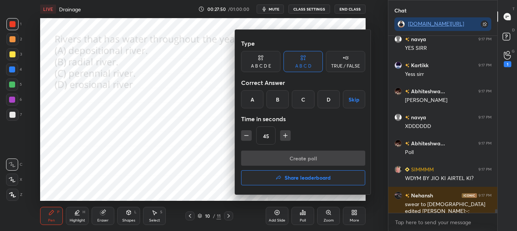
click at [303, 103] on div "C" at bounding box center [303, 99] width 22 height 18
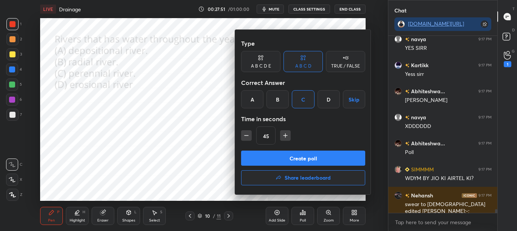
click at [304, 156] on button "Create poll" at bounding box center [303, 158] width 124 height 15
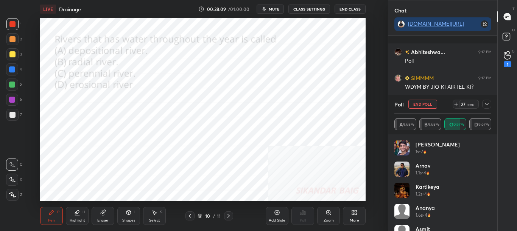
scroll to position [7681, 0]
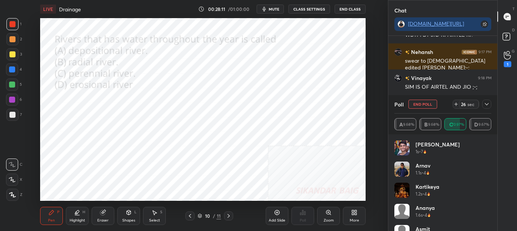
click at [485, 104] on icon at bounding box center [486, 104] width 6 height 6
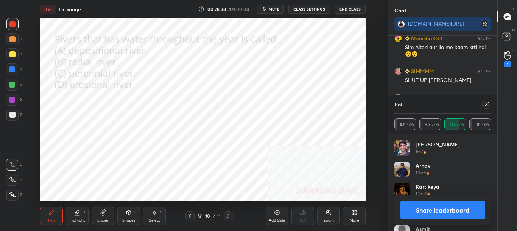
scroll to position [7851, 0]
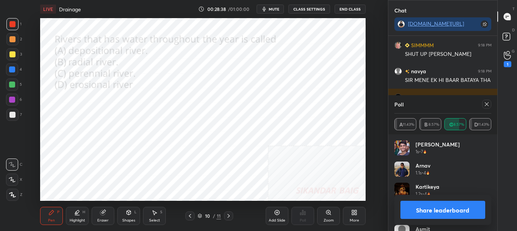
click at [456, 209] on button "Share leaderboard" at bounding box center [442, 210] width 85 height 18
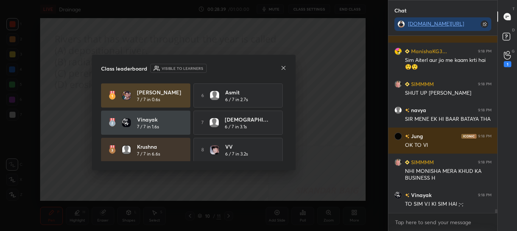
scroll to position [7812, 0]
click at [281, 65] on icon at bounding box center [283, 68] width 6 height 6
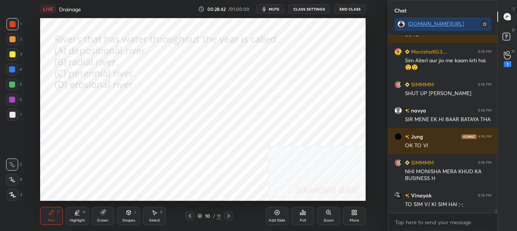
click at [230, 217] on icon at bounding box center [228, 216] width 6 height 6
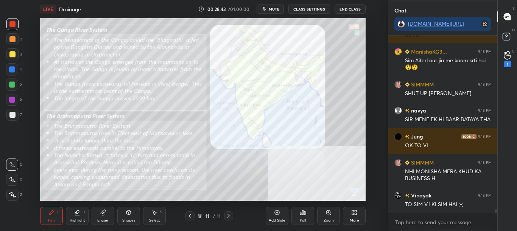
click at [196, 219] on div "11 / 11" at bounding box center [209, 216] width 48 height 9
click at [190, 217] on icon at bounding box center [190, 216] width 6 height 6
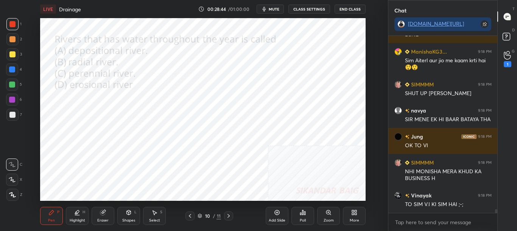
click at [355, 217] on div "More" at bounding box center [354, 216] width 23 height 18
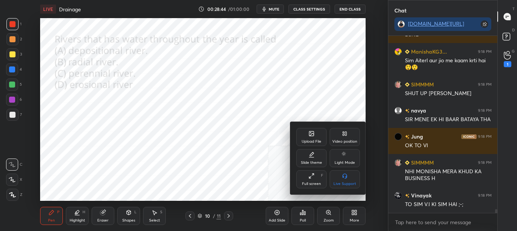
click at [312, 128] on div "Upload File" at bounding box center [311, 137] width 30 height 18
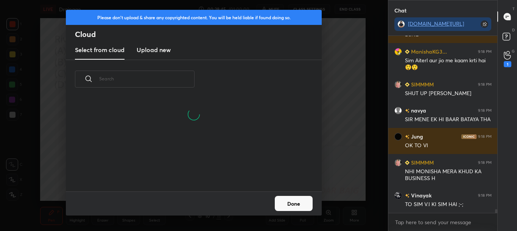
click at [153, 54] on h3 "Upload new" at bounding box center [154, 49] width 34 height 9
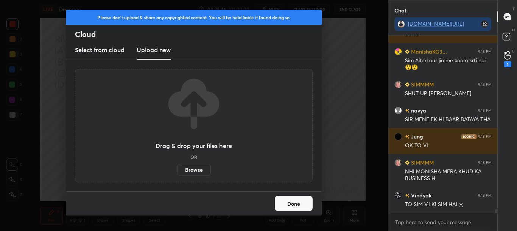
click at [204, 179] on div "Drag & drop your files here OR Browse" at bounding box center [194, 125] width 238 height 113
click at [202, 174] on label "Browse" at bounding box center [194, 170] width 34 height 12
click at [177, 174] on input "Browse" at bounding box center [177, 170] width 0 height 12
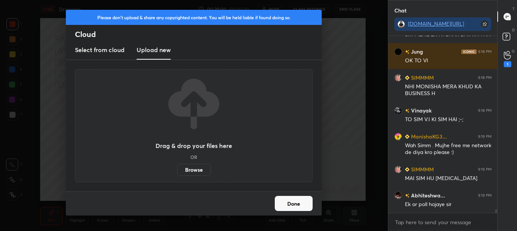
scroll to position [7923, 0]
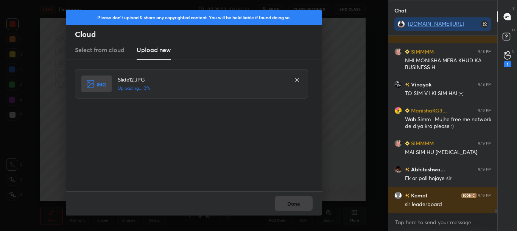
click at [99, 60] on div at bounding box center [194, 60] width 256 height 0
click at [294, 204] on div "Done" at bounding box center [194, 204] width 256 height 24
click at [292, 206] on div "Done" at bounding box center [194, 204] width 256 height 24
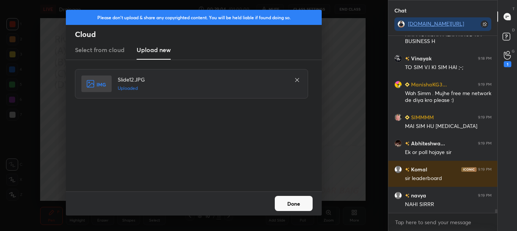
click at [292, 206] on button "Done" at bounding box center [294, 203] width 38 height 15
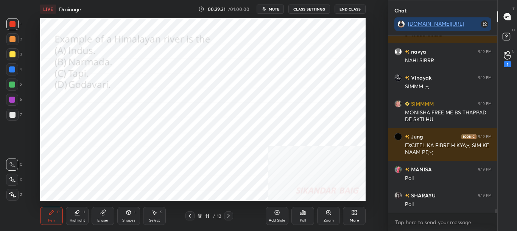
scroll to position [8120, 0]
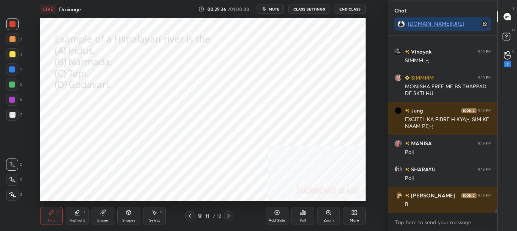
click at [304, 215] on icon at bounding box center [304, 213] width 1 height 3
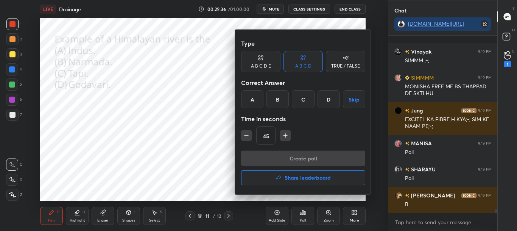
scroll to position [8159, 0]
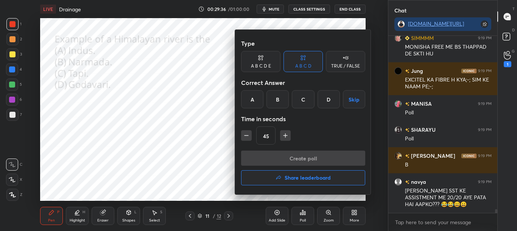
click at [251, 103] on div "A" at bounding box center [252, 99] width 22 height 18
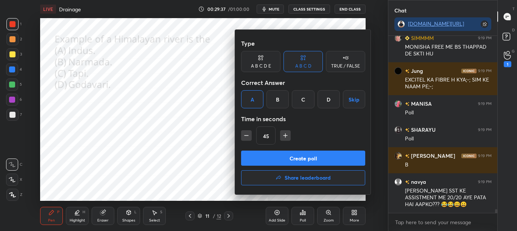
scroll to position [8185, 0]
click at [270, 159] on button "Create poll" at bounding box center [303, 158] width 124 height 15
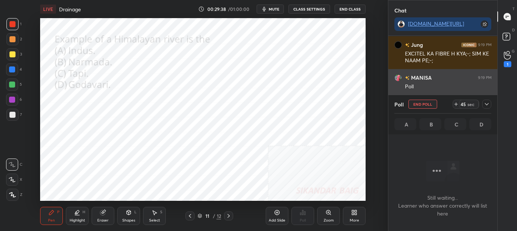
scroll to position [154, 107]
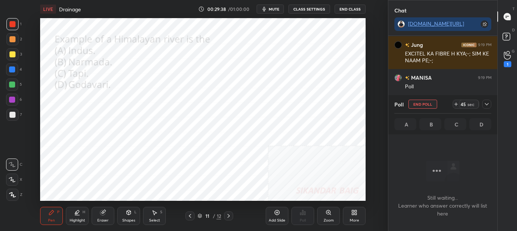
click at [485, 104] on icon at bounding box center [486, 104] width 6 height 6
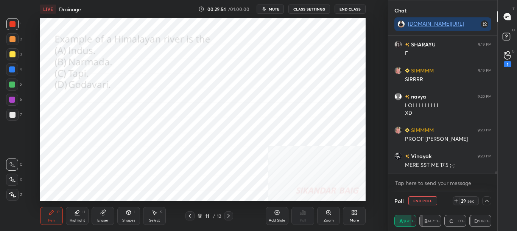
scroll to position [8363, 0]
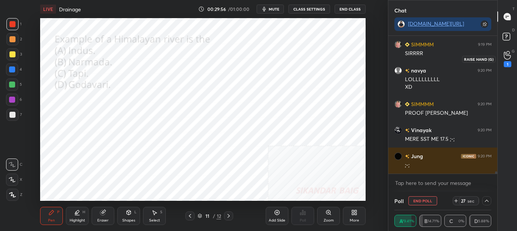
click at [512, 60] on div "1" at bounding box center [507, 59] width 15 height 14
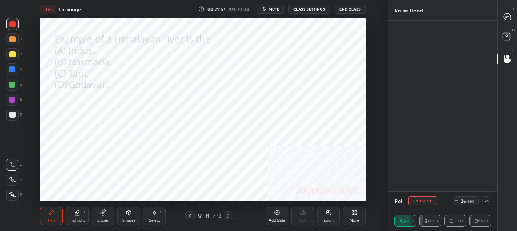
scroll to position [3, 3]
click at [513, 38] on icon at bounding box center [507, 38] width 14 height 14
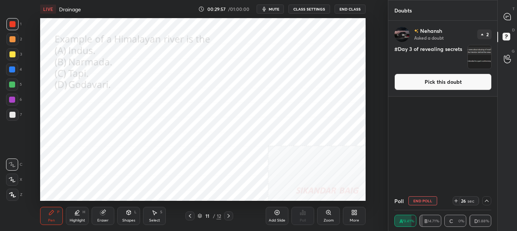
scroll to position [169, 107]
click at [514, 57] on div at bounding box center [507, 59] width 15 height 14
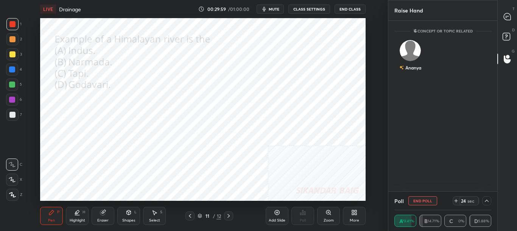
click at [511, 47] on div "D Doubts (D)" at bounding box center [506, 37] width 19 height 21
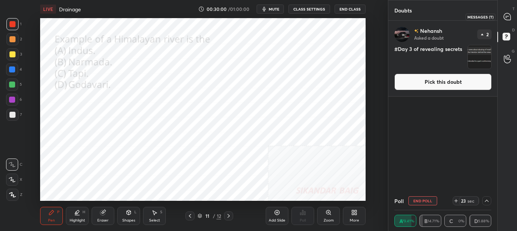
click at [511, 17] on div at bounding box center [507, 17] width 15 height 14
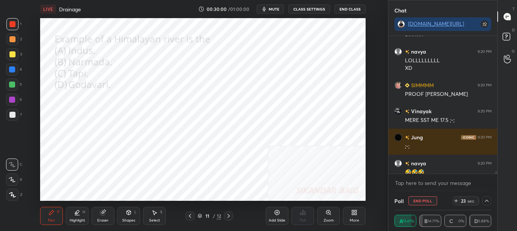
scroll to position [136, 107]
click at [511, 45] on div "D Doubts (D)" at bounding box center [506, 37] width 19 height 21
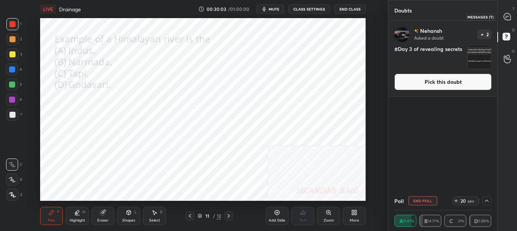
click at [508, 21] on div at bounding box center [507, 17] width 15 height 14
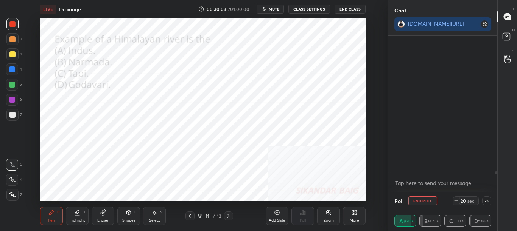
scroll to position [3, 3]
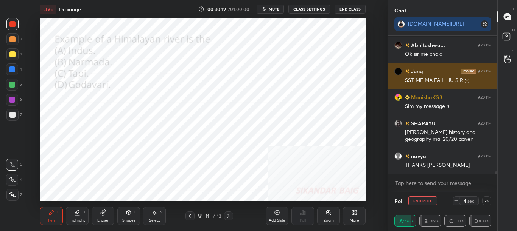
click at [452, 70] on div "Jung 9:20 PM" at bounding box center [442, 71] width 97 height 8
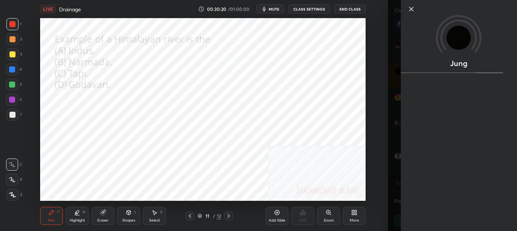
click at [373, 92] on div "Setting up your live class Poll for secs No correct answer Start poll" at bounding box center [202, 109] width 357 height 183
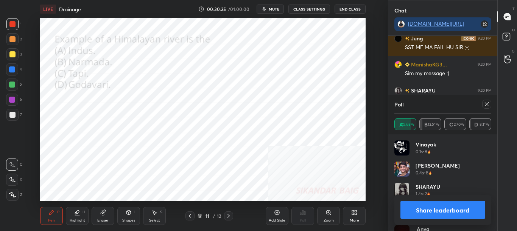
click at [488, 107] on icon at bounding box center [486, 104] width 6 height 6
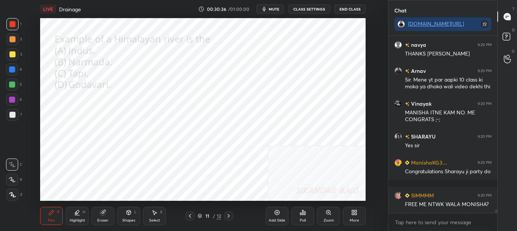
click at [352, 213] on icon at bounding box center [353, 214] width 2 height 2
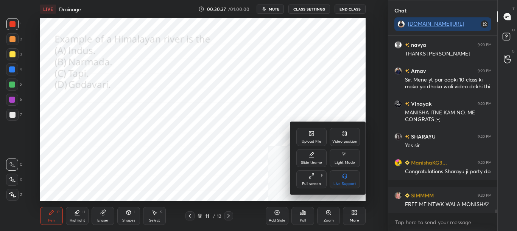
click at [314, 135] on icon at bounding box center [311, 134] width 5 height 5
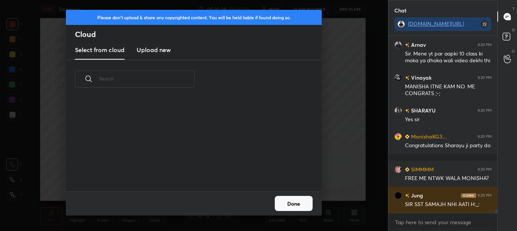
click at [156, 48] on h3 "Upload new" at bounding box center [154, 49] width 34 height 9
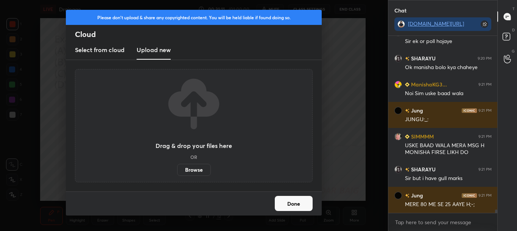
click at [286, 205] on button "Done" at bounding box center [294, 203] width 38 height 15
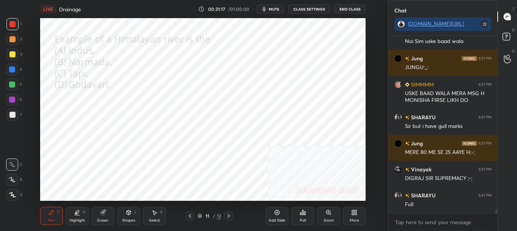
click at [303, 218] on div "Poll" at bounding box center [302, 216] width 23 height 18
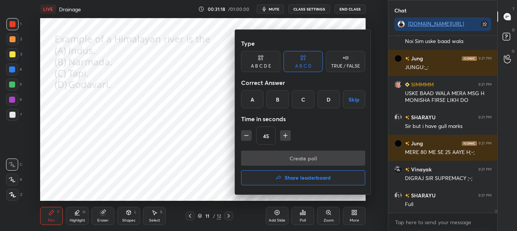
click at [305, 217] on div at bounding box center [258, 115] width 517 height 231
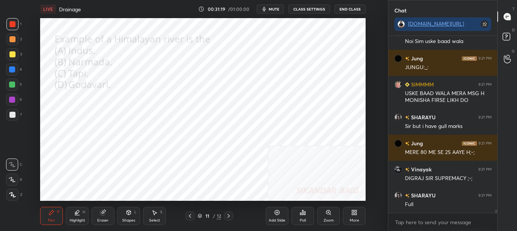
click at [355, 216] on div "More" at bounding box center [354, 216] width 23 height 18
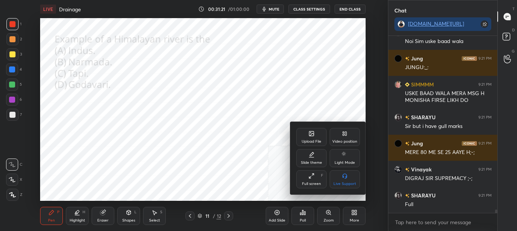
click at [314, 142] on div "Upload File" at bounding box center [311, 142] width 20 height 4
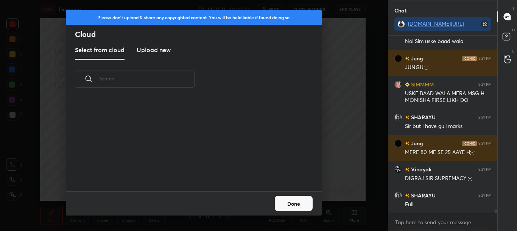
click at [157, 52] on h3 "Upload new" at bounding box center [154, 49] width 34 height 9
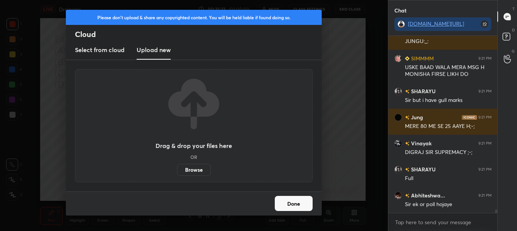
click at [197, 171] on label "Browse" at bounding box center [194, 170] width 34 height 12
click at [177, 171] on input "Browse" at bounding box center [177, 170] width 0 height 12
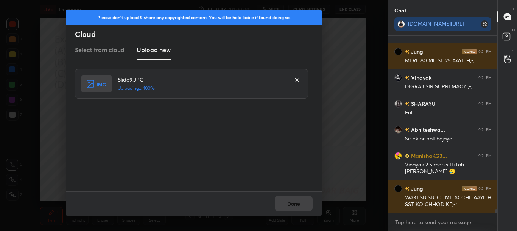
scroll to position [9246, 0]
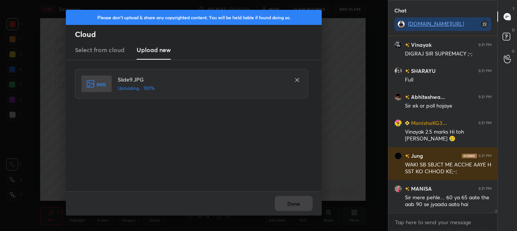
click at [303, 204] on div "Done" at bounding box center [194, 204] width 256 height 24
click at [303, 205] on button "Done" at bounding box center [294, 203] width 38 height 15
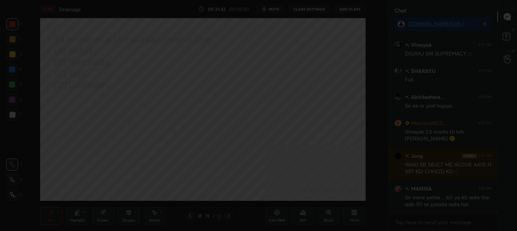
click at [302, 205] on button "Done" at bounding box center [294, 203] width 38 height 15
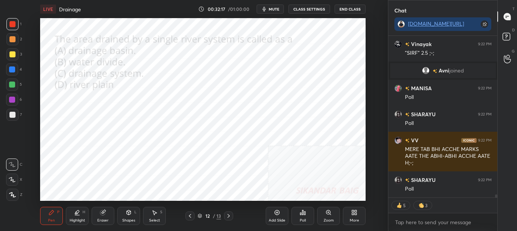
scroll to position [8787, 0]
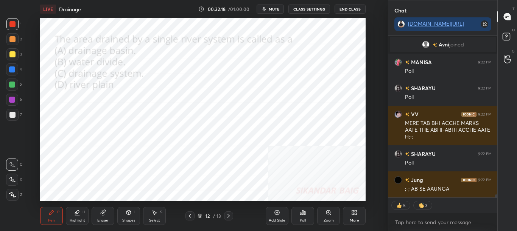
click at [307, 214] on div "Poll" at bounding box center [302, 216] width 23 height 18
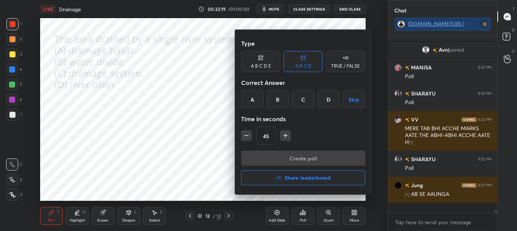
scroll to position [8776, 0]
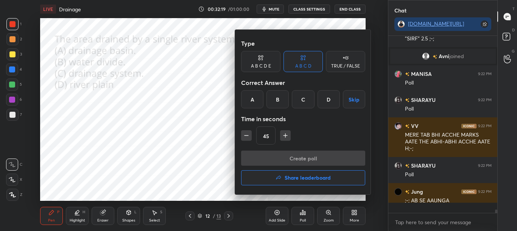
click at [208, 126] on div at bounding box center [258, 115] width 517 height 231
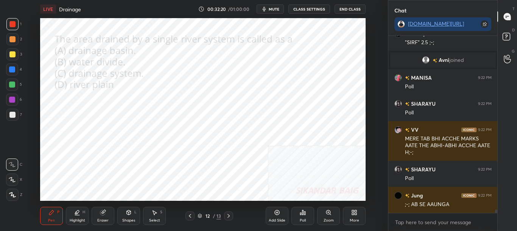
click at [304, 217] on div "Poll" at bounding box center [302, 216] width 23 height 18
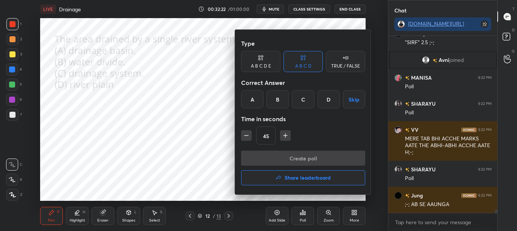
click at [254, 101] on div "A" at bounding box center [252, 99] width 22 height 18
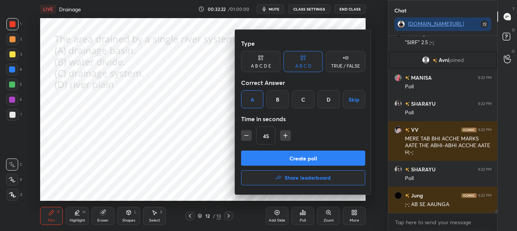
drag, startPoint x: 213, startPoint y: 119, endPoint x: 227, endPoint y: 137, distance: 23.1
click at [213, 120] on div at bounding box center [258, 115] width 517 height 231
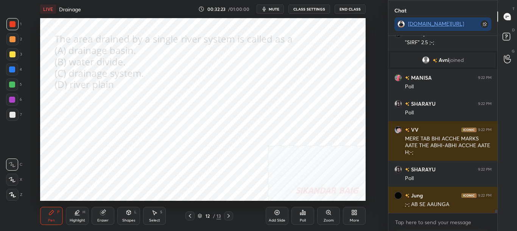
scroll to position [8790, 0]
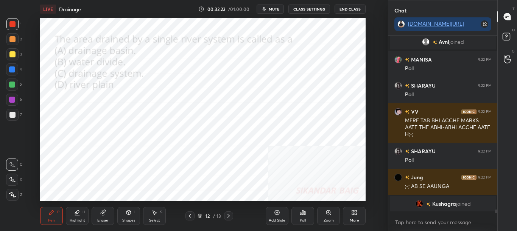
click at [300, 214] on icon at bounding box center [300, 214] width 1 height 2
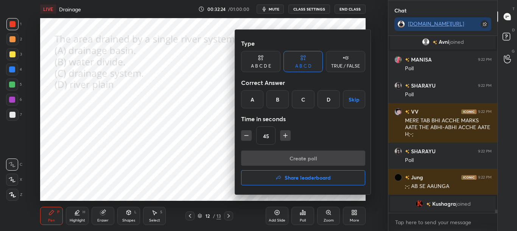
click at [255, 101] on div "A" at bounding box center [252, 99] width 22 height 18
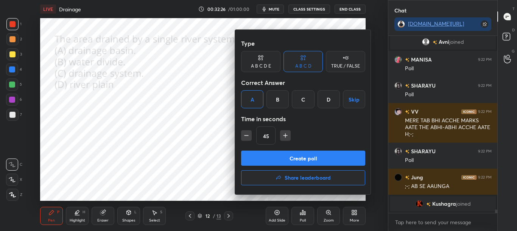
click at [281, 161] on button "Create poll" at bounding box center [303, 158] width 124 height 15
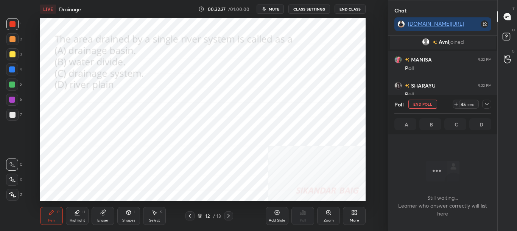
scroll to position [154, 107]
click at [489, 104] on icon at bounding box center [486, 104] width 6 height 6
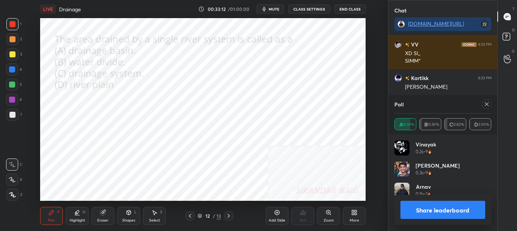
scroll to position [3, 3]
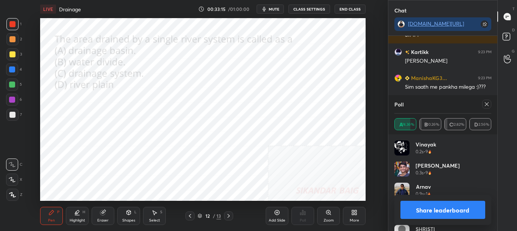
click at [463, 207] on button "Share leaderboard" at bounding box center [442, 210] width 85 height 18
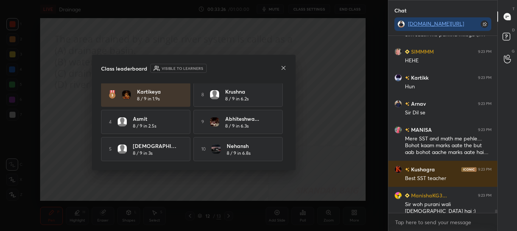
click at [283, 67] on icon at bounding box center [283, 68] width 6 height 6
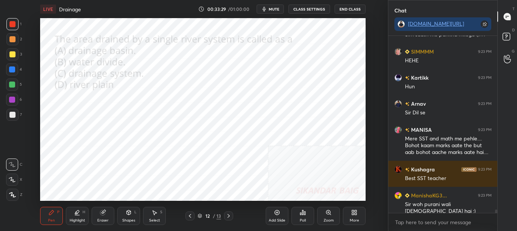
click at [352, 216] on div "More" at bounding box center [354, 216] width 23 height 18
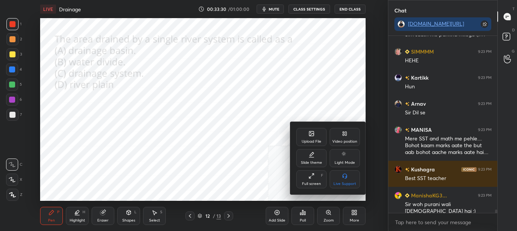
click at [304, 134] on div "Upload File" at bounding box center [311, 137] width 30 height 18
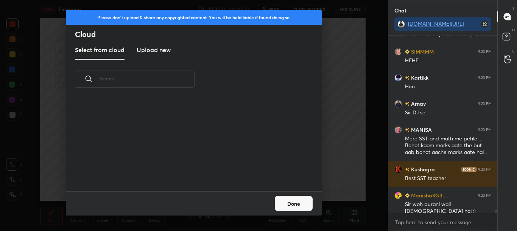
scroll to position [93, 243]
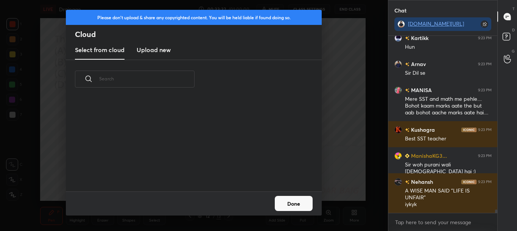
click at [161, 53] on h3 "Upload new" at bounding box center [154, 49] width 34 height 9
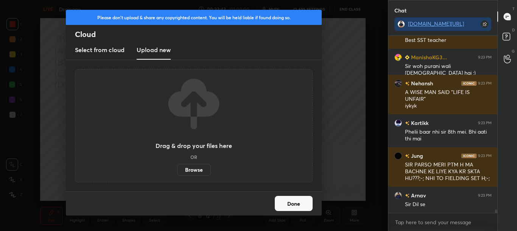
click at [195, 171] on label "Browse" at bounding box center [194, 170] width 34 height 12
click at [177, 171] on input "Browse" at bounding box center [177, 170] width 0 height 12
click at [197, 172] on label "Browse" at bounding box center [194, 170] width 34 height 12
click at [177, 172] on input "Browse" at bounding box center [177, 170] width 0 height 12
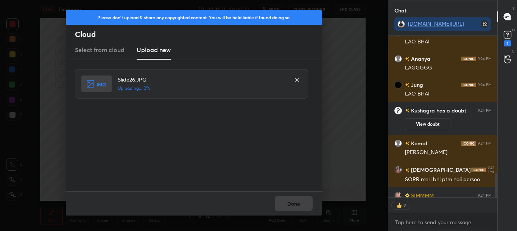
scroll to position [160, 107]
click at [293, 200] on div "Done" at bounding box center [194, 204] width 256 height 24
click at [294, 200] on button "Done" at bounding box center [294, 203] width 38 height 15
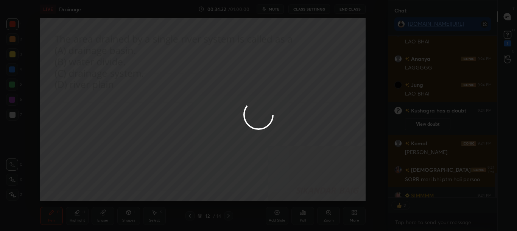
click at [294, 202] on div at bounding box center [258, 115] width 517 height 231
click at [294, 201] on div "Poll" at bounding box center [302, 216] width 23 height 42
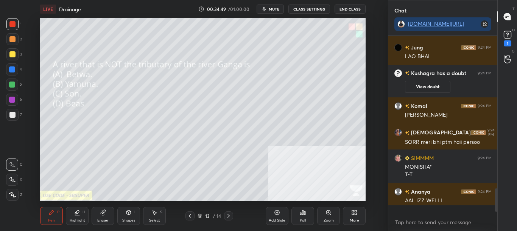
scroll to position [1046, 0]
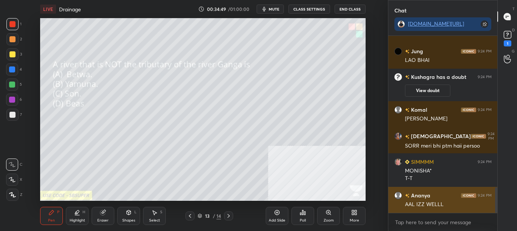
click at [444, 202] on div "AAL IZZ WELLL" at bounding box center [448, 205] width 87 height 8
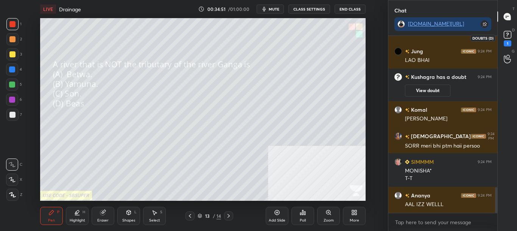
click at [511, 36] on icon at bounding box center [507, 34] width 11 height 11
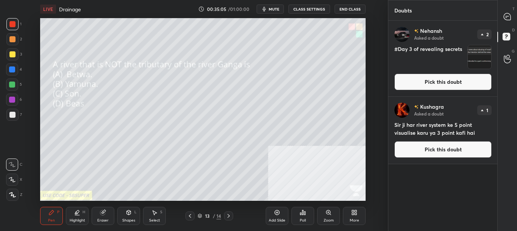
click at [304, 221] on div "Poll" at bounding box center [303, 221] width 6 height 4
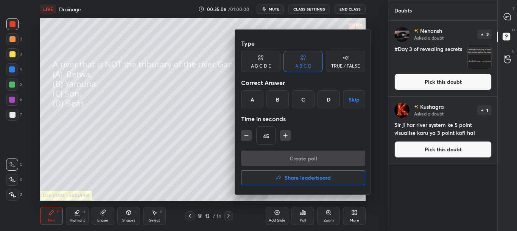
click at [213, 182] on div at bounding box center [258, 115] width 517 height 231
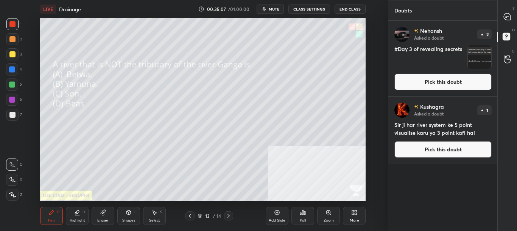
click at [301, 217] on div "Poll" at bounding box center [302, 216] width 23 height 18
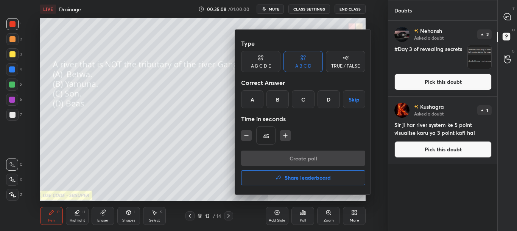
click at [204, 149] on div at bounding box center [258, 115] width 517 height 231
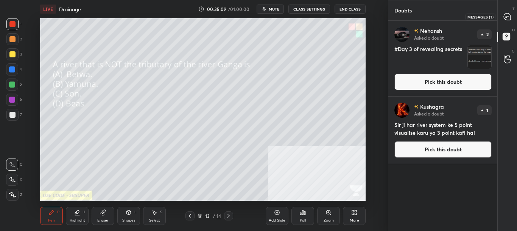
click at [502, 13] on div at bounding box center [507, 17] width 15 height 14
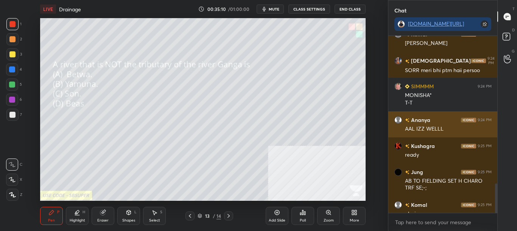
scroll to position [175, 107]
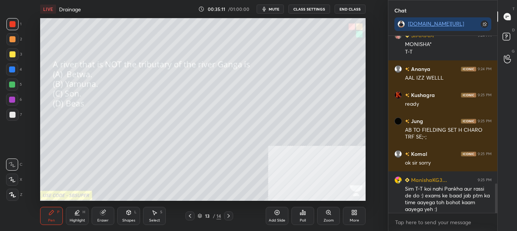
drag, startPoint x: 496, startPoint y: 201, endPoint x: 497, endPoint y: 208, distance: 7.4
click at [498, 208] on div "Chat t.me/sikandarcbse9th Kushagra has a doubt 9:24 PM View doubt Komal 9:24 PM…" at bounding box center [452, 115] width 129 height 231
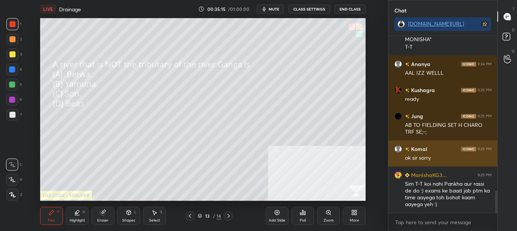
click at [446, 154] on div "ok sir sorry" at bounding box center [448, 157] width 87 height 9
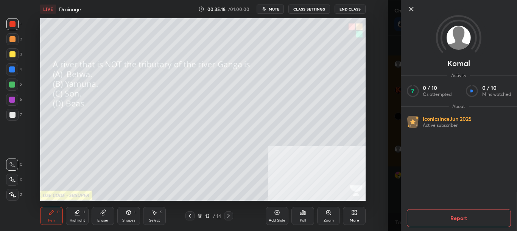
click at [370, 144] on div "Setting up your live class Poll for secs No correct answer Start poll" at bounding box center [202, 109] width 357 height 183
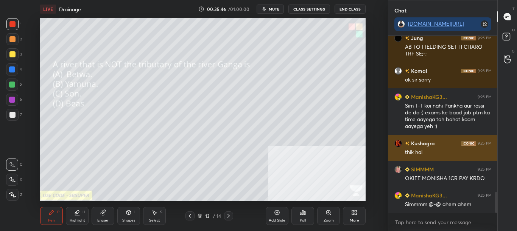
scroll to position [1156, 0]
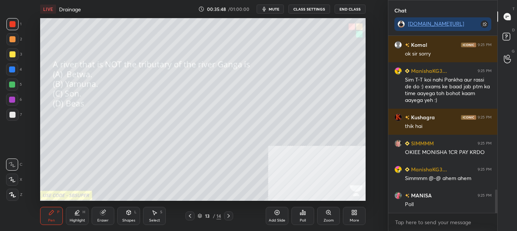
click at [302, 224] on div "Poll" at bounding box center [302, 216] width 23 height 18
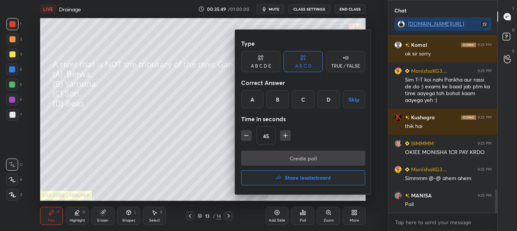
click at [304, 224] on div at bounding box center [258, 115] width 517 height 231
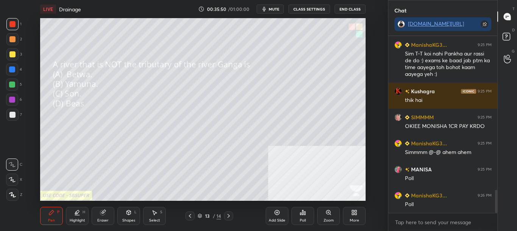
click at [304, 223] on div "Poll" at bounding box center [302, 216] width 23 height 18
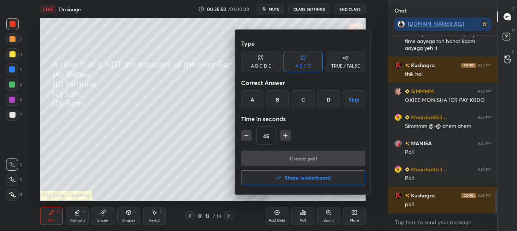
click at [304, 220] on div at bounding box center [258, 115] width 517 height 231
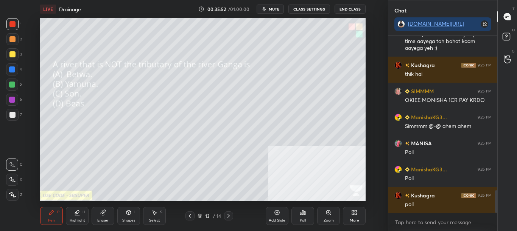
click at [304, 219] on div "Poll" at bounding box center [303, 221] width 6 height 4
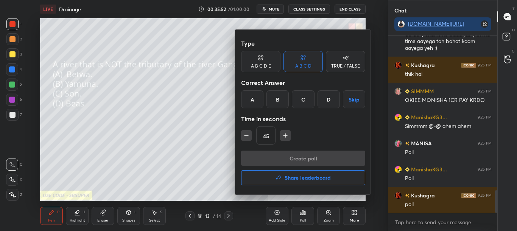
click at [304, 219] on div at bounding box center [258, 115] width 517 height 231
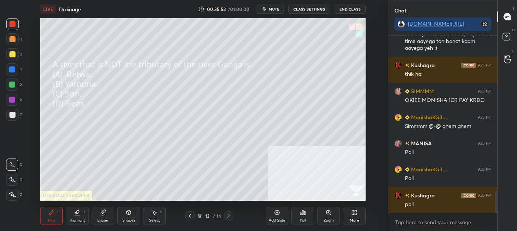
scroll to position [1234, 0]
click at [304, 221] on div "Poll" at bounding box center [303, 221] width 6 height 4
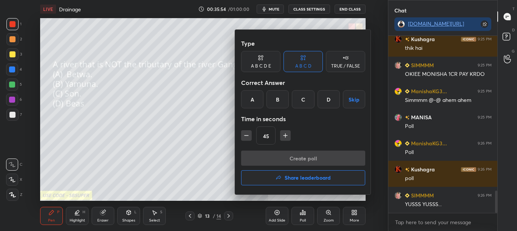
click at [304, 221] on div at bounding box center [258, 115] width 517 height 231
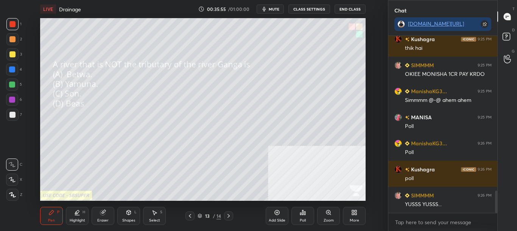
click at [304, 222] on div "Poll" at bounding box center [303, 221] width 6 height 4
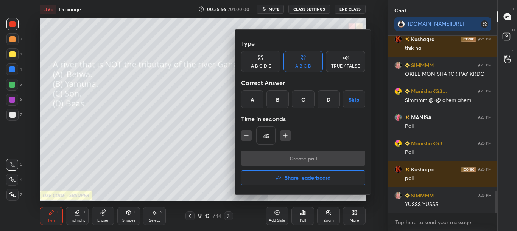
click at [305, 222] on div at bounding box center [258, 115] width 517 height 231
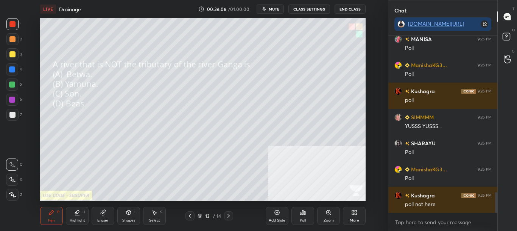
scroll to position [1345, 0]
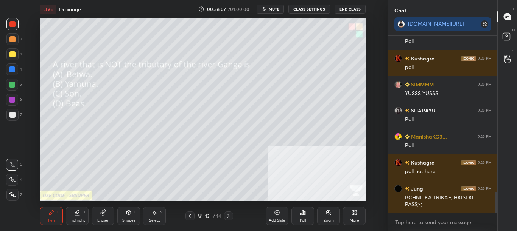
click at [305, 224] on div "Poll" at bounding box center [302, 216] width 23 height 18
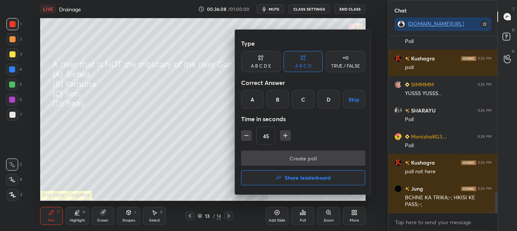
click at [331, 99] on div "D" at bounding box center [328, 99] width 22 height 18
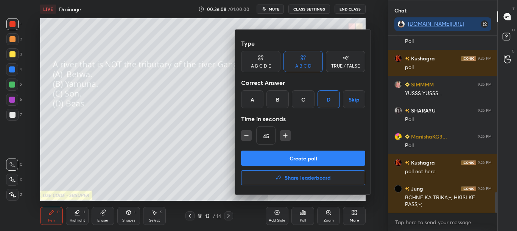
click at [317, 158] on button "Create poll" at bounding box center [303, 158] width 124 height 15
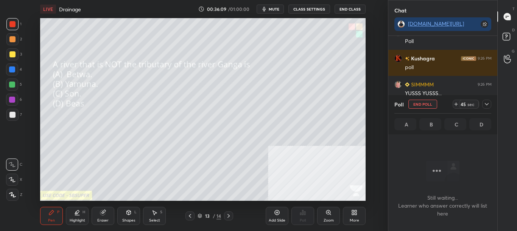
scroll to position [154, 107]
click at [488, 104] on icon at bounding box center [486, 104] width 6 height 6
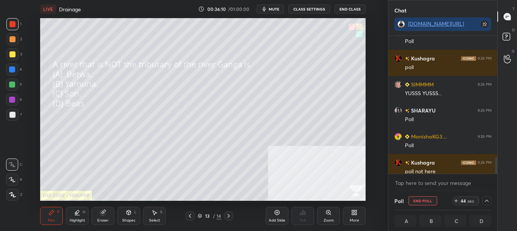
click at [281, 11] on button "mute" at bounding box center [269, 9] width 27 height 9
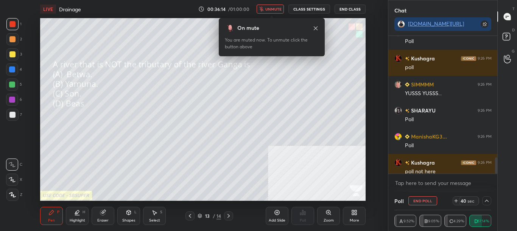
click at [275, 6] on span "unmute" at bounding box center [273, 8] width 16 height 5
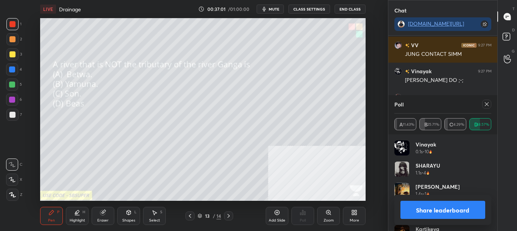
scroll to position [1662, 0]
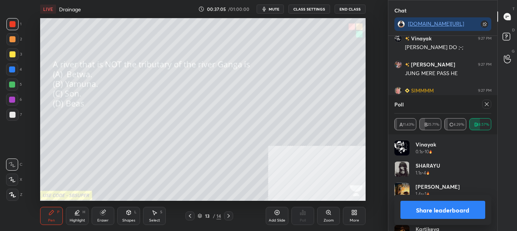
click at [487, 104] on icon at bounding box center [486, 104] width 6 height 6
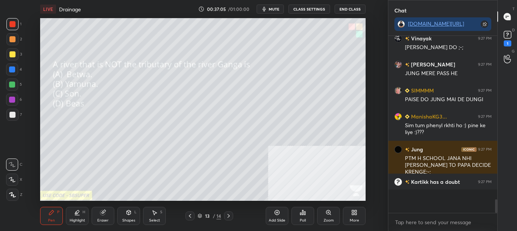
scroll to position [193, 107]
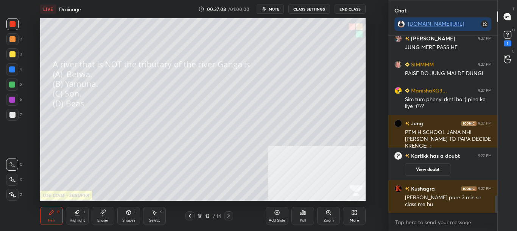
click at [365, 210] on div "LIVE Drainage 00:37:08 / 01:00:00 mute CLASS SETTINGS End Class Setting up your…" at bounding box center [202, 115] width 357 height 231
click at [358, 216] on div "More" at bounding box center [354, 216] width 23 height 18
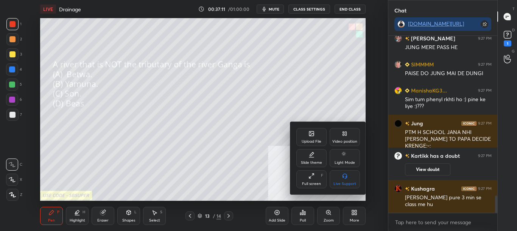
scroll to position [1642, 0]
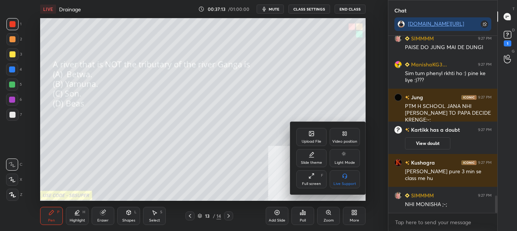
click at [316, 140] on div "Upload File" at bounding box center [311, 142] width 20 height 4
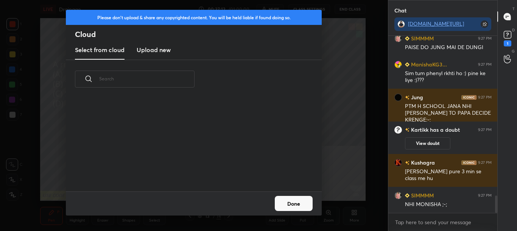
scroll to position [3, 4]
click at [164, 54] on new "Upload new" at bounding box center [154, 50] width 34 height 19
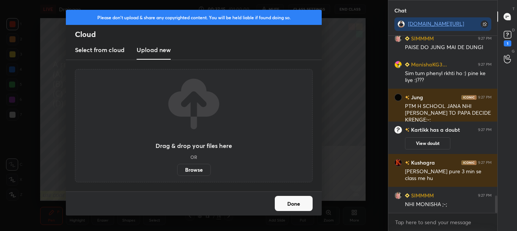
click at [201, 171] on label "Browse" at bounding box center [194, 170] width 34 height 12
click at [177, 171] on input "Browse" at bounding box center [177, 170] width 0 height 12
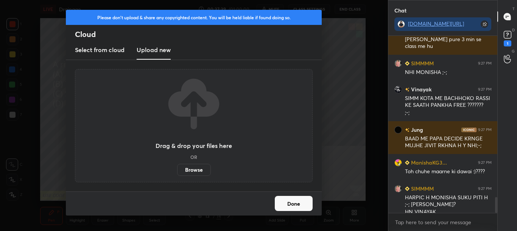
scroll to position [1782, 0]
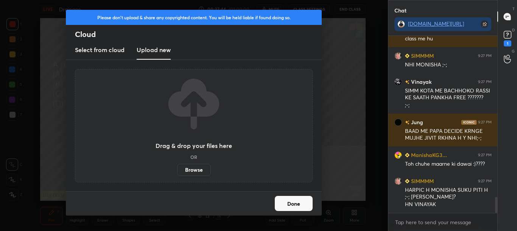
click at [299, 210] on button "Done" at bounding box center [294, 203] width 38 height 15
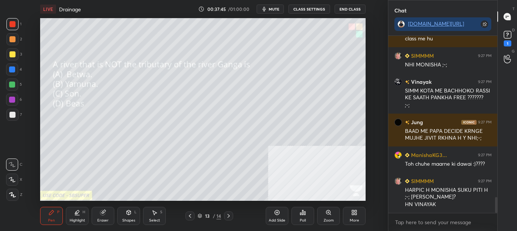
click at [229, 217] on icon at bounding box center [228, 216] width 2 height 4
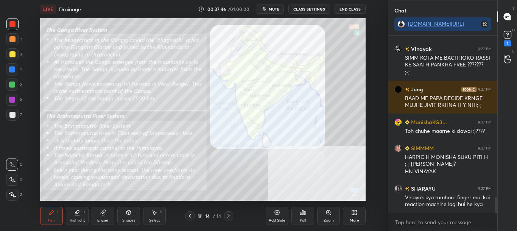
scroll to position [1841, 0]
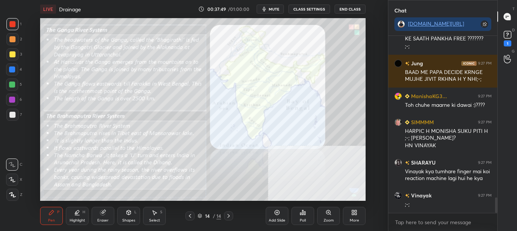
click at [308, 8] on button "CLASS SETTINGS" at bounding box center [309, 9] width 42 height 9
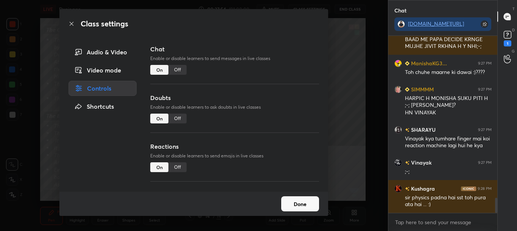
scroll to position [1907, 0]
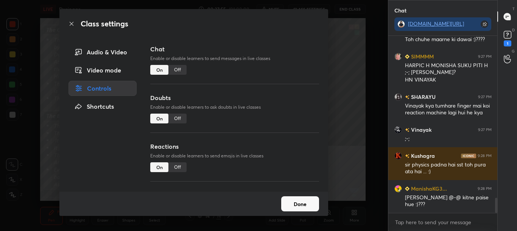
drag, startPoint x: 182, startPoint y: 72, endPoint x: 204, endPoint y: 48, distance: 32.6
click at [204, 51] on div "Chat Enable or disable learners to send messages in live classes On Off" at bounding box center [234, 69] width 169 height 49
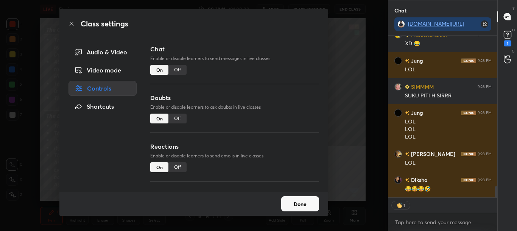
scroll to position [2173, 0]
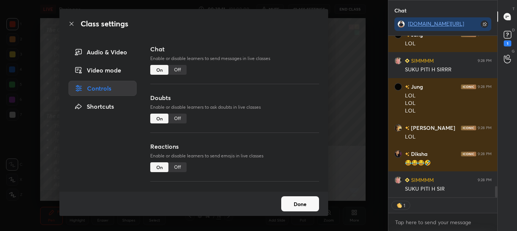
type textarea "x"
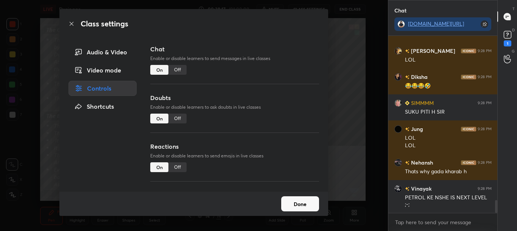
scroll to position [2276, 0]
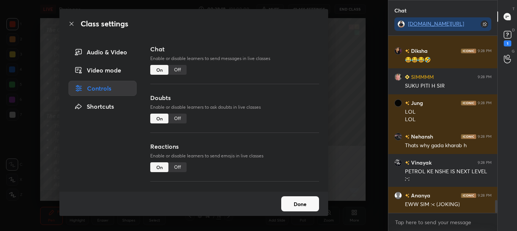
click at [69, 24] on icon at bounding box center [71, 24] width 6 height 6
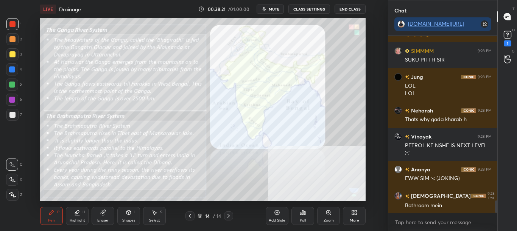
scroll to position [2328, 0]
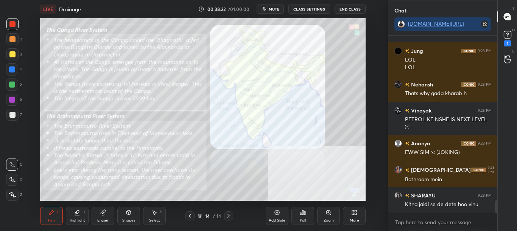
click at [308, 8] on button "CLASS SETTINGS" at bounding box center [309, 9] width 42 height 9
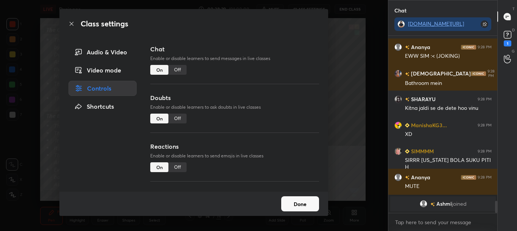
scroll to position [2207, 0]
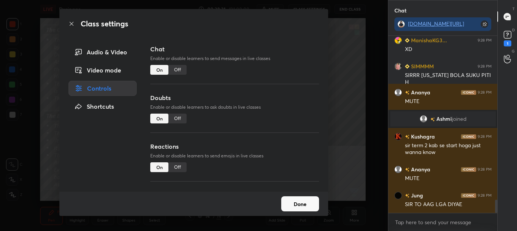
drag, startPoint x: 177, startPoint y: 70, endPoint x: 187, endPoint y: 67, distance: 10.2
click at [187, 67] on div "Chat Enable or disable learners to send messages in live classes On Off" at bounding box center [234, 69] width 169 height 49
click at [180, 71] on div "Off" at bounding box center [177, 70] width 18 height 10
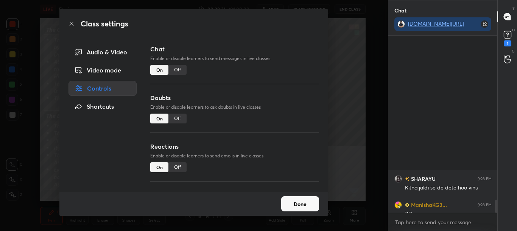
scroll to position [160, 107]
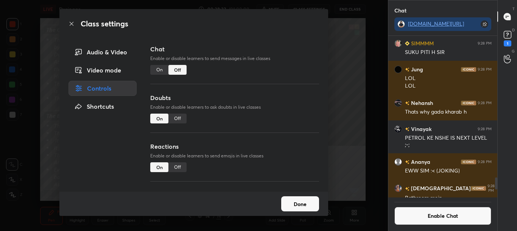
click at [73, 24] on icon at bounding box center [71, 24] width 6 height 6
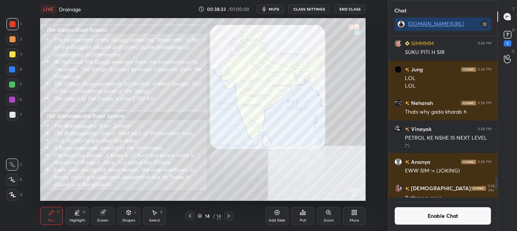
click at [331, 217] on div "Zoom" at bounding box center [328, 216] width 23 height 18
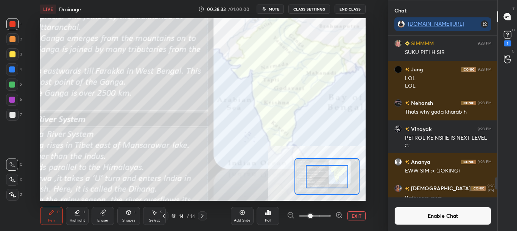
drag, startPoint x: 331, startPoint y: 217, endPoint x: 329, endPoint y: 211, distance: 6.7
click at [330, 217] on span at bounding box center [315, 216] width 32 height 11
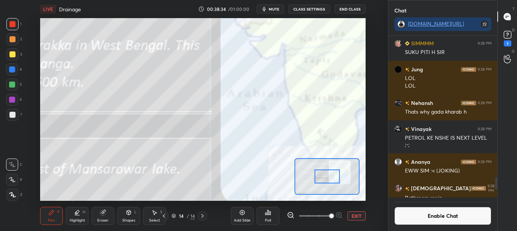
click at [317, 175] on div at bounding box center [326, 177] width 25 height 14
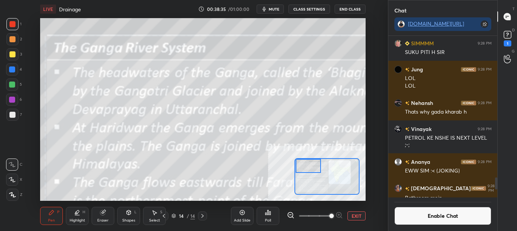
click at [294, 160] on div "Setting up your live class Poll for secs No correct answer Start poll" at bounding box center [202, 109] width 325 height 183
click at [290, 218] on icon at bounding box center [291, 216] width 8 height 8
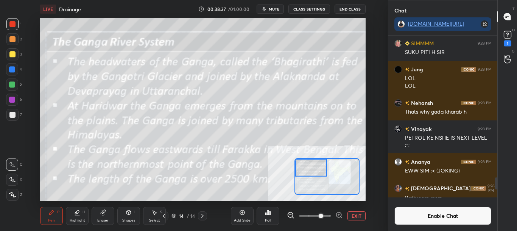
click at [289, 219] on icon at bounding box center [291, 216] width 8 height 8
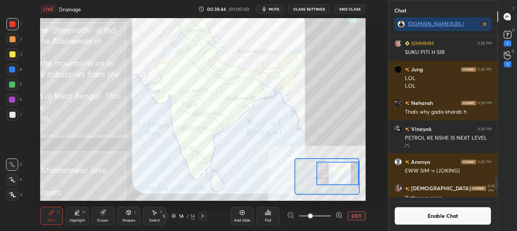
drag, startPoint x: 336, startPoint y: 177, endPoint x: 351, endPoint y: 178, distance: 14.8
click at [351, 178] on div at bounding box center [337, 173] width 42 height 23
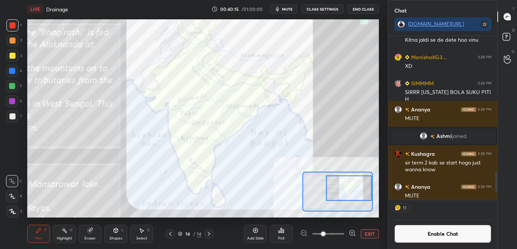
scroll to position [200, 357]
click at [438, 236] on button "Enable Chat" at bounding box center [442, 233] width 97 height 18
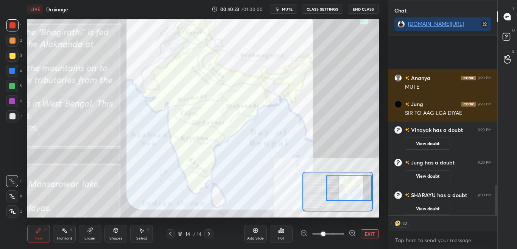
scroll to position [880, 0]
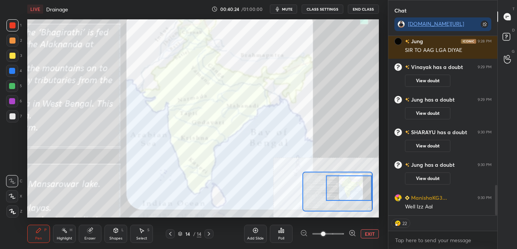
drag, startPoint x: 495, startPoint y: 189, endPoint x: 497, endPoint y: 233, distance: 44.7
click at [497, 233] on div "Chat t.me/sikandarcbse9th Ananya 9:28 PM MUTE Jung 9:28 PM SIR TO AAG LGA DIYAE…" at bounding box center [452, 124] width 129 height 249
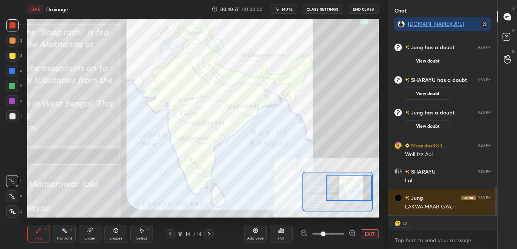
scroll to position [958, 0]
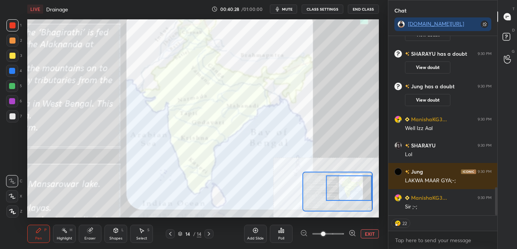
type textarea "x"
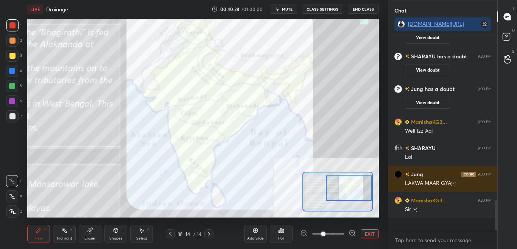
scroll to position [943, 0]
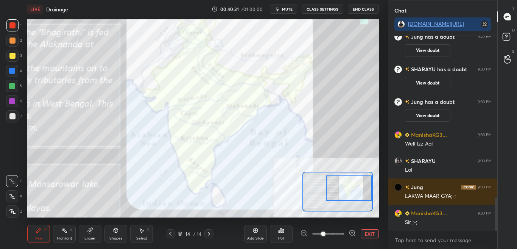
click at [327, 8] on button "CLASS SETTINGS" at bounding box center [322, 9] width 42 height 9
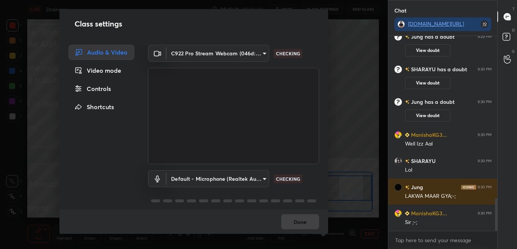
scroll to position [969, 0]
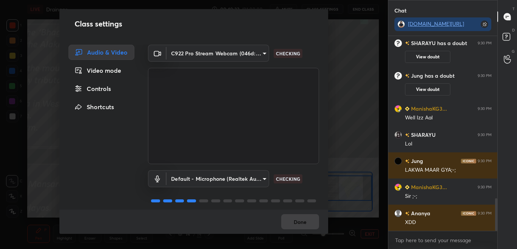
click at [103, 89] on div "Controls" at bounding box center [101, 88] width 66 height 15
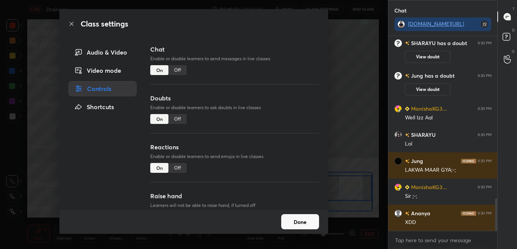
click at [176, 73] on div "Off" at bounding box center [177, 70] width 18 height 10
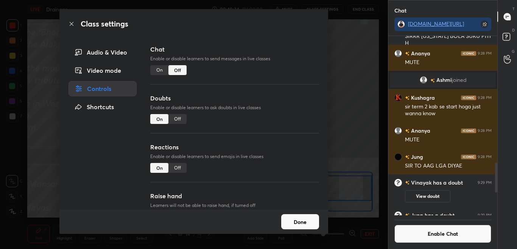
scroll to position [177, 107]
click at [72, 25] on icon at bounding box center [71, 24] width 6 height 6
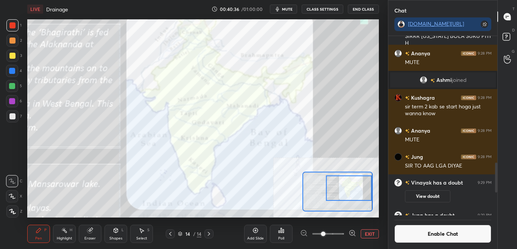
click at [87, 233] on icon at bounding box center [90, 230] width 6 height 6
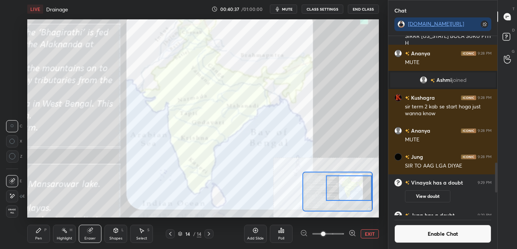
click at [9, 213] on span "Erase all" at bounding box center [11, 210] width 11 height 5
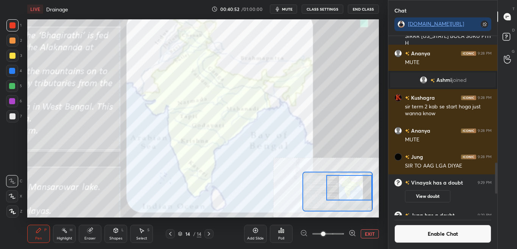
drag, startPoint x: 346, startPoint y: 186, endPoint x: 352, endPoint y: 186, distance: 6.1
click at [352, 186] on div at bounding box center [349, 187] width 46 height 25
click at [431, 233] on button "Enable Chat" at bounding box center [442, 233] width 97 height 18
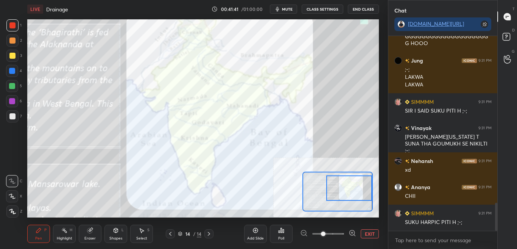
scroll to position [1176, 0]
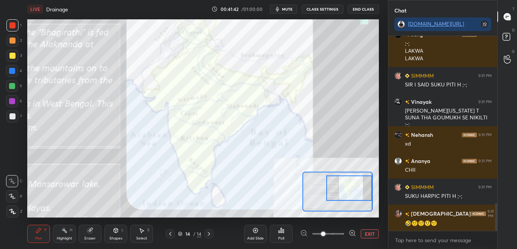
click at [368, 238] on div "Add Slide Poll EXIT" at bounding box center [311, 233] width 135 height 42
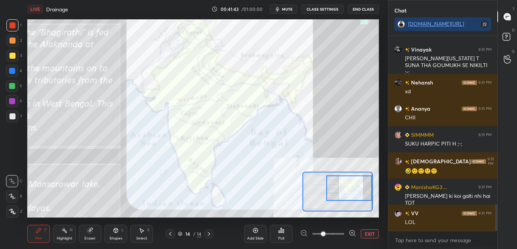
click at [366, 235] on button "EXIT" at bounding box center [369, 233] width 18 height 9
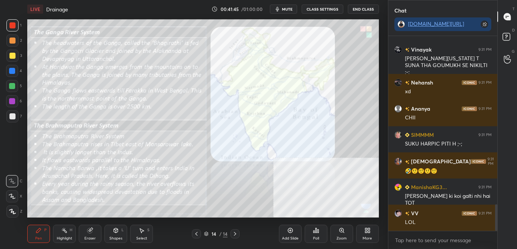
click at [326, 8] on button "CLASS SETTINGS" at bounding box center [322, 9] width 42 height 9
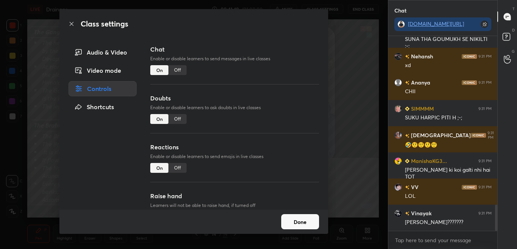
click at [179, 68] on div "Off" at bounding box center [177, 70] width 18 height 10
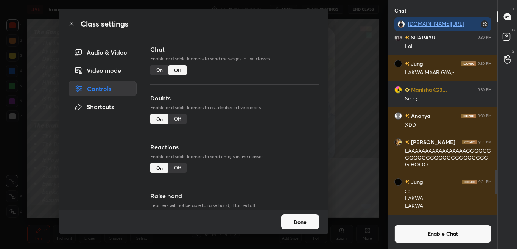
scroll to position [177, 107]
click at [69, 25] on icon at bounding box center [71, 24] width 6 height 6
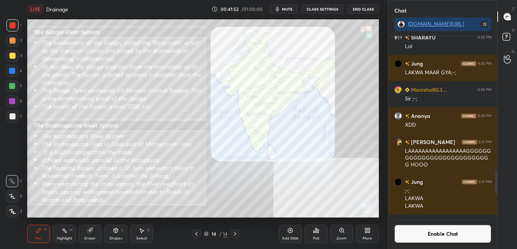
click at [337, 240] on div "Zoom" at bounding box center [341, 238] width 10 height 4
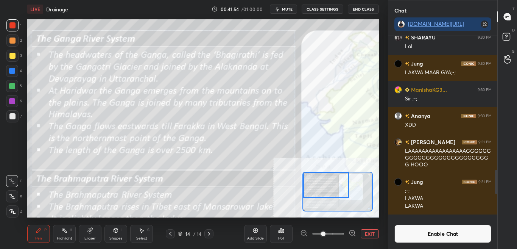
drag, startPoint x: 321, startPoint y: 183, endPoint x: 318, endPoint y: 179, distance: 5.1
click at [318, 178] on div at bounding box center [326, 184] width 46 height 25
click at [408, 233] on button "Enable Chat" at bounding box center [442, 233] width 97 height 18
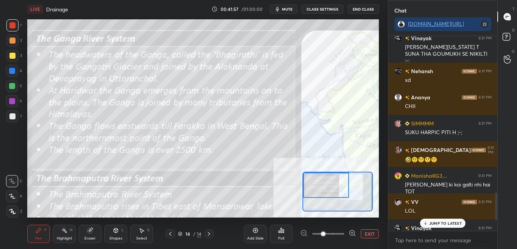
scroll to position [1161, 0]
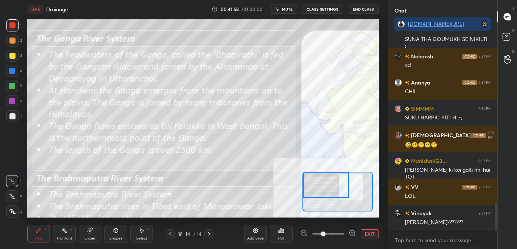
drag, startPoint x: 497, startPoint y: 196, endPoint x: 497, endPoint y: 235, distance: 39.3
click at [498, 235] on div "Chat t.me/sikandarcbse9th SIMMMM 9:31 PM SIR I SAID SUKU PITI H ;-; Vinayak 9:3…" at bounding box center [452, 124] width 129 height 249
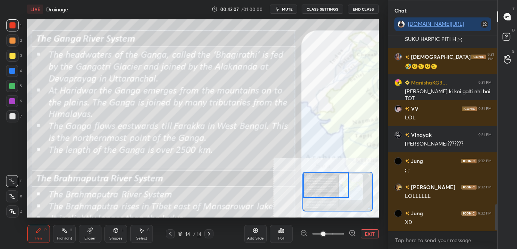
scroll to position [1266, 0]
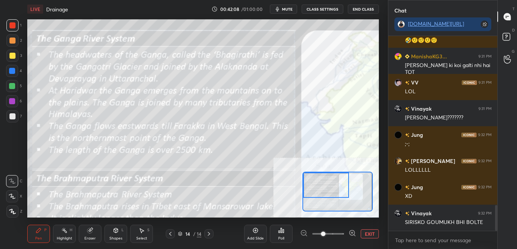
click at [350, 235] on icon at bounding box center [351, 232] width 5 height 5
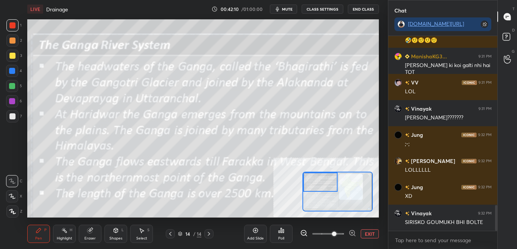
drag, startPoint x: 327, startPoint y: 194, endPoint x: 322, endPoint y: 180, distance: 14.8
click at [322, 182] on div at bounding box center [320, 181] width 34 height 19
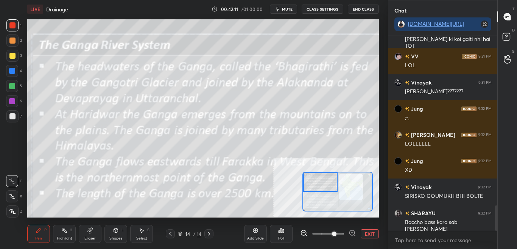
click at [315, 8] on button "CLASS SETTINGS" at bounding box center [322, 9] width 42 height 9
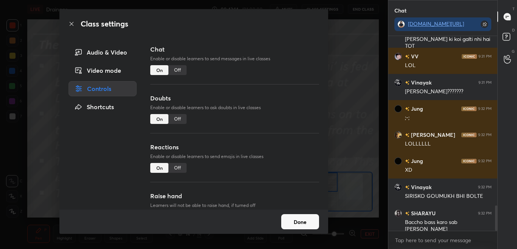
click at [180, 70] on div "Off" at bounding box center [177, 70] width 18 height 10
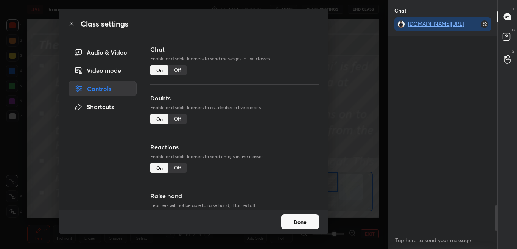
scroll to position [177, 107]
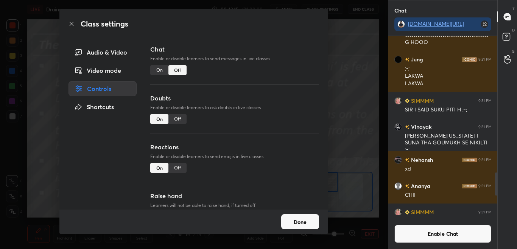
click at [72, 23] on icon at bounding box center [71, 24] width 6 height 6
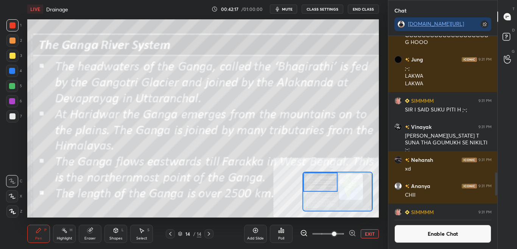
click at [482, 235] on button "Enable Chat" at bounding box center [442, 233] width 97 height 18
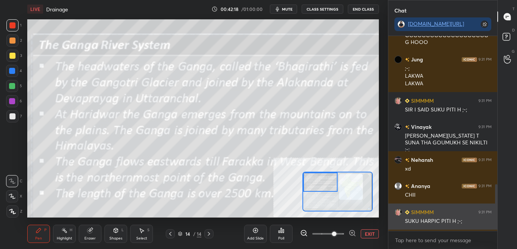
scroll to position [192, 107]
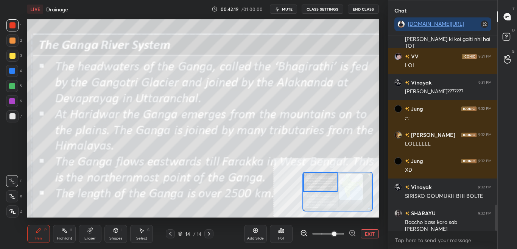
drag, startPoint x: 496, startPoint y: 205, endPoint x: 499, endPoint y: 244, distance: 39.4
click at [499, 244] on div "Chat t.me/sikandarcbse9th Vaishnavi 9:31 PM 🤣🤨🤨🤨🤨 ManishaKG3... 9:31 PM Sir Sim…" at bounding box center [452, 124] width 129 height 249
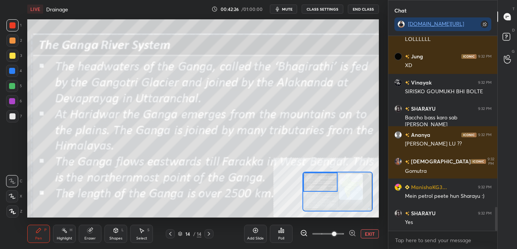
scroll to position [1395, 0]
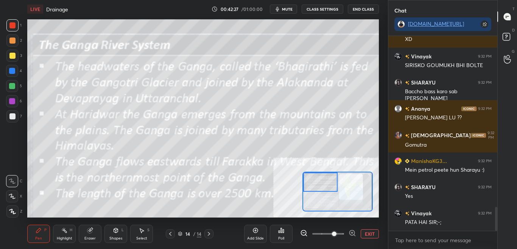
click at [330, 9] on button "CLASS SETTINGS" at bounding box center [322, 9] width 42 height 9
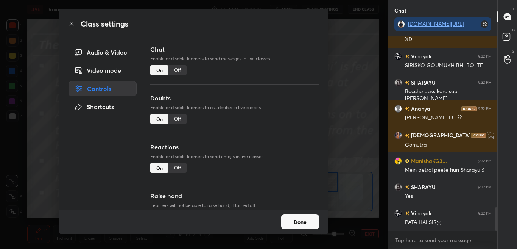
scroll to position [1421, 0]
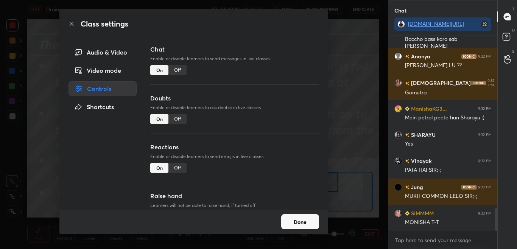
click at [177, 70] on div "Off" at bounding box center [177, 70] width 18 height 10
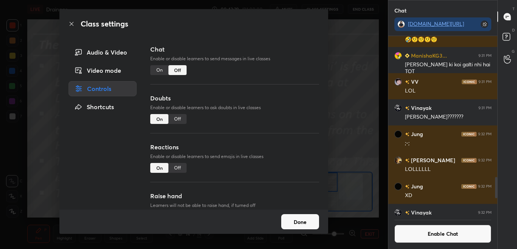
scroll to position [177, 107]
drag, startPoint x: 73, startPoint y: 23, endPoint x: 82, endPoint y: 22, distance: 8.8
click at [73, 23] on icon at bounding box center [71, 24] width 6 height 6
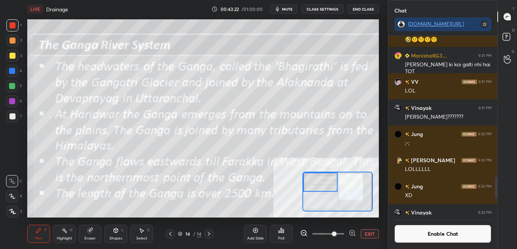
drag, startPoint x: 353, startPoint y: 190, endPoint x: 319, endPoint y: 172, distance: 37.7
click at [317, 177] on div at bounding box center [320, 181] width 34 height 19
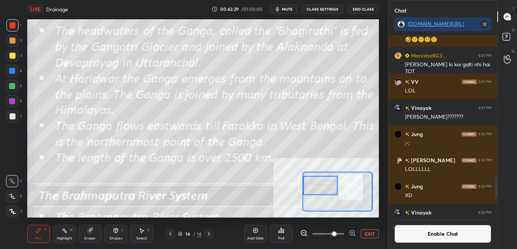
drag, startPoint x: 349, startPoint y: 190, endPoint x: 323, endPoint y: 183, distance: 26.5
click at [322, 184] on div at bounding box center [320, 185] width 34 height 19
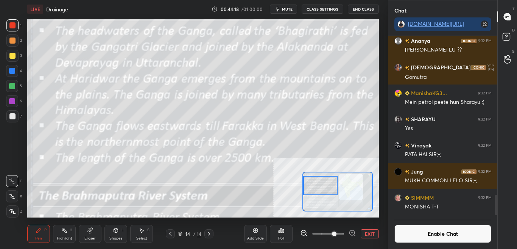
drag, startPoint x: 453, startPoint y: 236, endPoint x: 451, endPoint y: 231, distance: 5.4
click at [453, 235] on button "Enable Chat" at bounding box center [442, 233] width 97 height 18
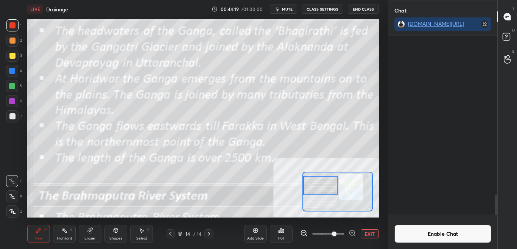
scroll to position [192, 107]
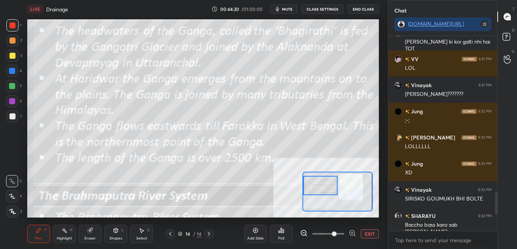
click at [370, 237] on button "EXIT" at bounding box center [369, 233] width 18 height 9
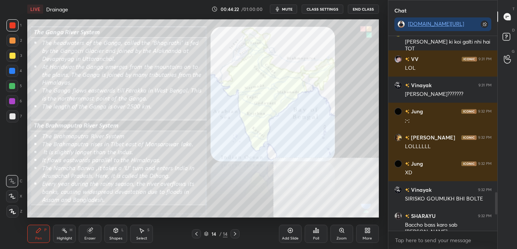
click at [344, 235] on div "Zoom" at bounding box center [341, 233] width 23 height 18
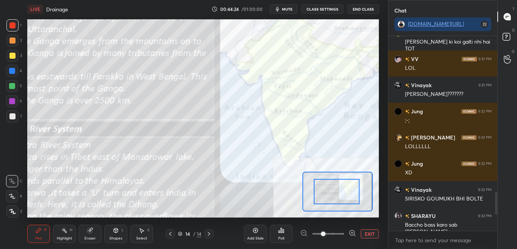
drag, startPoint x: 349, startPoint y: 194, endPoint x: 338, endPoint y: 190, distance: 12.4
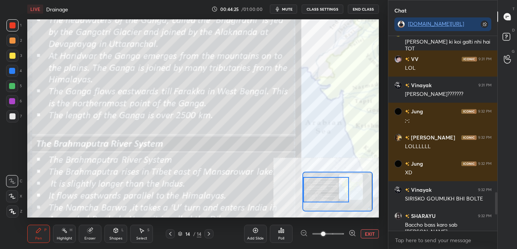
drag, startPoint x: 332, startPoint y: 189, endPoint x: 320, endPoint y: 186, distance: 12.0
click at [326, 188] on div at bounding box center [326, 189] width 46 height 25
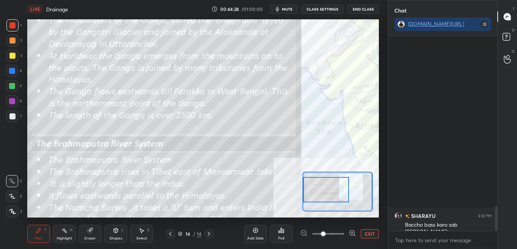
scroll to position [1390, 0]
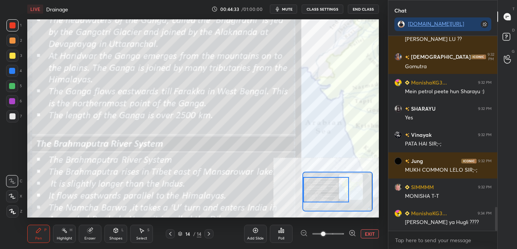
click at [325, 7] on button "CLASS SETTINGS" at bounding box center [322, 9] width 42 height 9
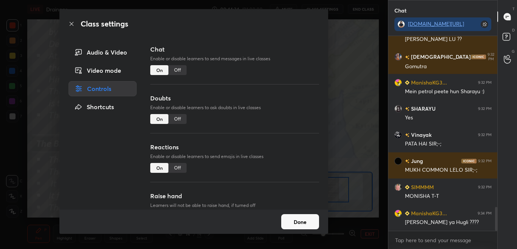
click at [177, 72] on div "Off" at bounding box center [177, 70] width 18 height 10
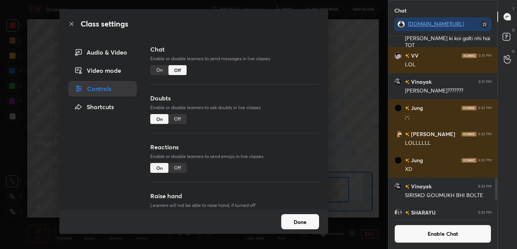
scroll to position [177, 107]
click at [72, 20] on div "Class settings" at bounding box center [193, 24] width 269 height 30
click at [70, 22] on icon at bounding box center [71, 24] width 6 height 6
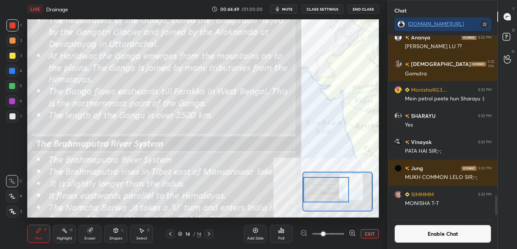
scroll to position [1405, 0]
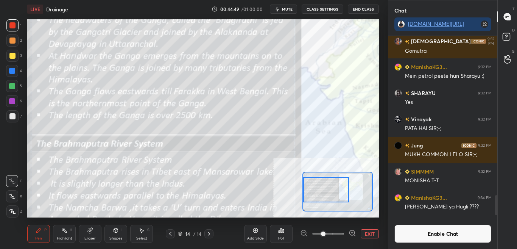
drag, startPoint x: 496, startPoint y: 195, endPoint x: 495, endPoint y: 222, distance: 26.9
click at [495, 221] on div "Ananya 9:32 PM SIRJI MAIB KHAANAKHA LU ?? Vaishnavi 9:32 PM Gomutra ManishaKG3.…" at bounding box center [442, 142] width 109 height 213
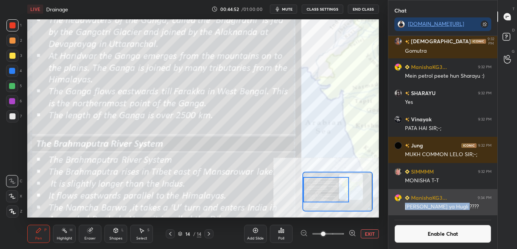
drag, startPoint x: 404, startPoint y: 206, endPoint x: 455, endPoint y: 202, distance: 51.2
click at [459, 204] on div "ManishaKG3... 9:34 PM Sir Hoogly ya Hugli ????" at bounding box center [442, 202] width 109 height 26
copy div "Sir Hoogly ya Hugli ???"
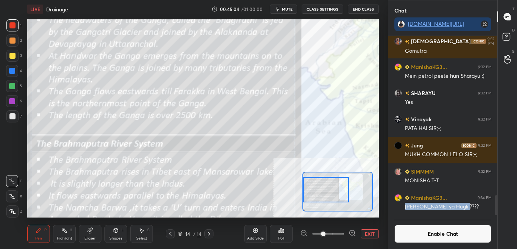
click at [424, 238] on button "Enable Chat" at bounding box center [442, 233] width 97 height 18
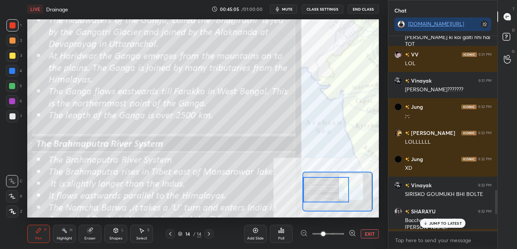
click at [437, 221] on p "JUMP TO LATEST" at bounding box center [445, 223] width 33 height 5
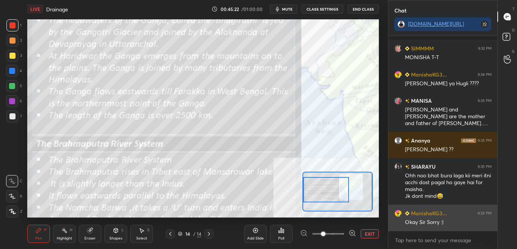
scroll to position [1561, 0]
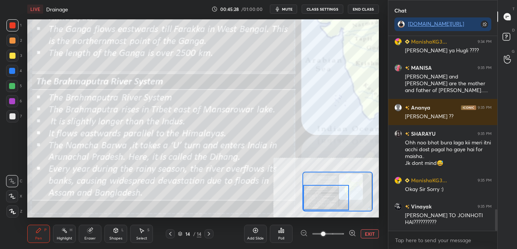
drag, startPoint x: 334, startPoint y: 188, endPoint x: 331, endPoint y: 200, distance: 12.1
click at [331, 200] on div at bounding box center [326, 197] width 46 height 25
click at [329, 8] on button "CLASS SETTINGS" at bounding box center [322, 9] width 42 height 9
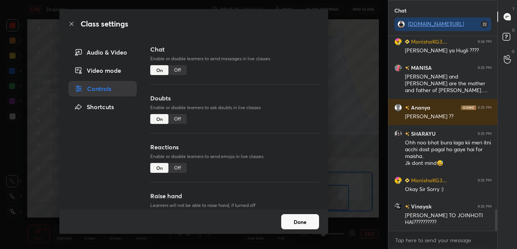
click at [165, 69] on div "On" at bounding box center [159, 70] width 18 height 10
click at [181, 67] on div "Off" at bounding box center [177, 70] width 18 height 10
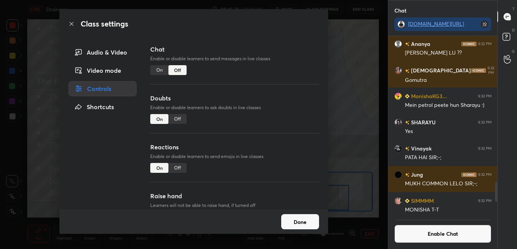
scroll to position [177, 107]
click at [72, 21] on icon at bounding box center [71, 24] width 6 height 6
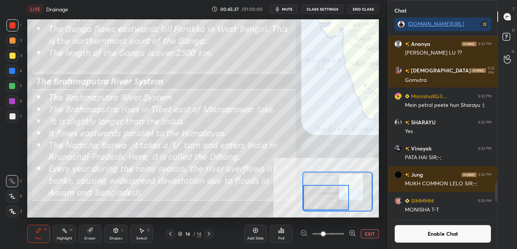
drag, startPoint x: 338, startPoint y: 194, endPoint x: 326, endPoint y: 193, distance: 12.5
click at [325, 196] on div at bounding box center [326, 197] width 46 height 25
click at [476, 236] on button "Enable Chat" at bounding box center [442, 233] width 97 height 18
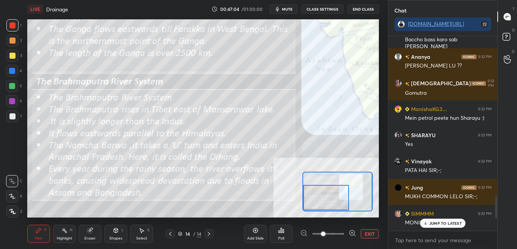
click at [460, 224] on p "JUMP TO LATEST" at bounding box center [445, 223] width 33 height 5
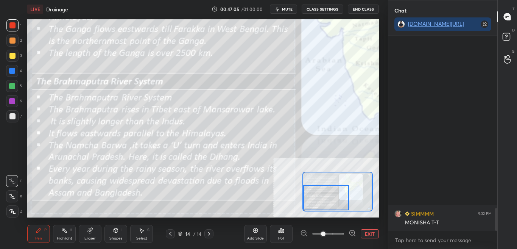
scroll to position [1475, 0]
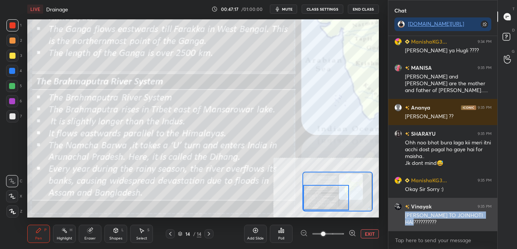
drag, startPoint x: 404, startPoint y: 212, endPoint x: 413, endPoint y: 223, distance: 13.8
click at [413, 223] on div "Vinayak 9:35 PM SIR MEGHNA BHI TO JOINHOTI HAI??????????" at bounding box center [442, 213] width 109 height 33
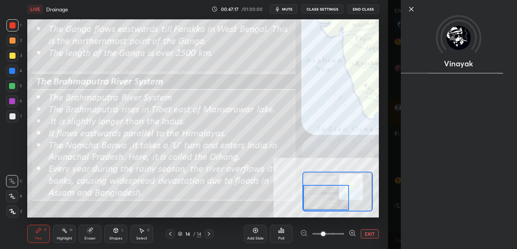
scroll to position [1501, 0]
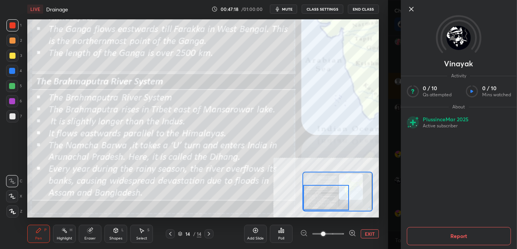
click at [364, 236] on button "EXIT" at bounding box center [369, 233] width 18 height 9
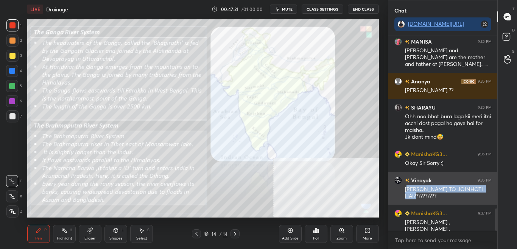
drag, startPoint x: 407, startPoint y: 186, endPoint x: 414, endPoint y: 197, distance: 13.1
click at [414, 197] on div "SIR MEGHNA BHI TO JOINHOTI HAI??????????" at bounding box center [448, 192] width 87 height 14
copy div "IR MEGHNA BHI TO JOINHOTI HAI"
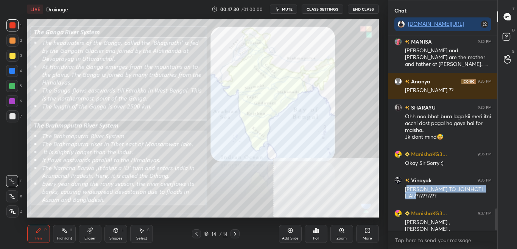
scroll to position [1527, 0]
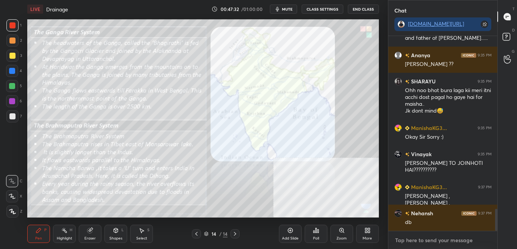
click at [415, 239] on textarea at bounding box center [442, 240] width 97 height 12
click at [365, 236] on div "More" at bounding box center [366, 238] width 9 height 4
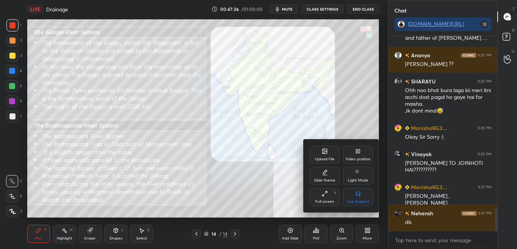
click at [282, 189] on div at bounding box center [258, 124] width 517 height 249
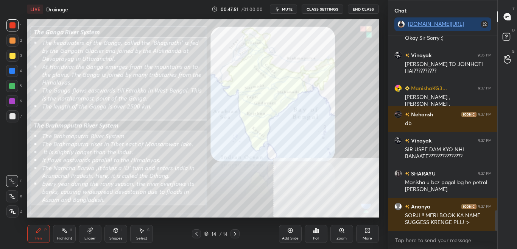
scroll to position [1652, 0]
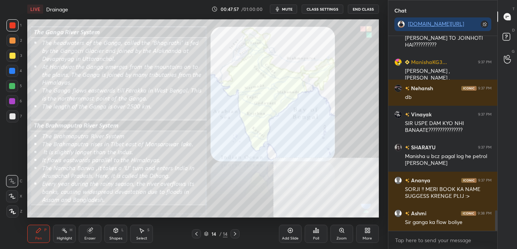
click at [376, 232] on div "More" at bounding box center [367, 233] width 23 height 18
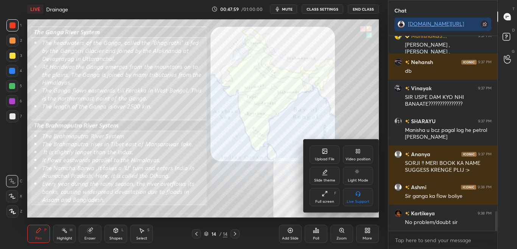
scroll to position [1711, 0]
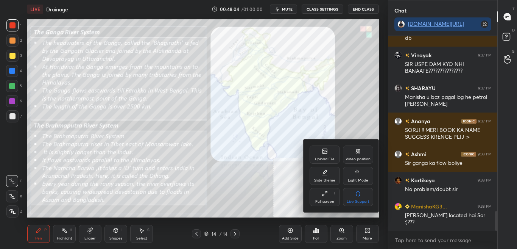
click at [317, 153] on div "Upload File" at bounding box center [324, 154] width 30 height 18
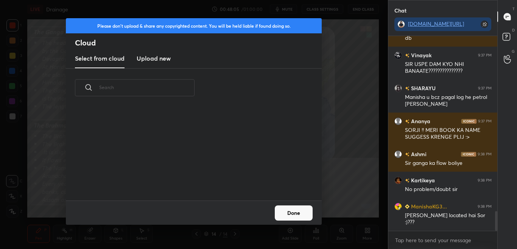
scroll to position [93, 243]
click at [149, 61] on h3 "Upload new" at bounding box center [154, 58] width 34 height 9
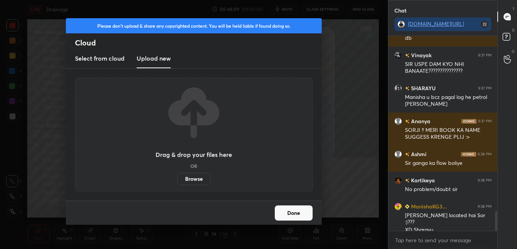
scroll to position [1719, 0]
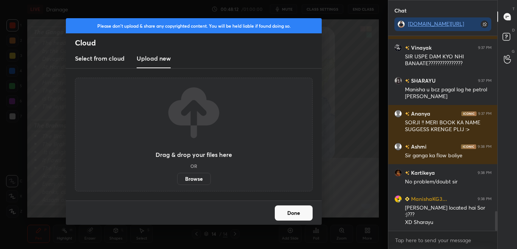
click at [207, 179] on label "Browse" at bounding box center [194, 178] width 34 height 12
click at [177, 179] on input "Browse" at bounding box center [177, 178] width 0 height 12
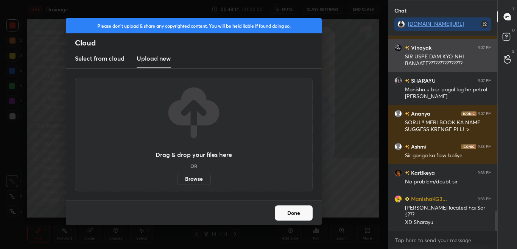
scroll to position [1745, 0]
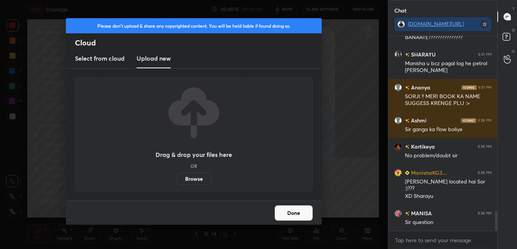
click at [298, 212] on button "Done" at bounding box center [294, 212] width 38 height 15
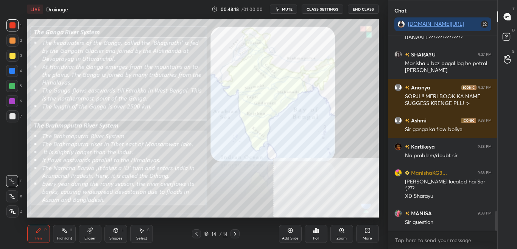
scroll to position [1771, 0]
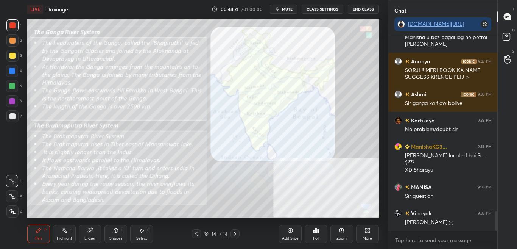
click at [376, 230] on div "More" at bounding box center [367, 233] width 23 height 18
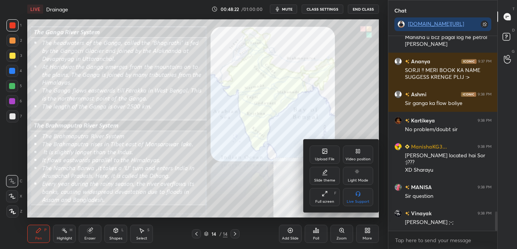
click at [316, 152] on div "Upload File" at bounding box center [324, 154] width 30 height 18
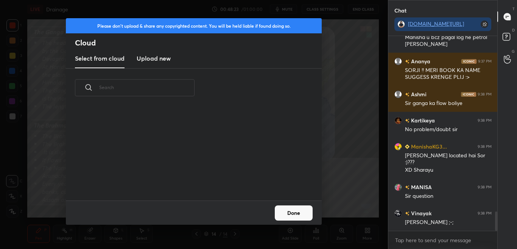
scroll to position [1797, 0]
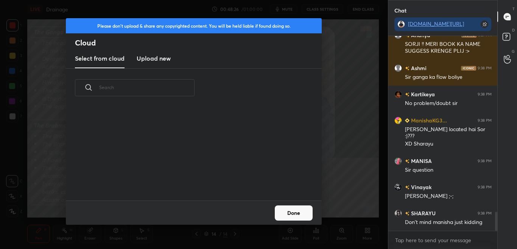
click at [155, 58] on h3 "Upload new" at bounding box center [154, 58] width 34 height 9
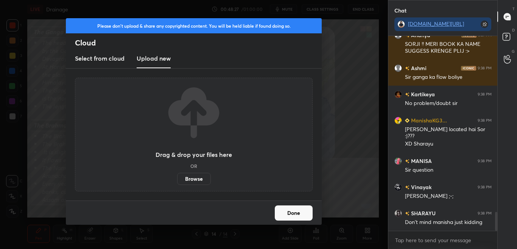
click at [197, 180] on label "Browse" at bounding box center [194, 178] width 34 height 12
click at [177, 180] on input "Browse" at bounding box center [177, 178] width 0 height 12
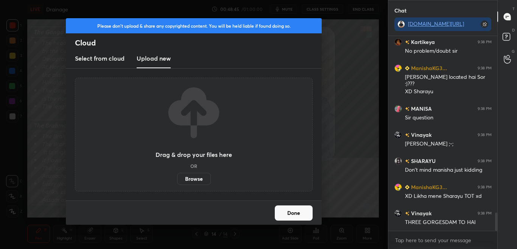
scroll to position [1875, 0]
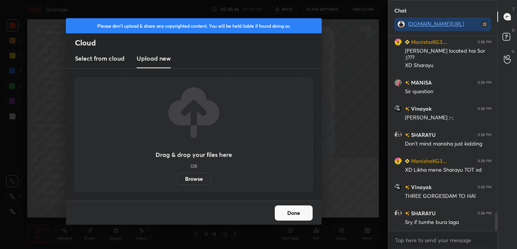
click at [313, 215] on div "Done" at bounding box center [194, 212] width 256 height 24
click at [309, 212] on button "Done" at bounding box center [294, 212] width 38 height 15
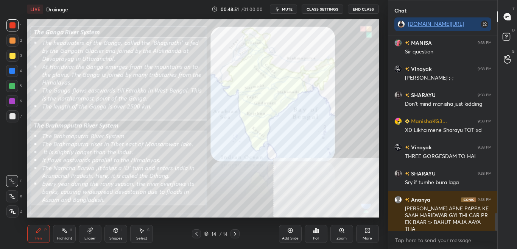
scroll to position [1941, 0]
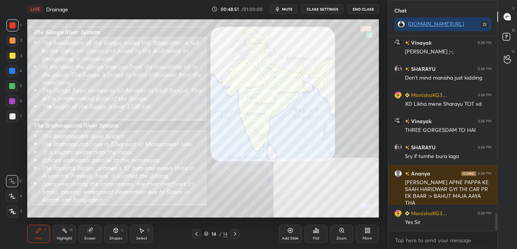
click at [372, 235] on div "More" at bounding box center [367, 233] width 23 height 18
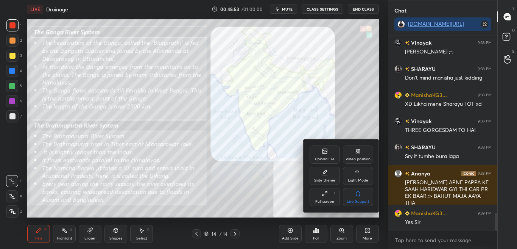
click at [327, 153] on icon at bounding box center [325, 151] width 6 height 6
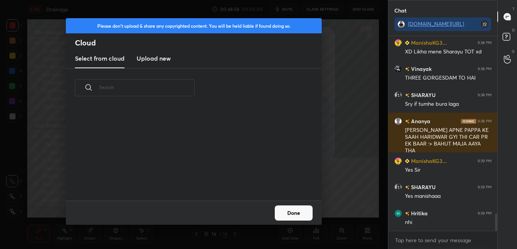
scroll to position [2020, 0]
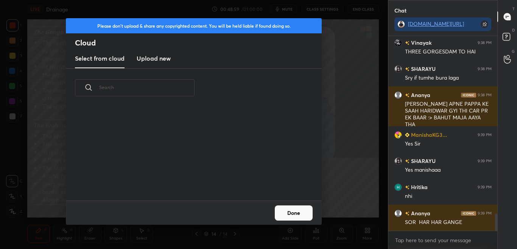
click at [165, 61] on h3 "Upload new" at bounding box center [154, 58] width 34 height 9
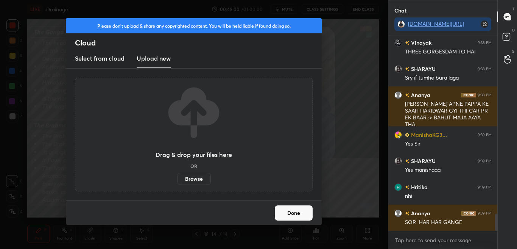
click at [197, 179] on label "Browse" at bounding box center [194, 178] width 34 height 12
click at [177, 179] on input "Browse" at bounding box center [177, 178] width 0 height 12
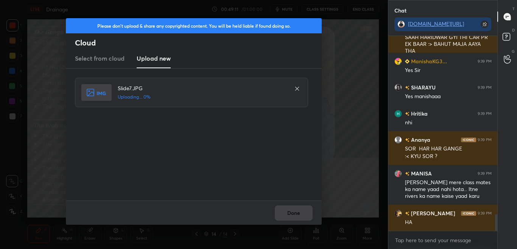
click at [333, 46] on div "Please don't upload & share any copyrighted content. You will be held liable if…" at bounding box center [194, 124] width 388 height 249
click at [304, 212] on button "Done" at bounding box center [294, 212] width 38 height 15
click at [301, 214] on button "Done" at bounding box center [294, 212] width 38 height 15
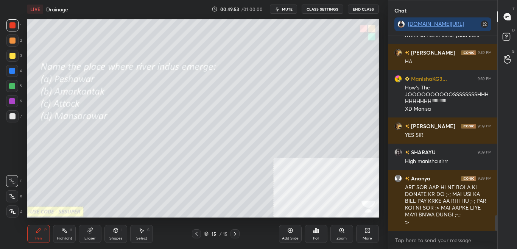
scroll to position [2279, 0]
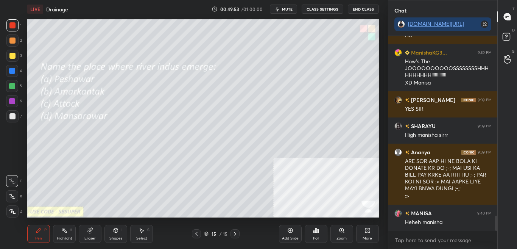
click at [316, 234] on div "Poll" at bounding box center [315, 233] width 23 height 18
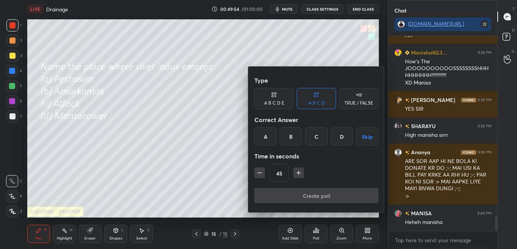
scroll to position [2312, 0]
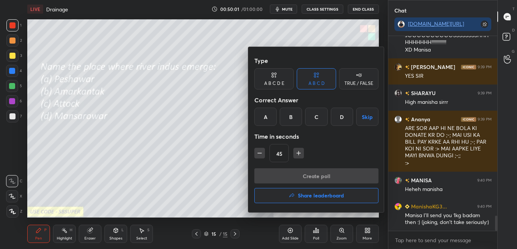
drag, startPoint x: 342, startPoint y: 123, endPoint x: 345, endPoint y: 143, distance: 20.0
click at [345, 143] on div "Type A B C D E A B C D TRUE / FALSE Correct Answer A B C D Skip Time in seconds…" at bounding box center [316, 110] width 124 height 115
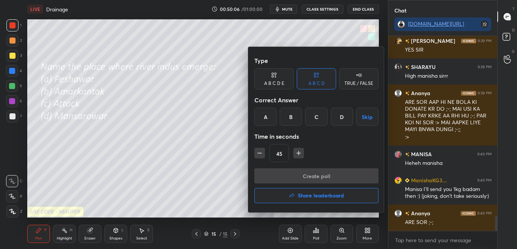
scroll to position [2346, 0]
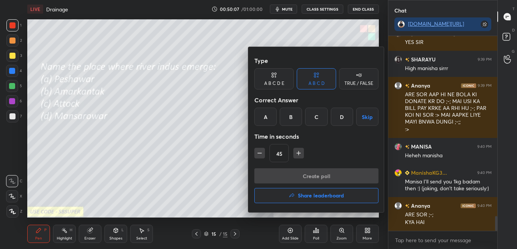
click at [340, 120] on div "D" at bounding box center [342, 116] width 22 height 18
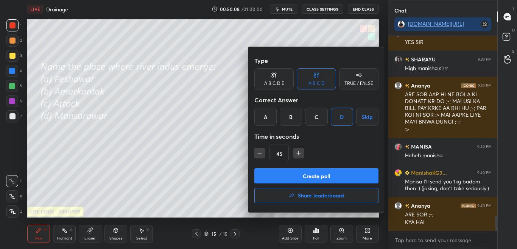
click at [337, 174] on button "Create poll" at bounding box center [316, 175] width 124 height 15
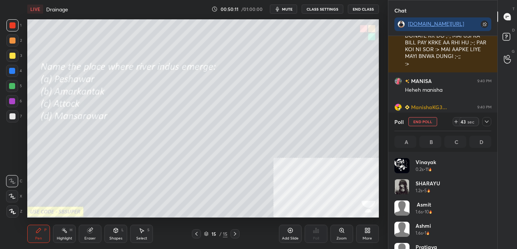
scroll to position [89, 95]
click at [487, 121] on icon at bounding box center [486, 121] width 6 height 6
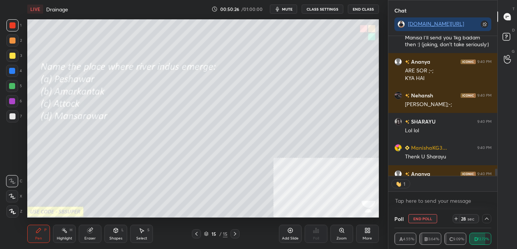
scroll to position [2505, 0]
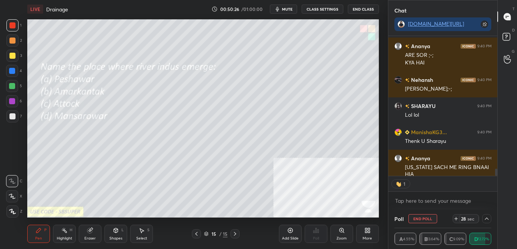
drag, startPoint x: 496, startPoint y: 171, endPoint x: 496, endPoint y: 180, distance: 9.5
click at [496, 180] on div "MANISA 9:40 PM Heheh manisha ManishaKG3... 9:40 PM Manisa I'll send you 1kg bad…" at bounding box center [442, 122] width 109 height 173
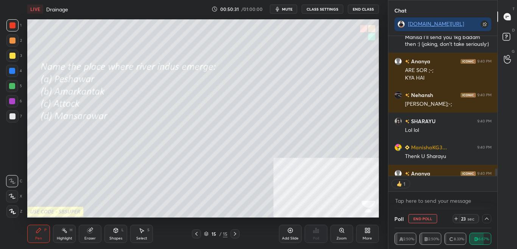
scroll to position [2531, 0]
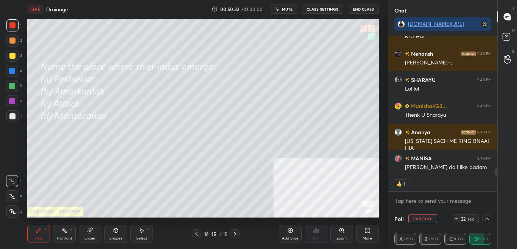
click at [495, 172] on div at bounding box center [496, 171] width 2 height 7
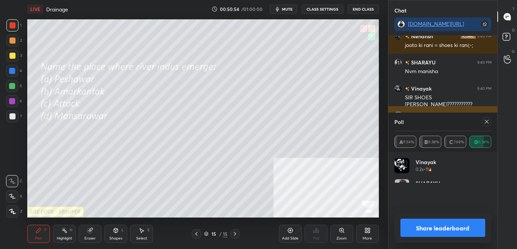
scroll to position [3, 3]
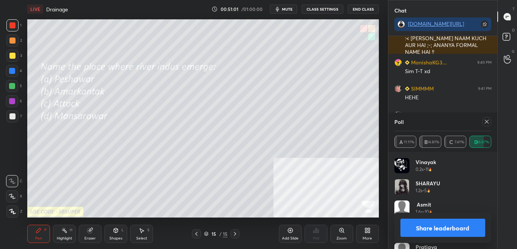
click at [488, 122] on icon at bounding box center [486, 121] width 6 height 6
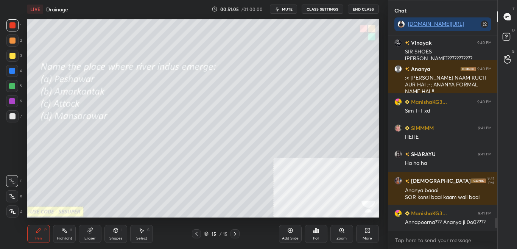
click at [366, 236] on div "More" at bounding box center [366, 238] width 9 height 4
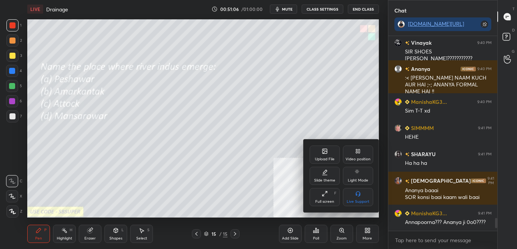
click at [328, 154] on div "Upload File" at bounding box center [324, 154] width 30 height 18
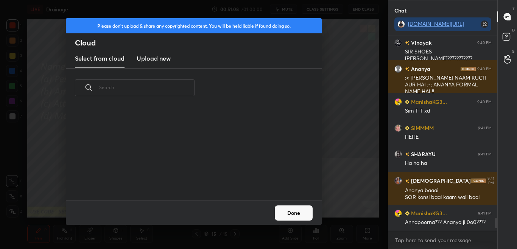
click at [166, 55] on h3 "Upload new" at bounding box center [154, 58] width 34 height 9
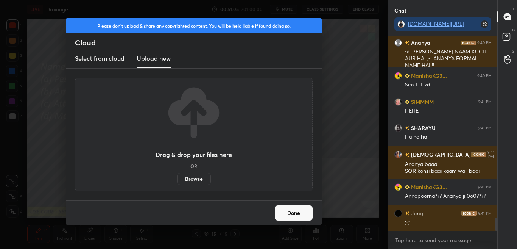
click at [195, 180] on label "Browse" at bounding box center [194, 178] width 34 height 12
click at [177, 180] on input "Browse" at bounding box center [177, 178] width 0 height 12
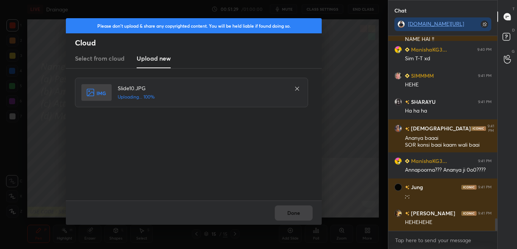
click at [290, 210] on div "Done" at bounding box center [194, 212] width 256 height 24
click at [292, 208] on button "Done" at bounding box center [294, 212] width 38 height 15
click at [292, 206] on button "Done" at bounding box center [294, 212] width 38 height 15
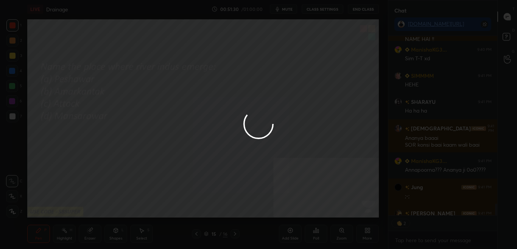
click at [293, 204] on div at bounding box center [258, 124] width 517 height 249
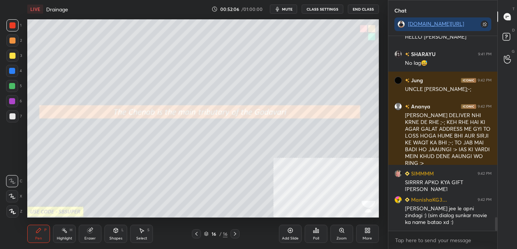
scroll to position [2596, 0]
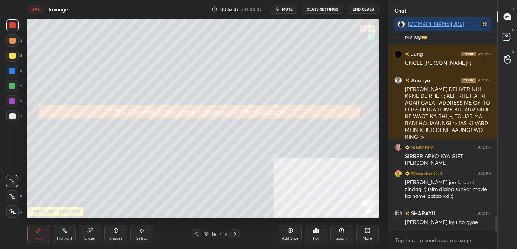
click at [322, 236] on div "Poll" at bounding box center [315, 233] width 23 height 18
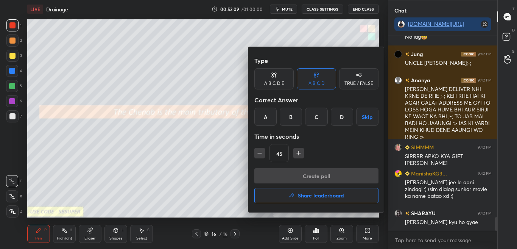
click at [239, 170] on div at bounding box center [258, 124] width 517 height 249
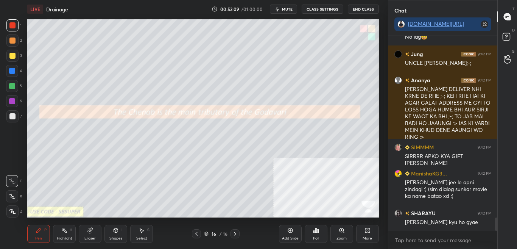
scroll to position [2629, 0]
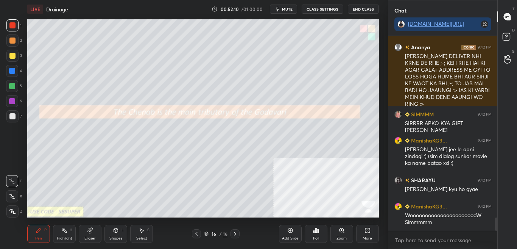
click at [320, 234] on div "Poll" at bounding box center [315, 233] width 23 height 18
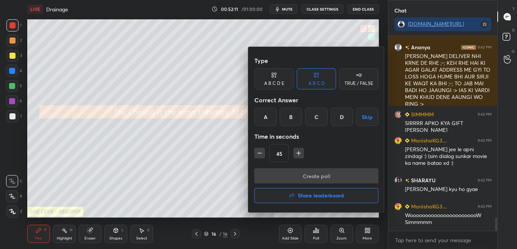
click at [351, 83] on div "TRUE / FALSE" at bounding box center [358, 83] width 29 height 5
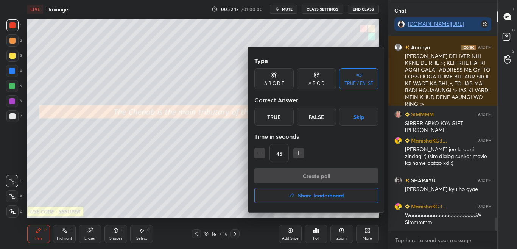
scroll to position [2655, 0]
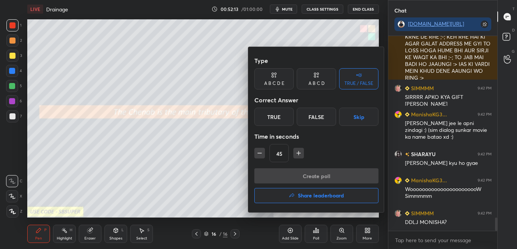
click at [238, 152] on div at bounding box center [258, 124] width 517 height 249
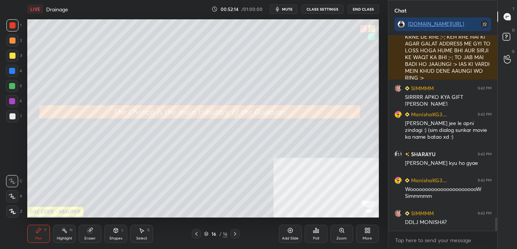
click at [318, 238] on div "Poll" at bounding box center [316, 238] width 6 height 4
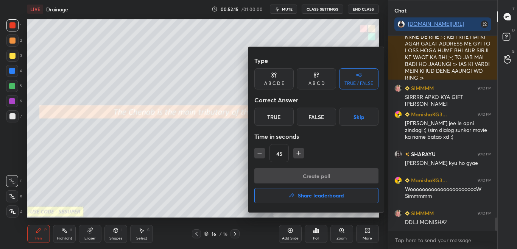
click at [328, 114] on div "False" at bounding box center [316, 116] width 39 height 18
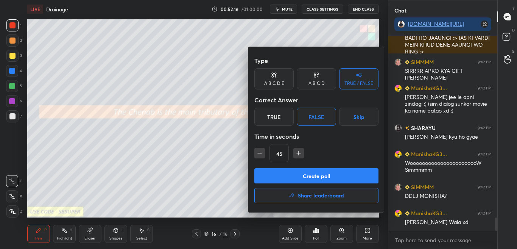
click at [219, 155] on div at bounding box center [258, 124] width 517 height 249
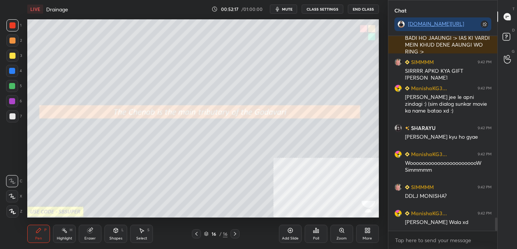
click at [319, 239] on div "Poll" at bounding box center [315, 233] width 23 height 18
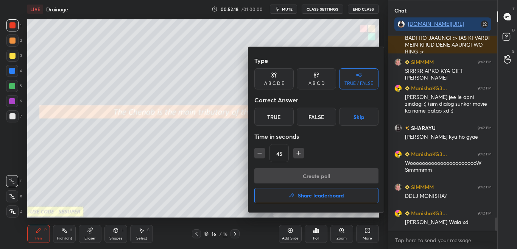
click at [325, 117] on div "False" at bounding box center [316, 116] width 39 height 18
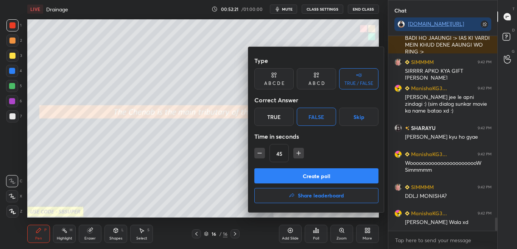
click at [320, 176] on button "Create poll" at bounding box center [316, 175] width 124 height 15
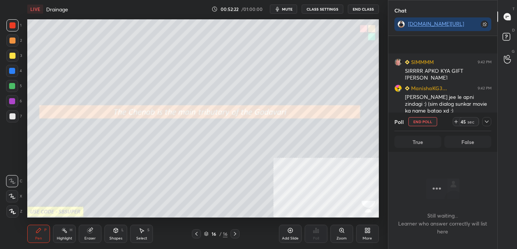
scroll to position [2747, 0]
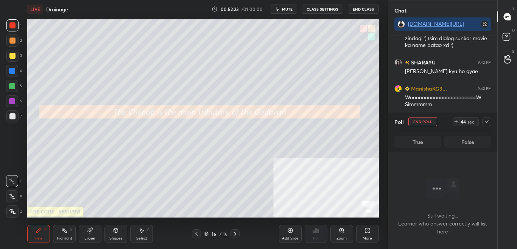
drag, startPoint x: 487, startPoint y: 124, endPoint x: 488, endPoint y: 134, distance: 9.9
click at [488, 124] on icon at bounding box center [486, 121] width 6 height 6
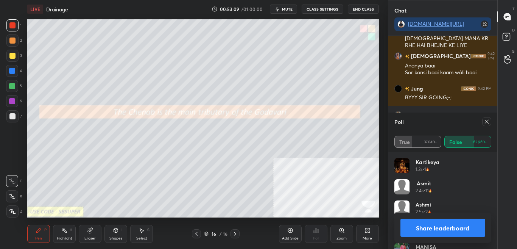
scroll to position [3009, 0]
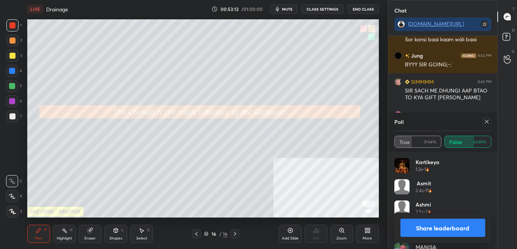
click at [454, 232] on button "Share leaderboard" at bounding box center [442, 227] width 85 height 18
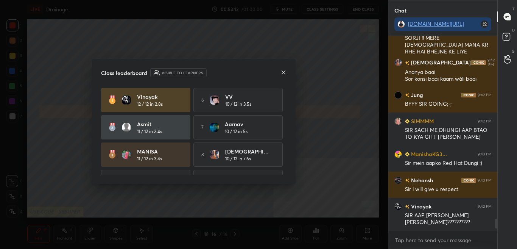
scroll to position [192, 107]
click at [284, 73] on icon at bounding box center [283, 72] width 4 height 4
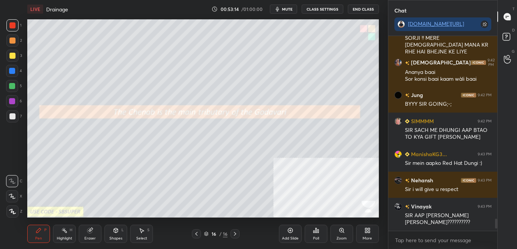
click at [365, 233] on div "More" at bounding box center [367, 233] width 23 height 18
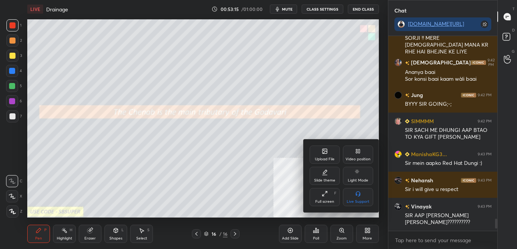
click at [273, 183] on div at bounding box center [258, 124] width 517 height 249
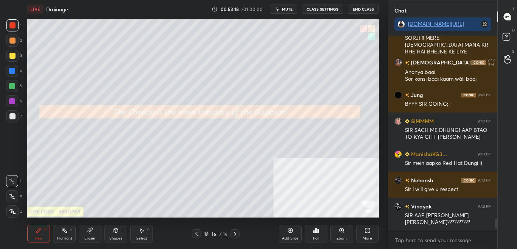
click at [369, 236] on div "More" at bounding box center [366, 238] width 9 height 4
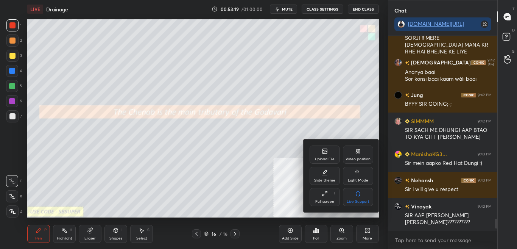
click at [325, 165] on div "Upload File Video position Slide theme Light Mode Full screen F Live Support" at bounding box center [341, 175] width 64 height 61
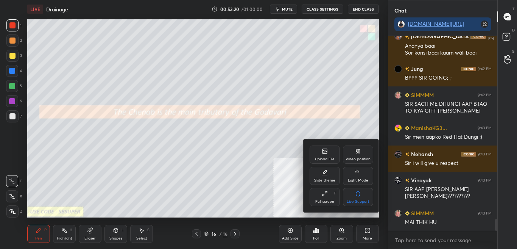
click at [325, 153] on icon at bounding box center [324, 151] width 5 height 5
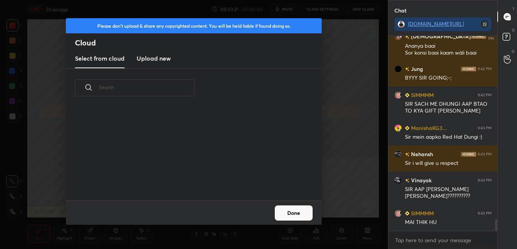
click at [162, 56] on h3 "Upload new" at bounding box center [154, 58] width 34 height 9
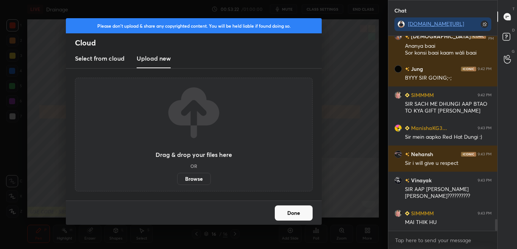
scroll to position [3028, 0]
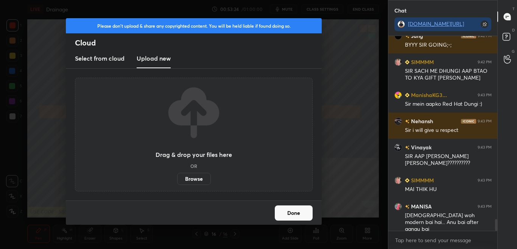
click at [199, 180] on label "Browse" at bounding box center [194, 178] width 34 height 12
click at [177, 180] on input "Browse" at bounding box center [177, 178] width 0 height 12
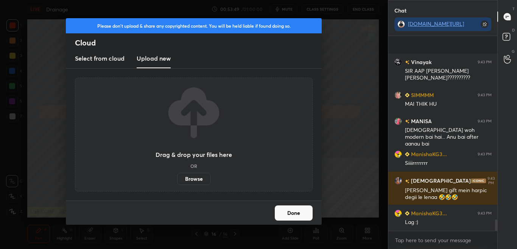
scroll to position [3174, 0]
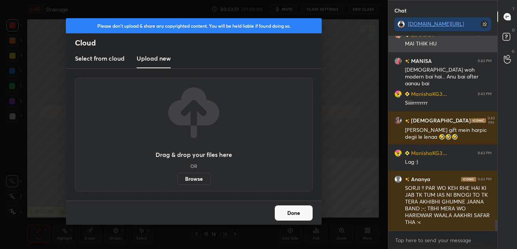
click at [480, 46] on div "MAI THIK HU" at bounding box center [448, 44] width 87 height 8
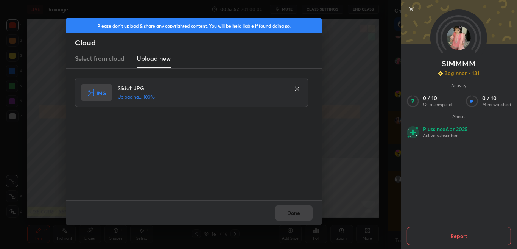
drag, startPoint x: 273, startPoint y: 209, endPoint x: 281, endPoint y: 208, distance: 8.7
click at [274, 209] on div "Done" at bounding box center [194, 212] width 256 height 24
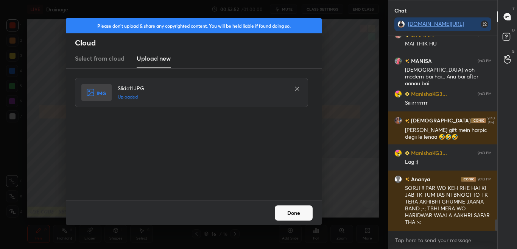
click at [287, 209] on button "Done" at bounding box center [294, 212] width 38 height 15
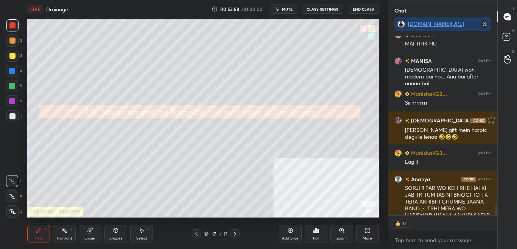
scroll to position [3189, 0]
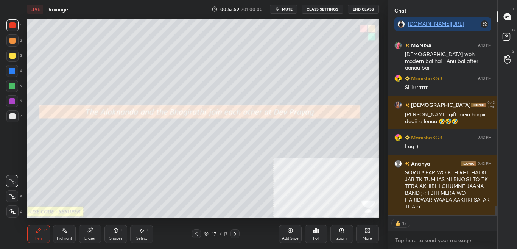
click at [496, 213] on div at bounding box center [496, 209] width 2 height 9
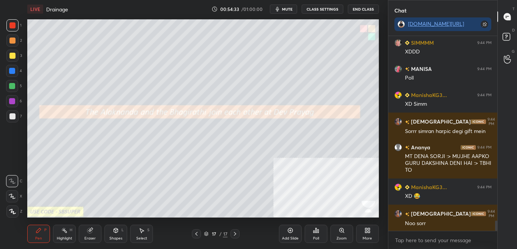
scroll to position [3514, 0]
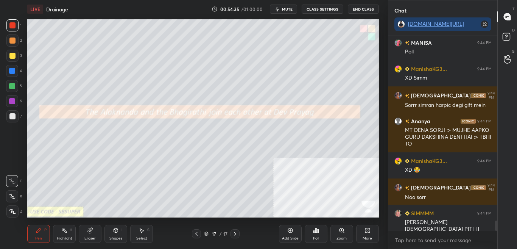
click at [312, 233] on div "Poll" at bounding box center [315, 233] width 23 height 18
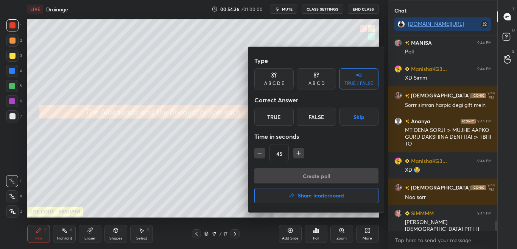
click at [320, 115] on div "False" at bounding box center [316, 116] width 39 height 18
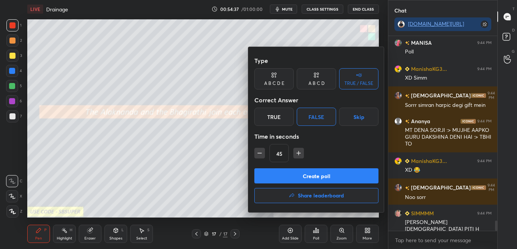
click at [281, 114] on div "True" at bounding box center [273, 116] width 39 height 18
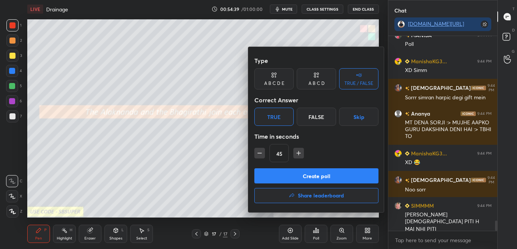
drag, startPoint x: 296, startPoint y: 177, endPoint x: 303, endPoint y: 157, distance: 20.9
click at [296, 177] on button "Create poll" at bounding box center [316, 175] width 124 height 15
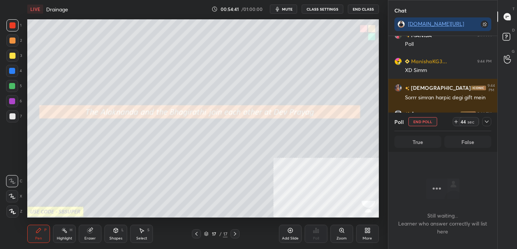
scroll to position [137, 107]
click at [483, 121] on div at bounding box center [486, 121] width 9 height 9
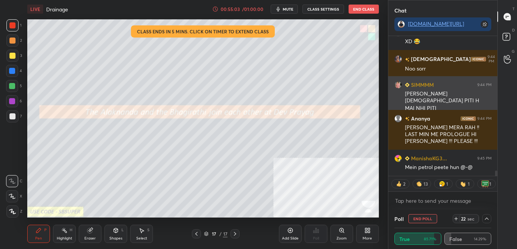
scroll to position [3668, 0]
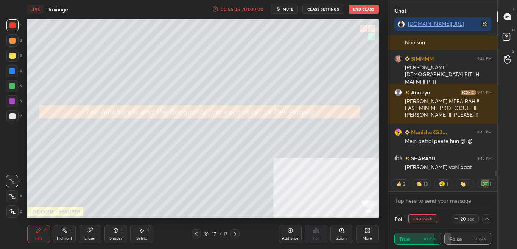
click at [486, 216] on icon at bounding box center [486, 218] width 6 height 6
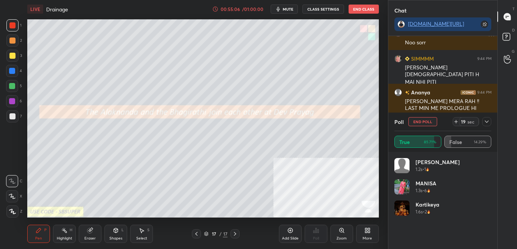
scroll to position [3, 3]
click at [488, 122] on icon at bounding box center [486, 121] width 6 height 6
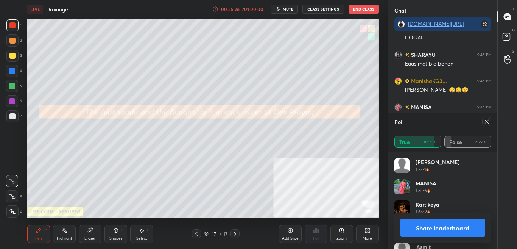
click at [483, 121] on div at bounding box center [486, 121] width 9 height 9
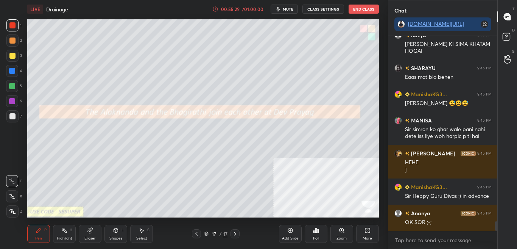
click at [371, 236] on div "More" at bounding box center [367, 233] width 23 height 18
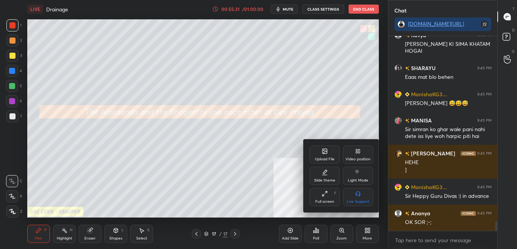
click at [322, 149] on icon at bounding box center [325, 151] width 6 height 6
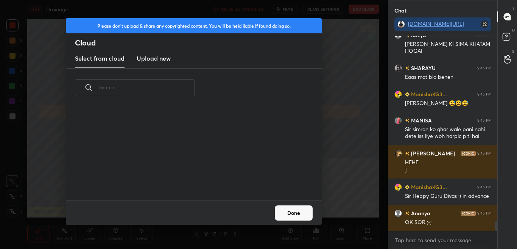
click at [159, 56] on h3 "Upload new" at bounding box center [154, 58] width 34 height 9
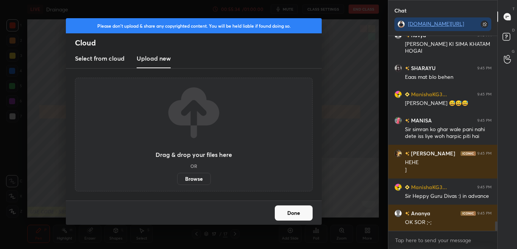
click at [295, 212] on button "Done" at bounding box center [294, 212] width 38 height 15
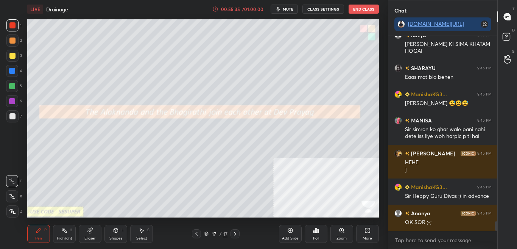
click at [370, 233] on div "More" at bounding box center [367, 233] width 23 height 18
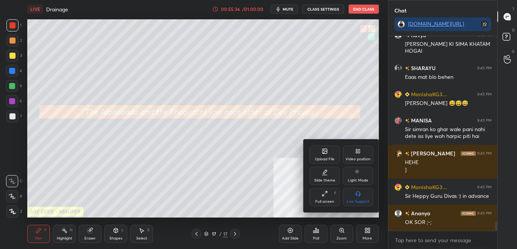
click at [317, 153] on div "Upload File" at bounding box center [324, 154] width 30 height 18
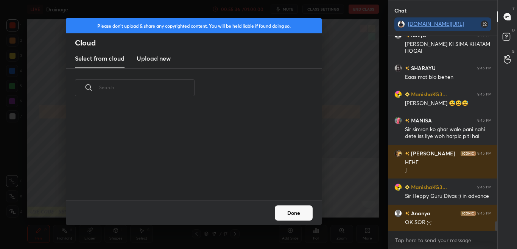
click at [142, 64] on new "Upload new" at bounding box center [154, 58] width 34 height 19
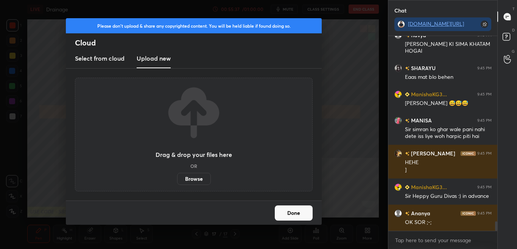
click at [186, 180] on label "Browse" at bounding box center [194, 178] width 34 height 12
click at [177, 180] on input "Browse" at bounding box center [177, 178] width 0 height 12
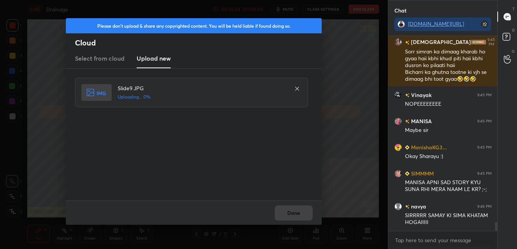
click at [304, 218] on div "Done" at bounding box center [194, 212] width 256 height 24
click at [304, 217] on div "Done" at bounding box center [194, 212] width 256 height 24
click at [304, 217] on button "Done" at bounding box center [294, 212] width 38 height 15
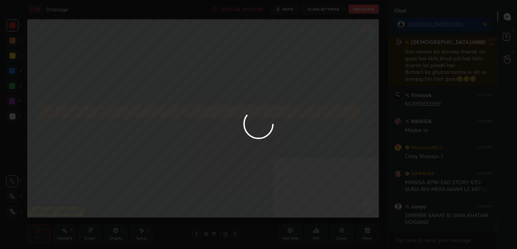
click at [303, 215] on div at bounding box center [258, 124] width 517 height 249
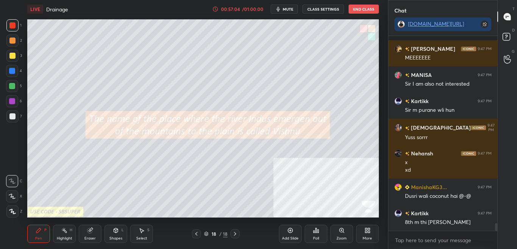
scroll to position [4881, 0]
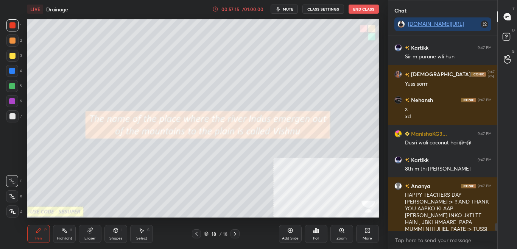
click at [321, 236] on div "Poll" at bounding box center [315, 233] width 23 height 18
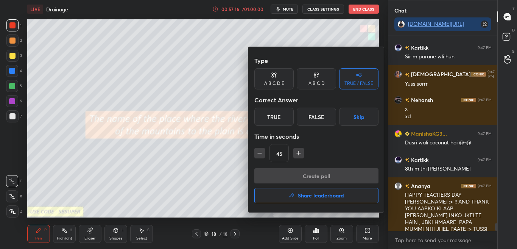
click at [213, 165] on div at bounding box center [258, 124] width 517 height 249
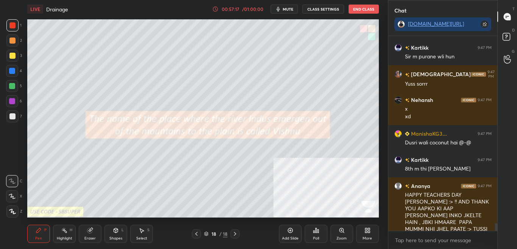
click at [327, 238] on div "Add Slide Poll Zoom More" at bounding box center [329, 233] width 100 height 42
click at [321, 235] on div "Poll" at bounding box center [315, 233] width 23 height 18
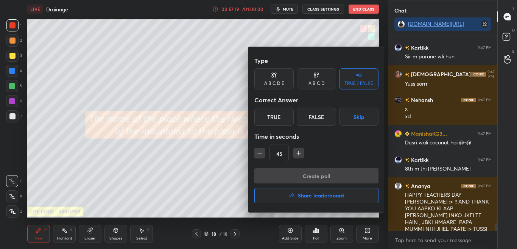
click at [320, 119] on div "False" at bounding box center [316, 116] width 39 height 18
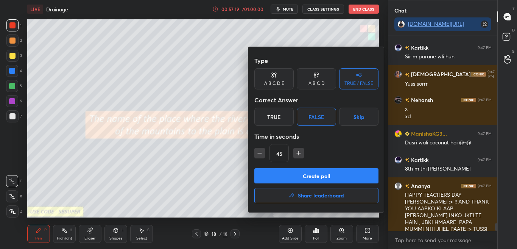
click at [320, 174] on button "Create poll" at bounding box center [316, 175] width 124 height 15
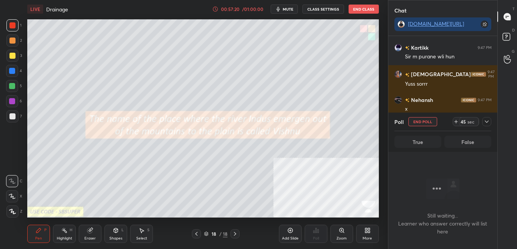
scroll to position [4947, 0]
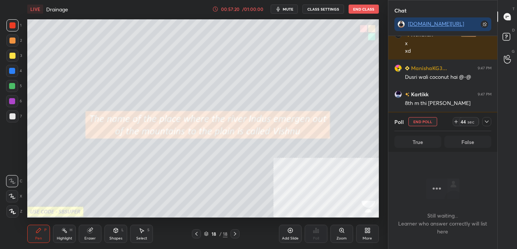
click at [488, 121] on icon at bounding box center [486, 121] width 6 height 6
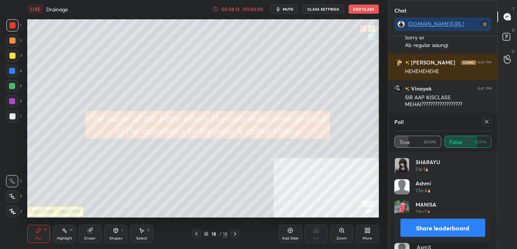
scroll to position [5165, 0]
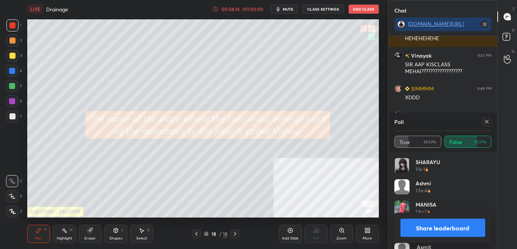
click at [489, 122] on div at bounding box center [486, 121] width 9 height 9
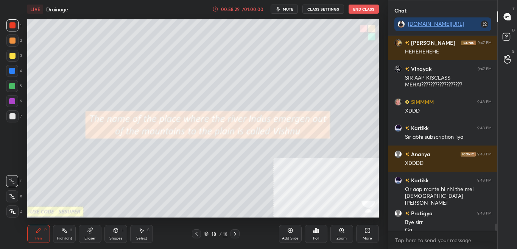
scroll to position [5159, 0]
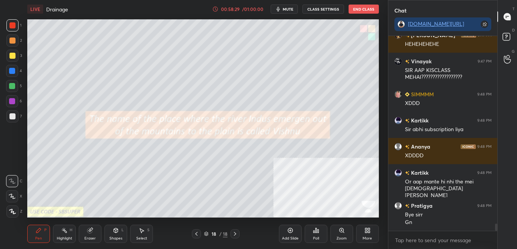
click at [195, 235] on icon at bounding box center [196, 233] width 6 height 6
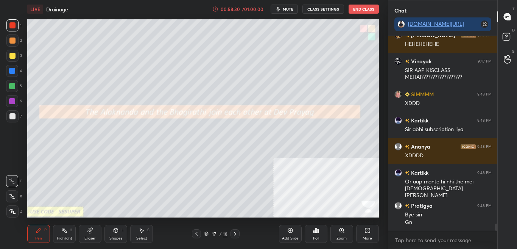
click at [196, 235] on icon at bounding box center [196, 233] width 6 height 6
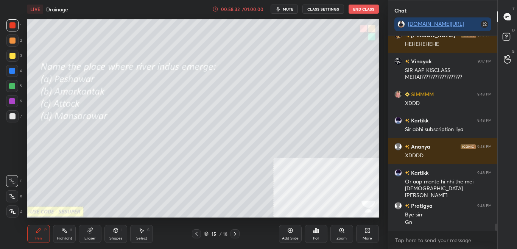
scroll to position [5185, 0]
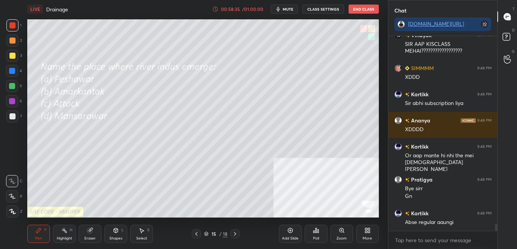
click at [364, 236] on div "More" at bounding box center [366, 238] width 9 height 4
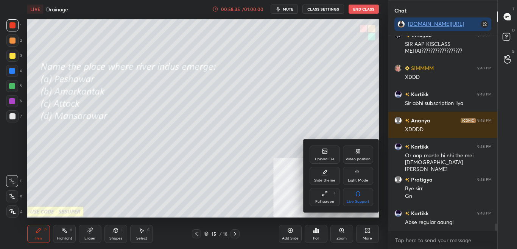
click at [322, 160] on div "Upload File" at bounding box center [325, 159] width 20 height 4
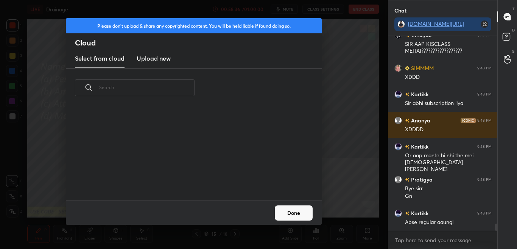
scroll to position [93, 243]
click at [155, 55] on h3 "Upload new" at bounding box center [154, 58] width 34 height 9
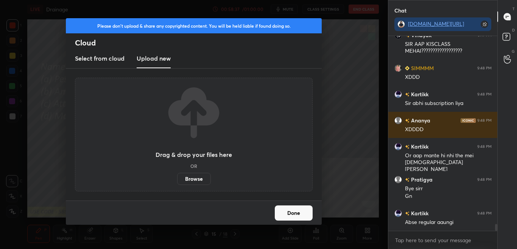
scroll to position [5212, 0]
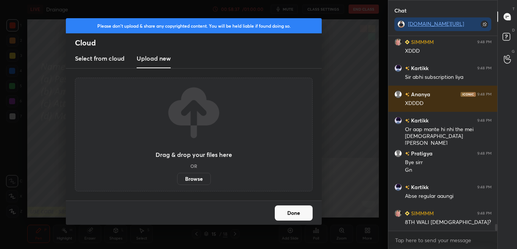
click at [202, 181] on label "Browse" at bounding box center [194, 178] width 34 height 12
click at [177, 181] on input "Browse" at bounding box center [177, 178] width 0 height 12
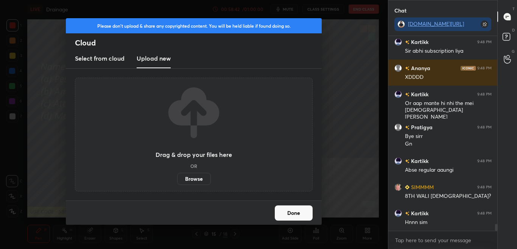
click at [201, 179] on label "Browse" at bounding box center [194, 178] width 34 height 12
click at [177, 179] on input "Browse" at bounding box center [177, 178] width 0 height 12
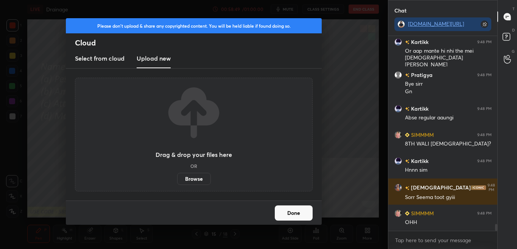
scroll to position [5316, 0]
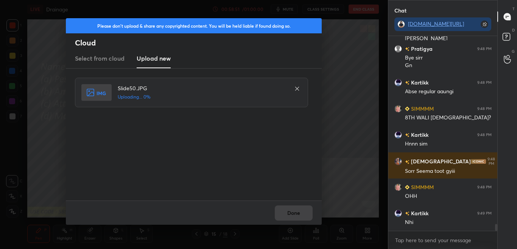
click at [287, 158] on div "Slide50.JPG Uploading... 0%" at bounding box center [194, 134] width 239 height 113
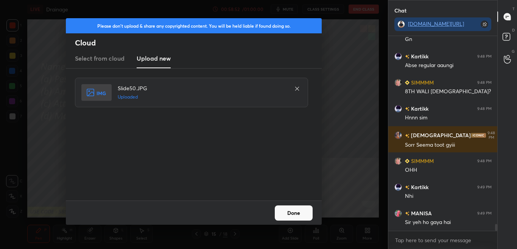
click at [287, 213] on button "Done" at bounding box center [294, 212] width 38 height 15
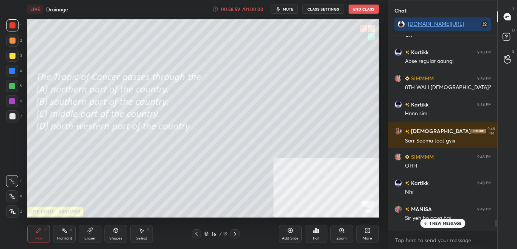
scroll to position [5394, 0]
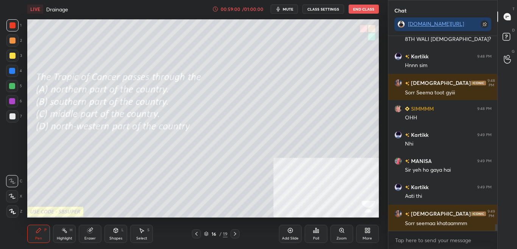
drag, startPoint x: 496, startPoint y: 225, endPoint x: 498, endPoint y: 243, distance: 17.9
click at [498, 243] on div "Chat t.me/sikandarcbse9th Kartikk 9:48 PM Abse regular aaungi SIMMMM 9:48 PM 8T…" at bounding box center [452, 124] width 129 height 249
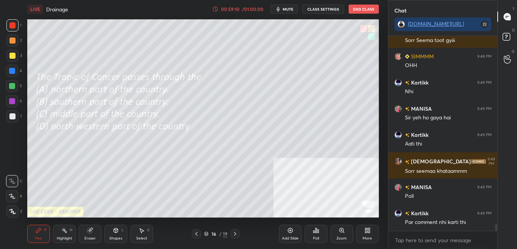
scroll to position [5473, 0]
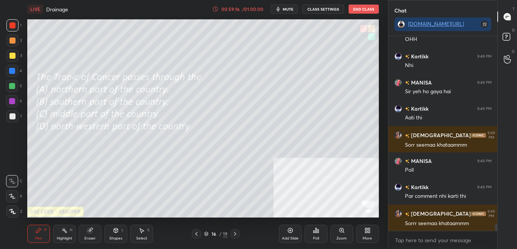
click at [314, 236] on div "Poll" at bounding box center [316, 238] width 6 height 4
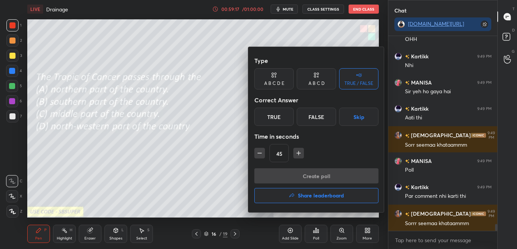
scroll to position [5499, 0]
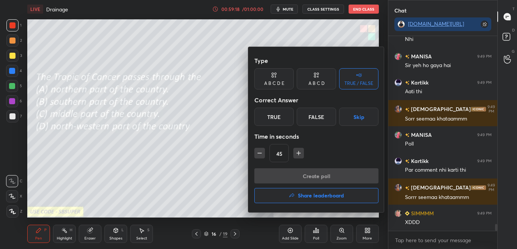
click at [237, 183] on div at bounding box center [258, 124] width 517 height 249
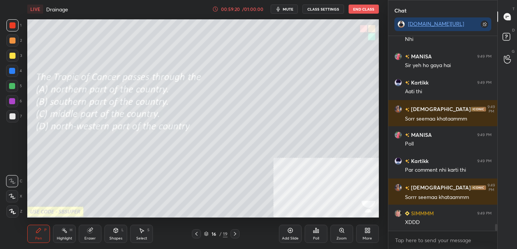
click at [315, 232] on icon at bounding box center [316, 230] width 6 height 6
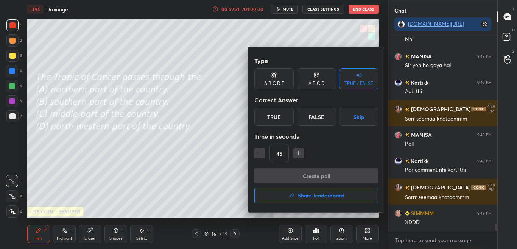
click at [322, 81] on div "A B C D" at bounding box center [316, 83] width 16 height 5
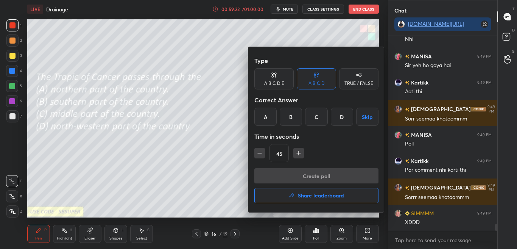
click at [317, 116] on div "C" at bounding box center [316, 116] width 22 height 18
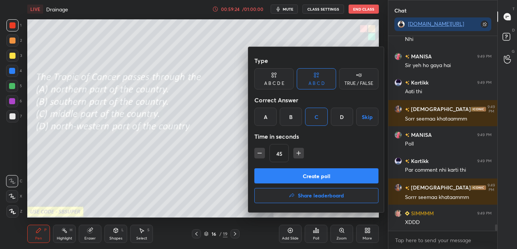
scroll to position [5525, 0]
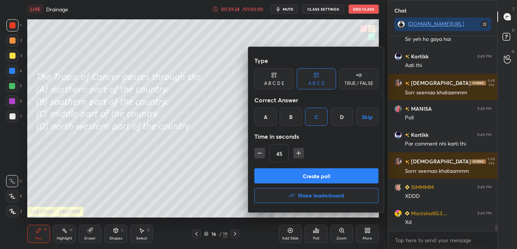
click at [311, 176] on button "Create poll" at bounding box center [316, 175] width 124 height 15
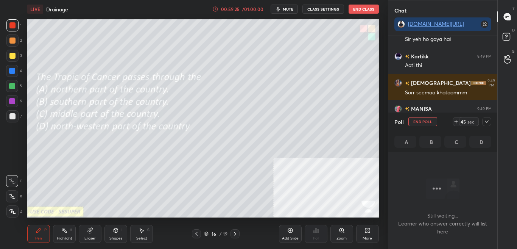
scroll to position [171, 107]
click at [484, 121] on icon at bounding box center [486, 121] width 6 height 6
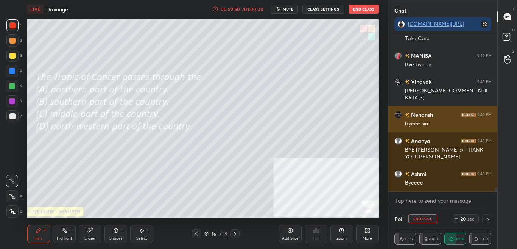
scroll to position [6042, 0]
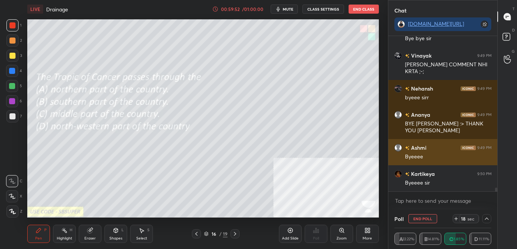
click at [437, 146] on div "Ashmi 9:49 PM" at bounding box center [442, 147] width 97 height 8
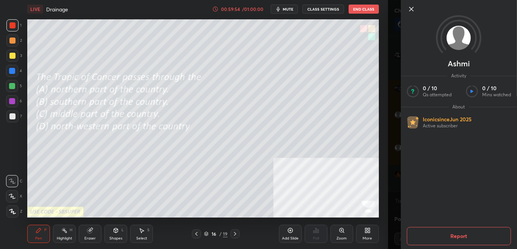
click at [383, 149] on div "1 2 3 4 5 6 7 C X Z C X Z E E Erase all H H LIVE Drainage 00:59:54 / 01:00:00 m…" at bounding box center [194, 124] width 388 height 249
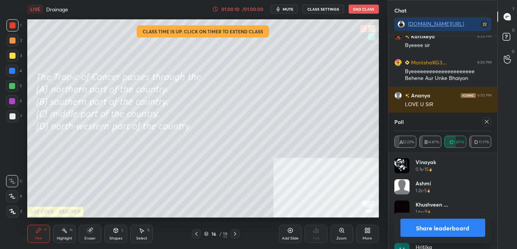
scroll to position [3, 3]
click at [474, 230] on button "Share leaderboard" at bounding box center [442, 227] width 85 height 18
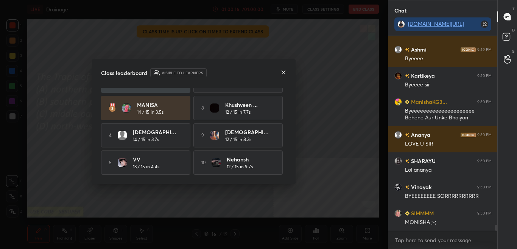
click at [282, 71] on icon at bounding box center [283, 72] width 6 height 6
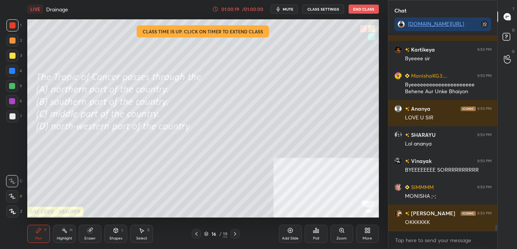
click at [367, 3] on div "LIVE Drainage 01:00:19 / 01:00:00 mute CLASS SETTINGS End Class" at bounding box center [202, 9] width 351 height 18
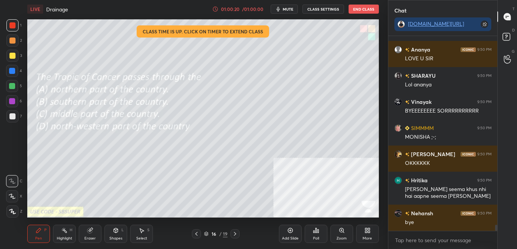
click at [367, 11] on button "End Class" at bounding box center [363, 9] width 30 height 9
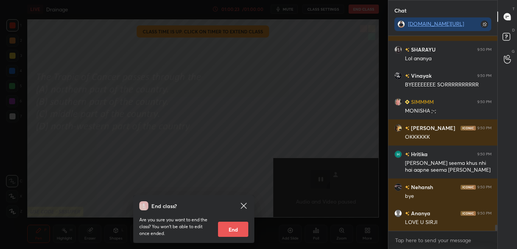
click at [244, 228] on button "End" at bounding box center [233, 228] width 30 height 15
type textarea "x"
